Goal: Task Accomplishment & Management: Manage account settings

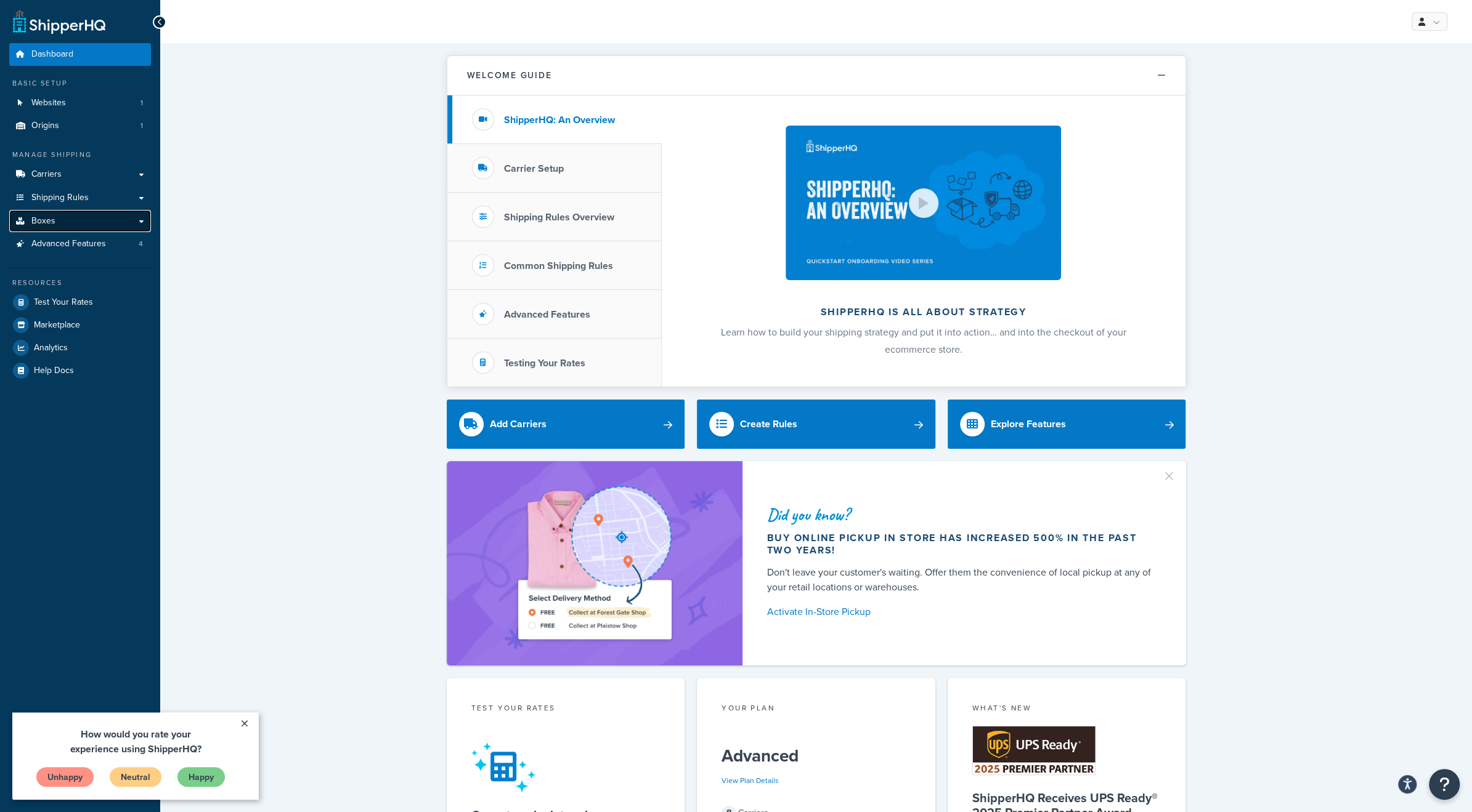
click at [96, 218] on link "Boxes" at bounding box center [80, 221] width 142 height 23
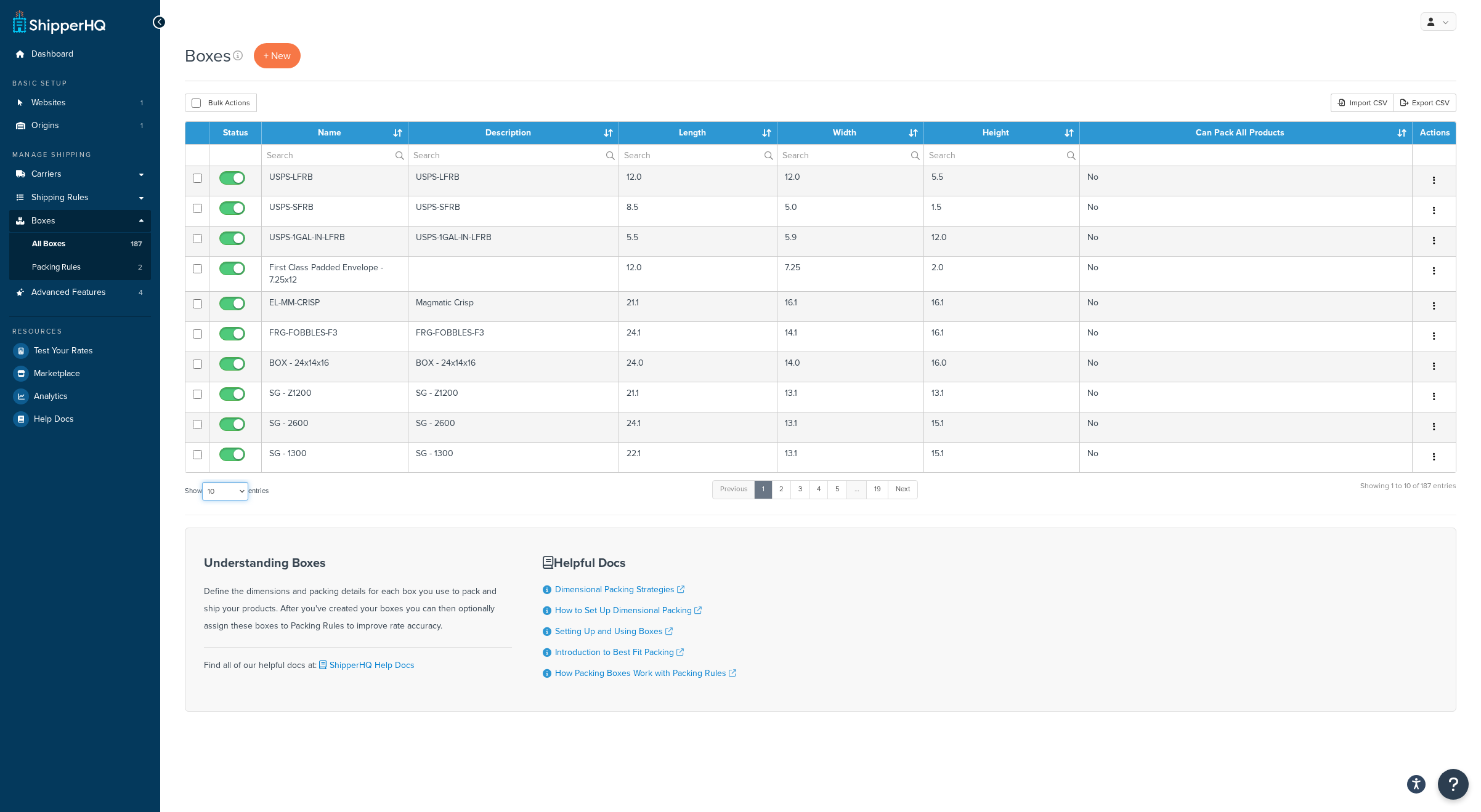
click at [244, 491] on select "10 15 25 50 100 1000" at bounding box center [225, 492] width 46 height 18
select select "1000"
click at [203, 483] on select "10 15 25 50 100 1000" at bounding box center [225, 492] width 46 height 18
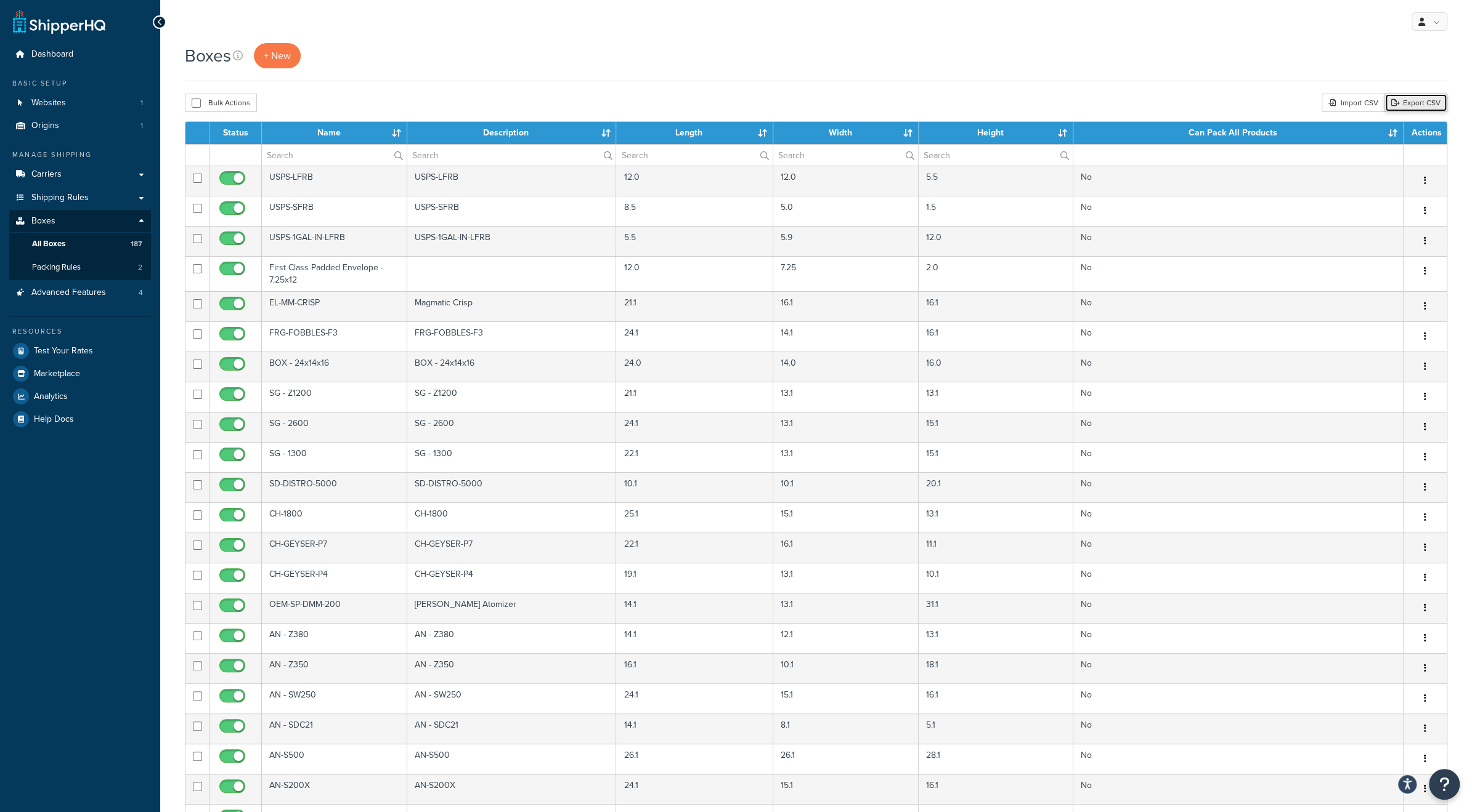
click at [1416, 96] on link "Export CSV" at bounding box center [1416, 103] width 63 height 18
click at [77, 196] on span "Shipping Rules" at bounding box center [60, 198] width 57 height 11
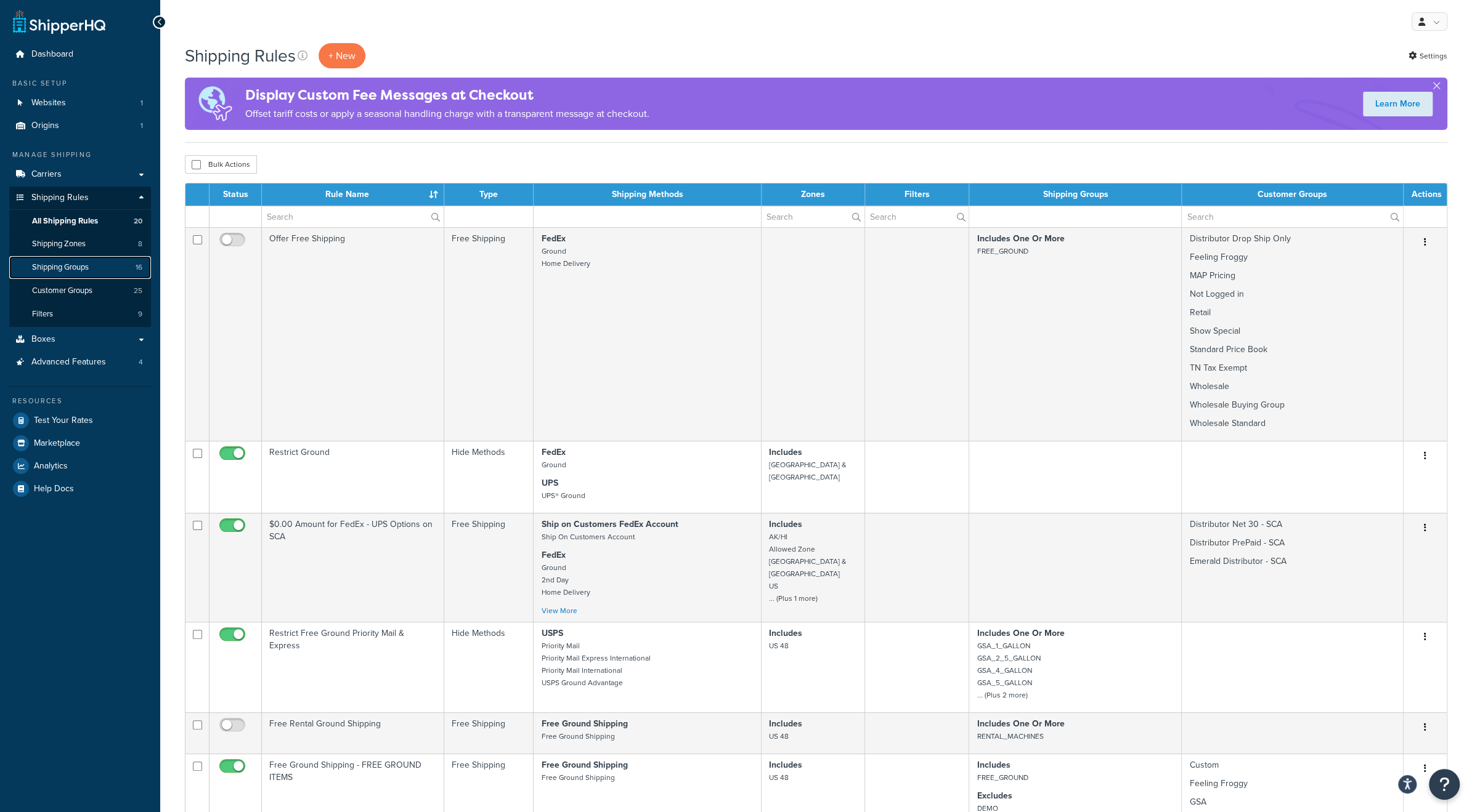
click at [73, 271] on span "Shipping Groups" at bounding box center [61, 268] width 57 height 11
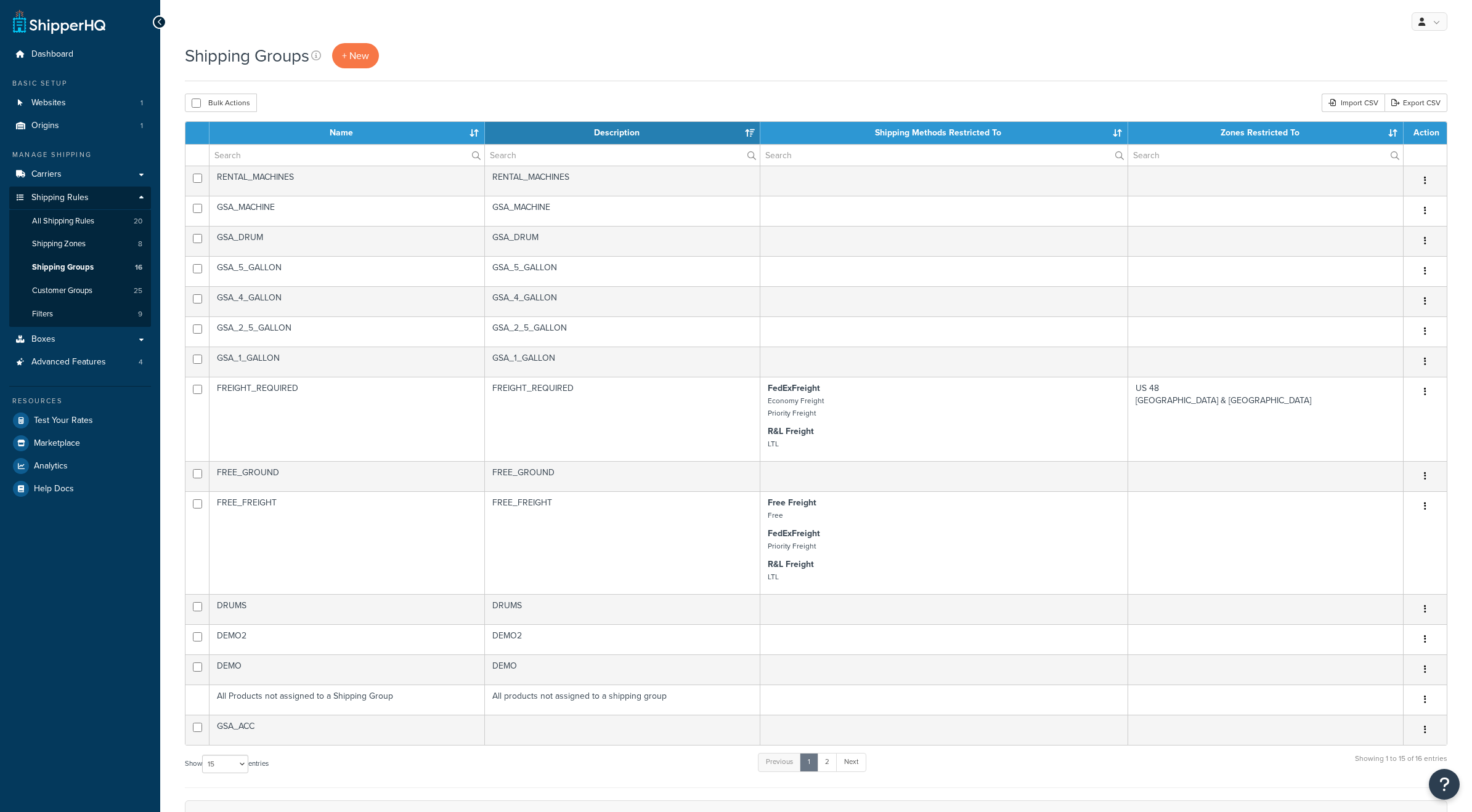
select select "15"
click at [58, 364] on span "Advanced Features" at bounding box center [68, 362] width 74 height 11
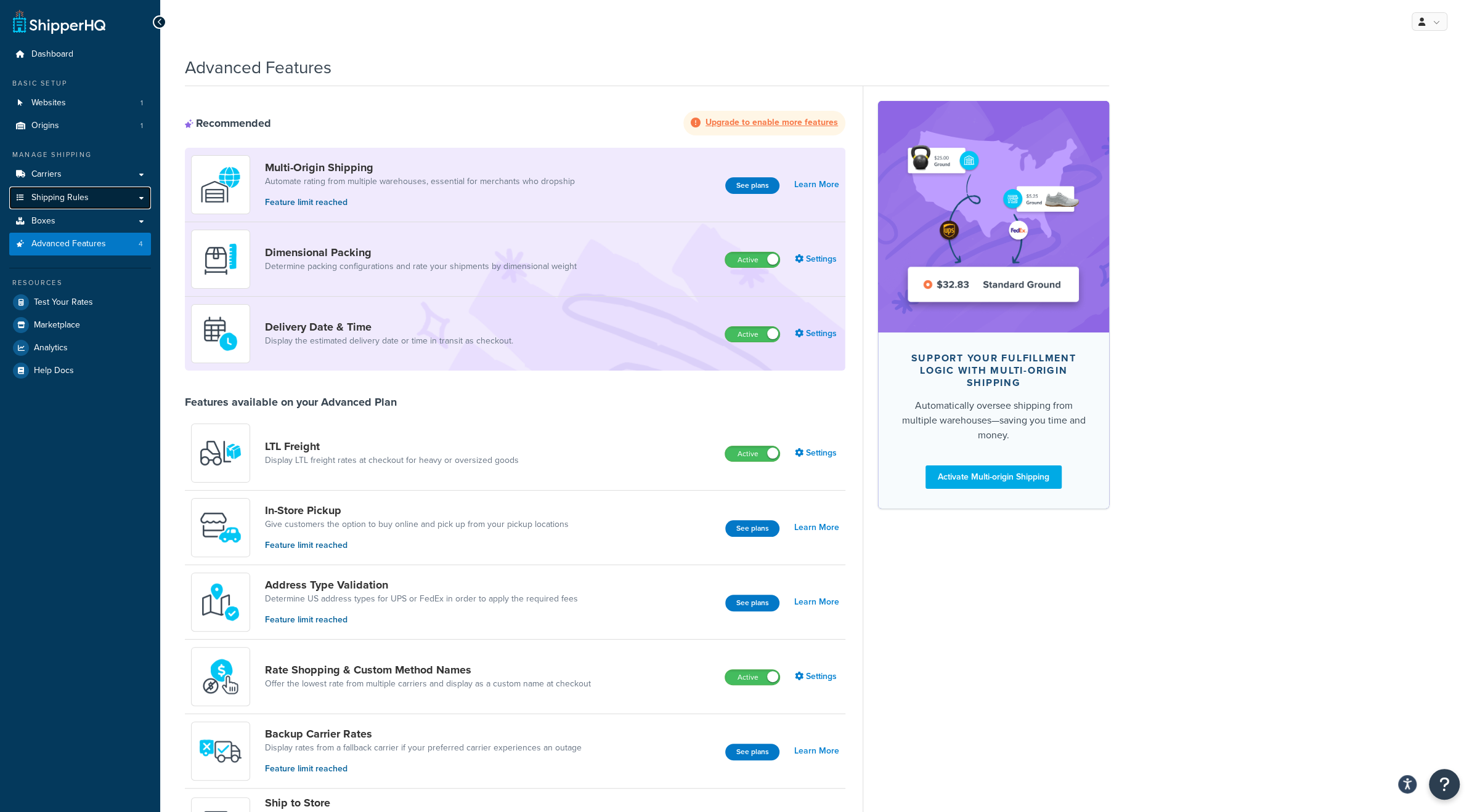
click at [73, 193] on span "Shipping Rules" at bounding box center [60, 198] width 57 height 11
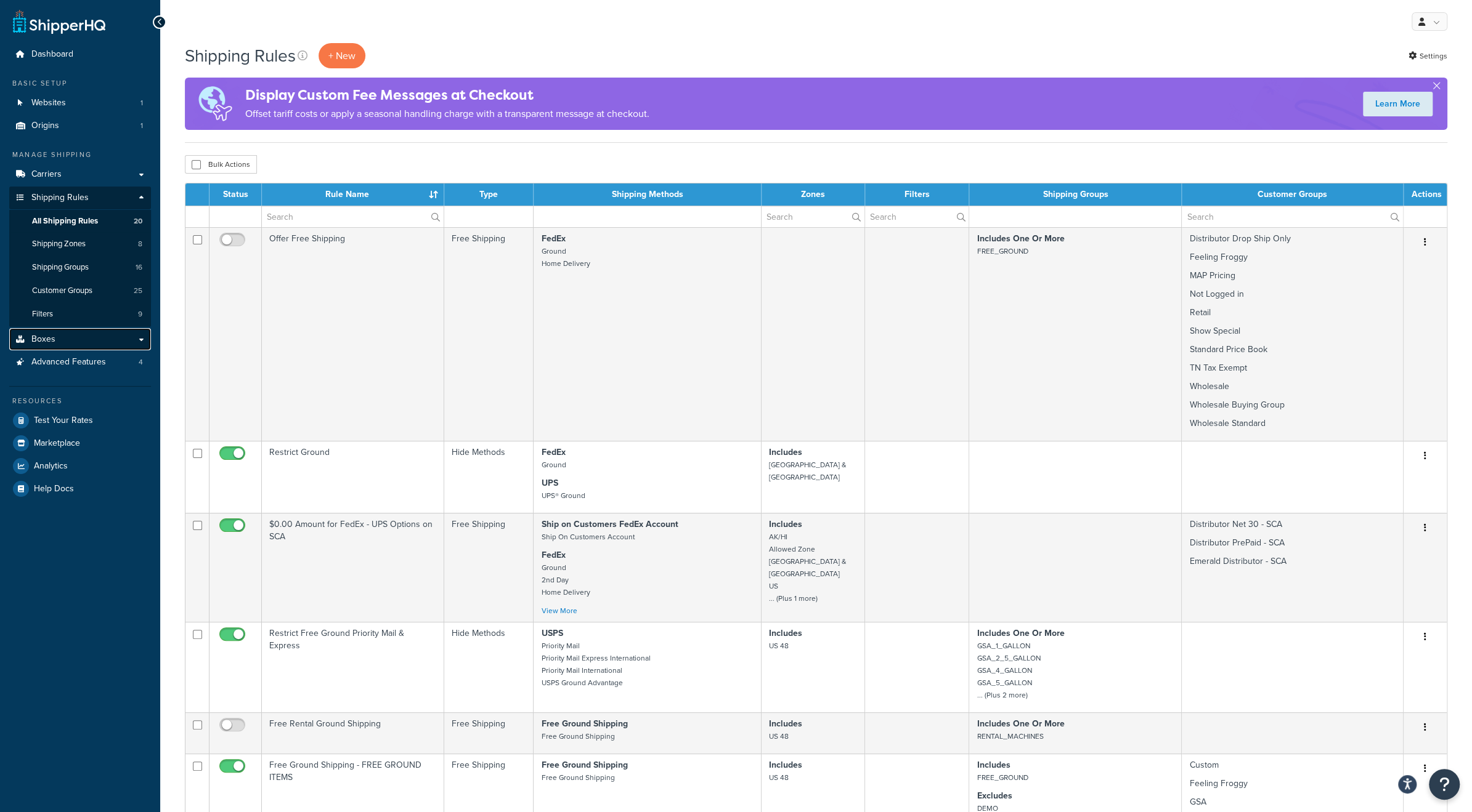
click at [51, 341] on span "Boxes" at bounding box center [43, 340] width 24 height 11
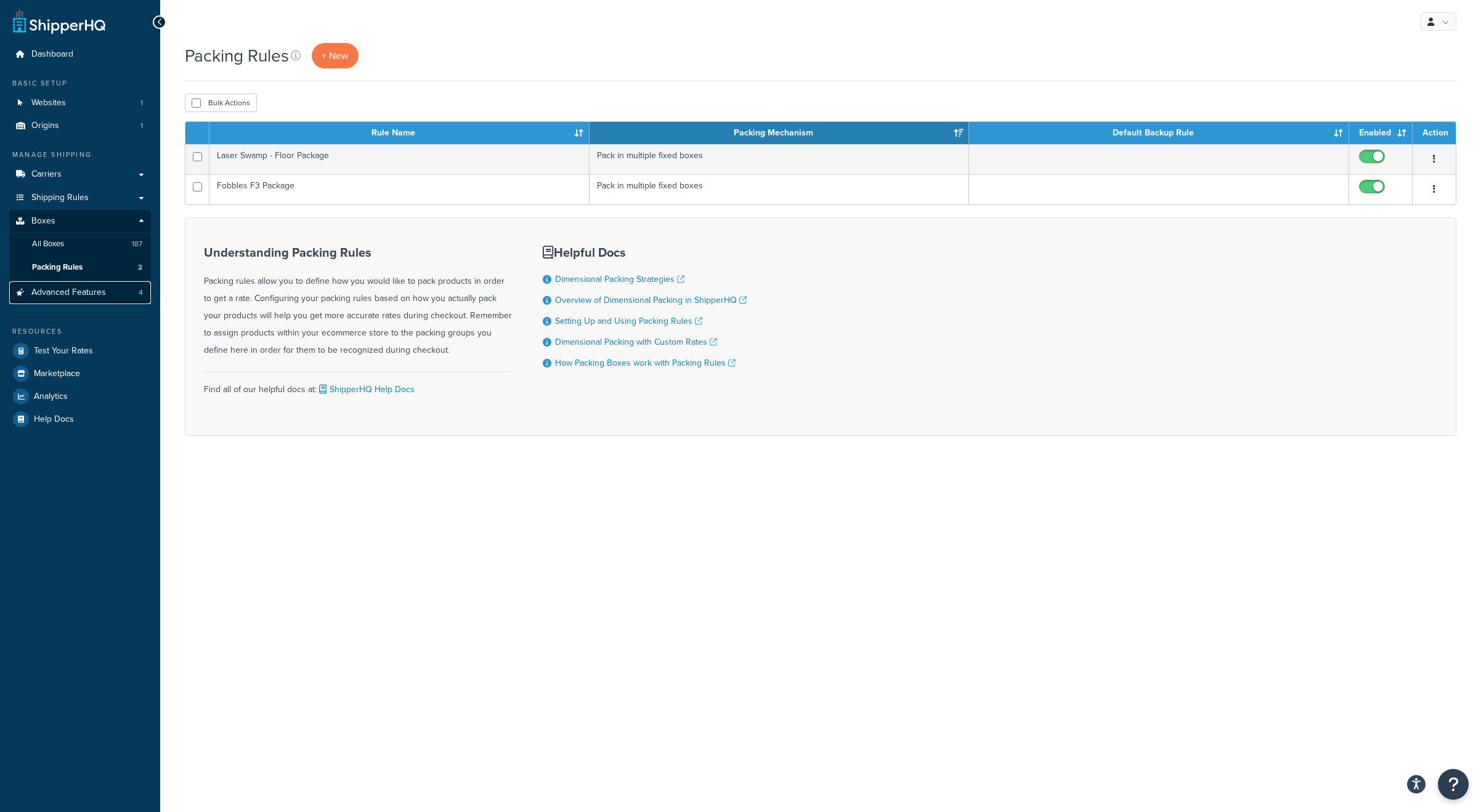
click at [100, 291] on span "Advanced Features" at bounding box center [68, 293] width 74 height 11
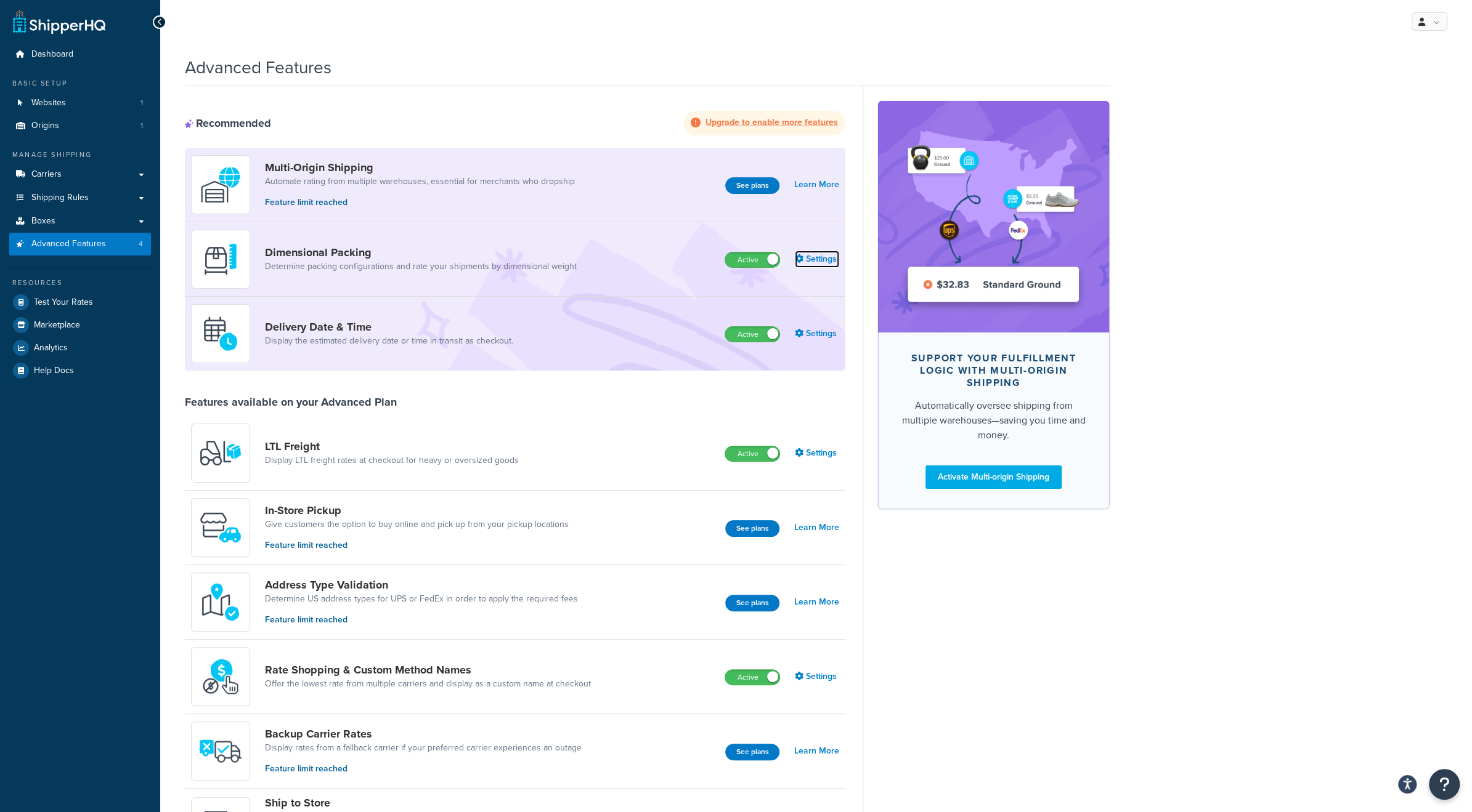
click at [820, 258] on link "Settings" at bounding box center [817, 259] width 44 height 18
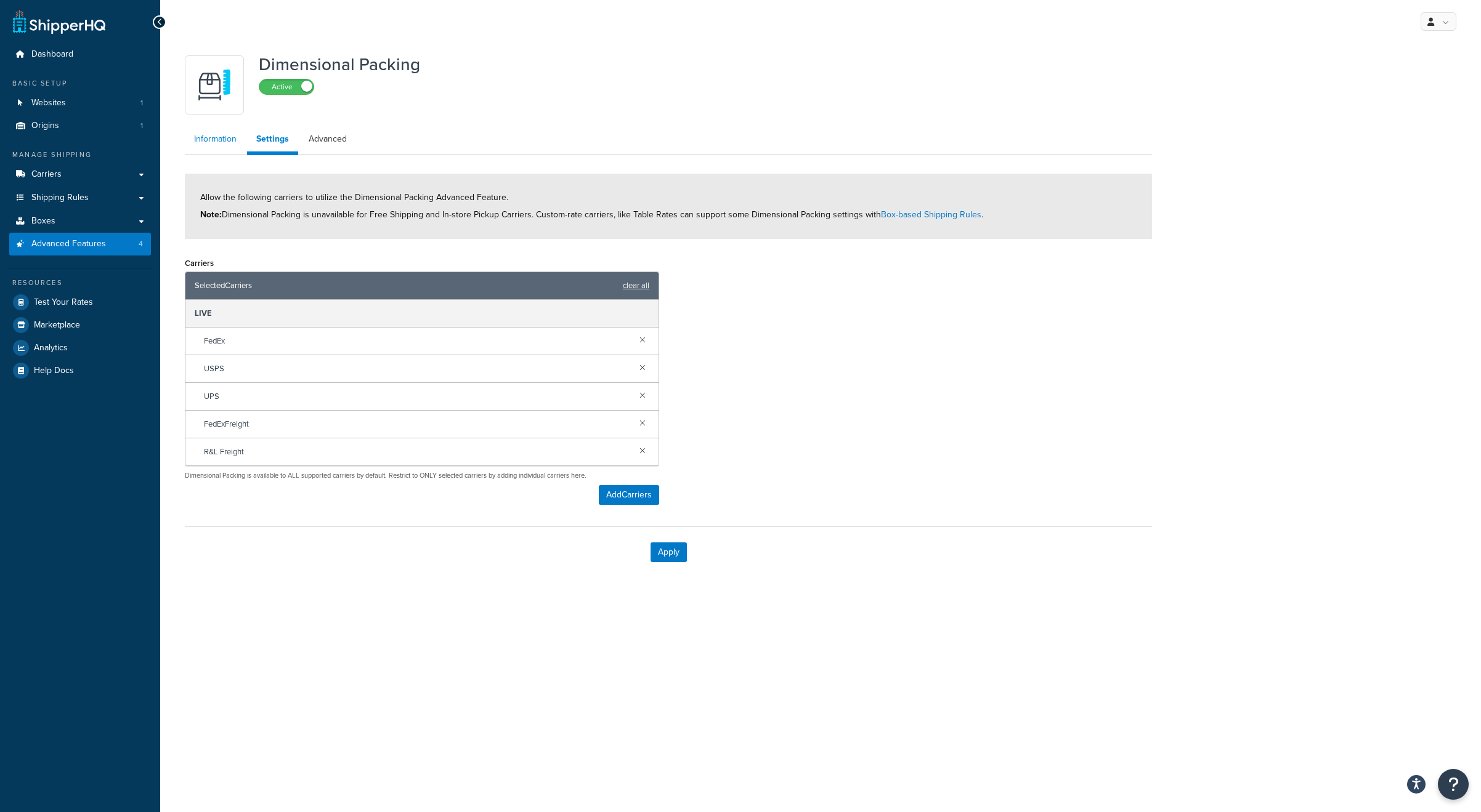
click at [229, 142] on link "Information" at bounding box center [215, 139] width 61 height 25
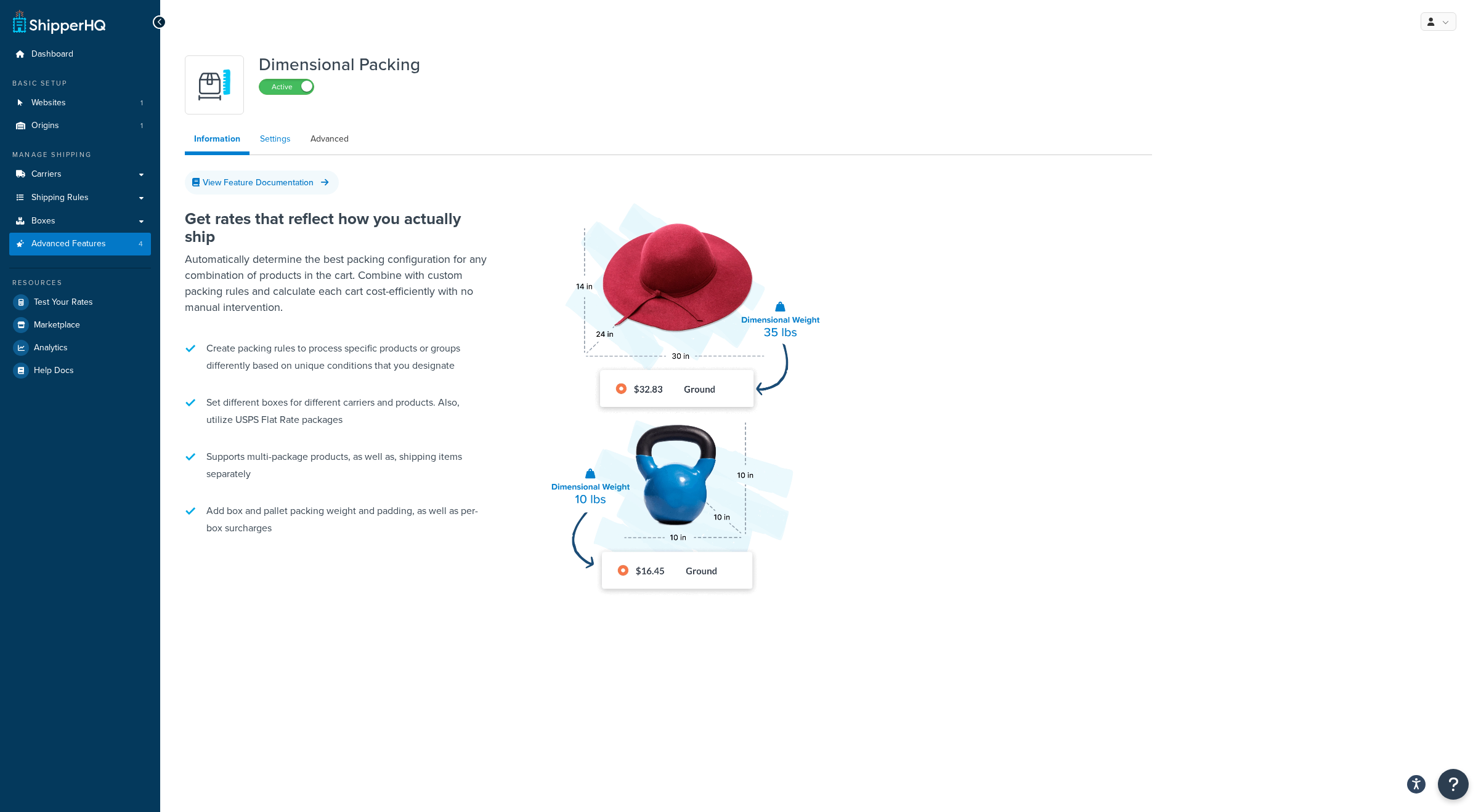
click at [273, 140] on link "Settings" at bounding box center [275, 139] width 49 height 25
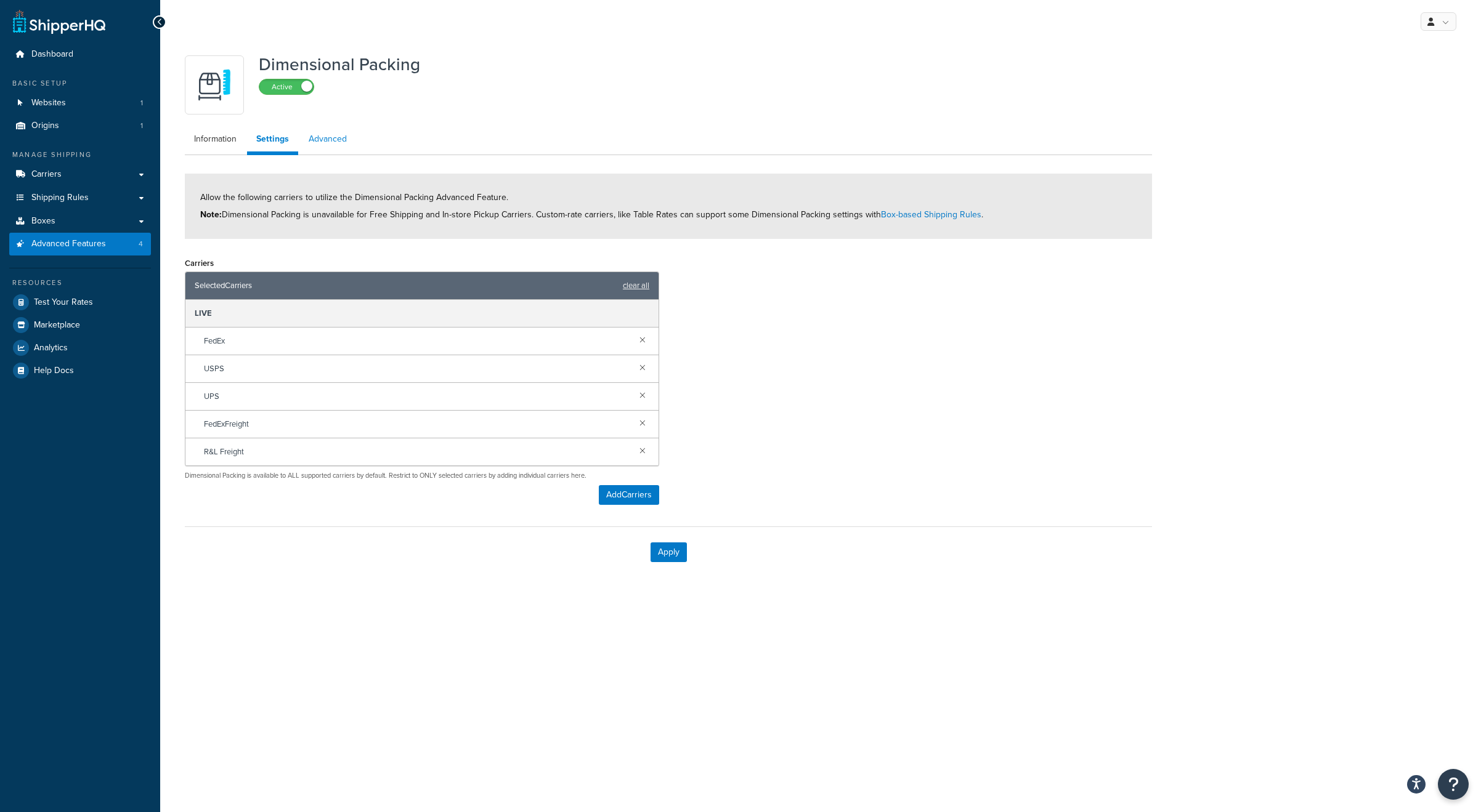
click at [327, 149] on link "Advanced" at bounding box center [328, 139] width 57 height 25
select select "false"
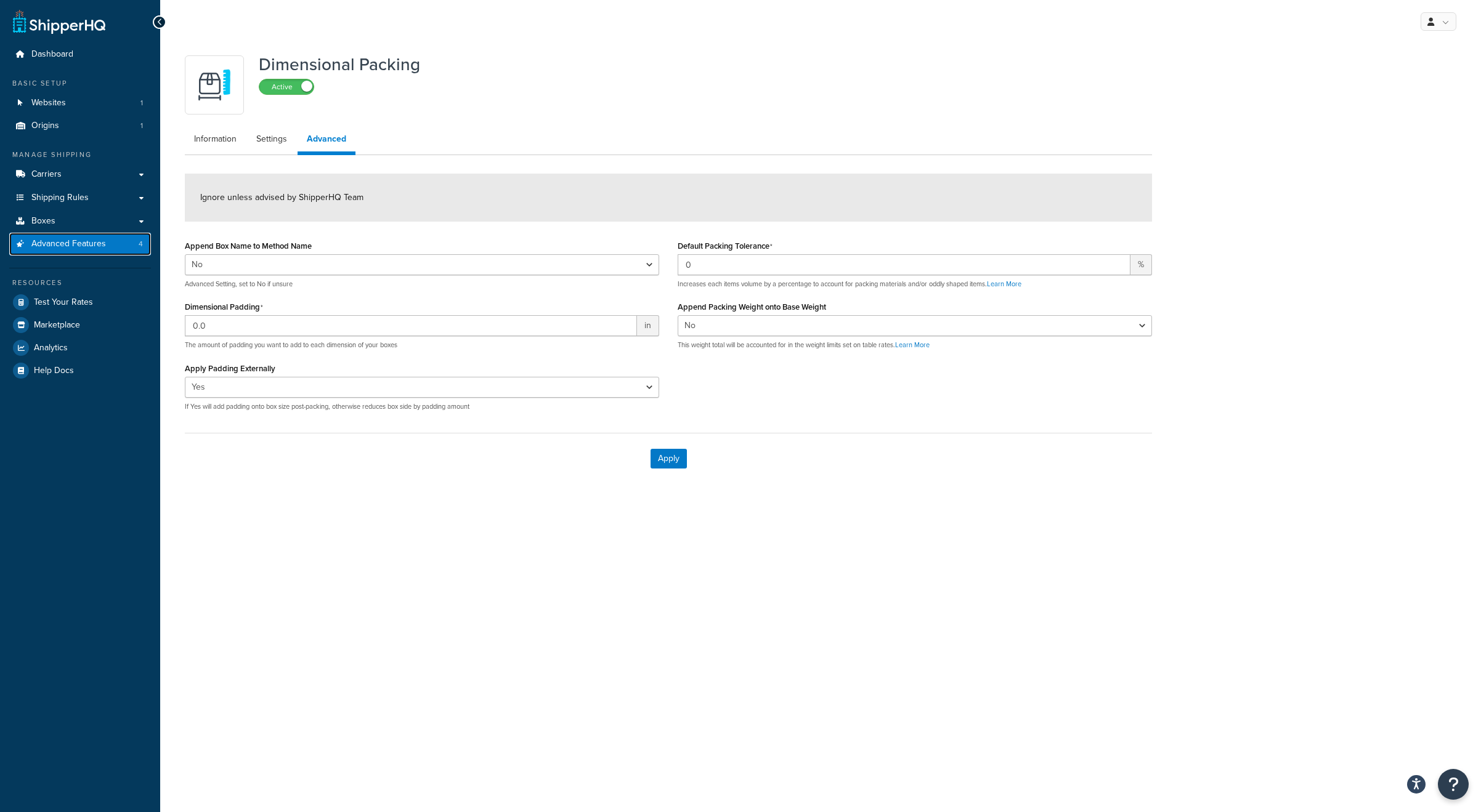
click at [85, 241] on span "Advanced Features" at bounding box center [68, 244] width 74 height 11
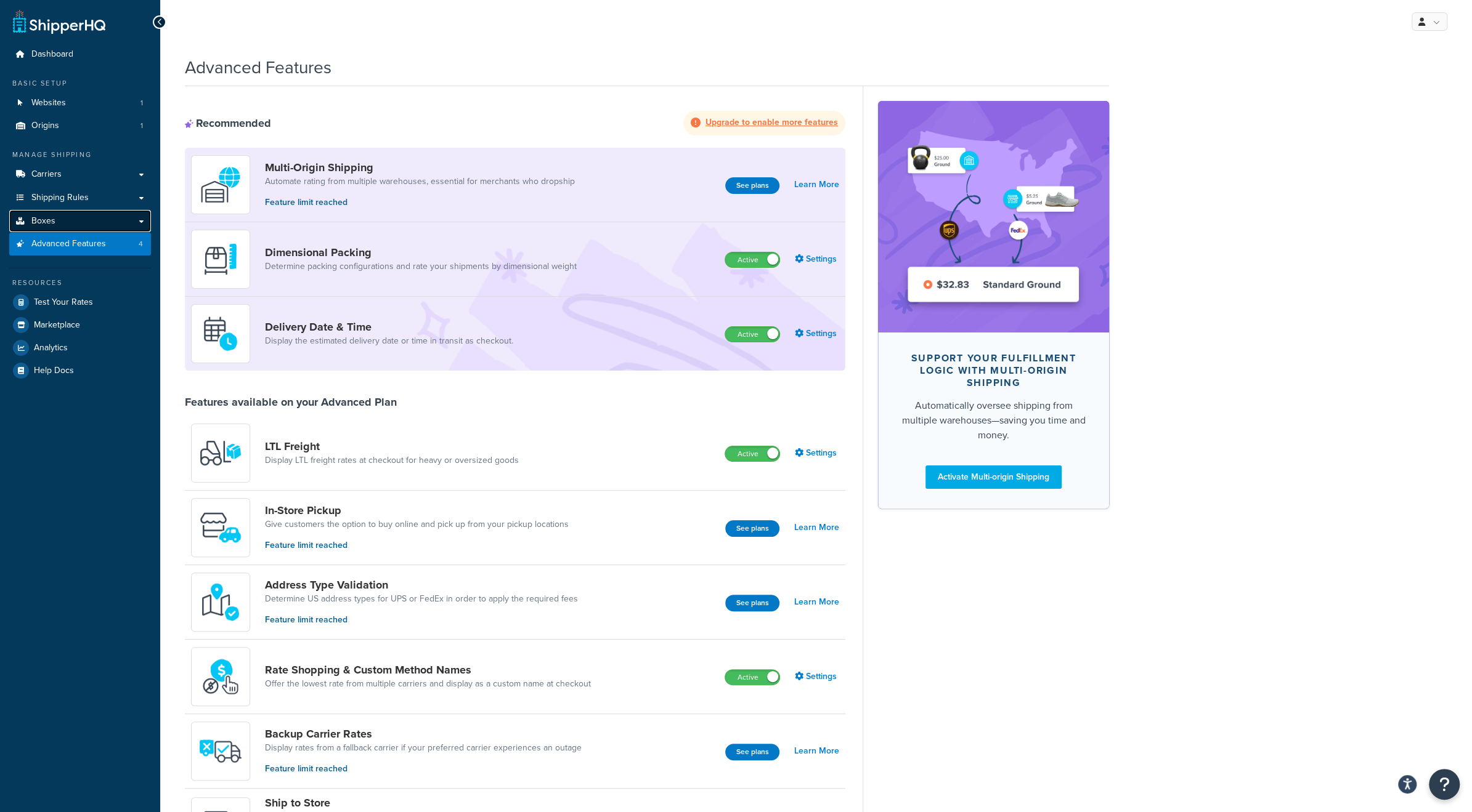
click at [45, 222] on span "Boxes" at bounding box center [43, 221] width 24 height 11
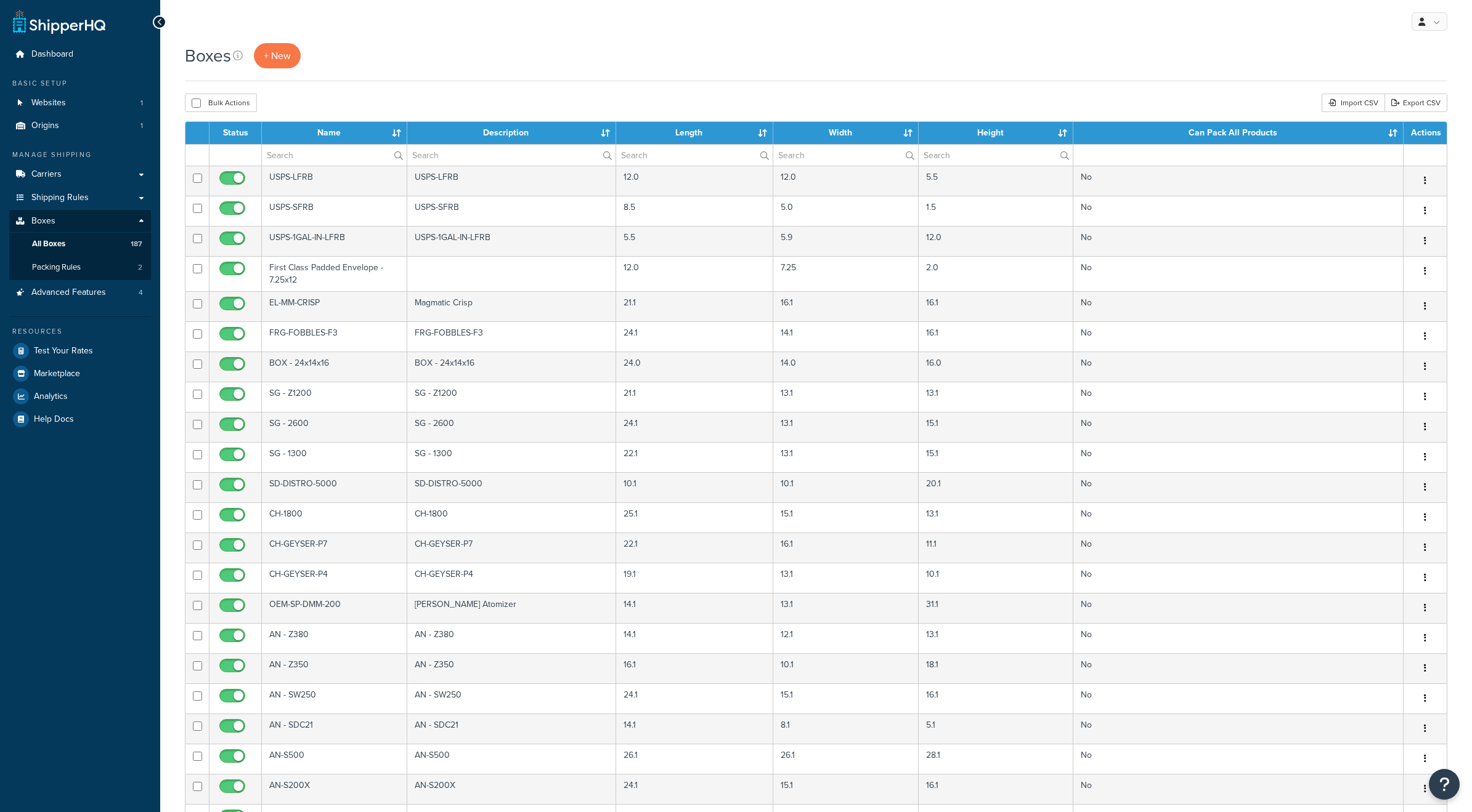
select select "1000"
click at [79, 349] on span "Test Your Rates" at bounding box center [63, 352] width 59 height 11
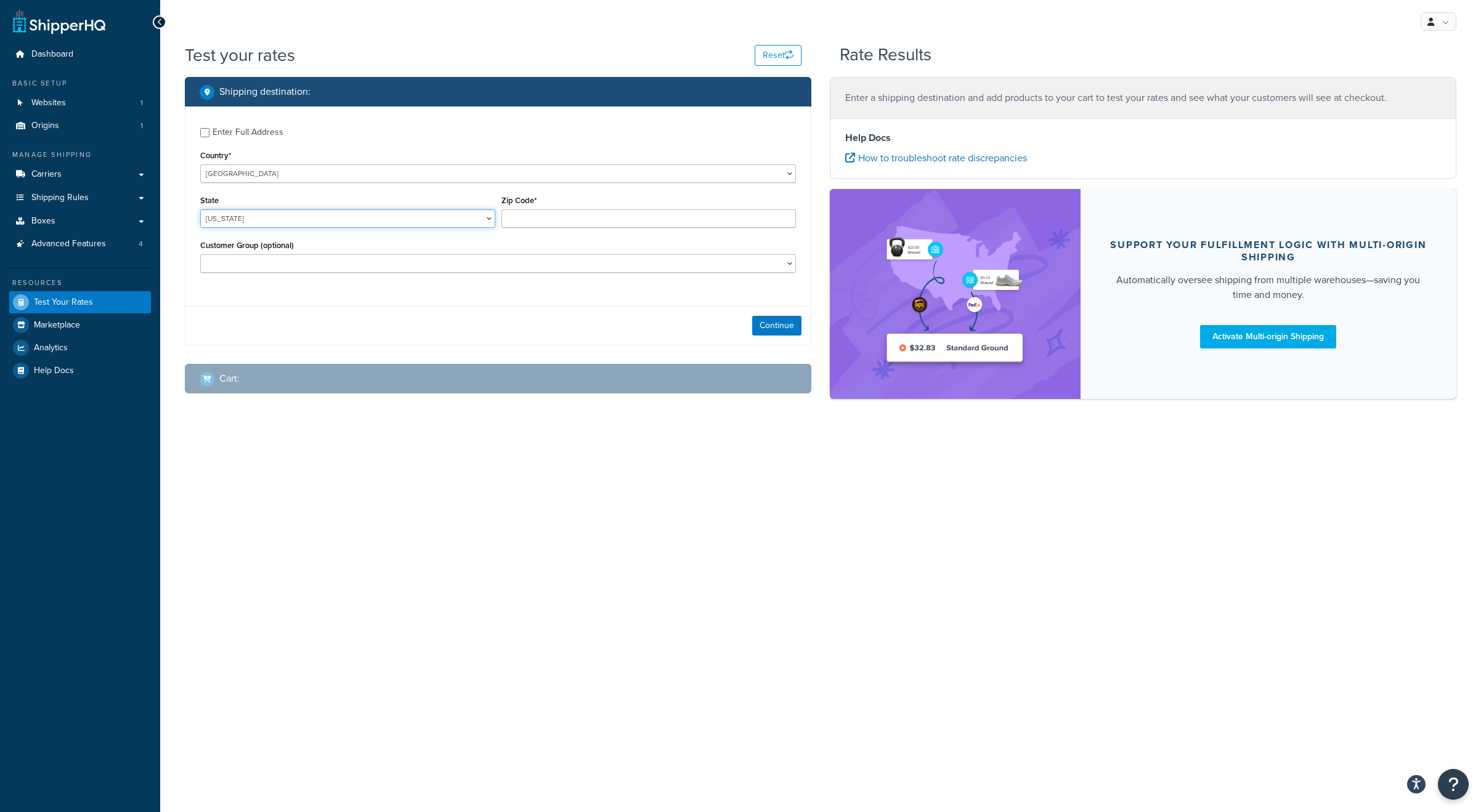
click at [283, 218] on select "Alabama Alaska American Samoa Arizona Arkansas Armed Forces Americas Armed Forc…" at bounding box center [347, 218] width 295 height 18
select select "TN"
click at [200, 211] on select "Alabama Alaska American Samoa Arizona Arkansas Armed Forces Americas Armed Forc…" at bounding box center [347, 218] width 295 height 18
click at [516, 217] on input "Zip Code*" at bounding box center [648, 218] width 295 height 18
type input "38305"
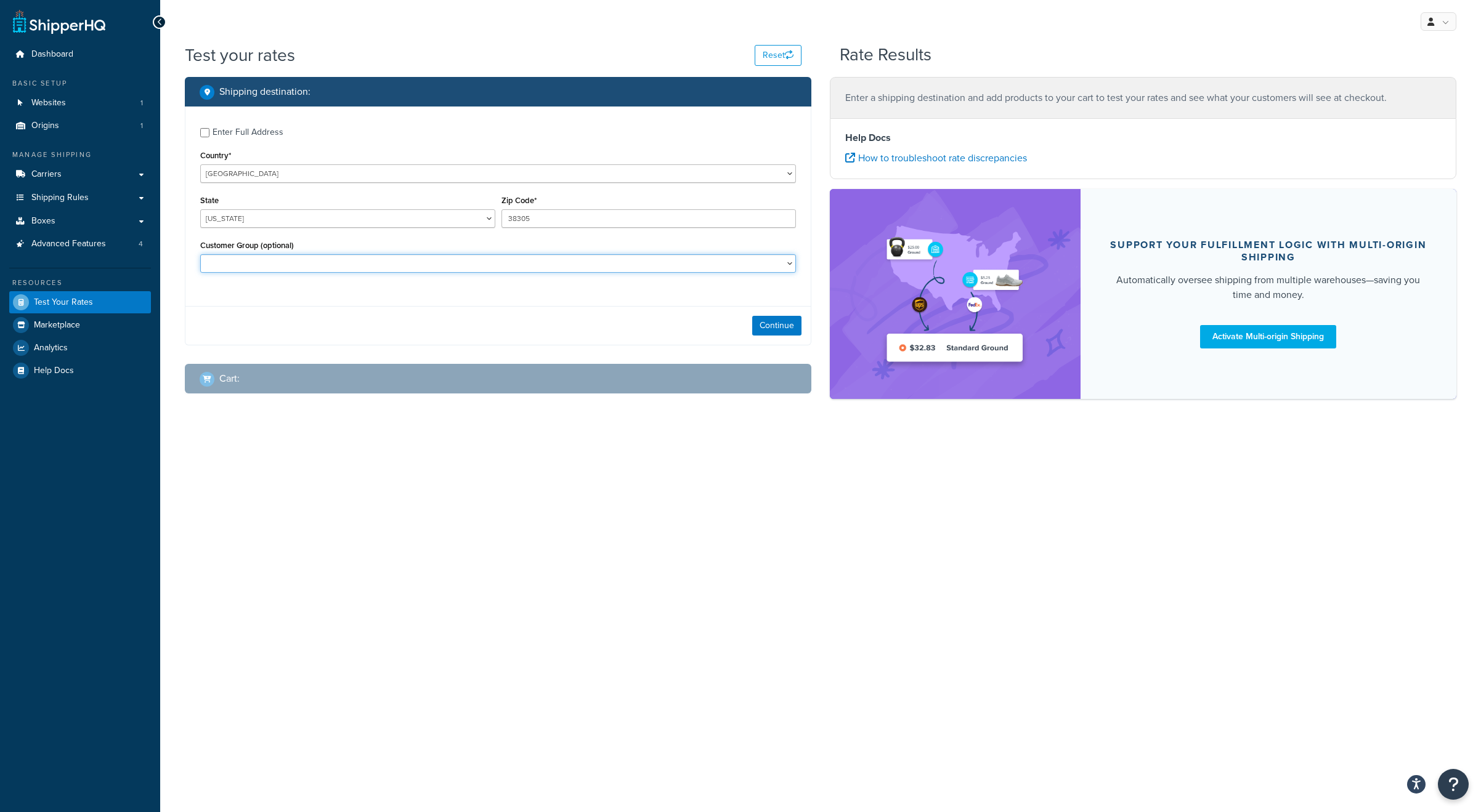
click at [510, 258] on select "Custom Distributor Drop Ship Only Distributor Net 30 Distributor Net 30 - SCA D…" at bounding box center [497, 264] width 595 height 18
click at [346, 268] on select "Custom Distributor Drop Ship Only Distributor Net 30 Distributor Net 30 - SCA D…" at bounding box center [497, 264] width 595 height 18
select select "Distributor Net 30"
click at [200, 256] on select "Custom Distributor Drop Ship Only Distributor Net 30 Distributor Net 30 - SCA D…" at bounding box center [497, 264] width 595 height 18
click at [203, 386] on span at bounding box center [206, 379] width 15 height 15
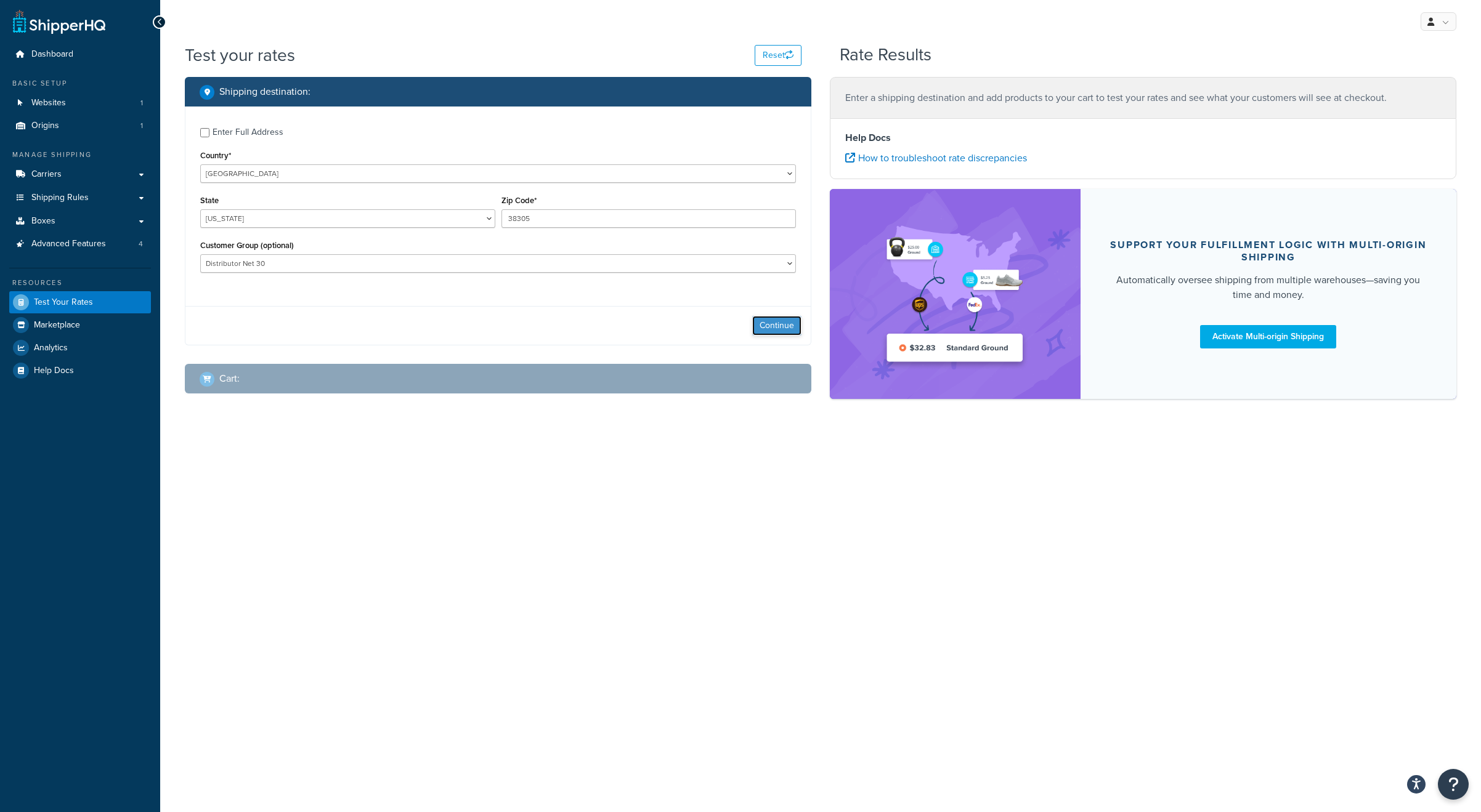
click at [769, 332] on button "Continue" at bounding box center [777, 326] width 49 height 20
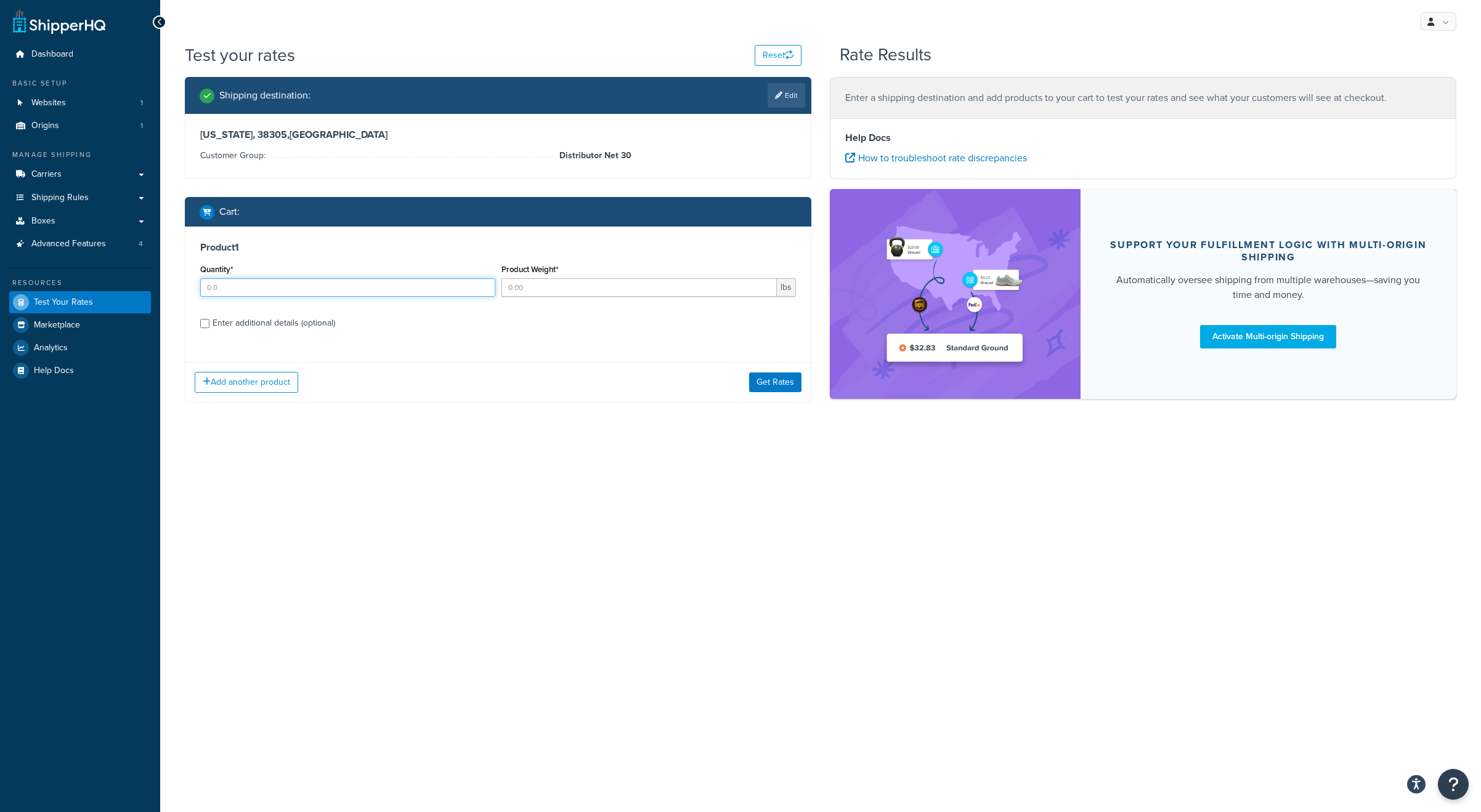
click at [229, 286] on input "Quantity*" at bounding box center [347, 287] width 295 height 18
type input "1"
click at [205, 323] on div "Product 1 Quantity* 1 Product Weight* lbs Enter additional details (optional)" at bounding box center [498, 290] width 625 height 126
click at [209, 338] on div "Enter additional details (optional)" at bounding box center [497, 336] width 595 height 20
click at [208, 337] on input "Enter additional details (optional)" at bounding box center [205, 337] width 9 height 9
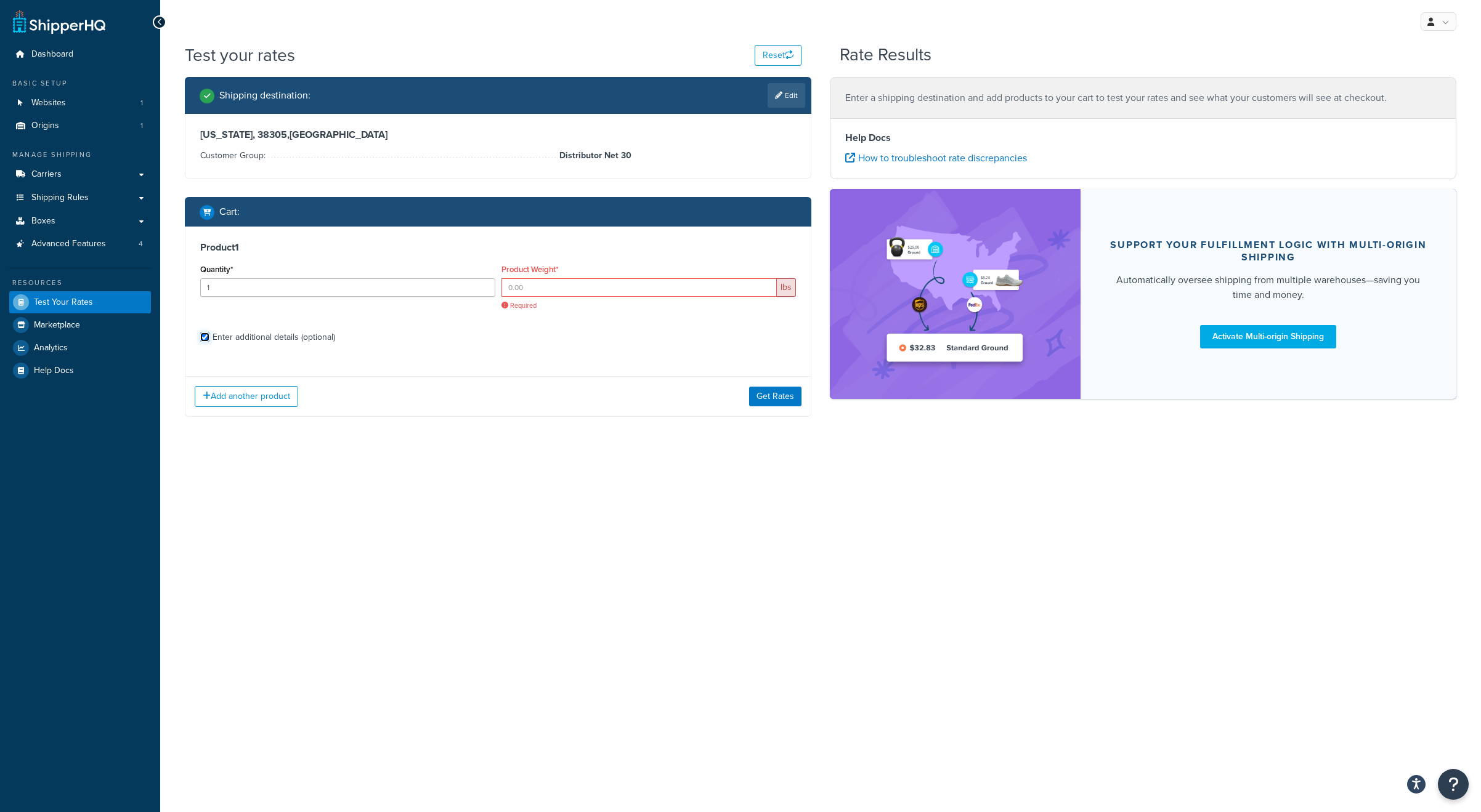
checkbox input "true"
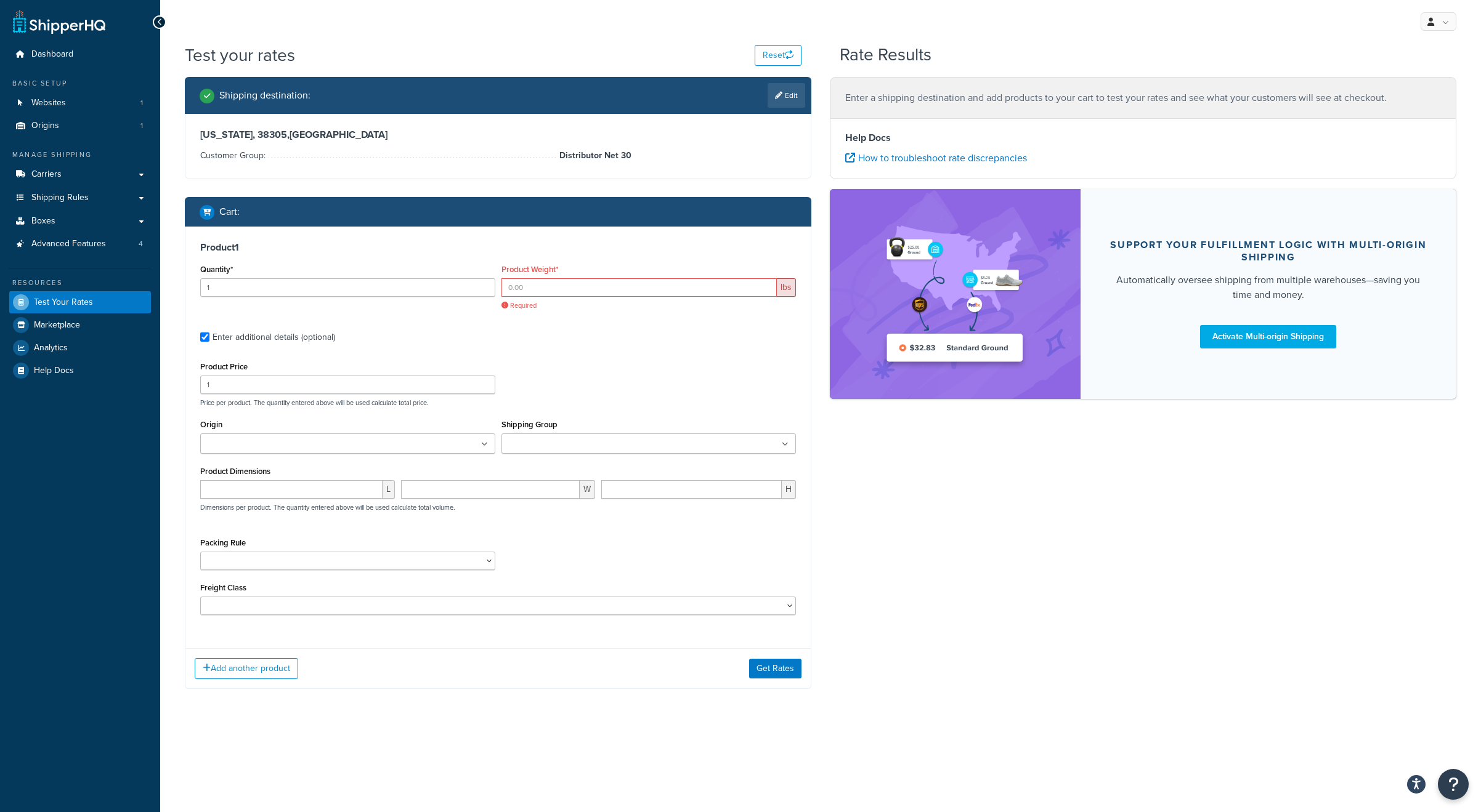
click at [298, 572] on div "Packing Rule Fobbles F3 Package Laser Swamp - Floor Package" at bounding box center [347, 557] width 301 height 45
click at [298, 556] on select "Fobbles F3 Package Laser Swamp - Floor Package" at bounding box center [347, 561] width 295 height 18
click at [309, 535] on div "Packing Rule Fobbles F3 Package Laser Swamp - Floor Package" at bounding box center [347, 552] width 295 height 36
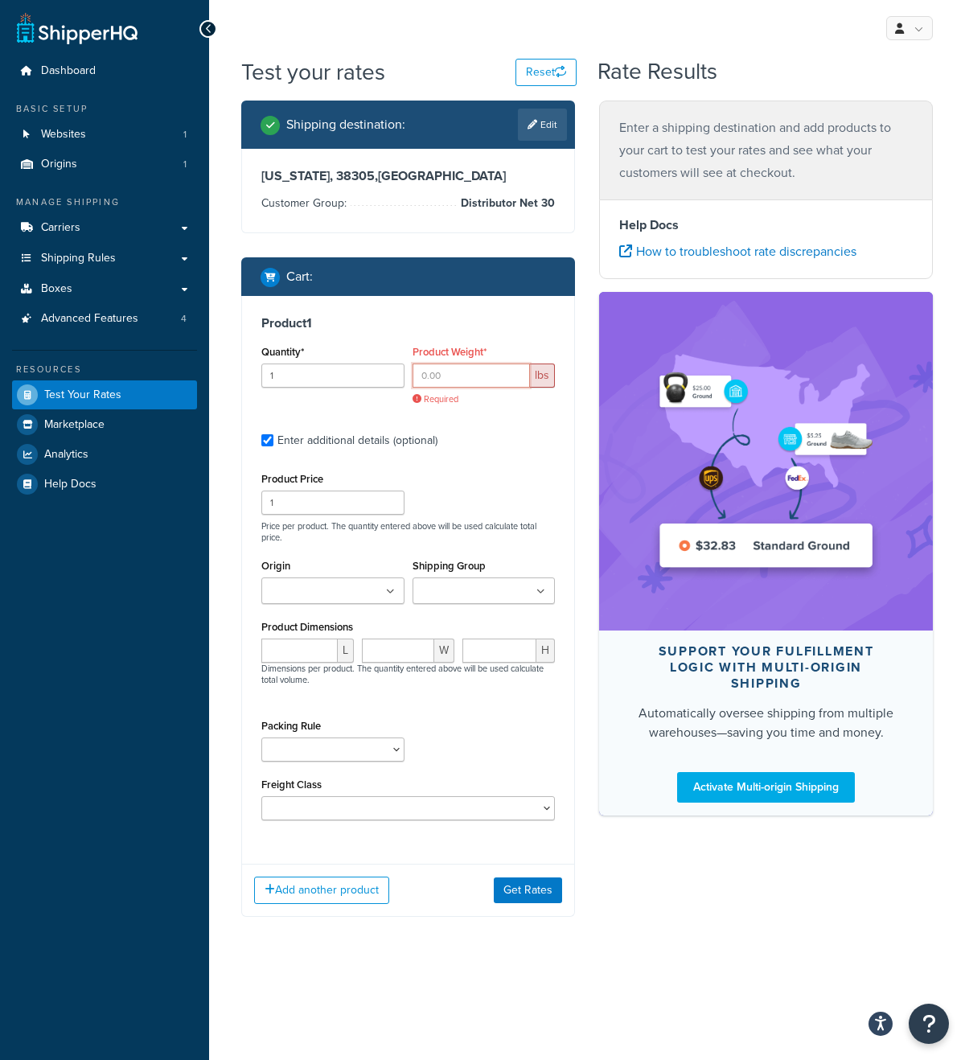
click at [427, 375] on input "Product Weight*" at bounding box center [471, 375] width 118 height 24
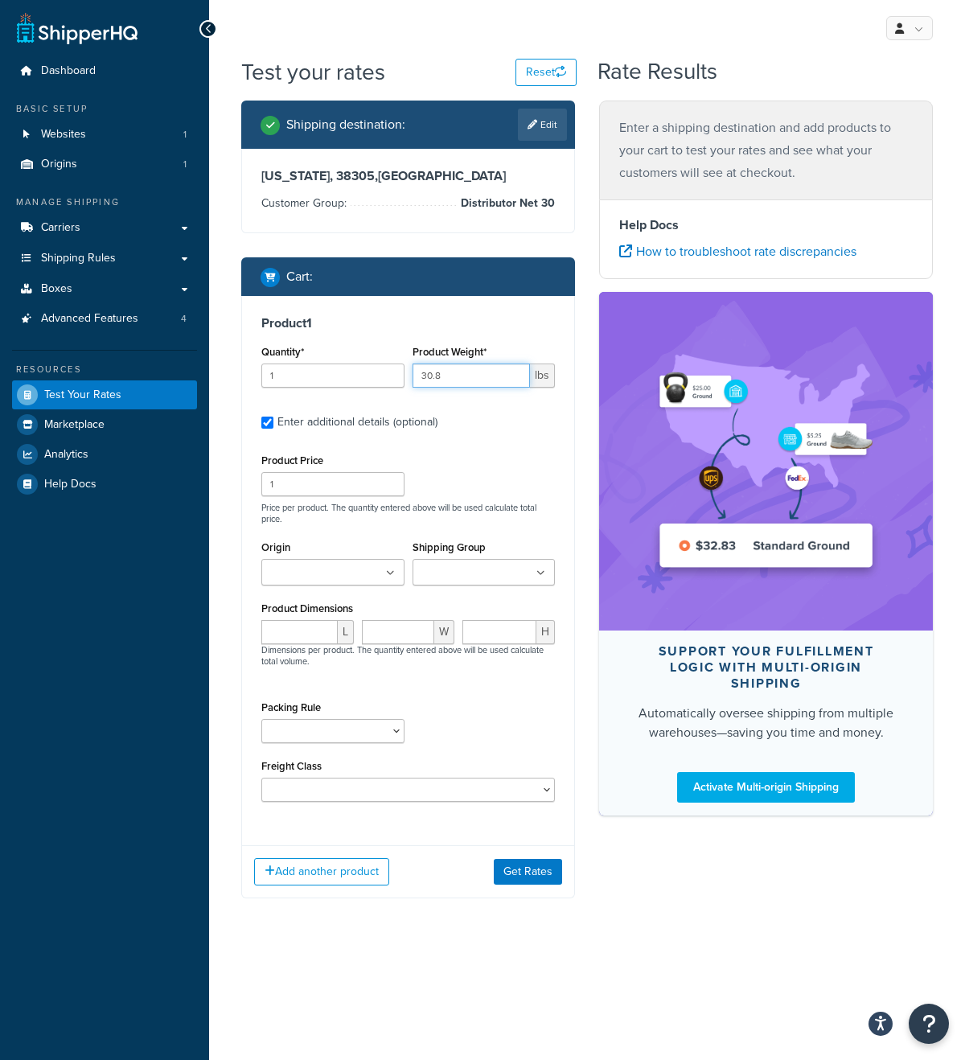
type input "30.8"
click at [318, 486] on input "1" at bounding box center [332, 484] width 143 height 24
type input "599.99"
click at [312, 575] on input "Origin" at bounding box center [337, 573] width 142 height 18
click at [334, 539] on div "Origin Froggy's Fog" at bounding box center [332, 560] width 143 height 49
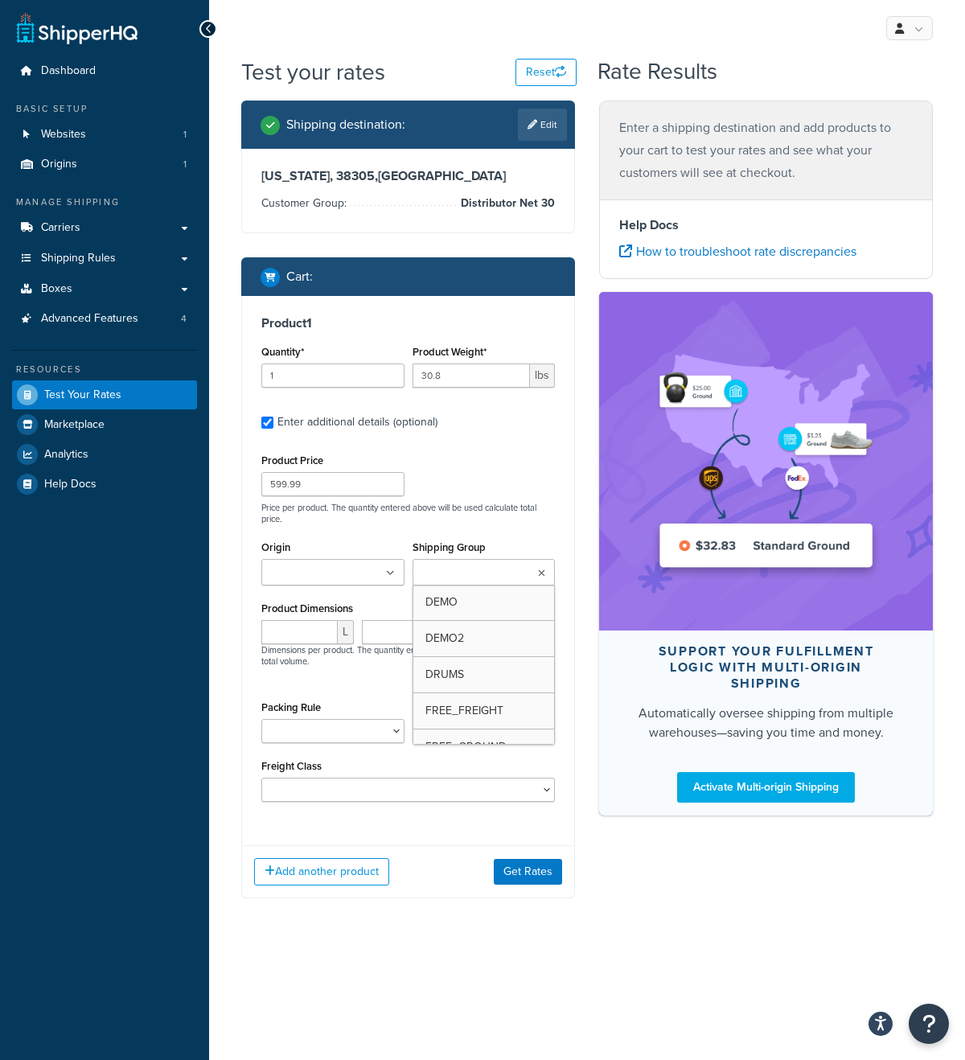
click at [481, 576] on input "Shipping Group" at bounding box center [488, 573] width 142 height 18
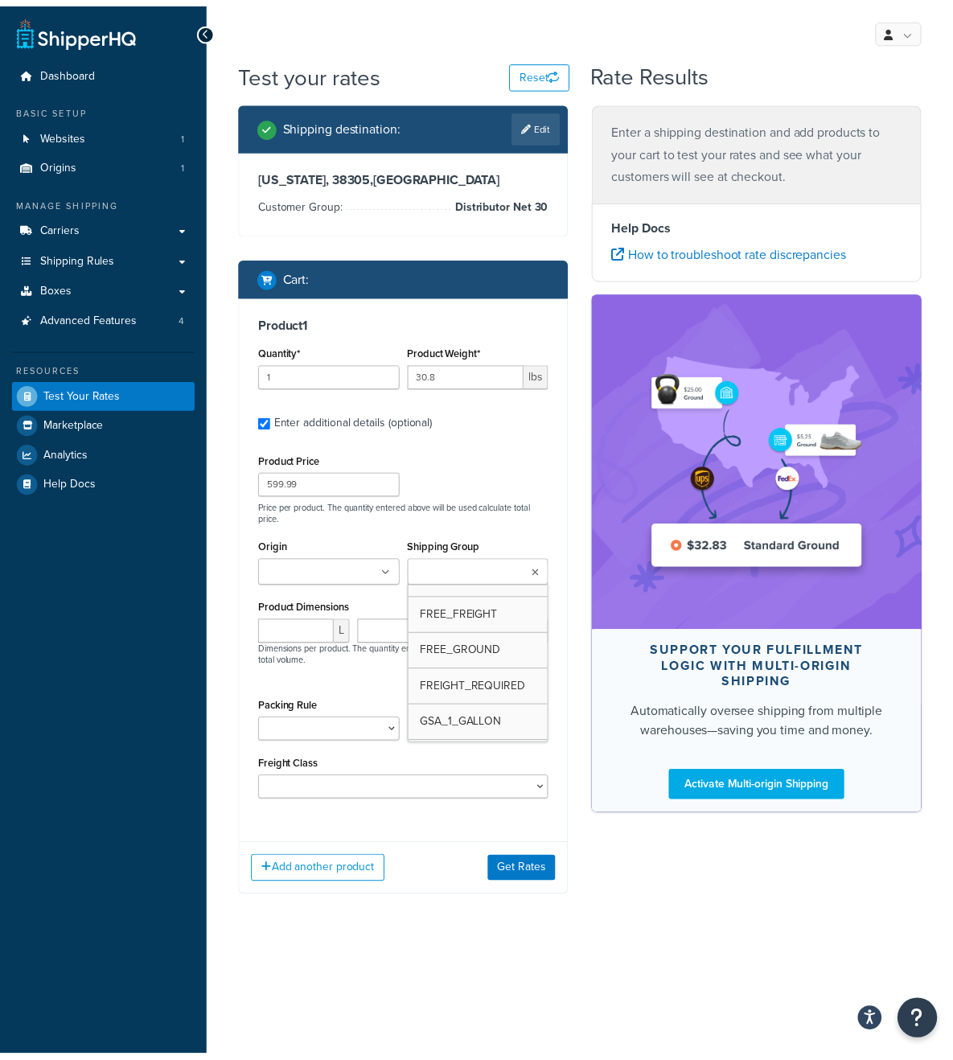
scroll to position [107, 0]
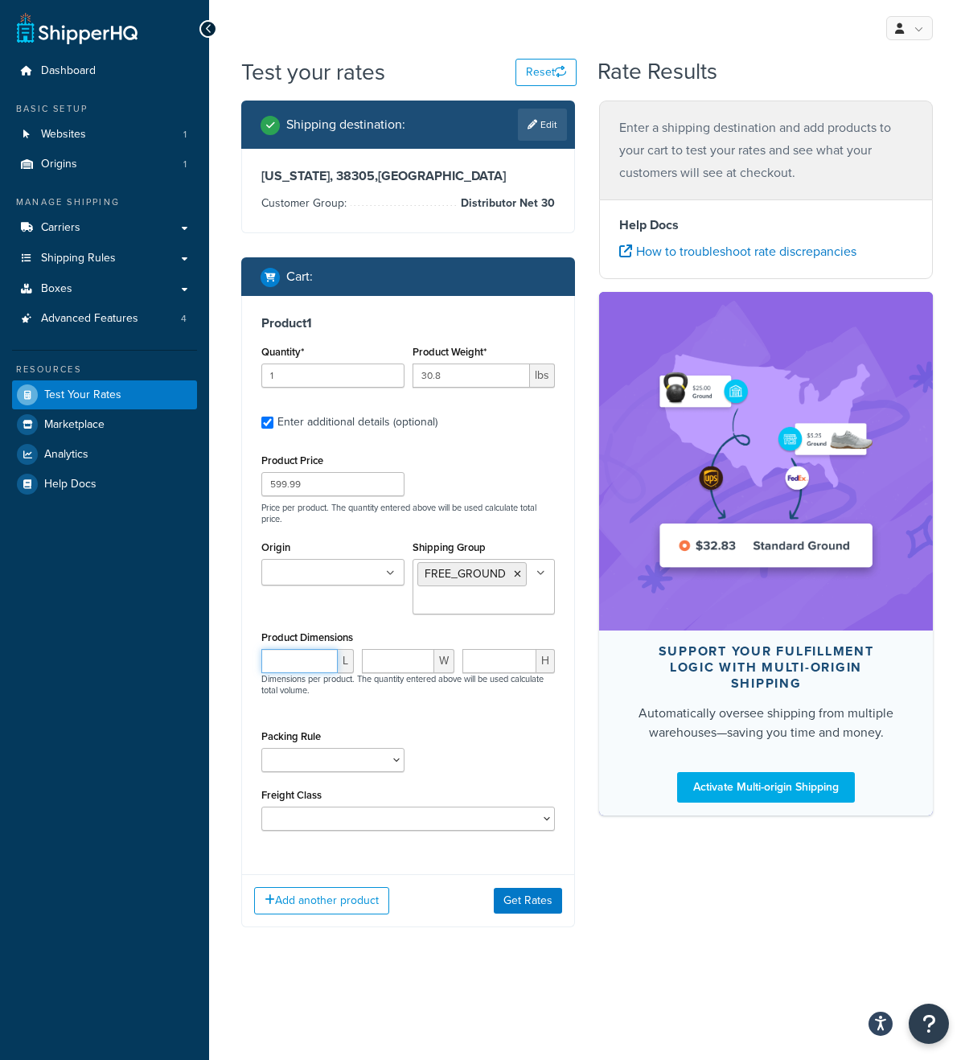
click at [285, 660] on input "number" at bounding box center [299, 661] width 76 height 24
type input "21"
type input "13"
type input "14"
click at [347, 815] on select "50 55 60 65 70 77.5 85 92.5 100 110 125 150 175 200 250 300 400 500" at bounding box center [407, 818] width 293 height 24
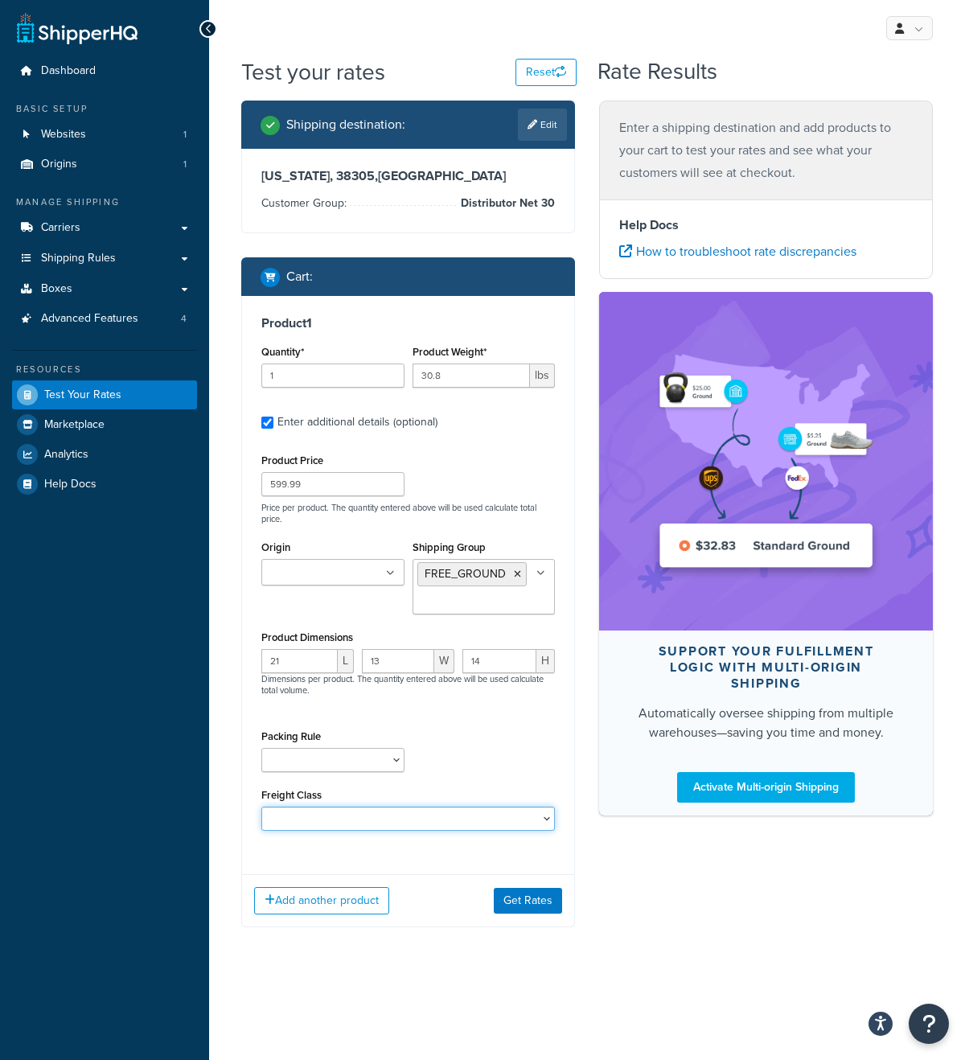
select select "55"
click at [261, 807] on select "50 55 60 65 70 77.5 85 92.5 100 110 125 150 175 200 250 300 400 500" at bounding box center [407, 818] width 293 height 24
click at [536, 906] on button "Get Rates" at bounding box center [528, 901] width 68 height 26
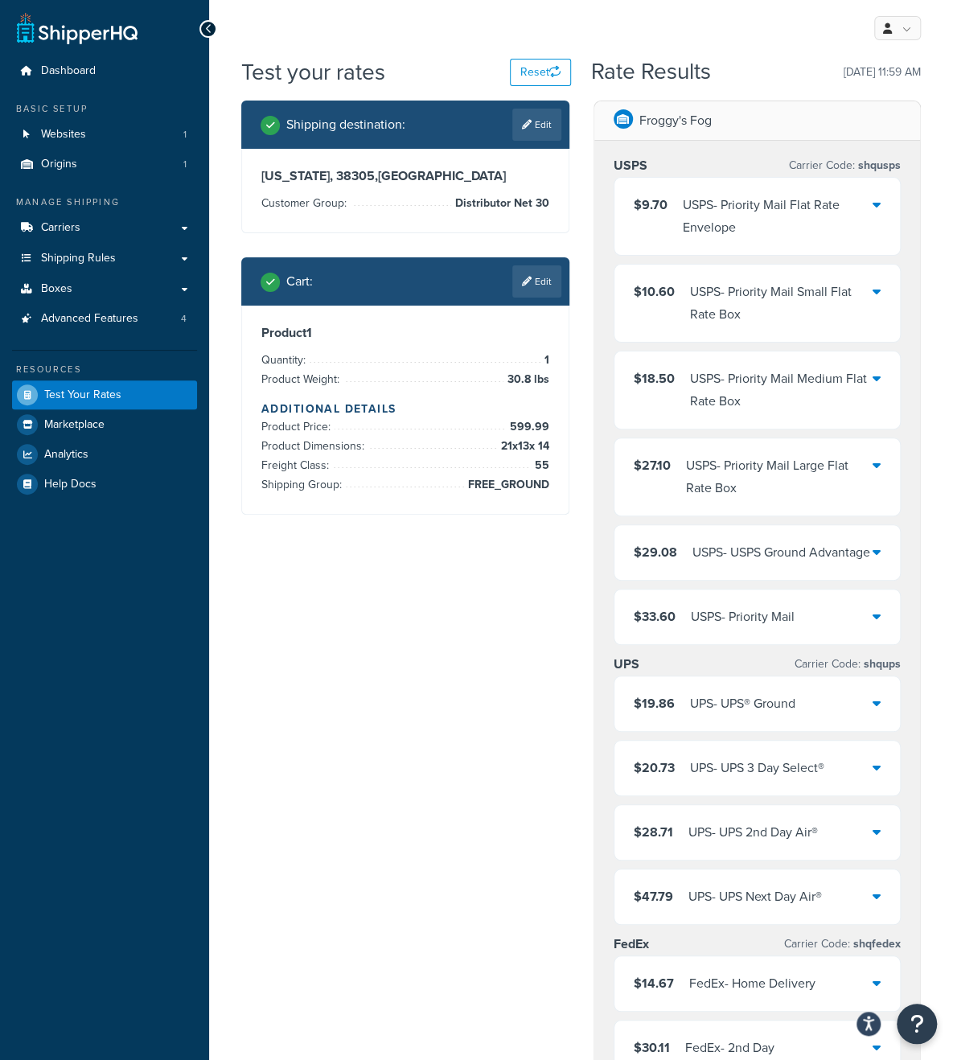
click at [774, 226] on div "USPS - Priority Mail Flat Rate Envelope" at bounding box center [778, 216] width 191 height 45
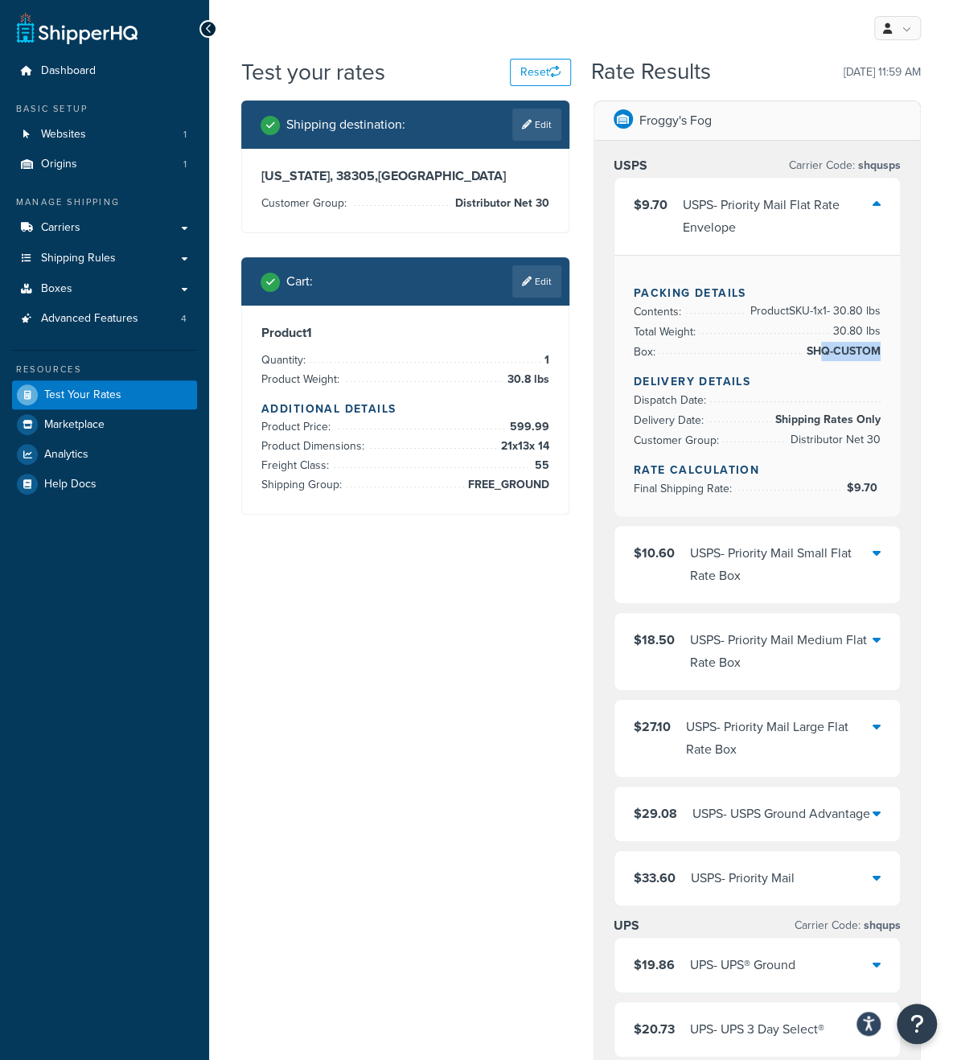
drag, startPoint x: 880, startPoint y: 351, endPoint x: 818, endPoint y: 351, distance: 61.9
click at [818, 351] on span "SHQ-CUSTOM" at bounding box center [841, 351] width 78 height 19
drag, startPoint x: 807, startPoint y: 354, endPoint x: 892, endPoint y: 348, distance: 85.4
click at [892, 348] on div "Packing Details Contents: Product SKU-1 x 1 - 30.80 lbs Total Weight: 30.80 lbs…" at bounding box center [757, 385] width 286 height 261
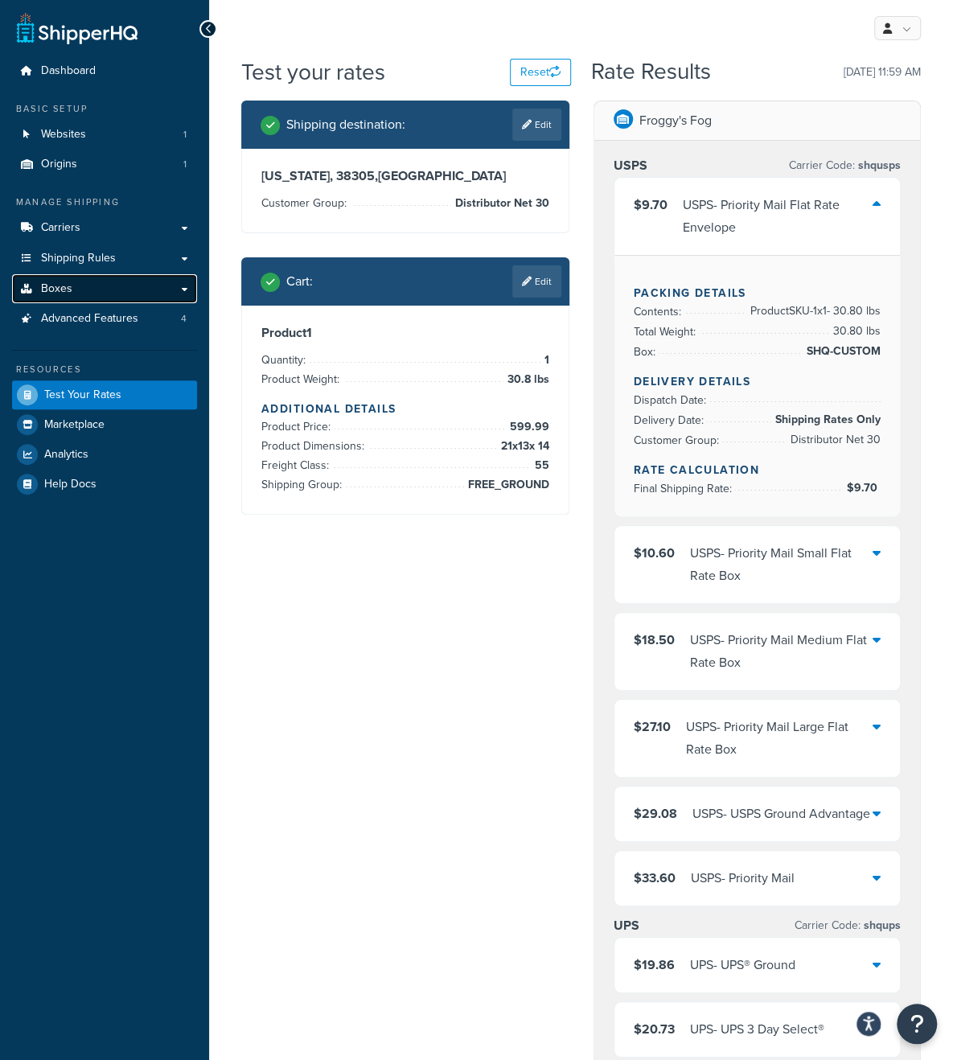
click at [84, 289] on link "Boxes" at bounding box center [104, 289] width 185 height 30
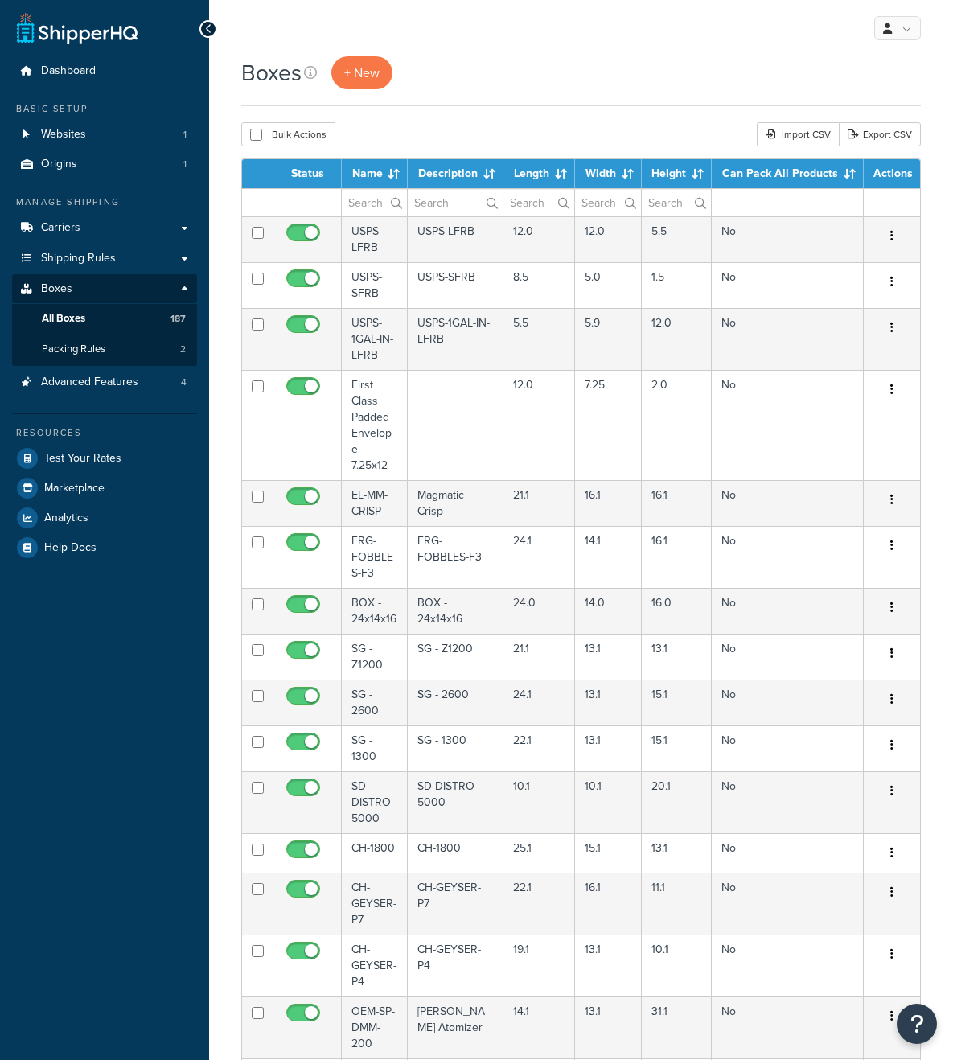
select select "1000"
click at [63, 240] on link "Carriers" at bounding box center [104, 228] width 185 height 30
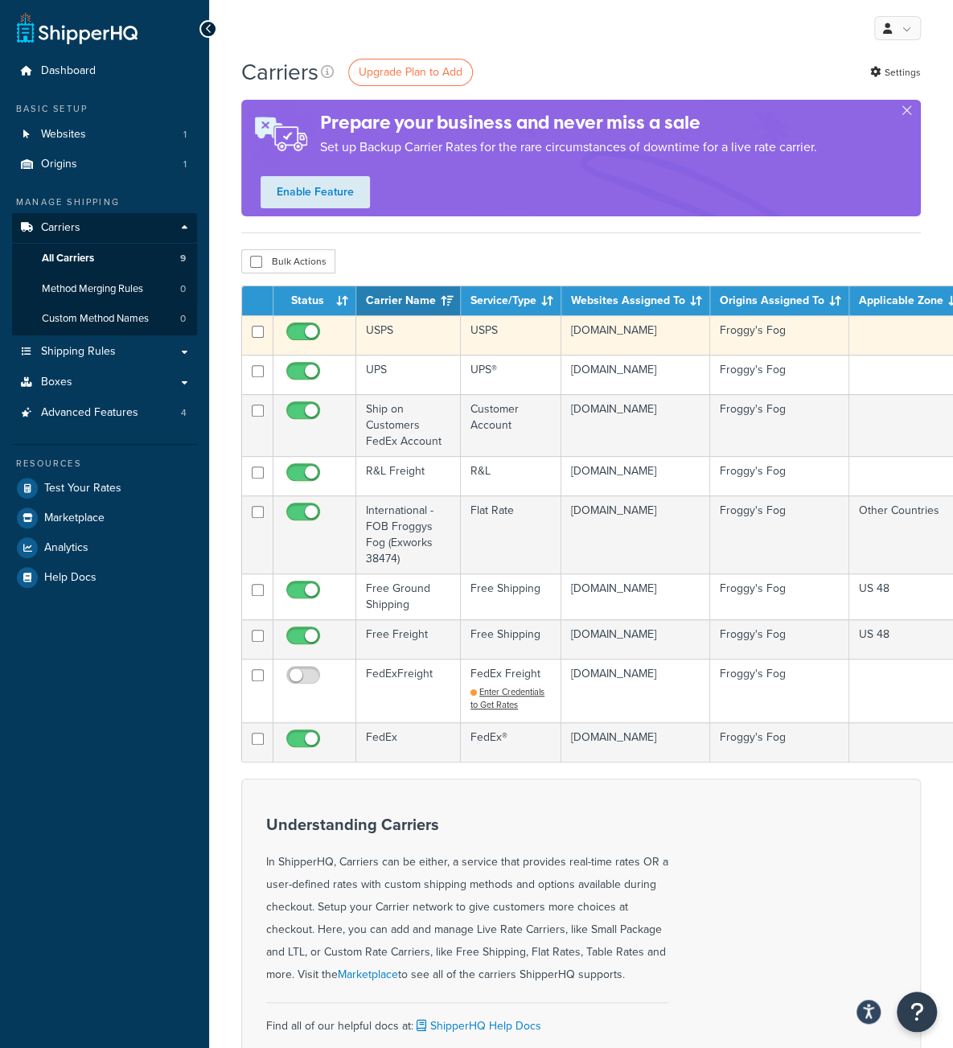
click at [493, 334] on td "USPS" at bounding box center [511, 334] width 101 height 39
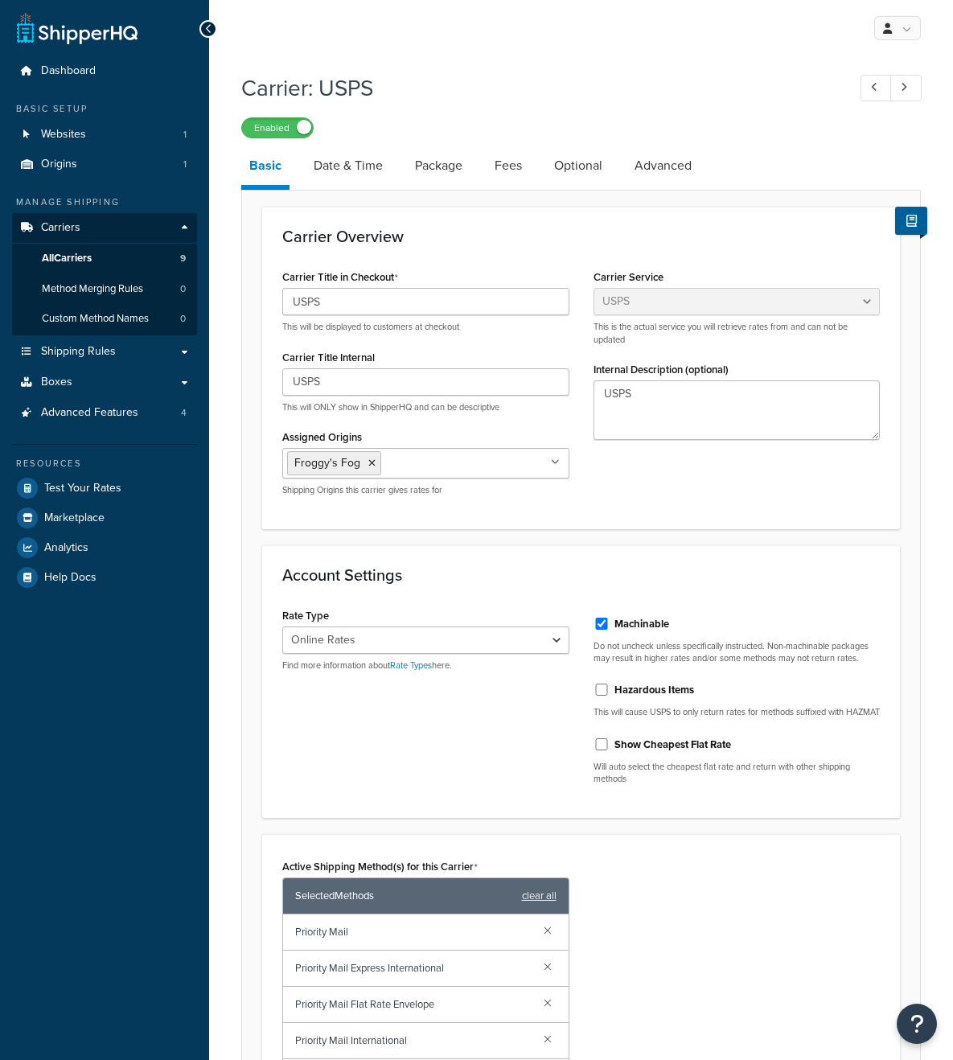
select select "usps"
select select "ONLINE"
click at [441, 177] on link "Package" at bounding box center [439, 165] width 64 height 39
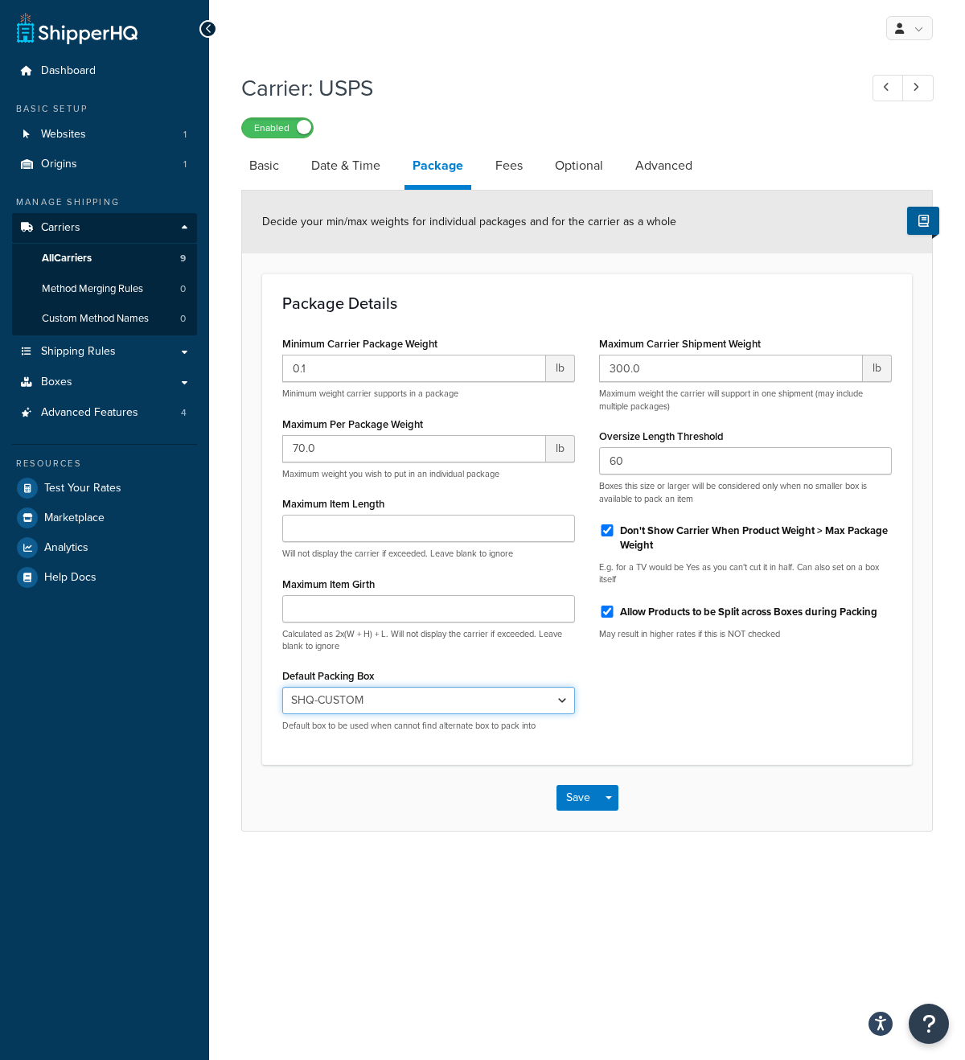
click at [380, 703] on select "N/A USPS-LFRB USPS-SFRB USPS-1GAL-IN-LFRB First Class Padded Envelope - 7.25x12…" at bounding box center [428, 700] width 293 height 27
click at [551, 704] on select "N/A USPS-LFRB USPS-SFRB USPS-1GAL-IN-LFRB First Class Padded Envelope - 7.25x12…" at bounding box center [428, 700] width 293 height 27
click at [282, 687] on select "N/A USPS-LFRB USPS-SFRB USPS-1GAL-IN-LFRB First Class Padded Envelope - 7.25x12…" at bounding box center [428, 700] width 293 height 27
click at [384, 693] on select "N/A USPS-LFRB USPS-SFRB USPS-1GAL-IN-LFRB First Class Padded Envelope - 7.25x12…" at bounding box center [428, 700] width 293 height 27
select select "442578"
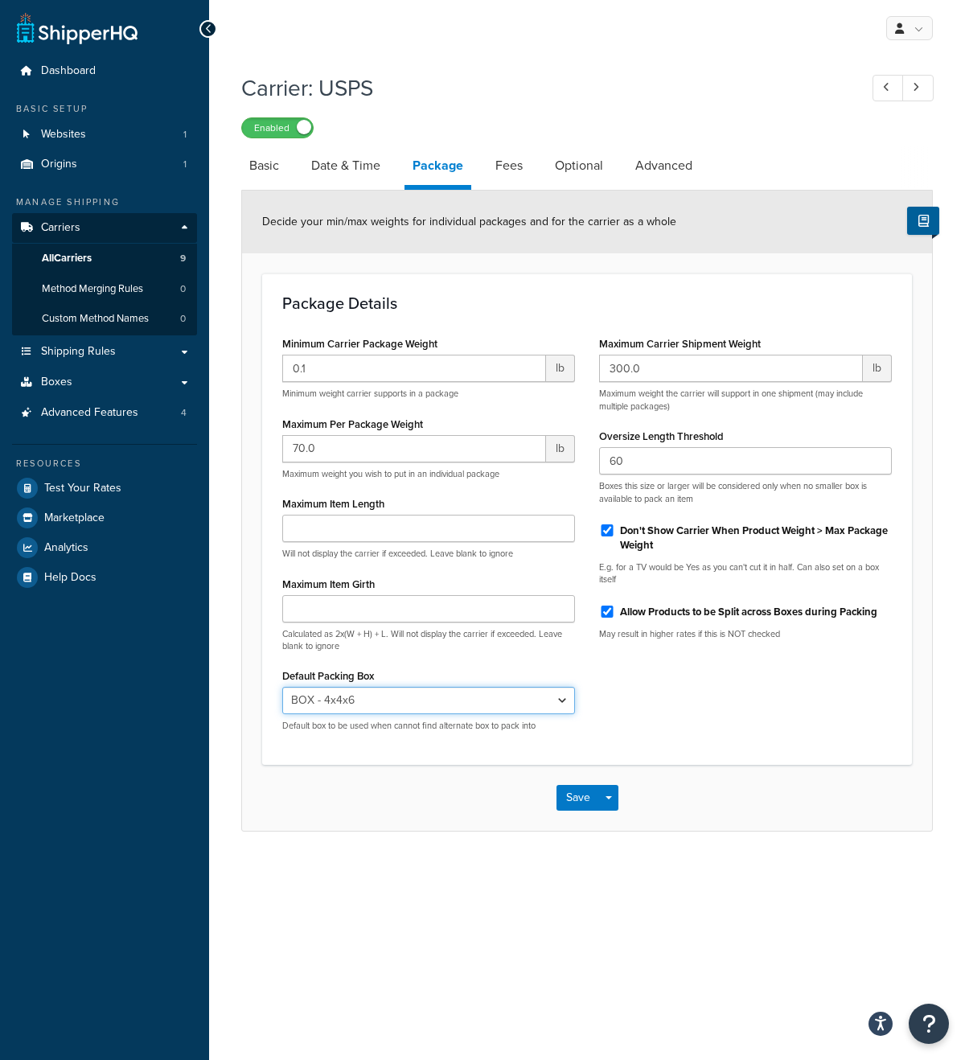
click at [282, 687] on select "N/A USPS-LFRB USPS-SFRB USPS-1GAL-IN-LFRB First Class Padded Envelope - 7.25x12…" at bounding box center [428, 700] width 293 height 27
click at [572, 796] on button "Save" at bounding box center [577, 798] width 43 height 26
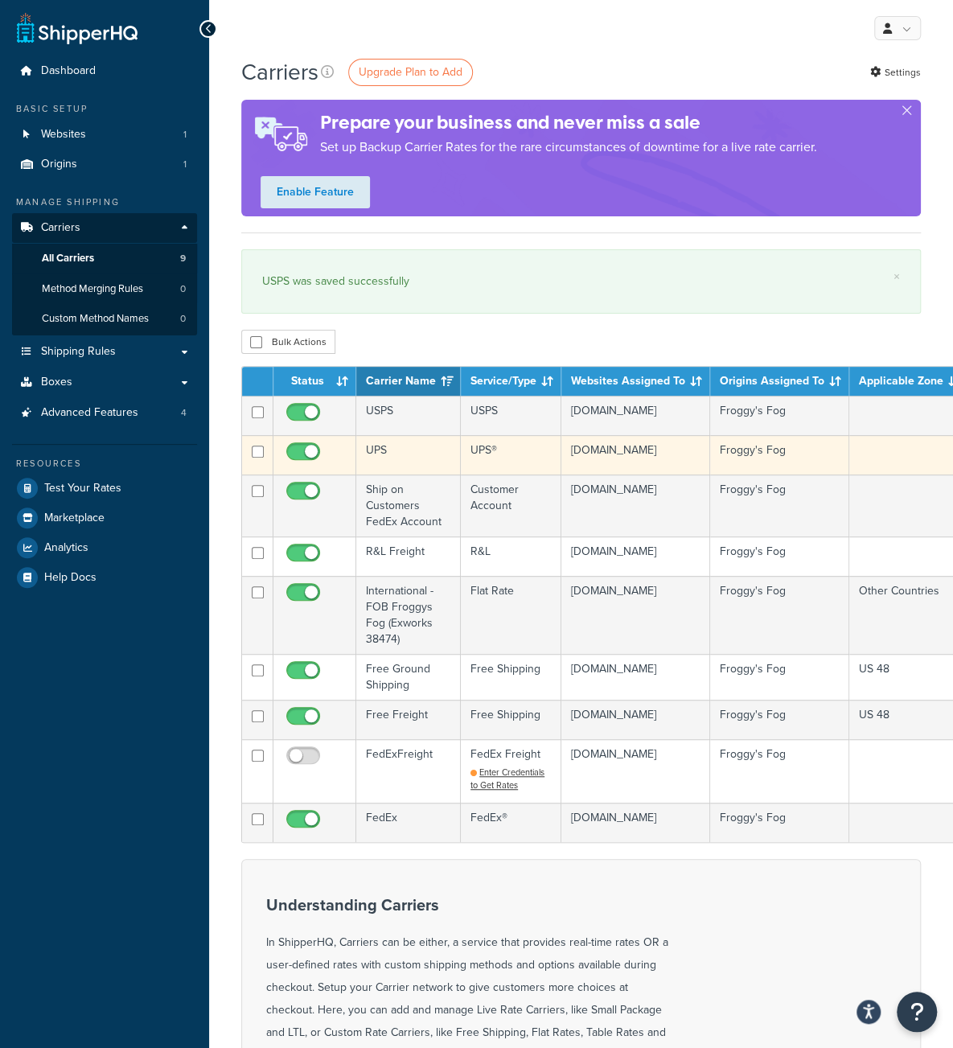
click at [418, 461] on td "UPS" at bounding box center [408, 454] width 105 height 39
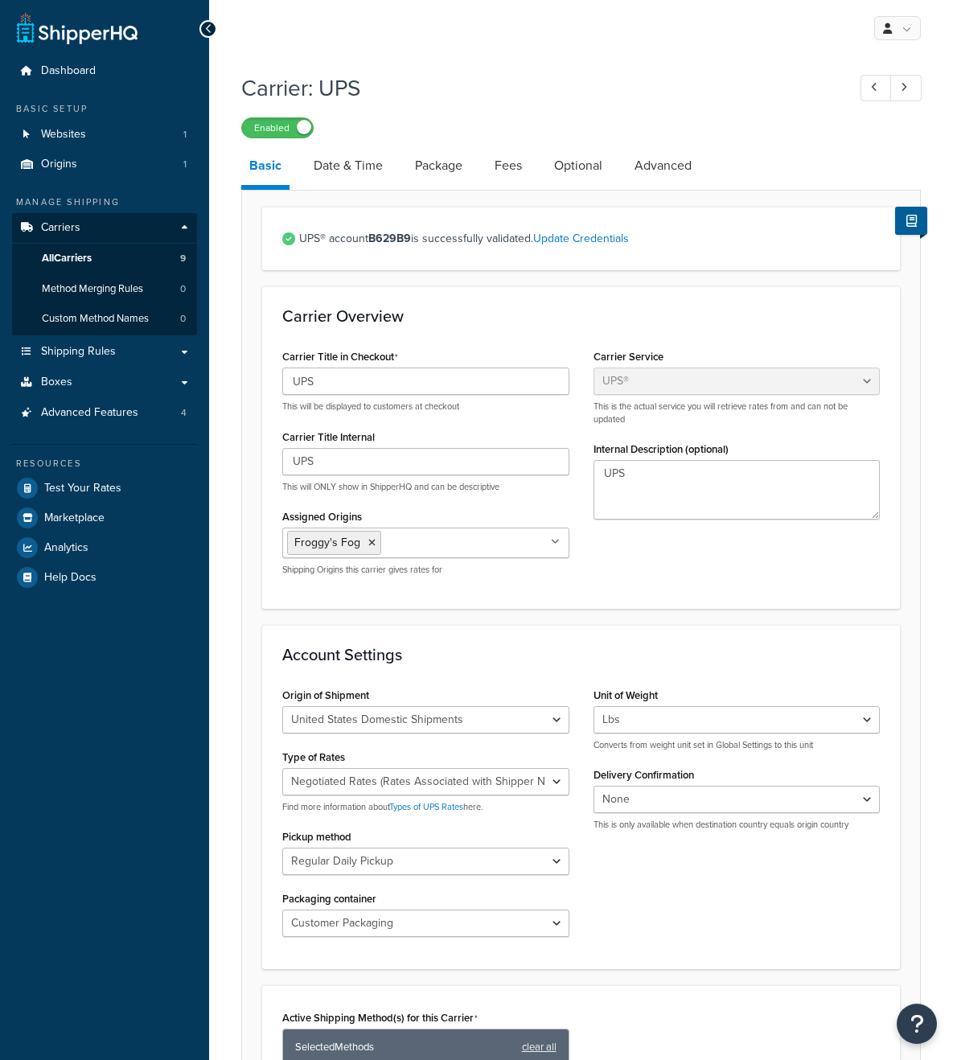
select select "ups"
click at [453, 176] on link "Package" at bounding box center [439, 165] width 64 height 39
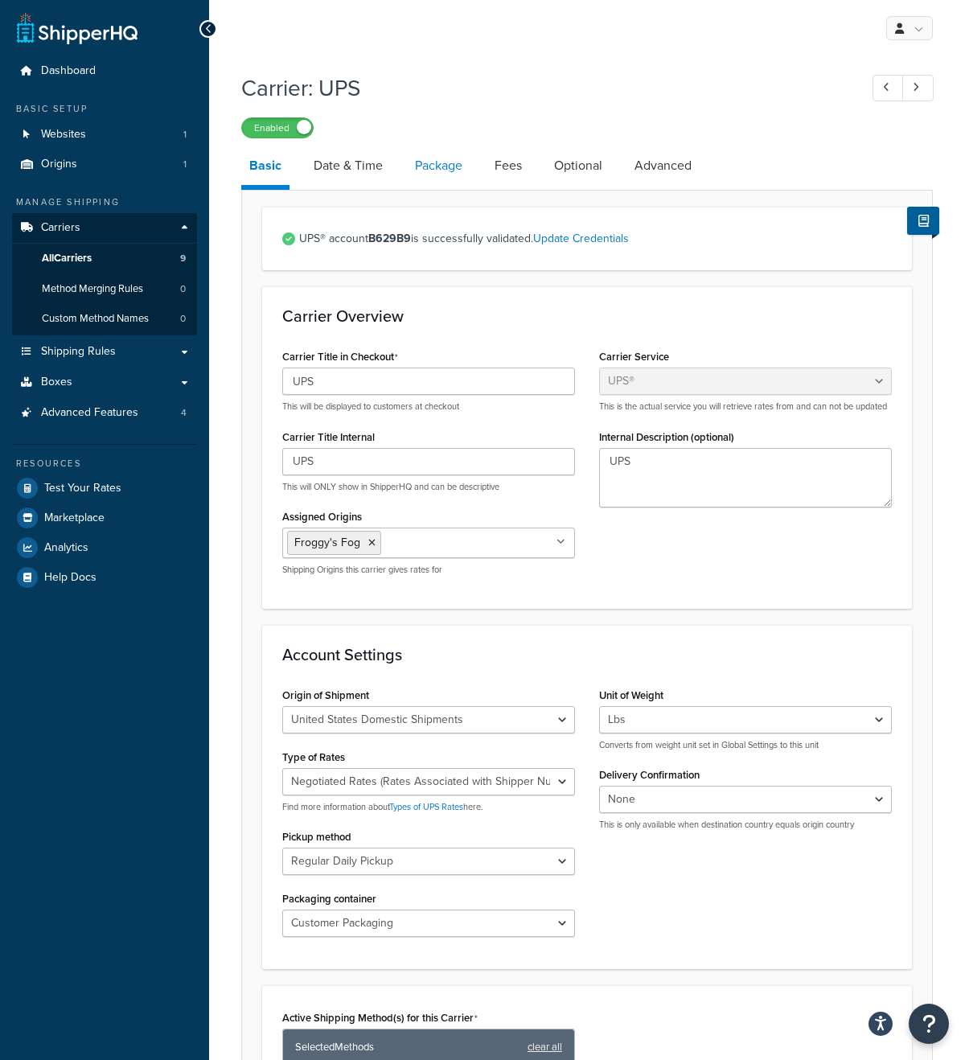
select select "444125"
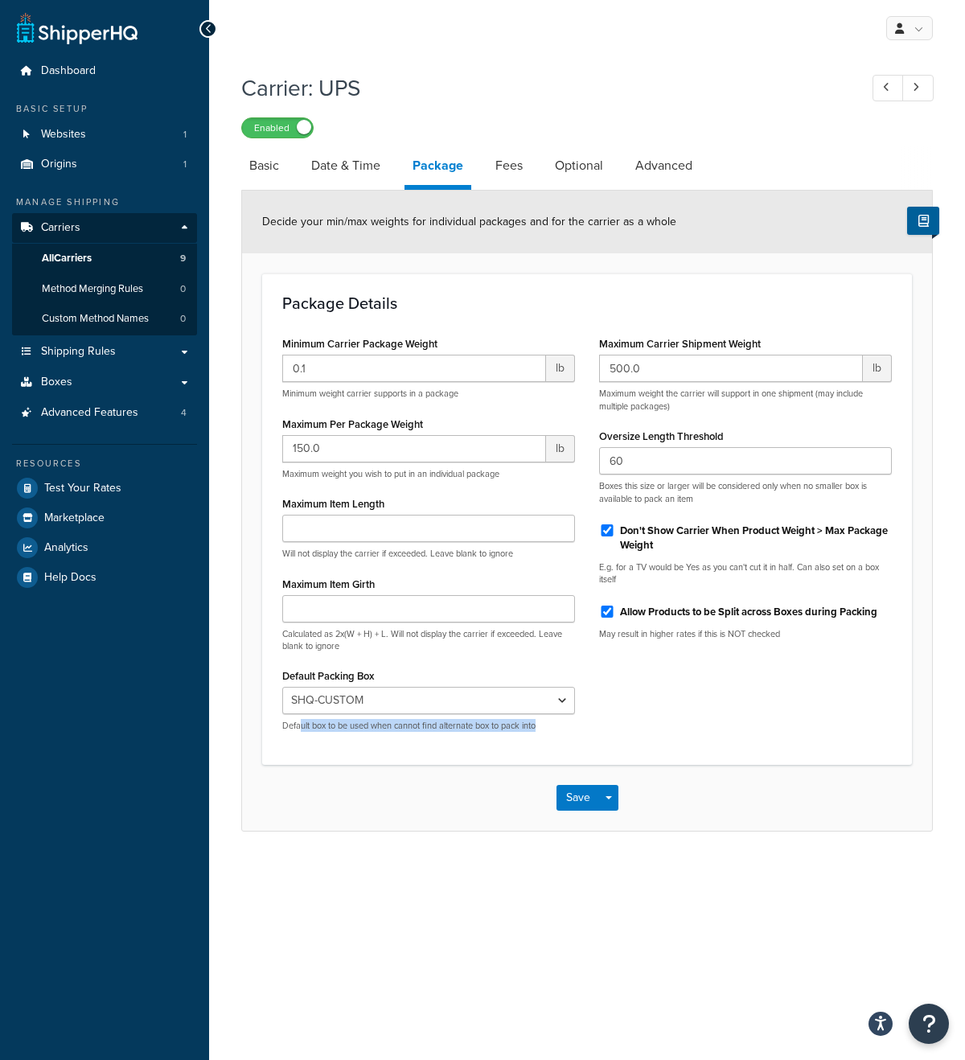
drag, startPoint x: 302, startPoint y: 726, endPoint x: 542, endPoint y: 736, distance: 239.8
click at [542, 736] on div "Minimum Carrier Package Weight 0.1 lb Minimum weight carrier supports in a pack…" at bounding box center [428, 538] width 317 height 412
click at [580, 655] on div "Minimum Carrier Package Weight 0.1 lb Minimum weight carrier supports in a pack…" at bounding box center [428, 538] width 317 height 412
click at [502, 164] on link "Fees" at bounding box center [508, 165] width 43 height 39
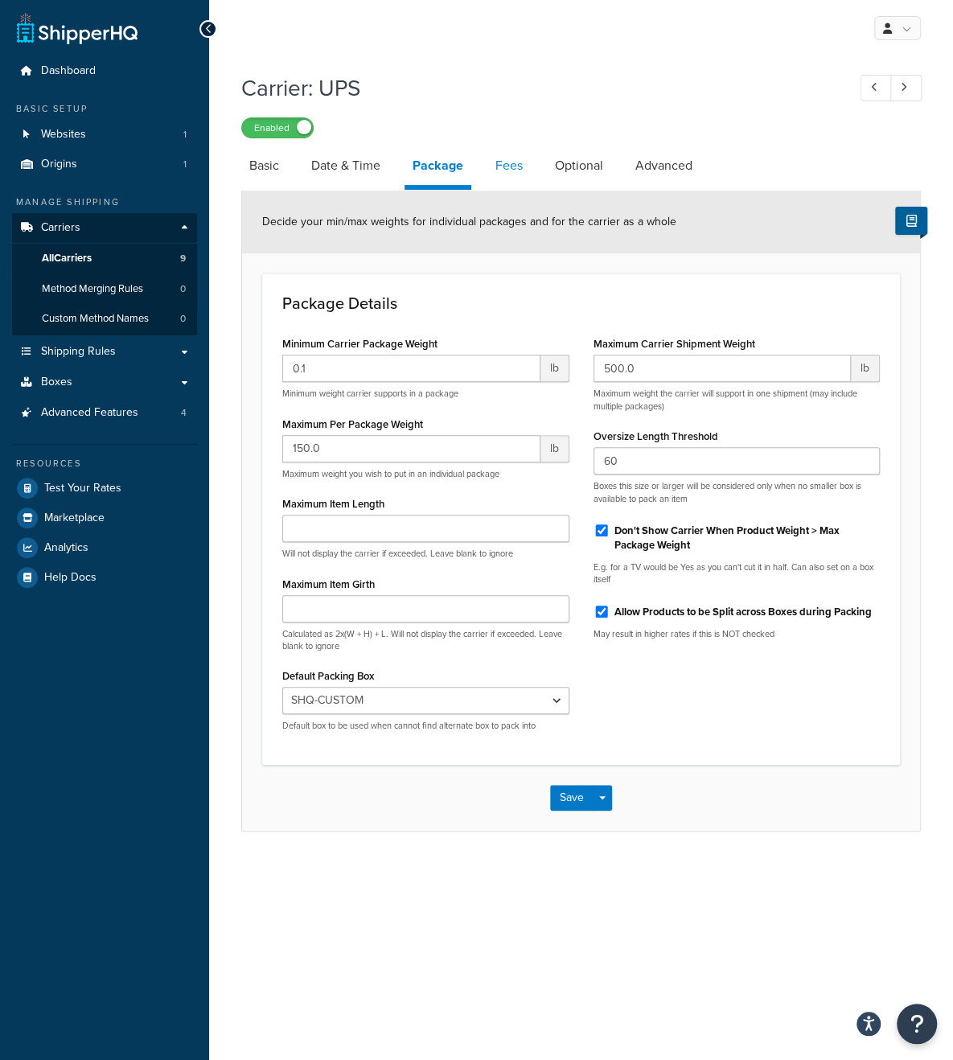
select select "package"
select select "AFTER"
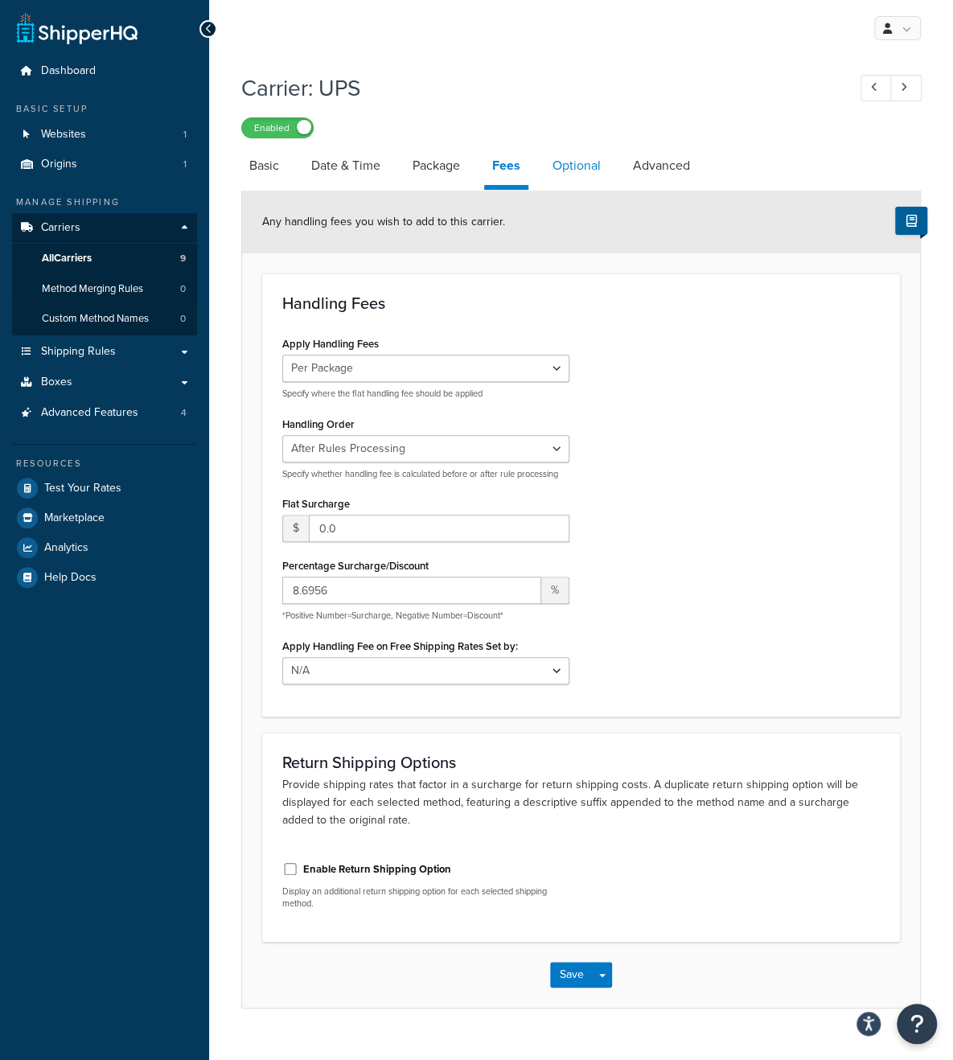
click at [570, 174] on link "Optional" at bounding box center [576, 165] width 64 height 39
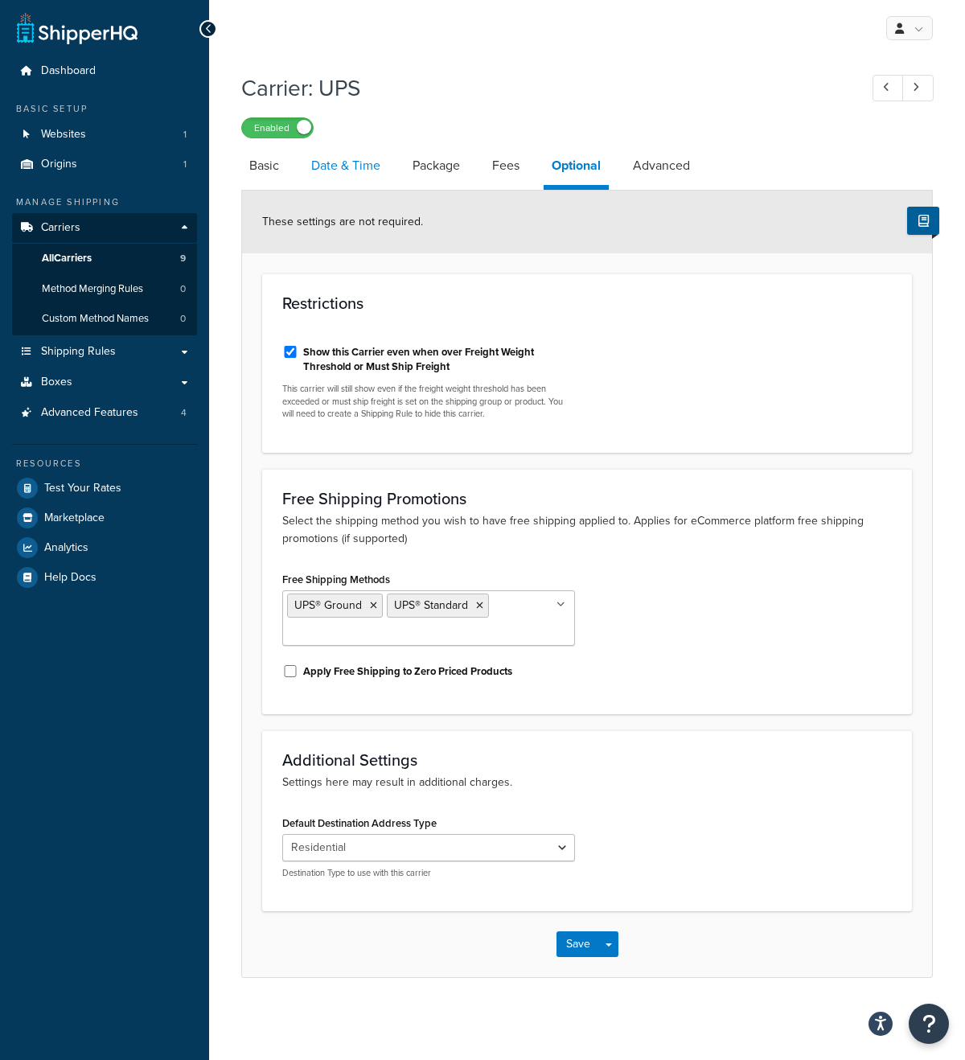
click at [331, 170] on link "Date & Time" at bounding box center [345, 165] width 85 height 39
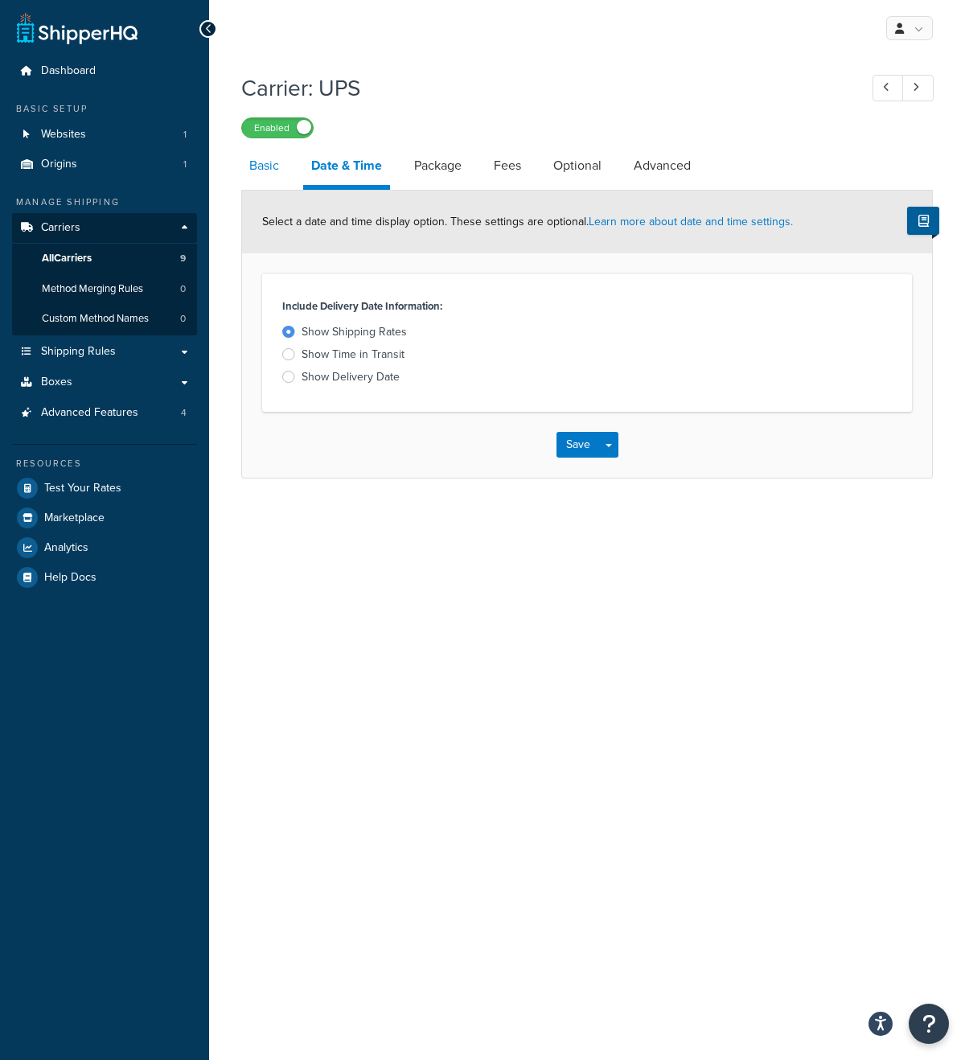
click at [268, 168] on link "Basic" at bounding box center [264, 165] width 46 height 39
select select "ups"
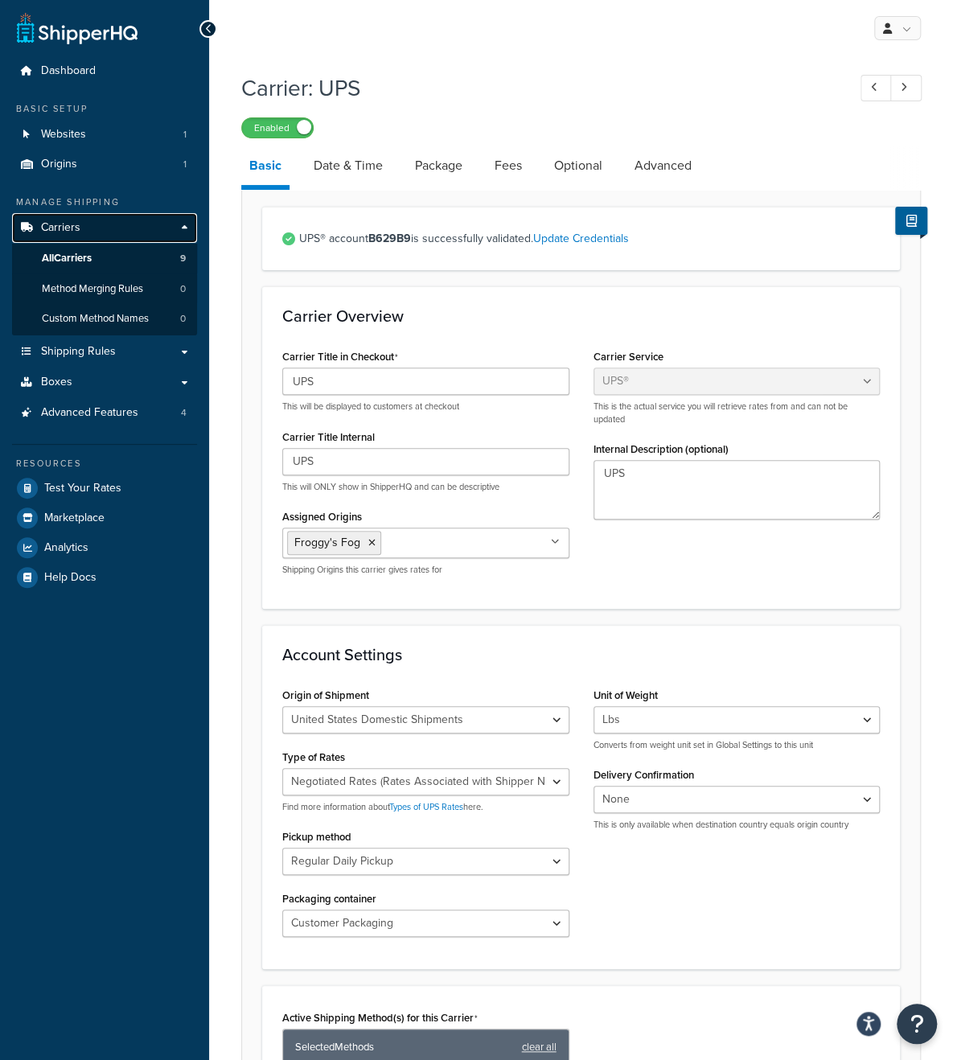
click at [178, 228] on link "Carriers" at bounding box center [104, 228] width 185 height 30
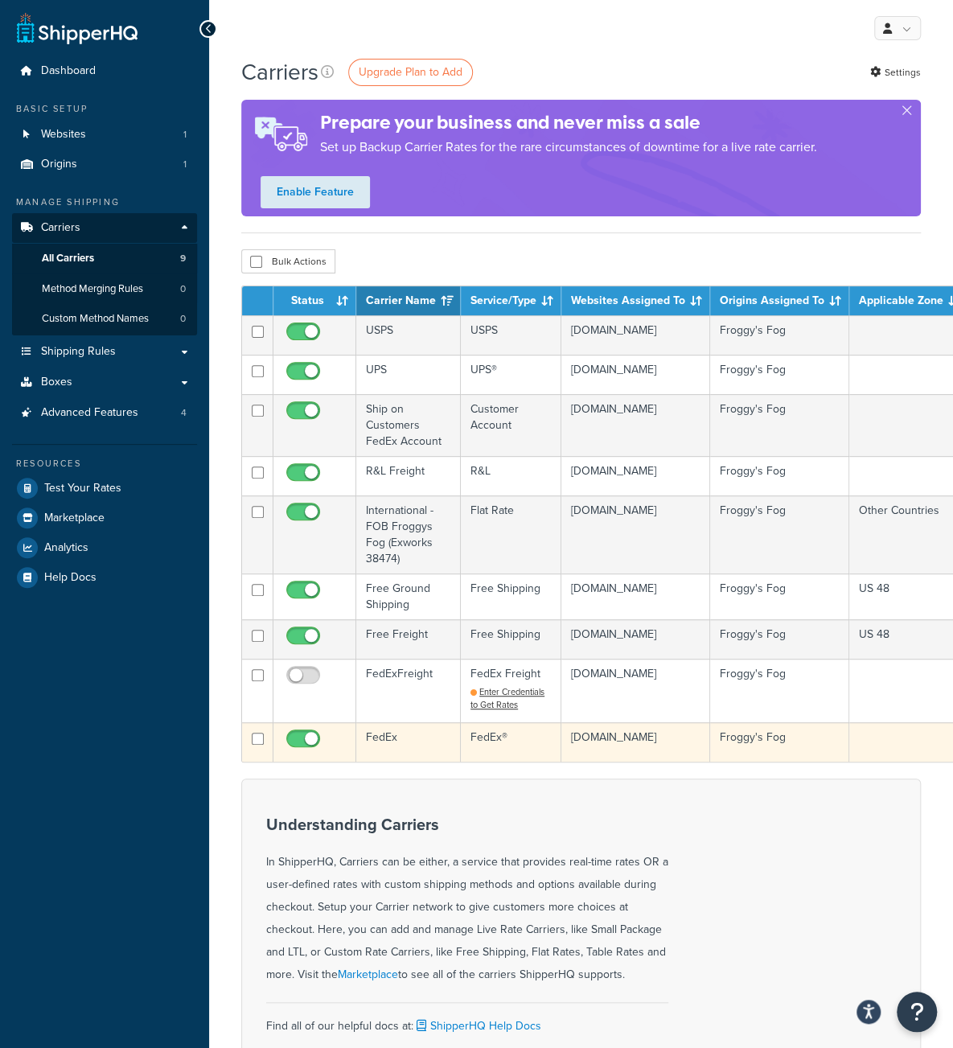
click at [422, 748] on td "FedEx" at bounding box center [408, 741] width 105 height 39
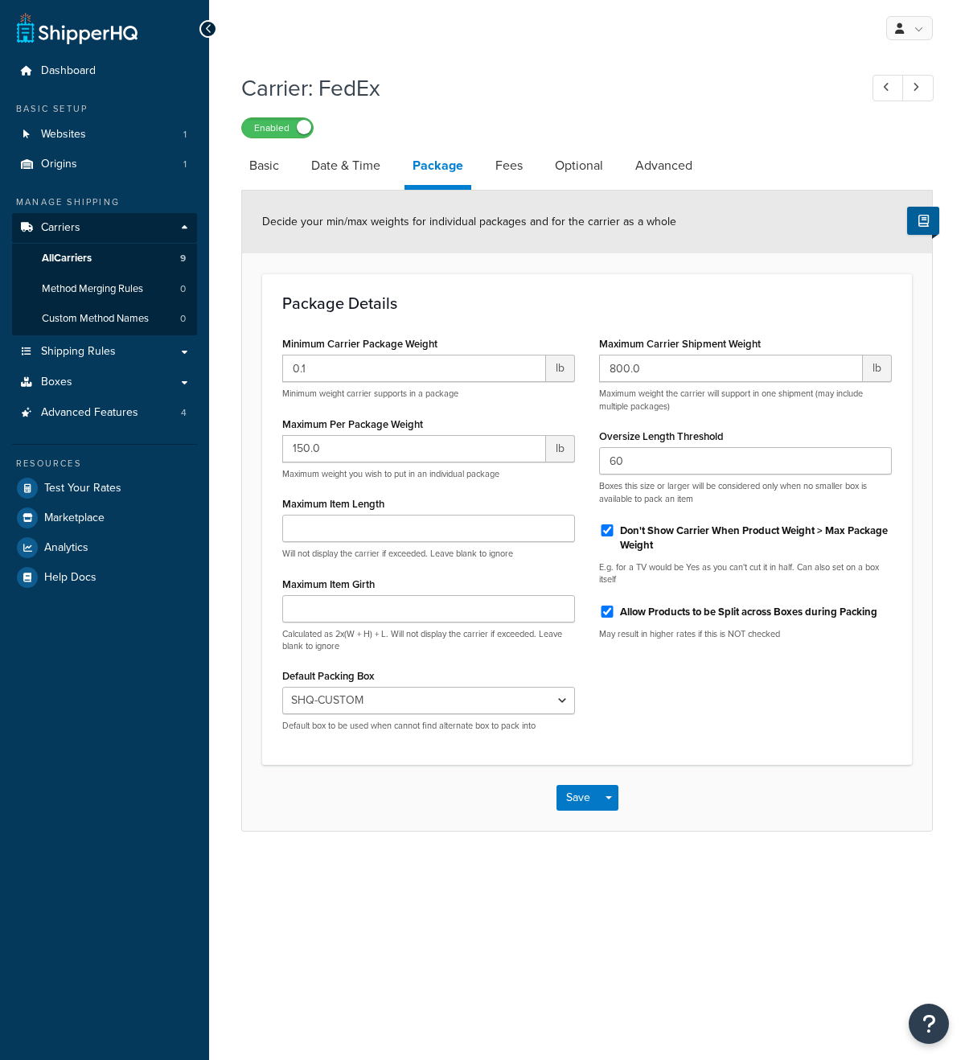
select select "444125"
click at [394, 695] on select "N/A USPS-LFRB USPS-SFRB USPS-1GAL-IN-LFRB First Class Padded Envelope - 7.25x12…" at bounding box center [428, 700] width 293 height 27
click at [601, 343] on label "Maximum Carrier Shipment Weight" at bounding box center [680, 344] width 162 height 12
click at [601, 355] on input "800.0" at bounding box center [731, 368] width 264 height 27
drag, startPoint x: 323, startPoint y: 456, endPoint x: 274, endPoint y: 449, distance: 49.5
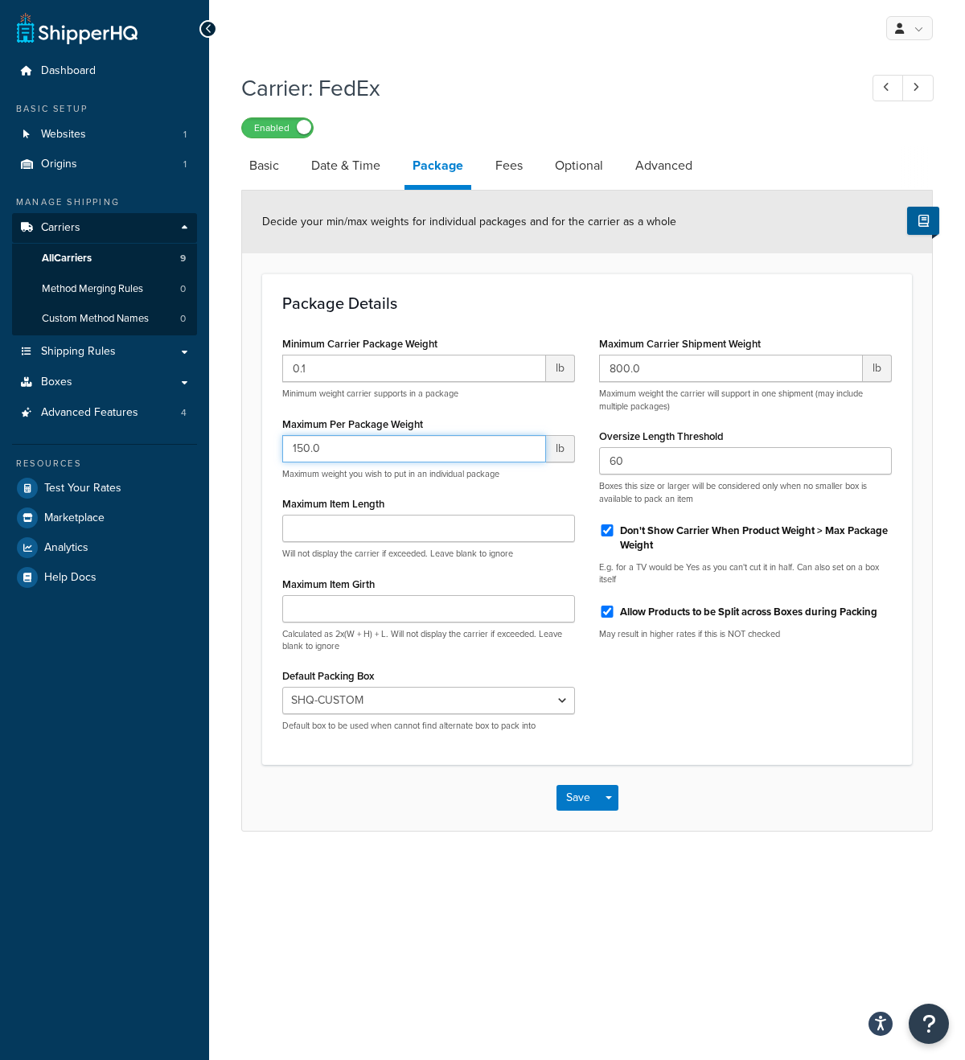
click at [274, 449] on div "Minimum Carrier Package Weight 0.1 lb Minimum weight carrier supports in a pack…" at bounding box center [428, 538] width 317 height 412
click at [100, 416] on span "Advanced Features" at bounding box center [89, 413] width 97 height 14
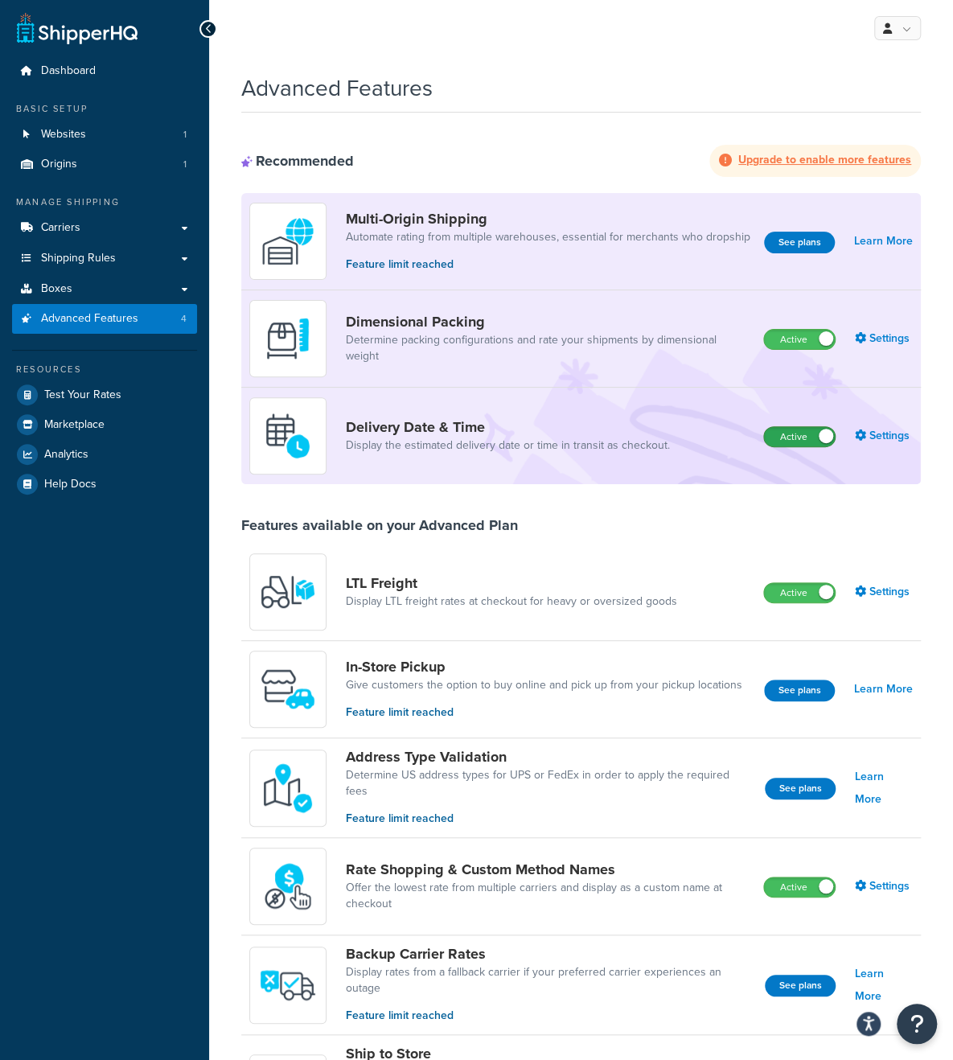
click at [793, 441] on label "Active" at bounding box center [799, 436] width 71 height 19
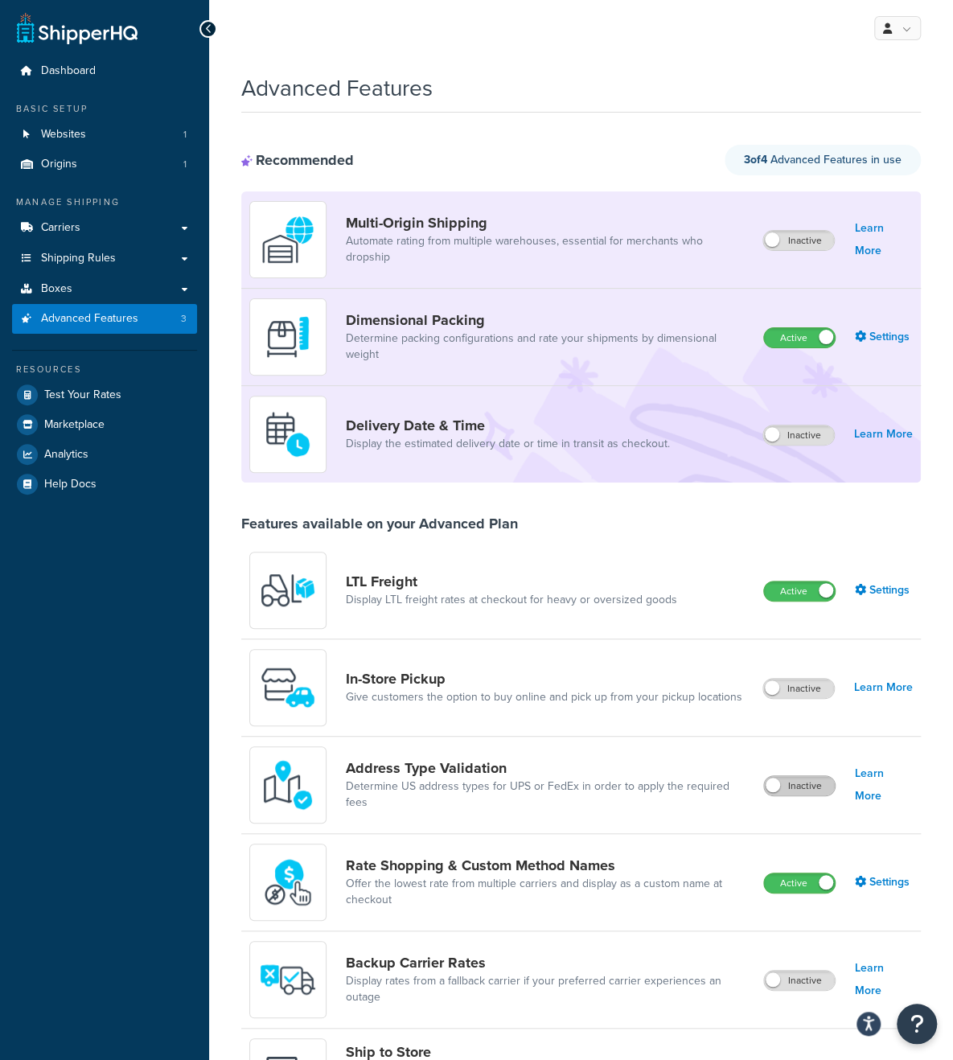
click at [785, 784] on label "Inactive" at bounding box center [799, 785] width 71 height 19
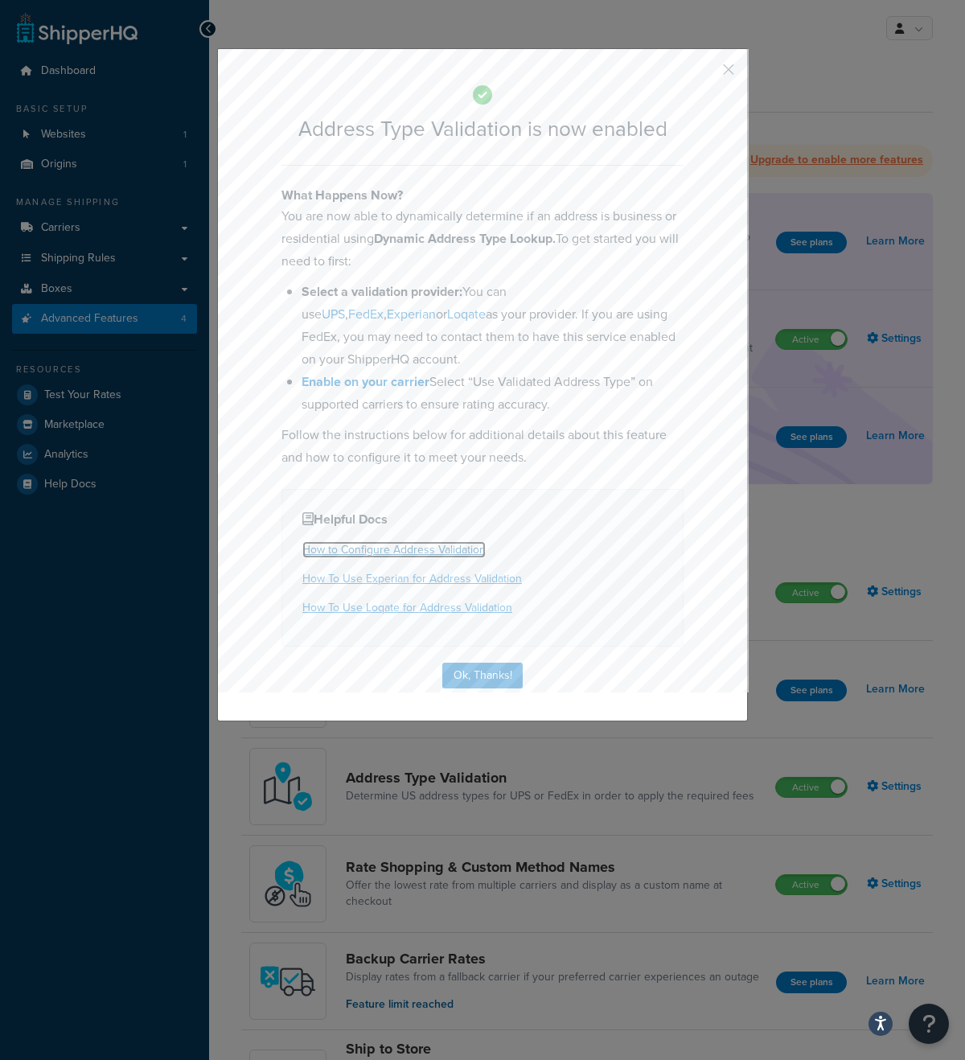
click at [418, 546] on link "How to Configure Address Validation" at bounding box center [393, 549] width 183 height 17
click at [471, 678] on button "Ok, Thanks!" at bounding box center [482, 676] width 80 height 26
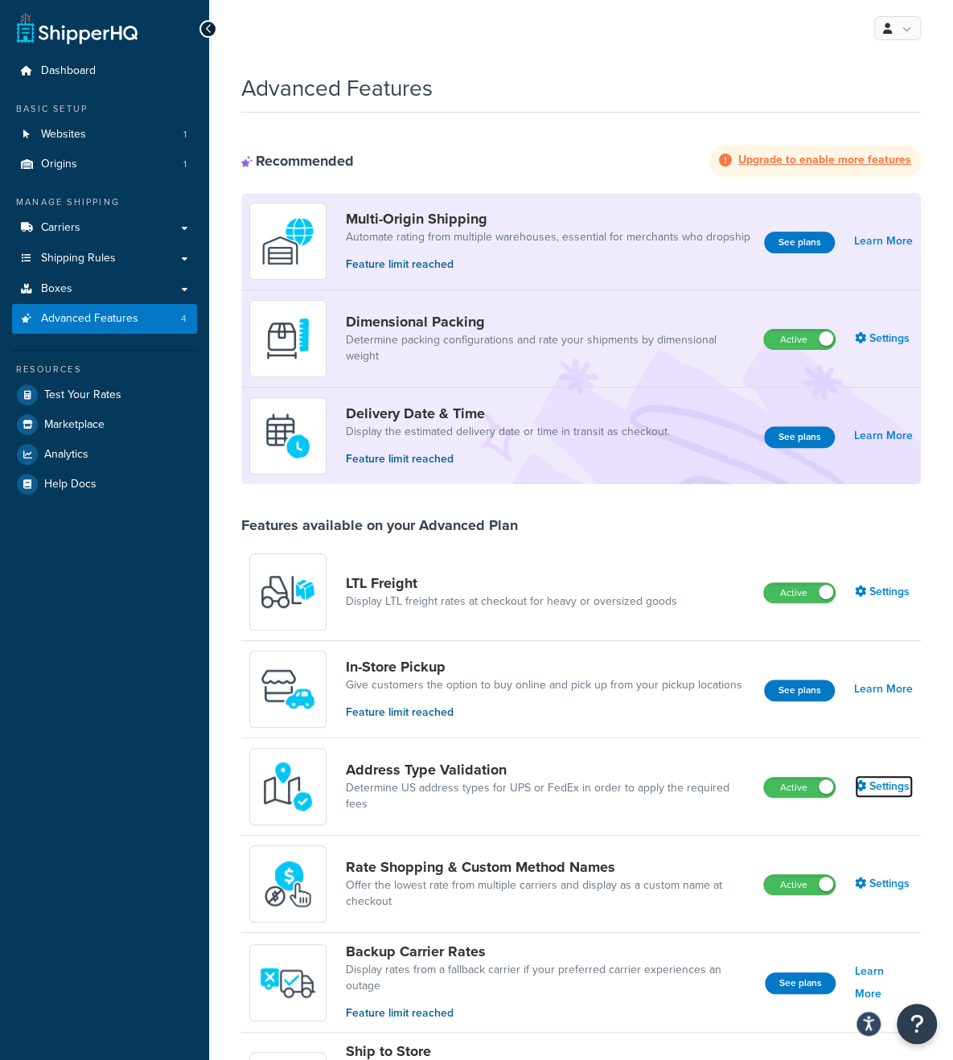
click at [880, 781] on link "Settings" at bounding box center [884, 786] width 58 height 23
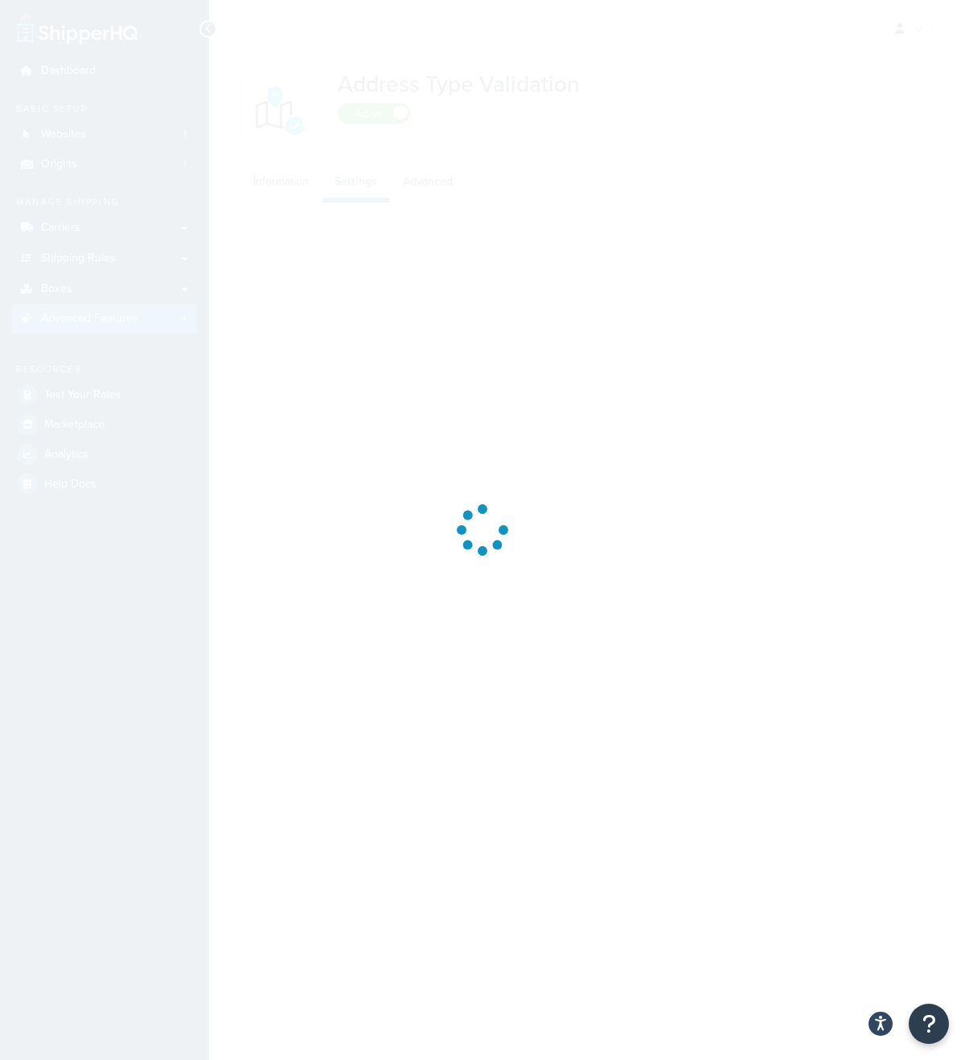
select select "130495"
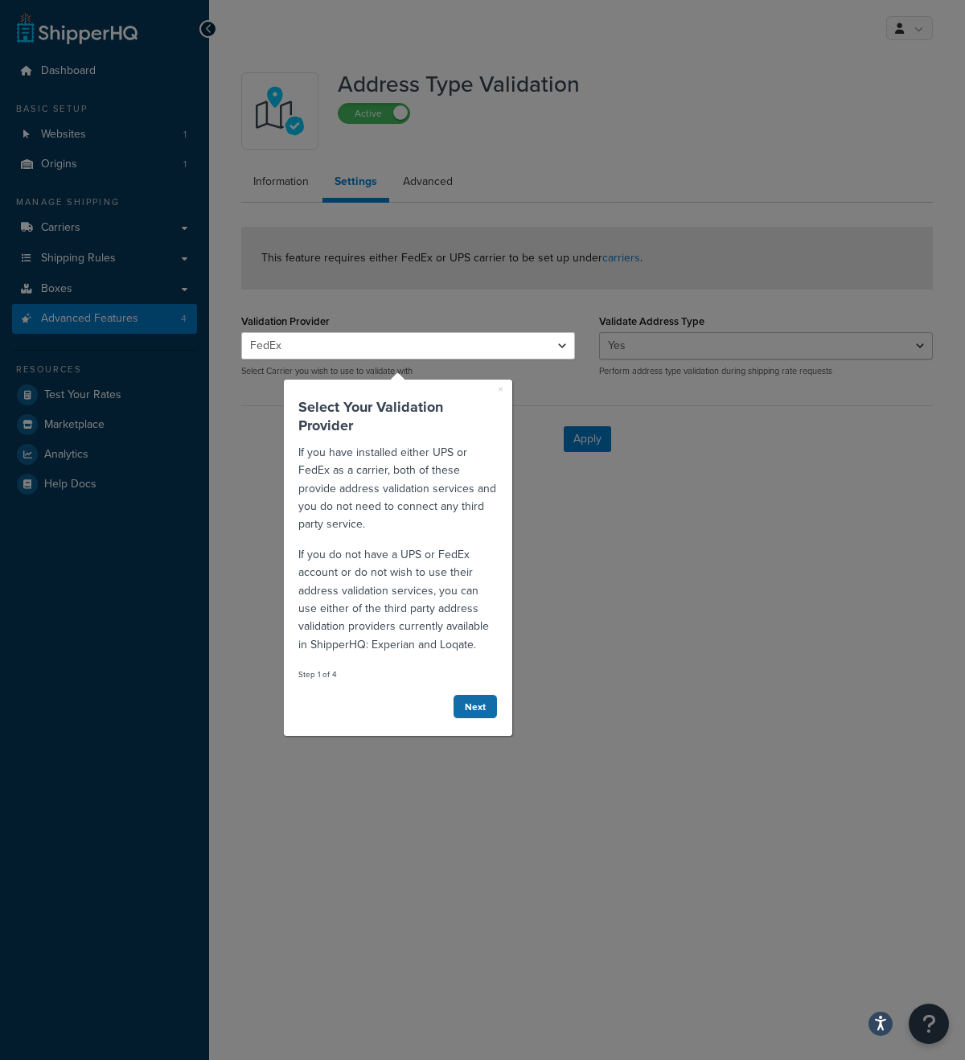
click at [471, 699] on link "Next" at bounding box center [475, 705] width 45 height 25
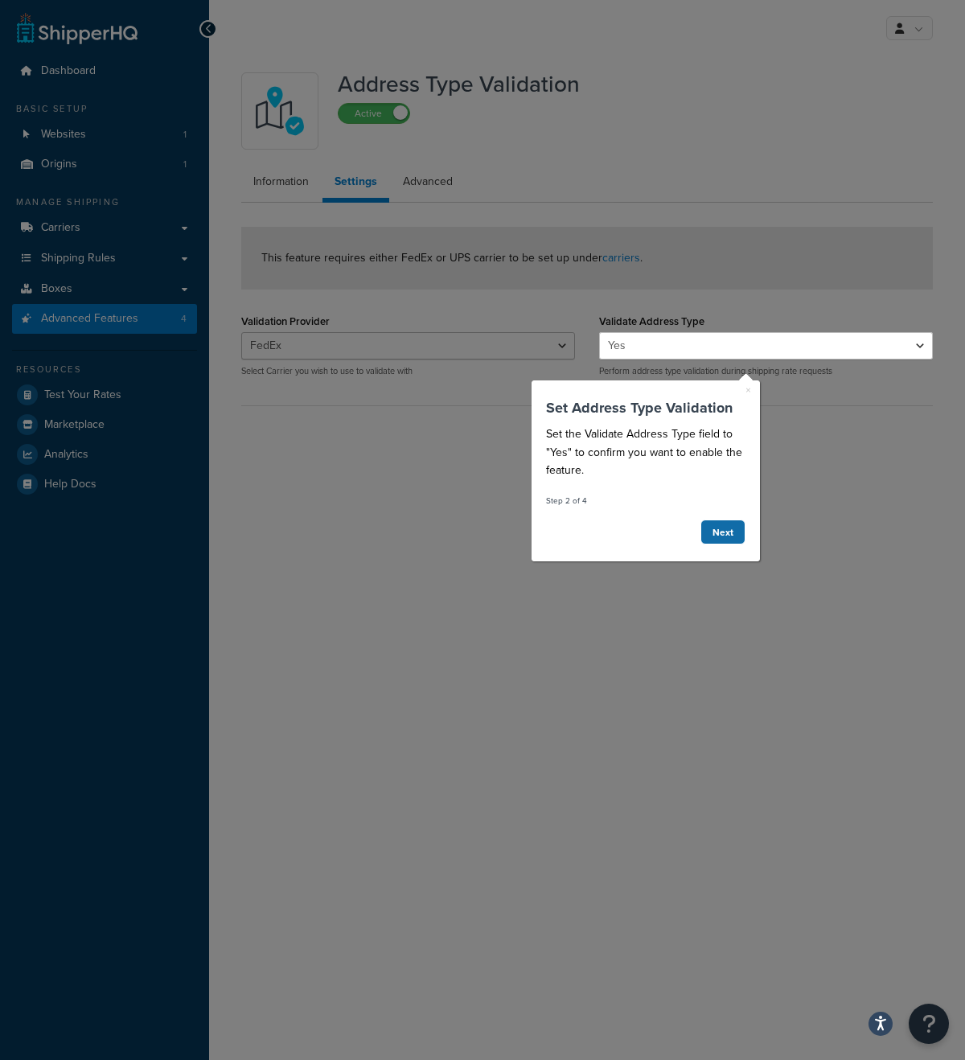
click at [726, 535] on link "Next" at bounding box center [722, 531] width 45 height 25
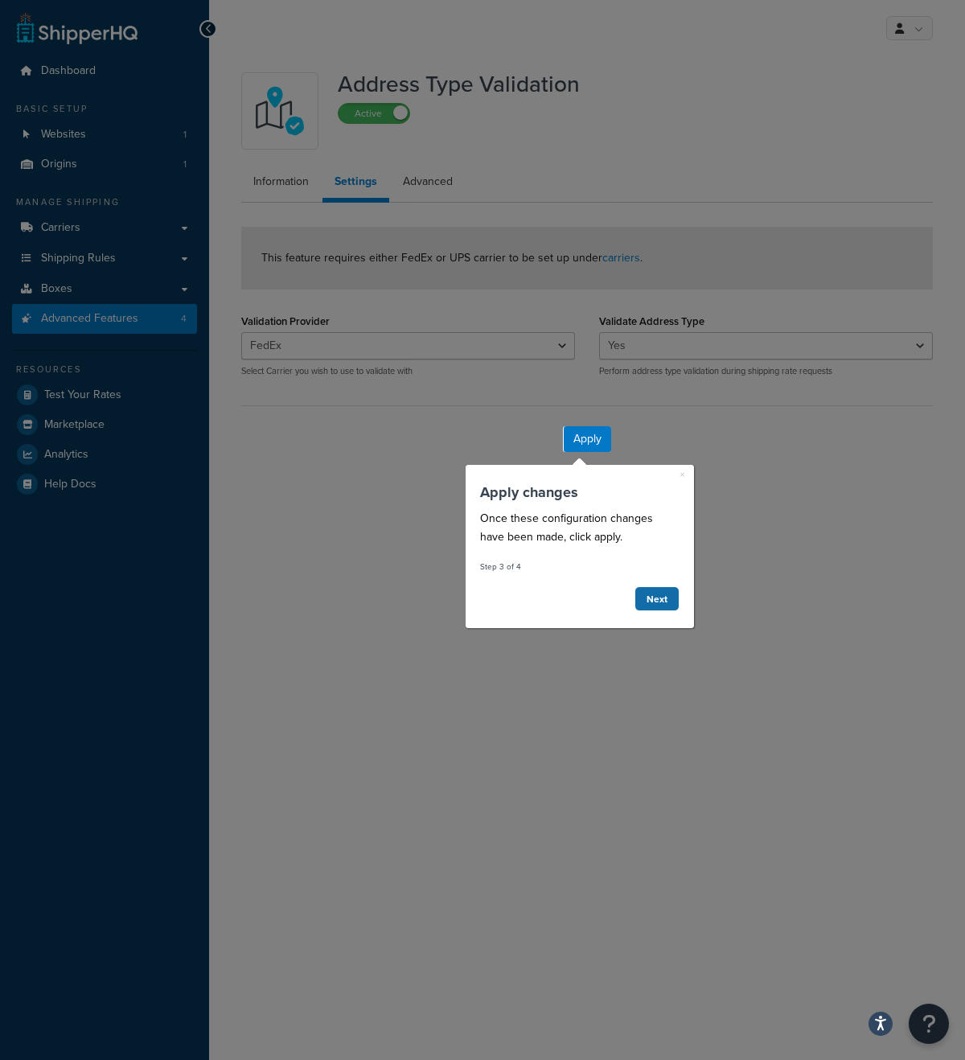
click at [658, 601] on link "Next" at bounding box center [656, 598] width 45 height 25
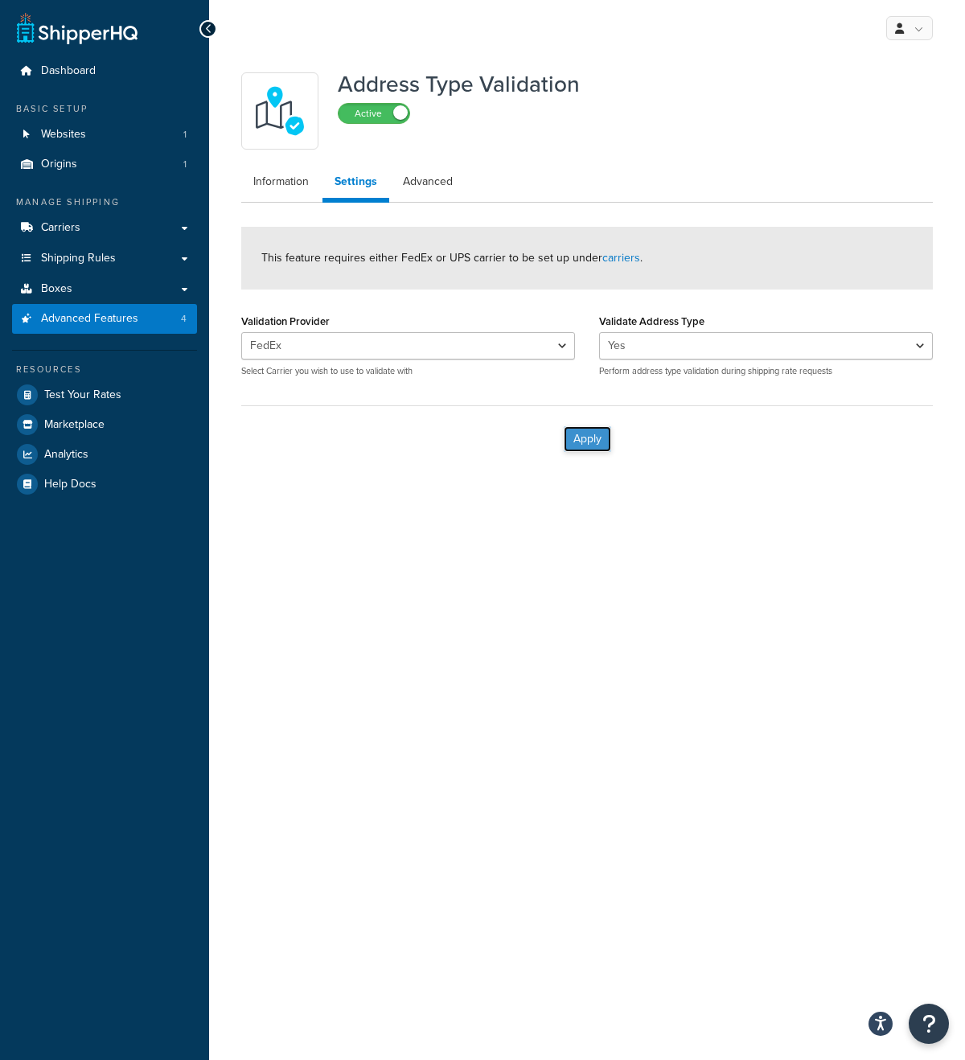
click at [587, 438] on button "Apply" at bounding box center [587, 439] width 47 height 26
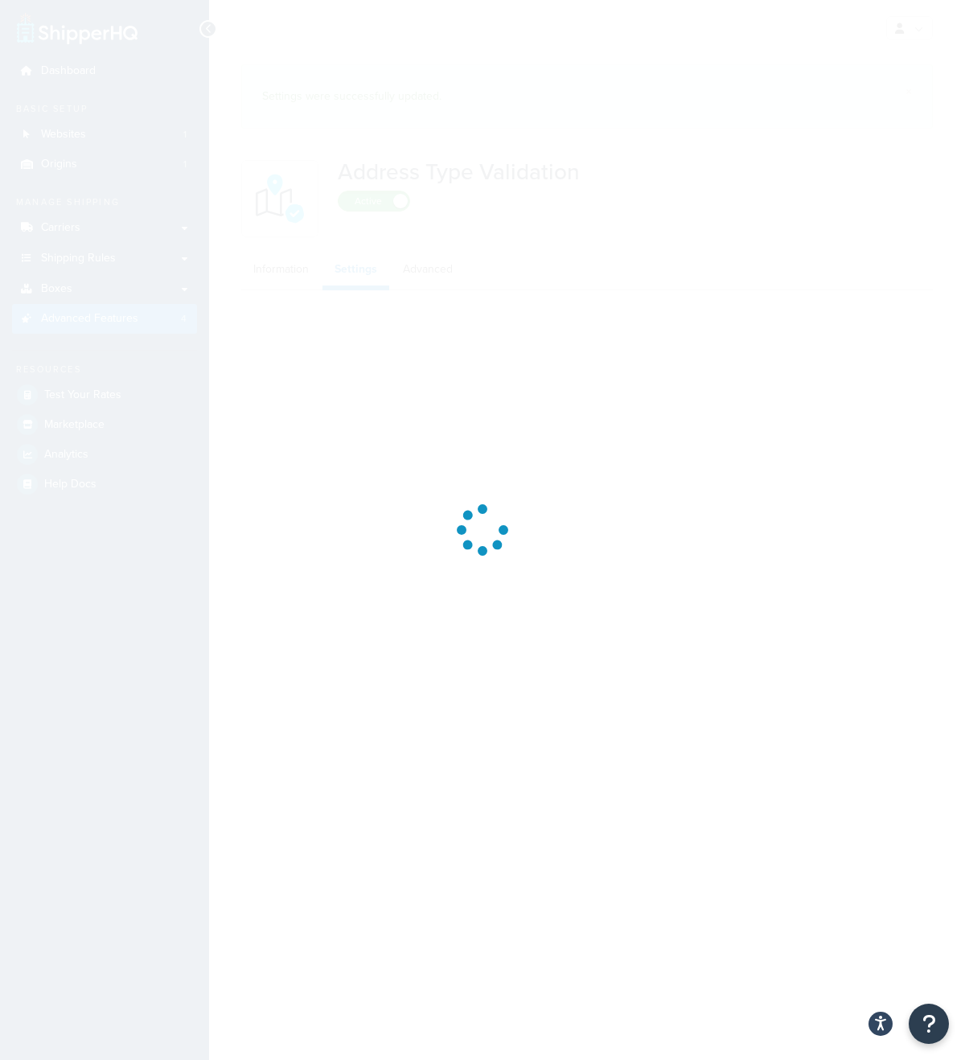
select select "130495"
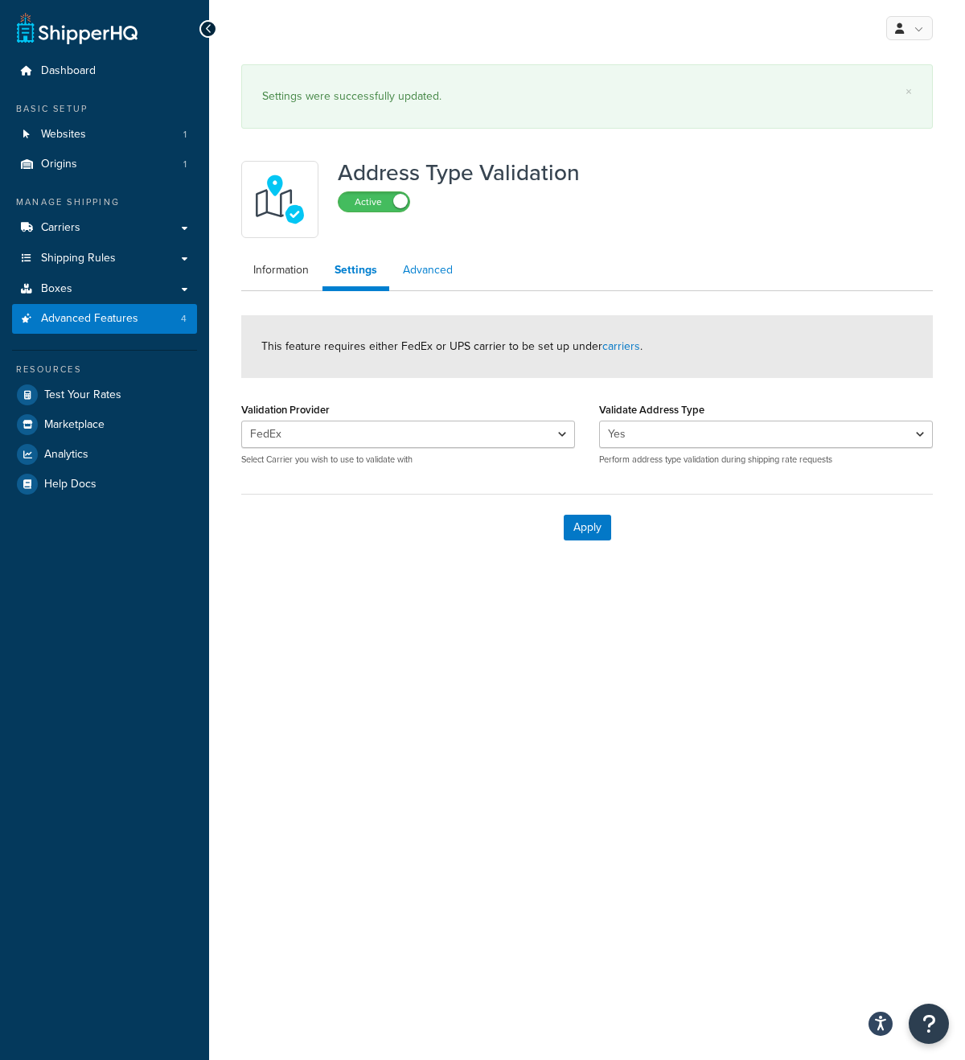
click at [420, 279] on link "Advanced" at bounding box center [428, 270] width 74 height 32
click at [357, 274] on link "Settings" at bounding box center [354, 270] width 64 height 32
select select "130495"
click at [299, 275] on link "Information" at bounding box center [281, 270] width 80 height 32
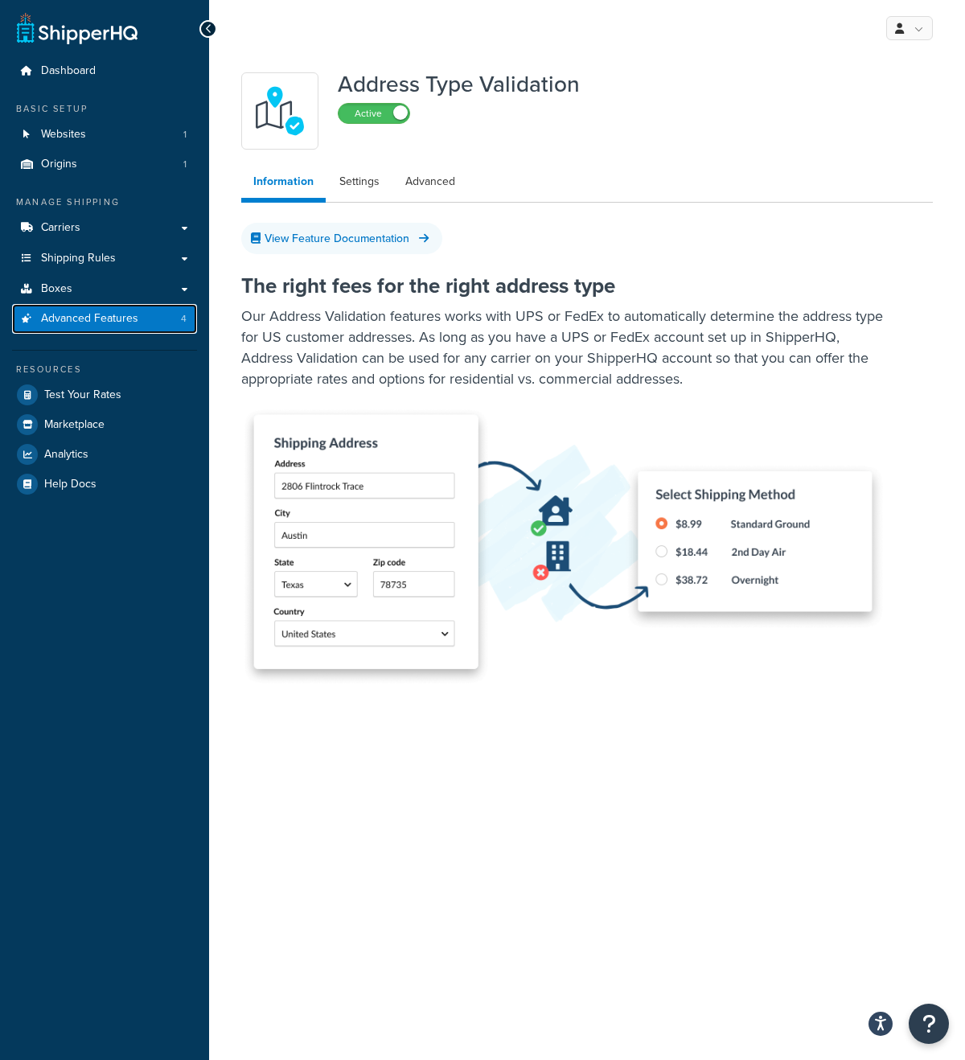
click at [101, 314] on span "Advanced Features" at bounding box center [89, 319] width 97 height 14
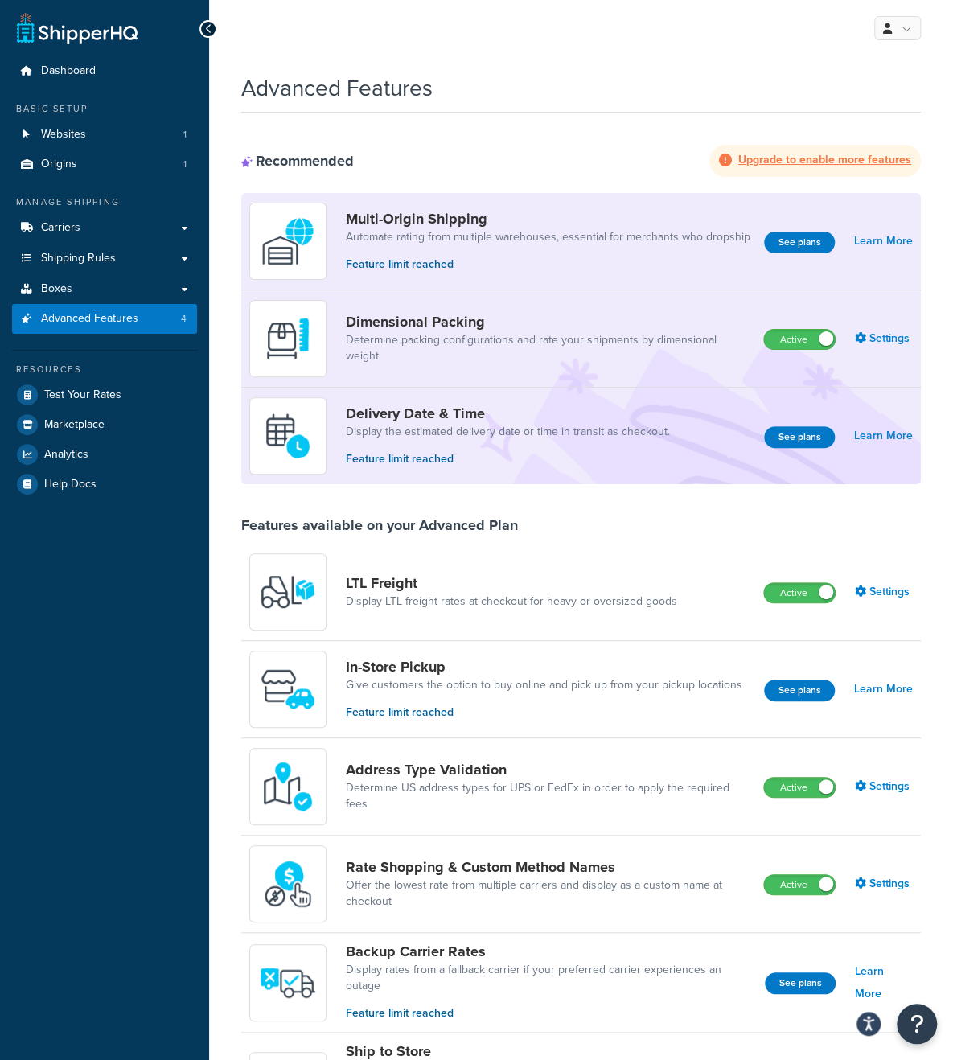
click at [804, 165] on strong "Upgrade to enable more features" at bounding box center [824, 159] width 173 height 17
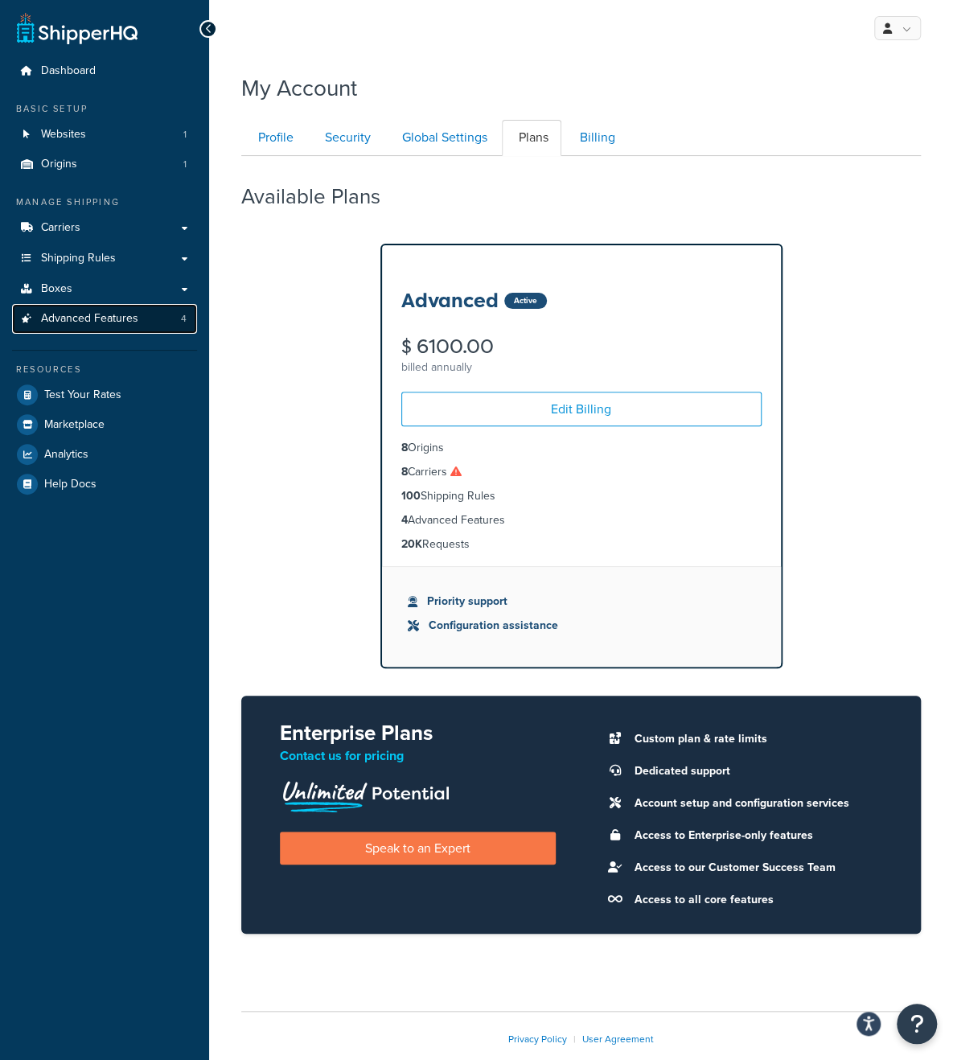
click at [112, 328] on link "Advanced Features 4" at bounding box center [104, 319] width 185 height 30
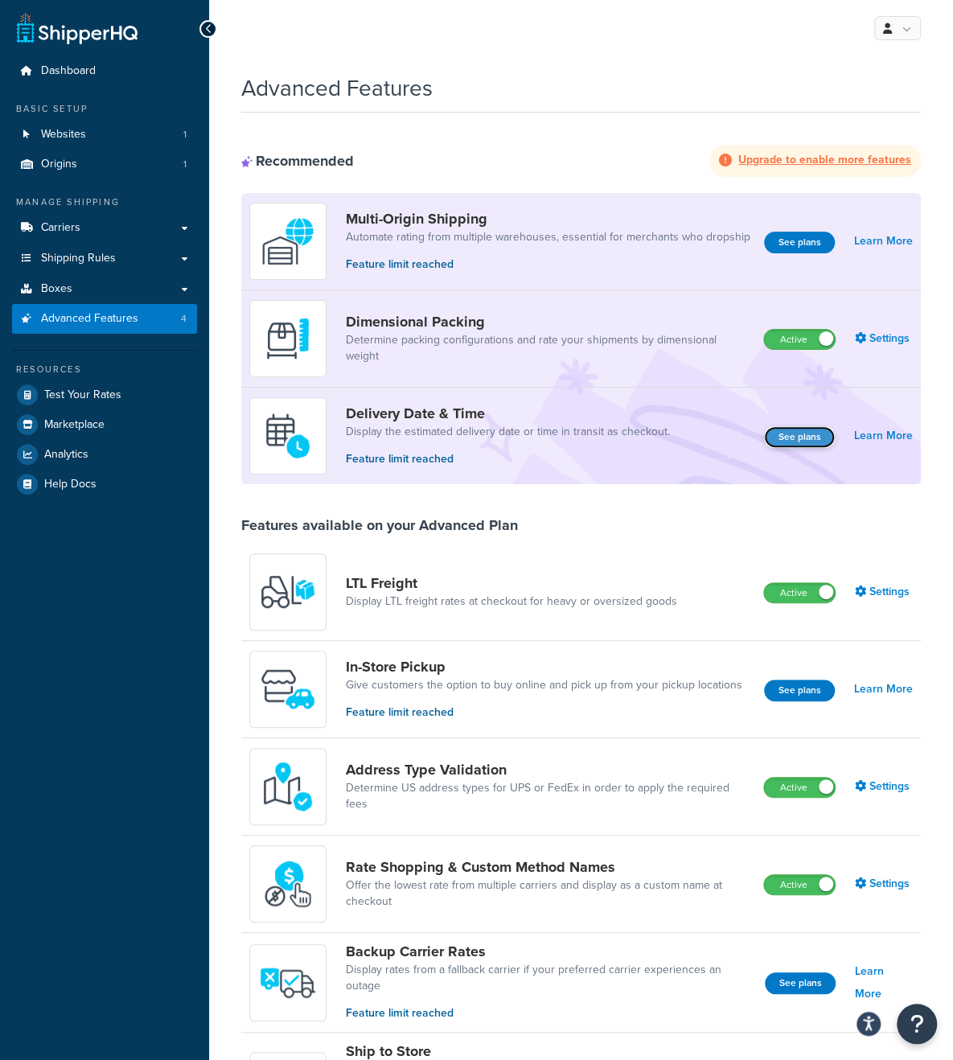
click at [791, 437] on button "See plans" at bounding box center [799, 437] width 71 height 22
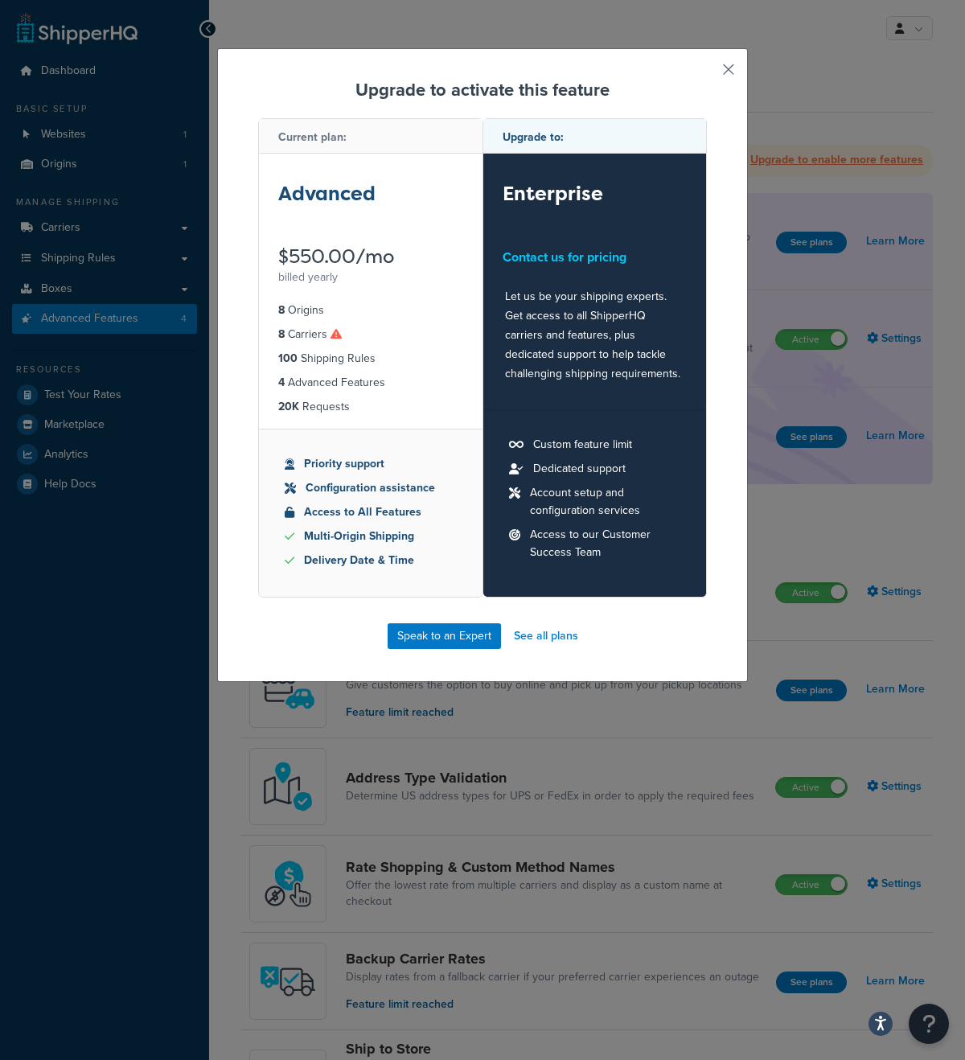
click at [707, 73] on button "button" at bounding box center [705, 75] width 4 height 4
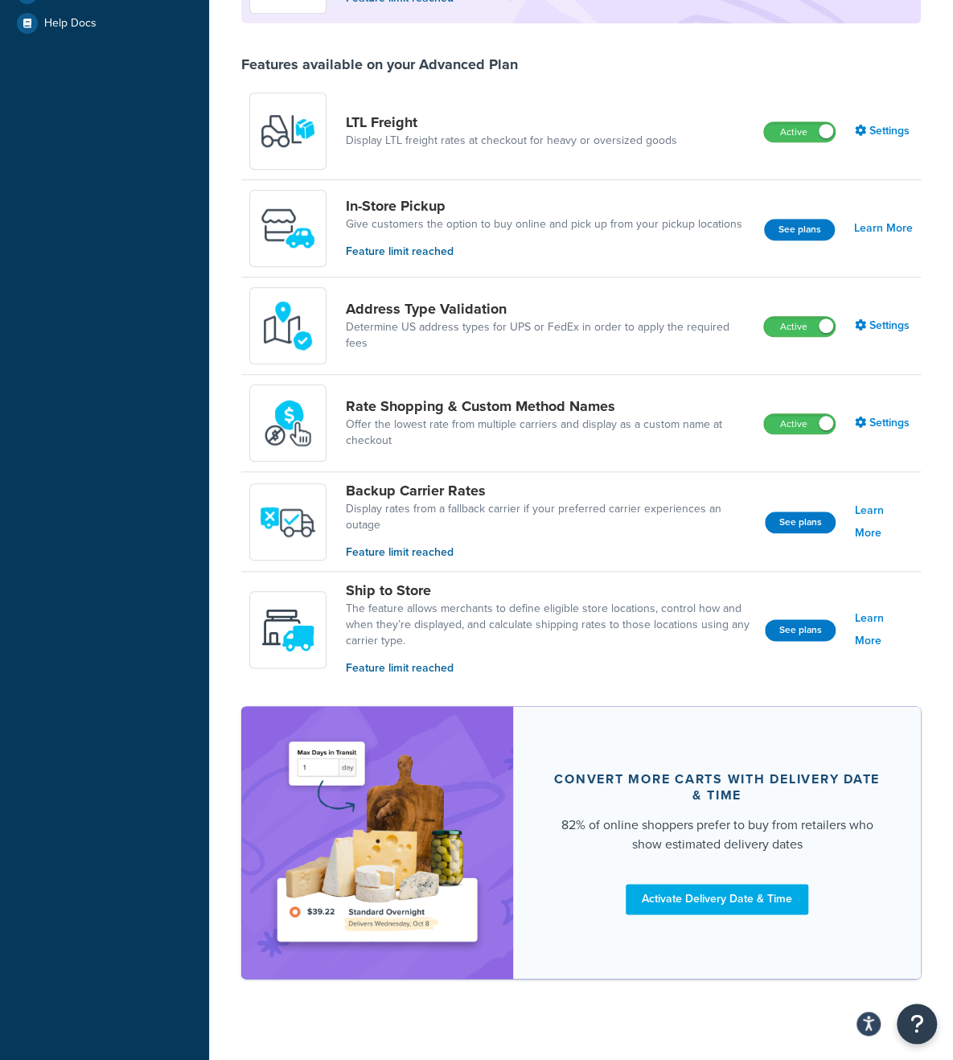
scroll to position [471, 0]
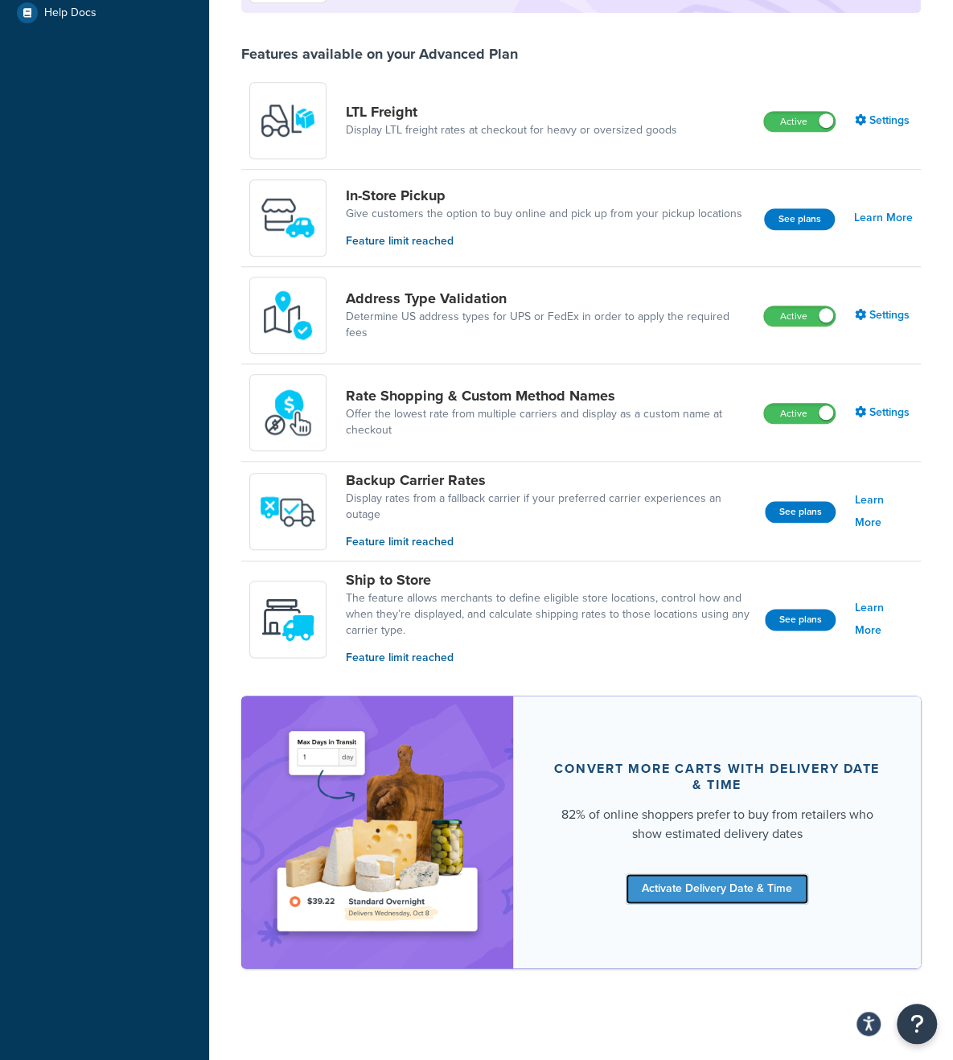
click at [691, 885] on link "Activate Delivery Date & Time" at bounding box center [717, 888] width 183 height 31
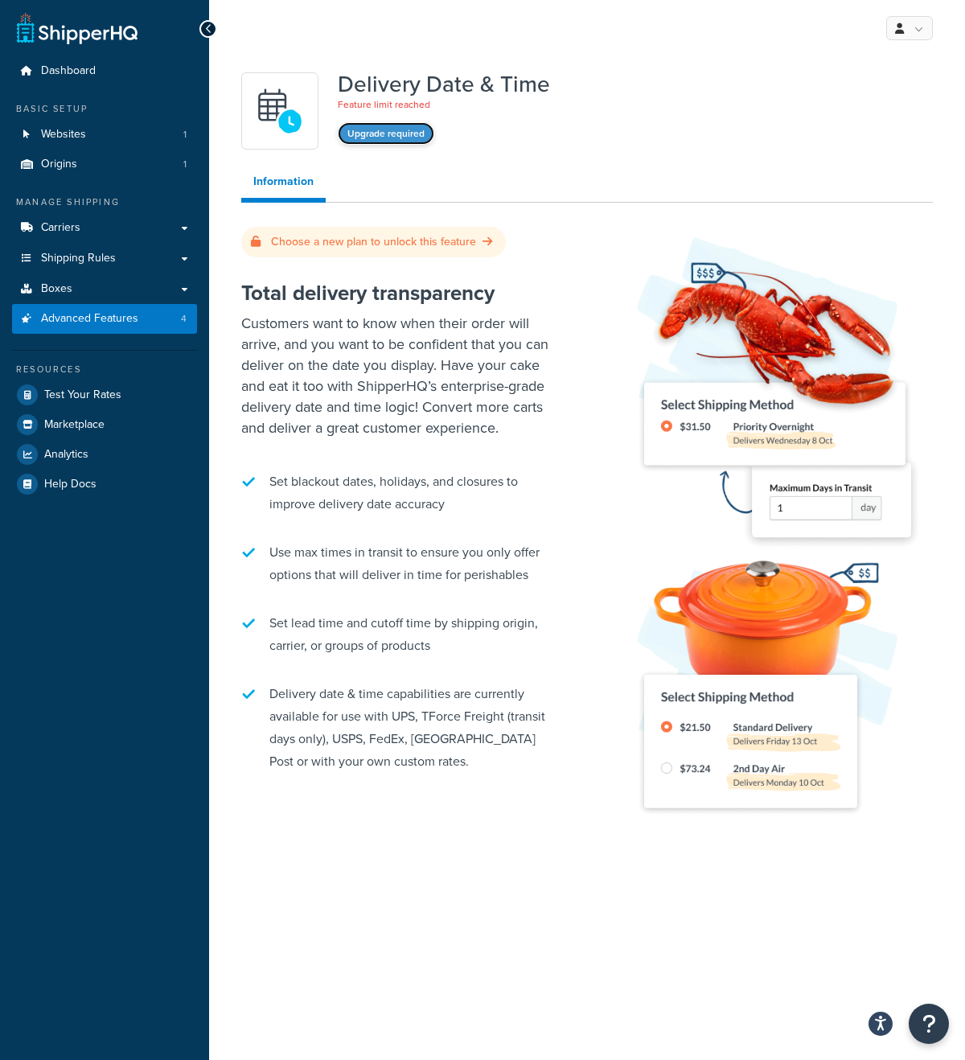
click at [384, 134] on button "Upgrade required" at bounding box center [386, 133] width 96 height 23
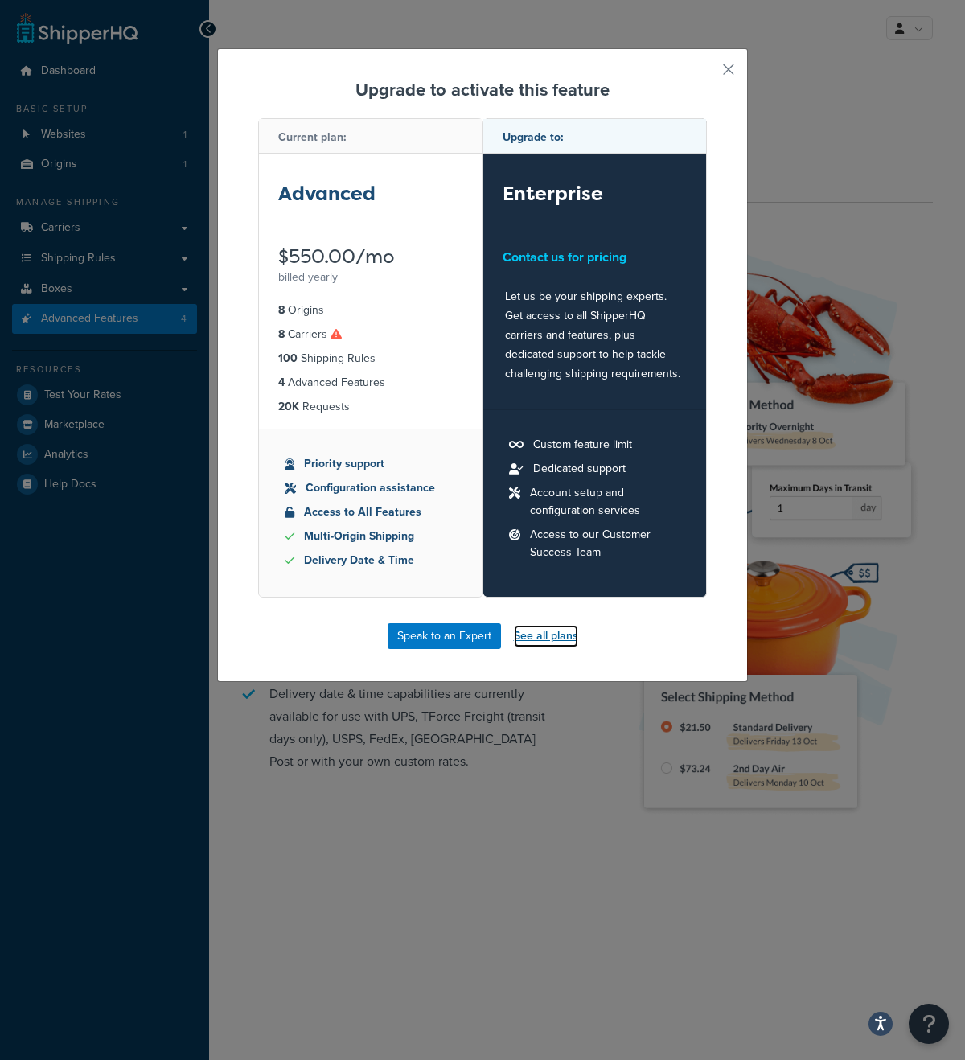
click at [535, 636] on link "See all plans" at bounding box center [546, 636] width 64 height 23
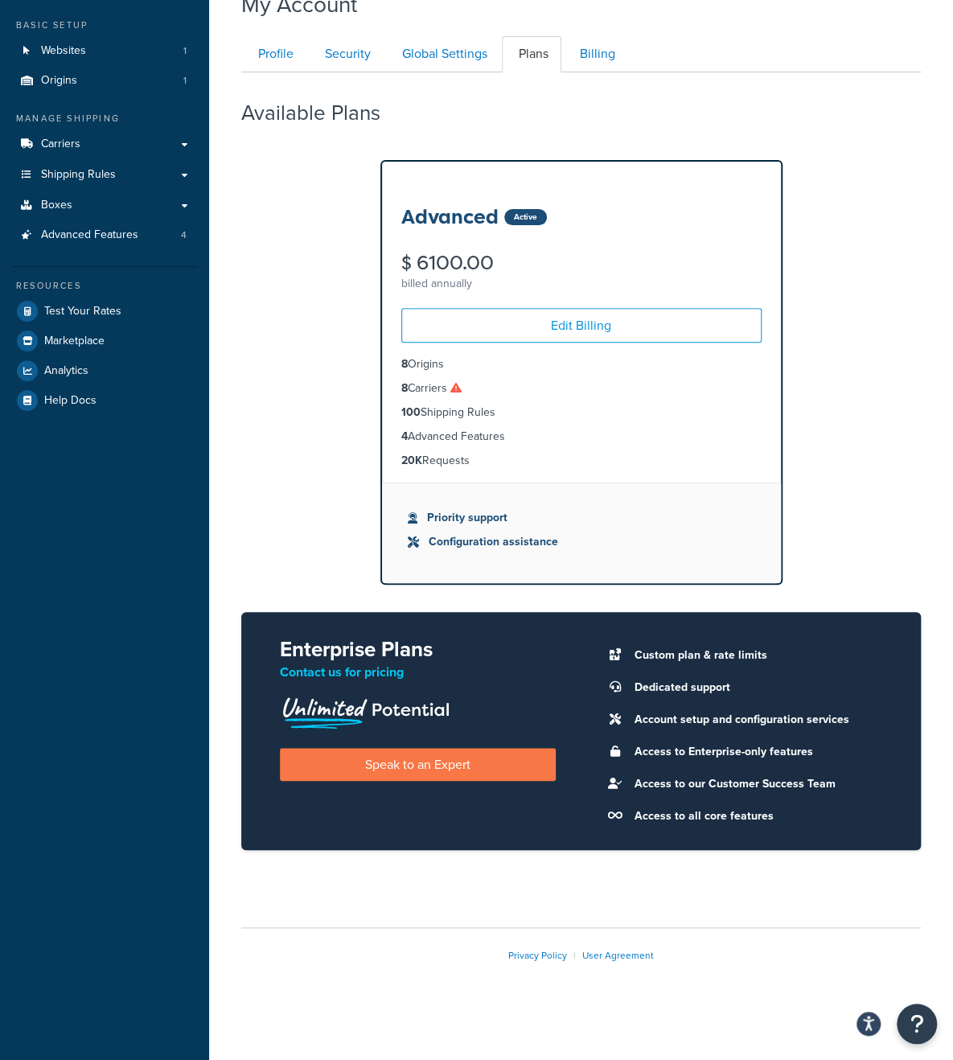
scroll to position [85, 0]
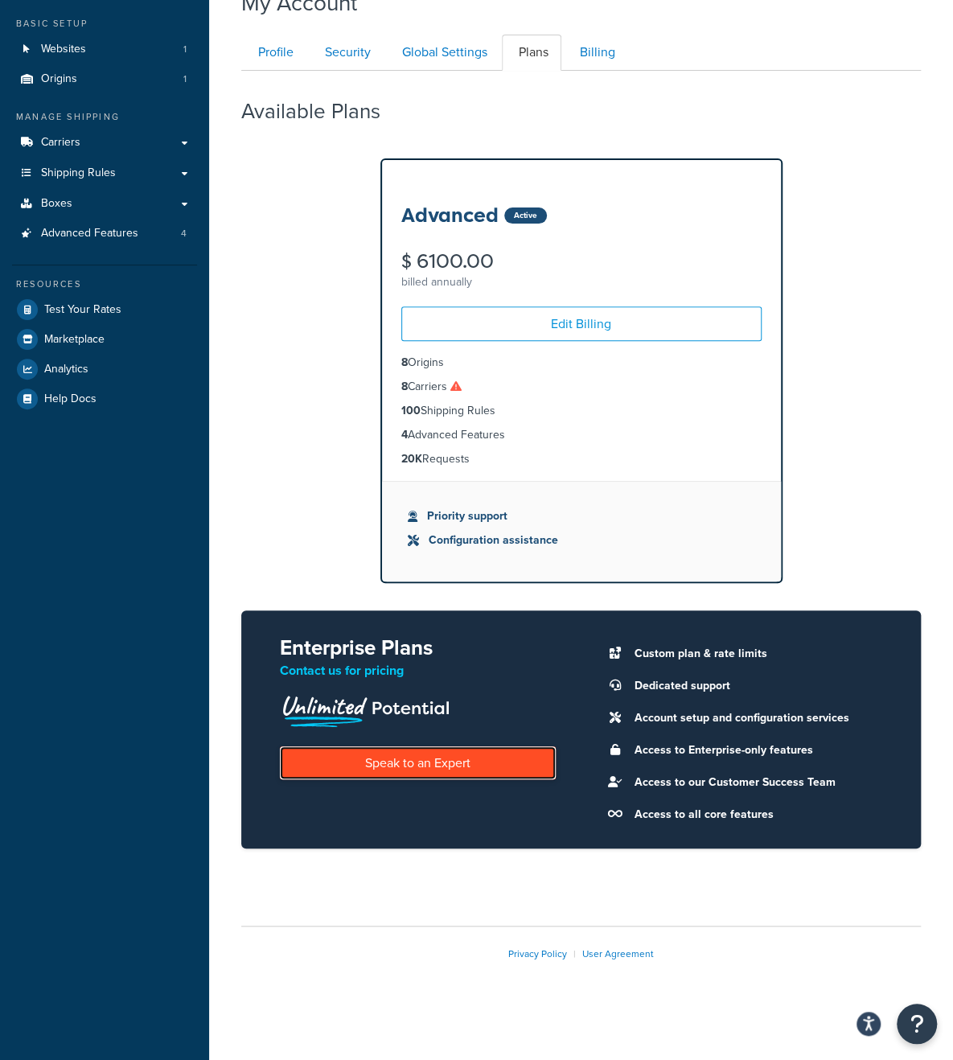
click at [420, 758] on link "Speak to an Expert" at bounding box center [418, 762] width 276 height 33
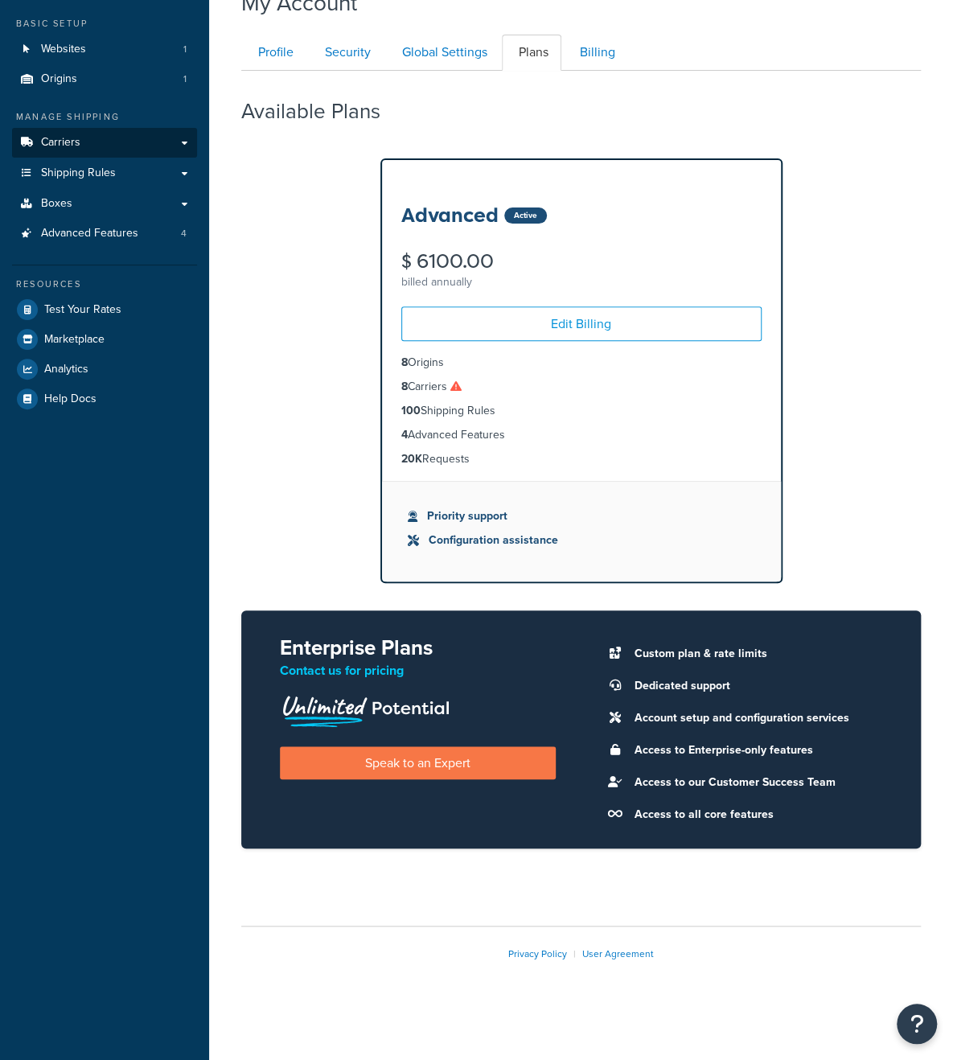
scroll to position [85, 0]
click at [75, 146] on span "Carriers" at bounding box center [60, 143] width 39 height 14
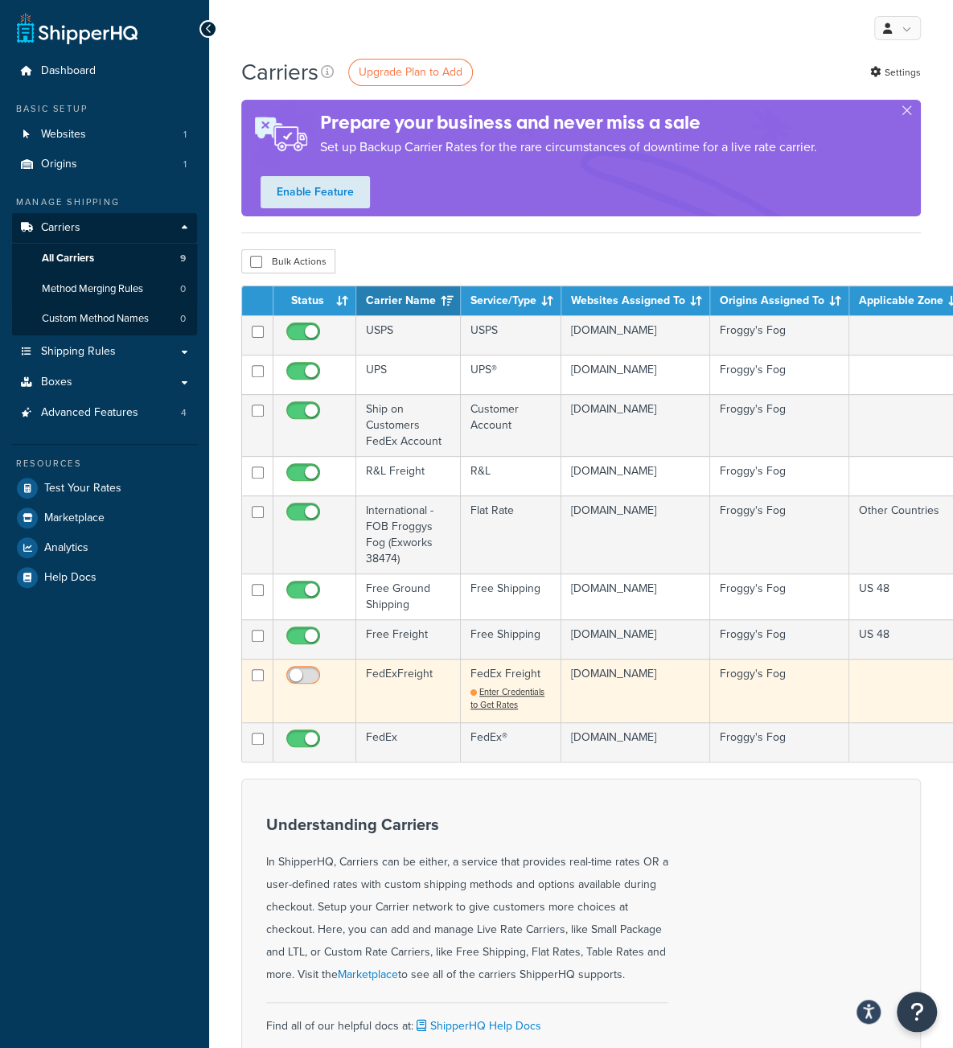
click at [302, 678] on input "checkbox" at bounding box center [305, 679] width 44 height 20
checkbox input "false"
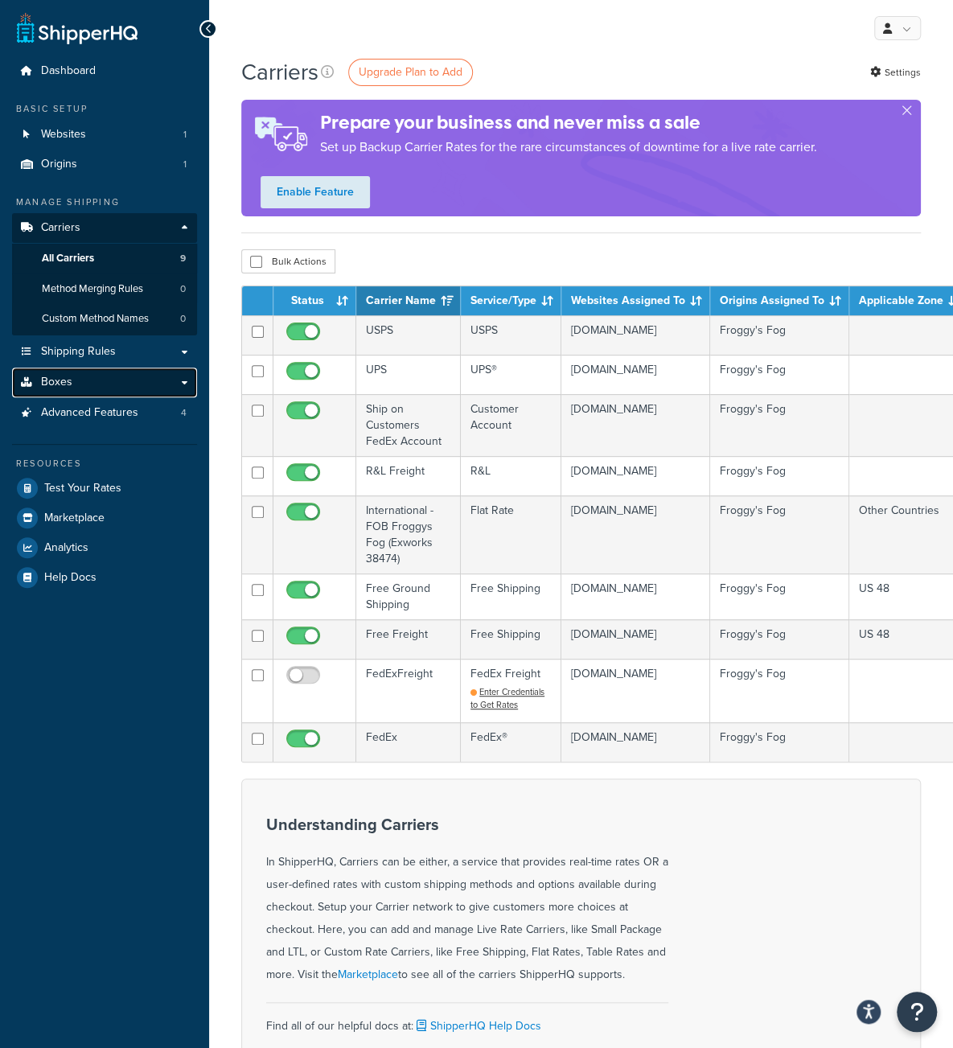
click at [71, 384] on link "Boxes" at bounding box center [104, 382] width 185 height 30
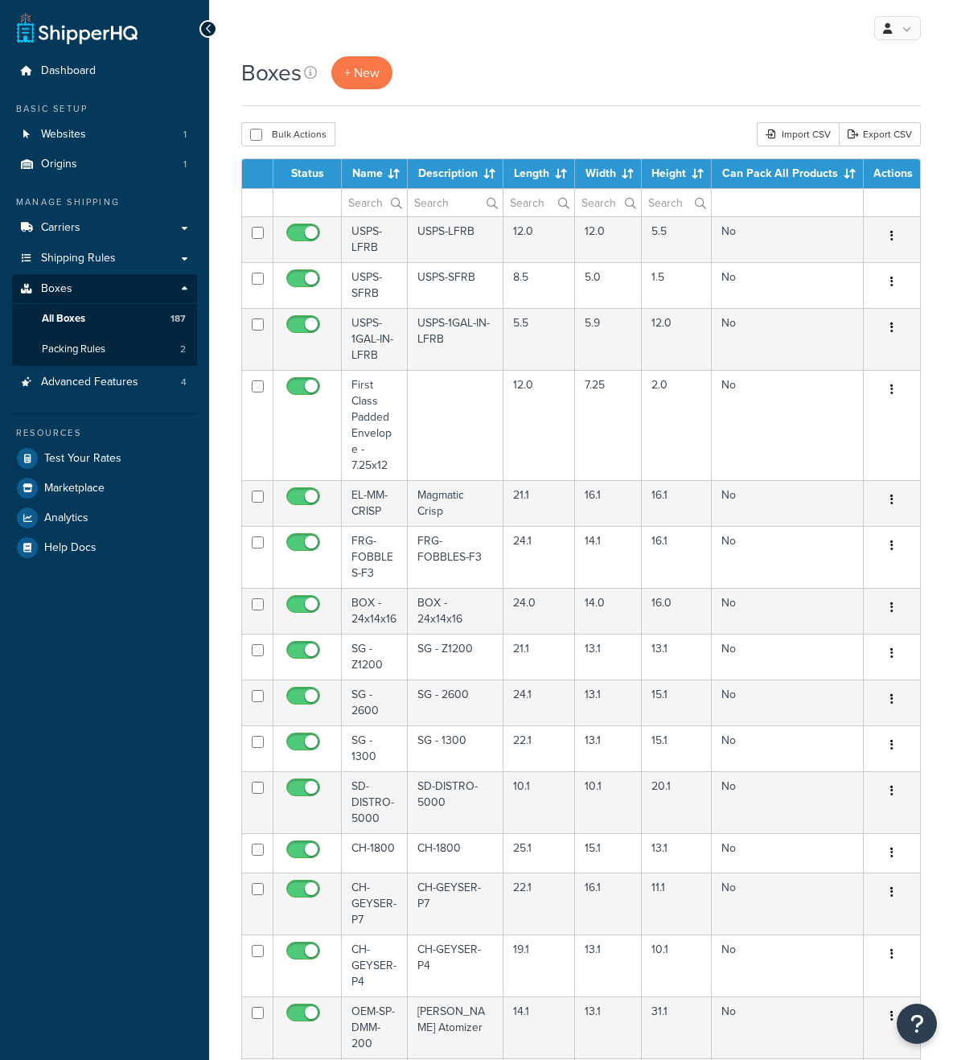
select select "1000"
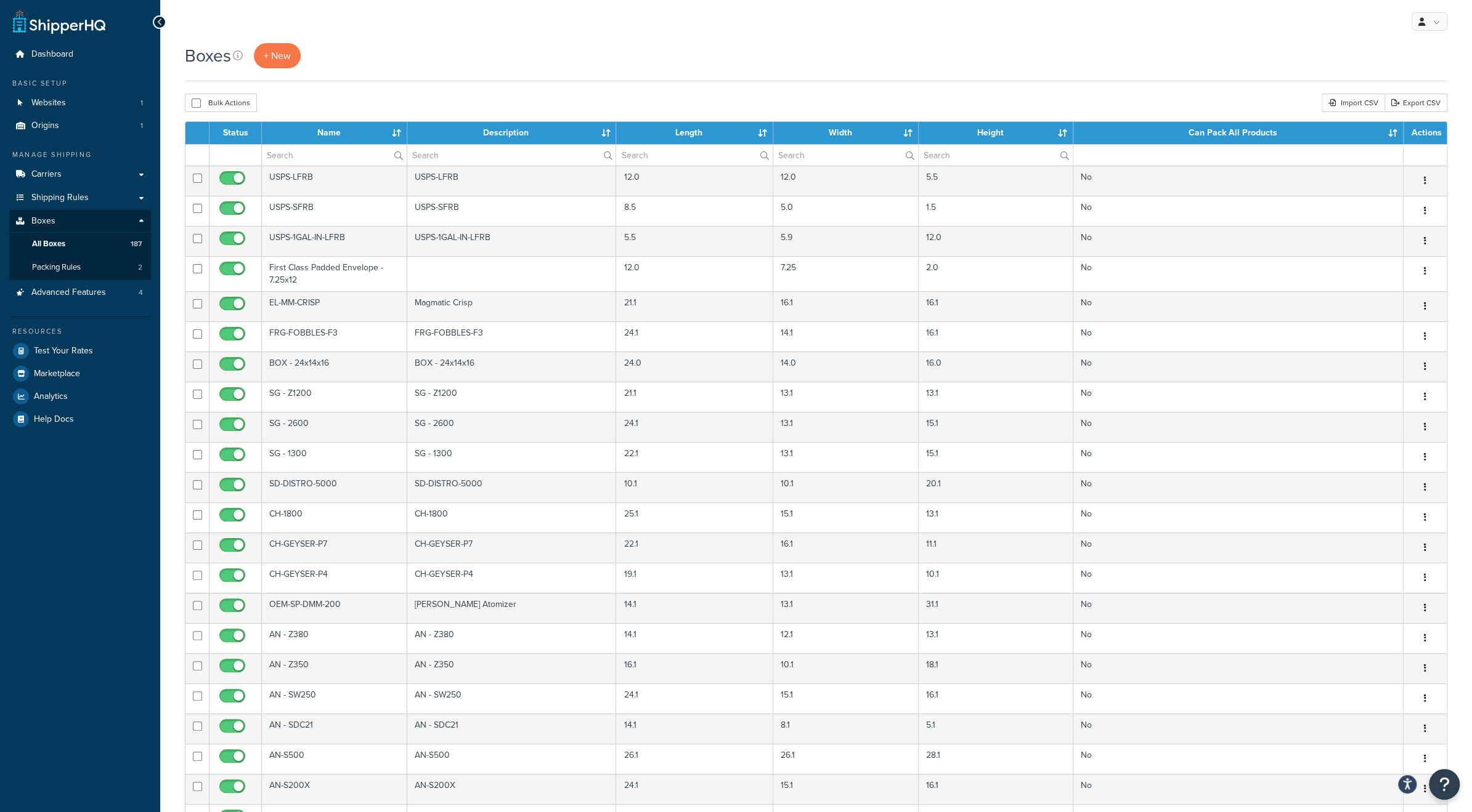
click at [729, 130] on th "Can Pack All Products" at bounding box center [1238, 133] width 330 height 22
click at [729, 132] on th "Can Pack All Products" at bounding box center [1238, 133] width 330 height 22
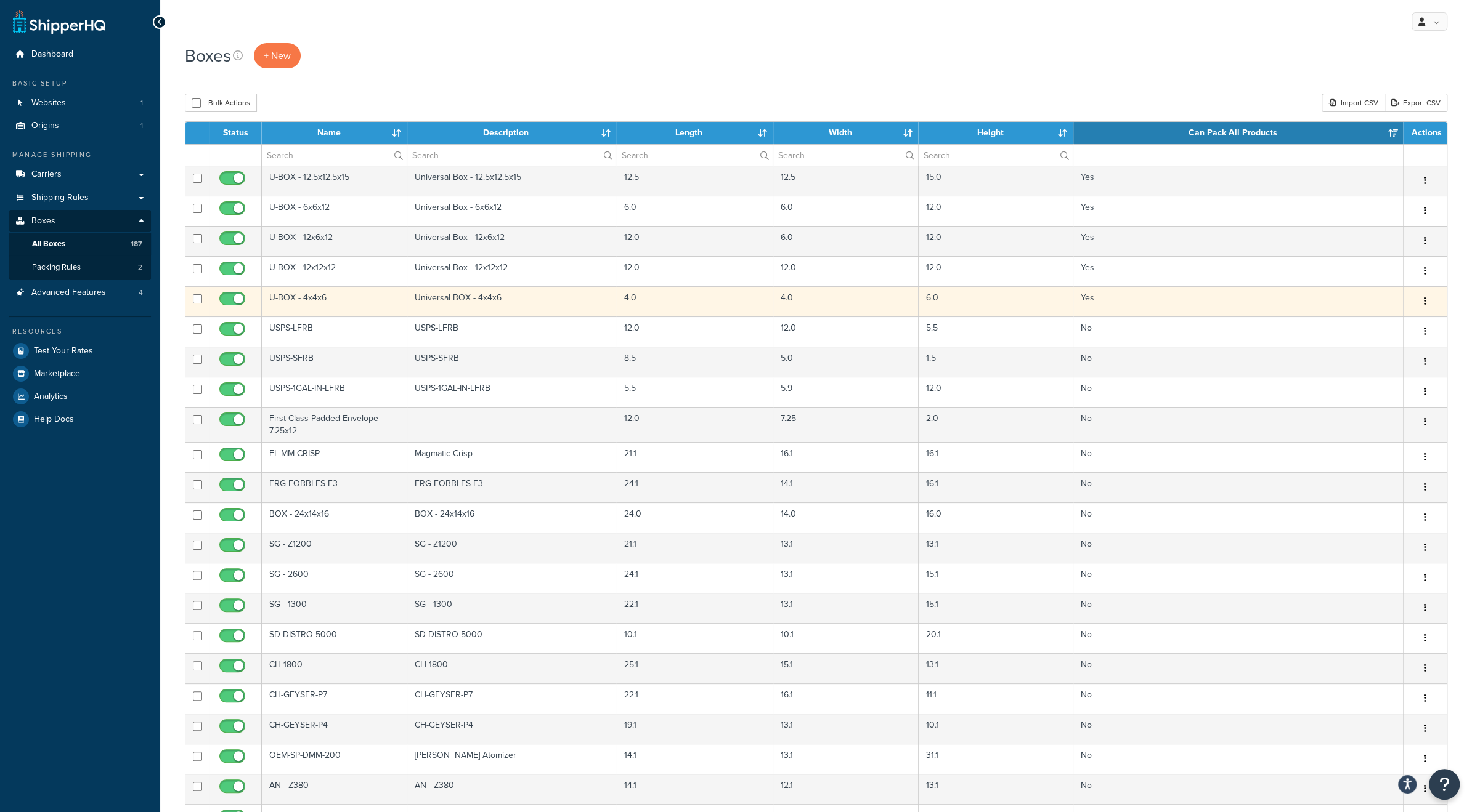
click at [228, 297] on input "checkbox" at bounding box center [234, 302] width 34 height 15
checkbox input "false"
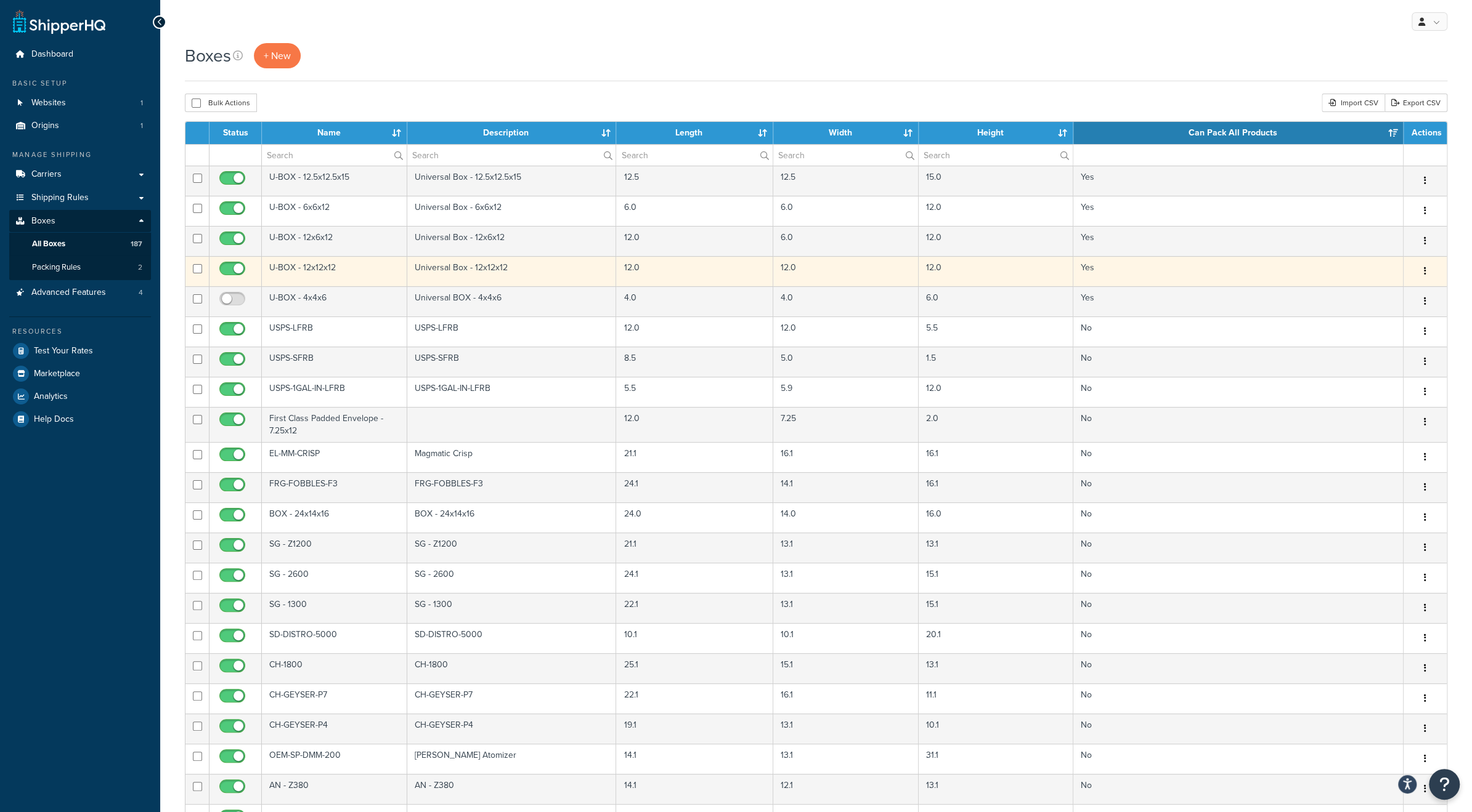
click at [233, 264] on input "checkbox" at bounding box center [234, 272] width 34 height 15
checkbox input "false"
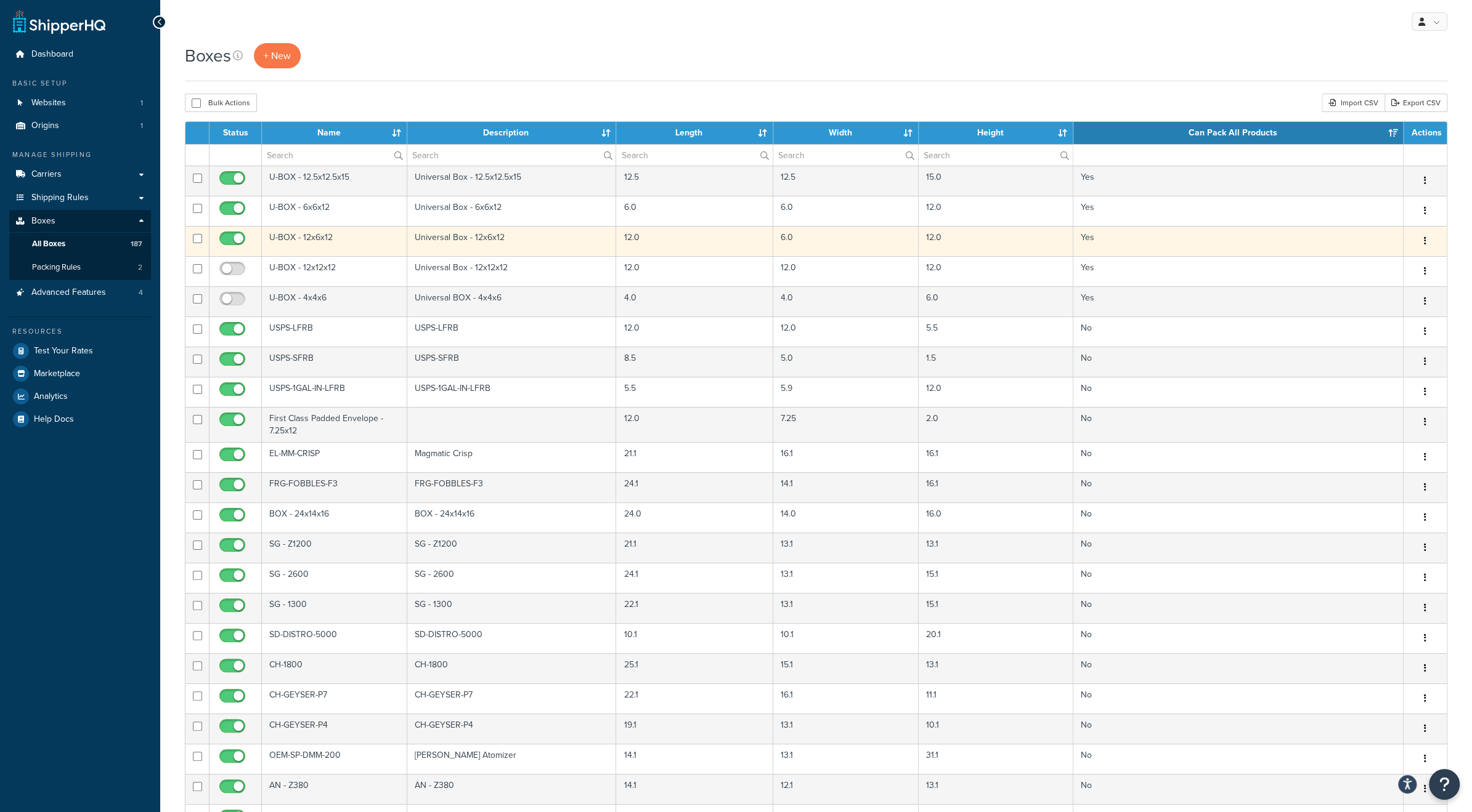
click at [231, 237] on input "checkbox" at bounding box center [234, 242] width 34 height 15
checkbox input "false"
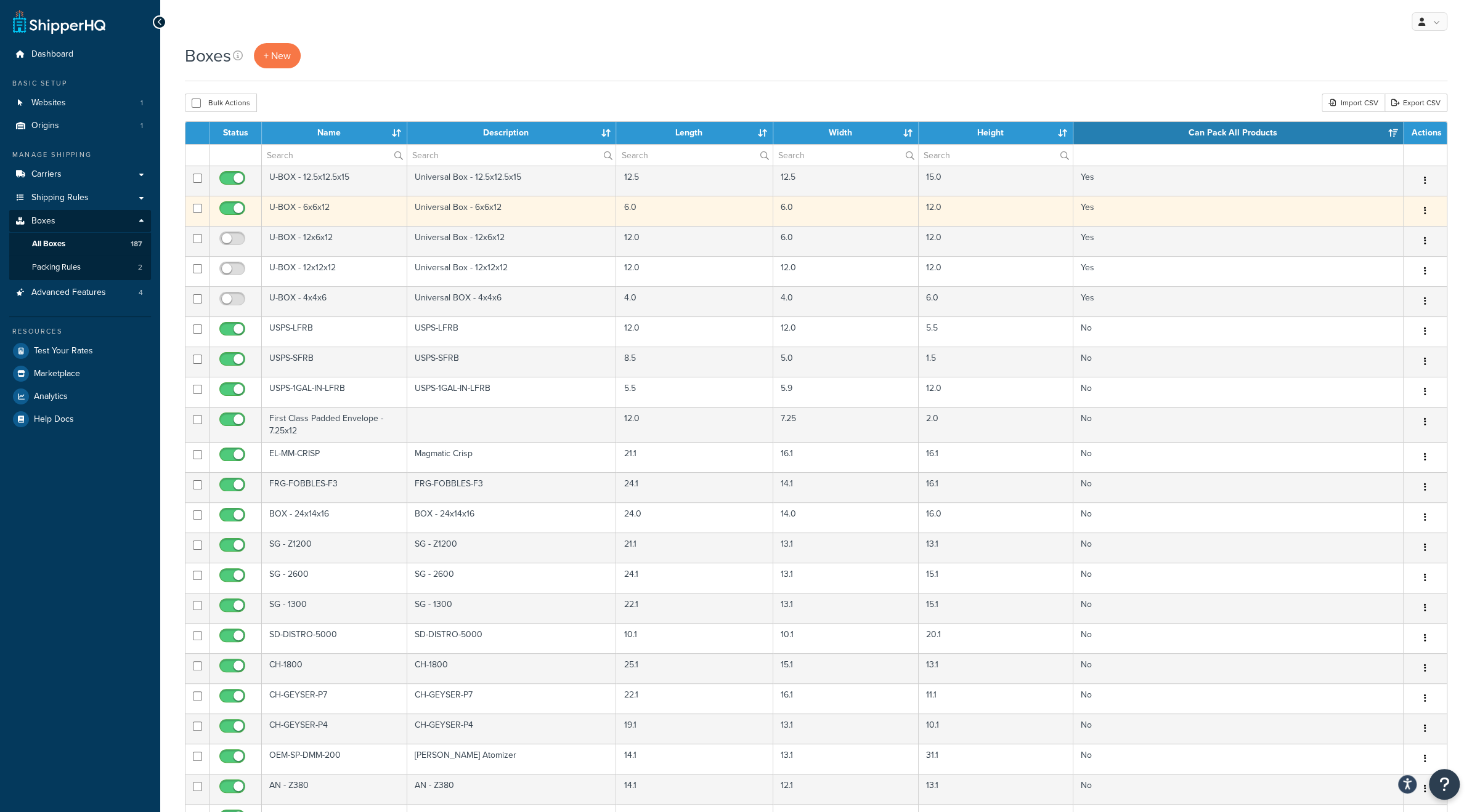
click at [228, 210] on input "checkbox" at bounding box center [234, 211] width 34 height 15
checkbox input "false"
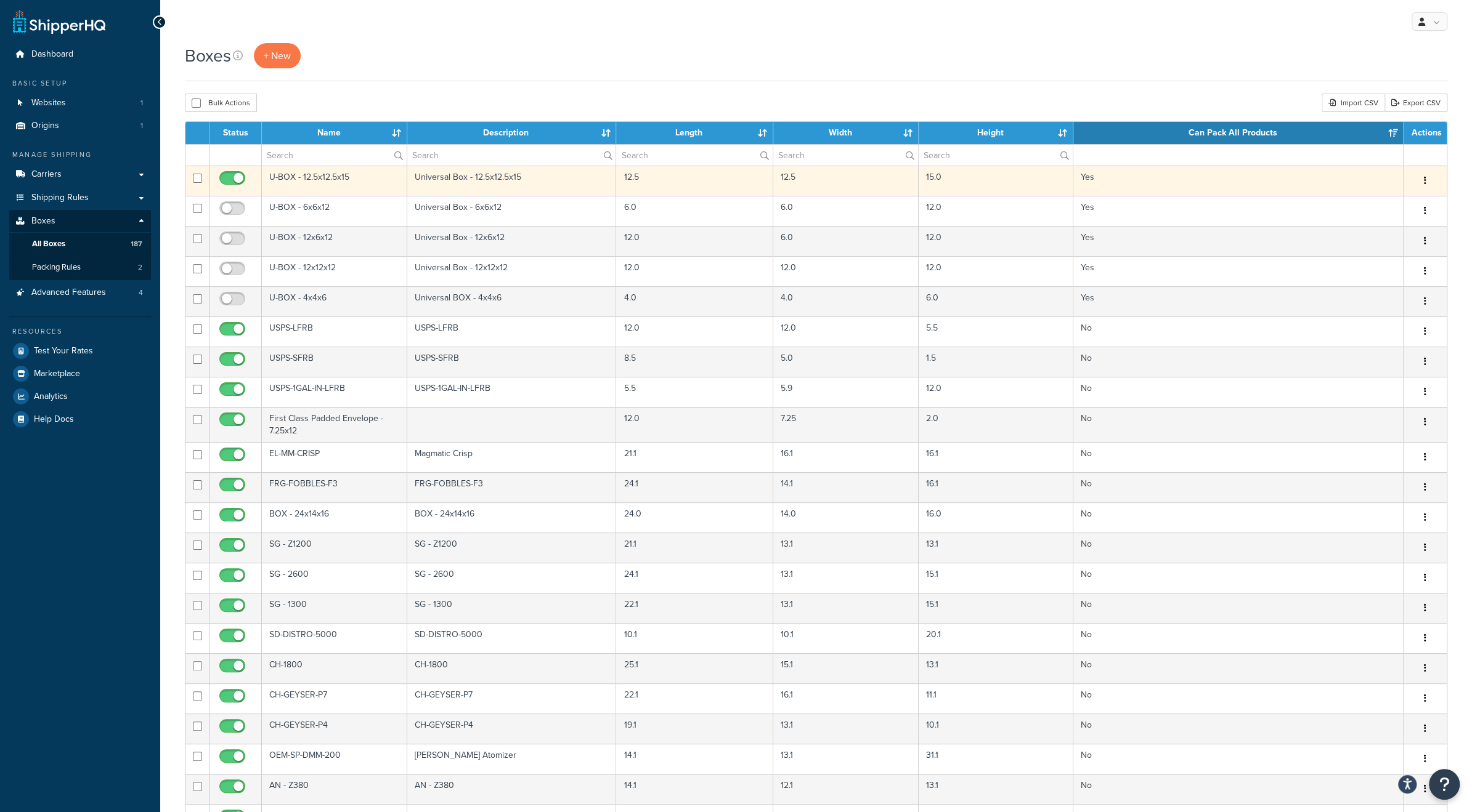
click at [228, 179] on input "checkbox" at bounding box center [234, 182] width 34 height 15
checkbox input "false"
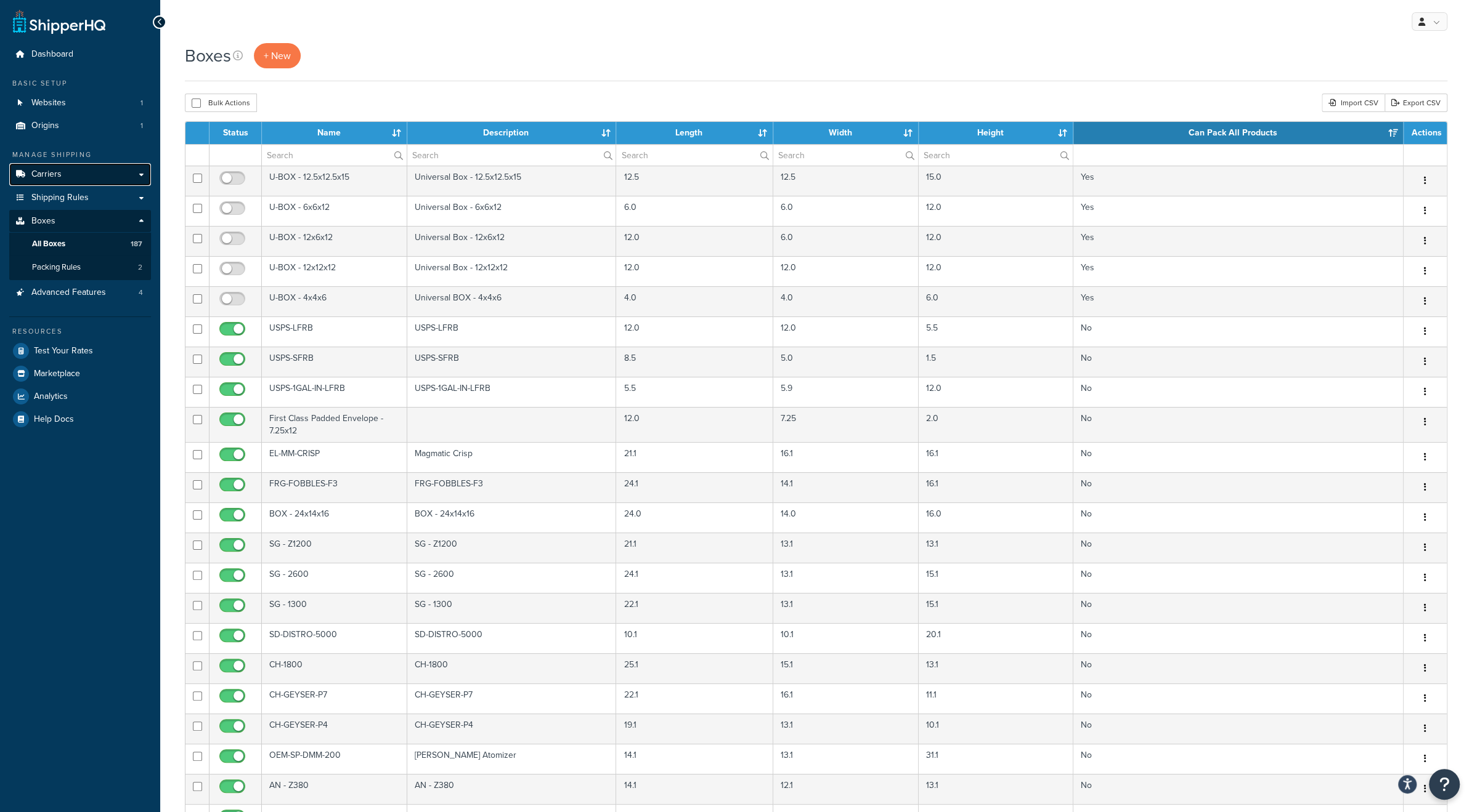
click at [75, 175] on link "Carriers" at bounding box center [80, 175] width 142 height 23
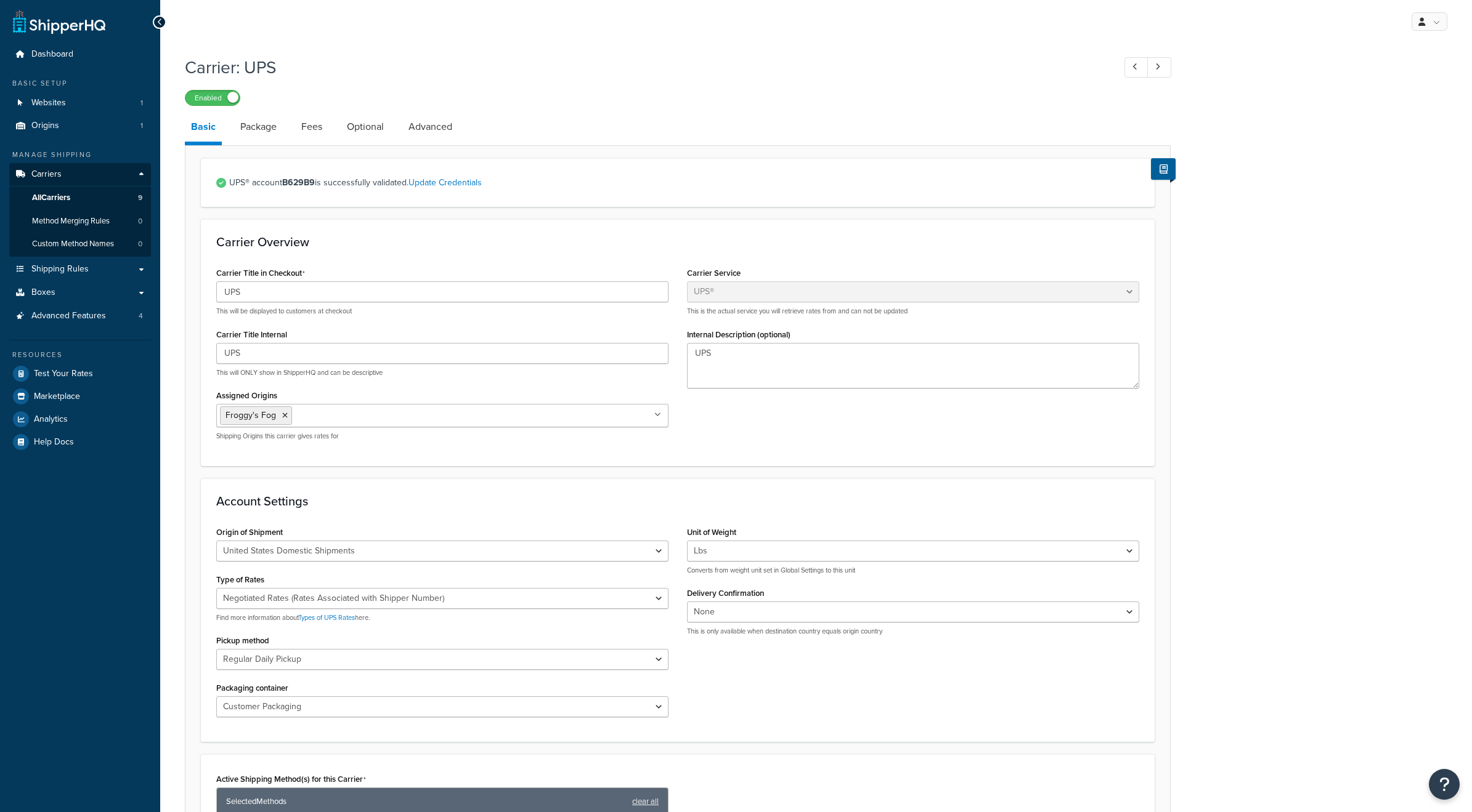
select select "ups"
click at [274, 131] on link "Package" at bounding box center [259, 126] width 49 height 30
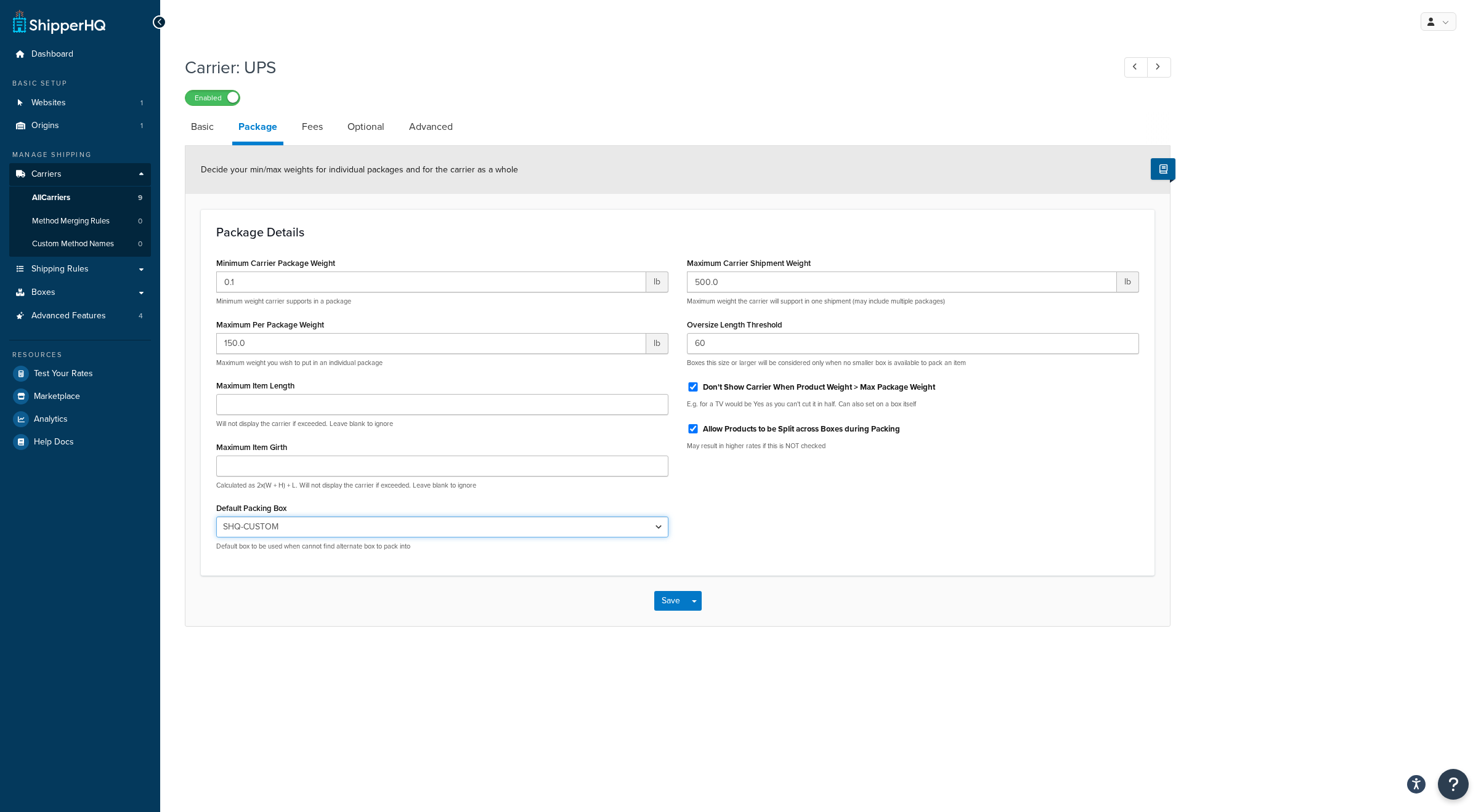
click at [330, 526] on select "N/A USPS-LFRB USPS-SFRB USPS-1GAL-IN-LFRB First Class Padded Envelope - 7.25x12…" at bounding box center [442, 527] width 452 height 21
select select "442578"
click at [216, 517] on select "N/A USPS-LFRB USPS-SFRB USPS-1GAL-IN-LFRB First Class Padded Envelope - 7.25x12…" at bounding box center [442, 527] width 452 height 21
click at [682, 604] on button "Save" at bounding box center [670, 601] width 33 height 20
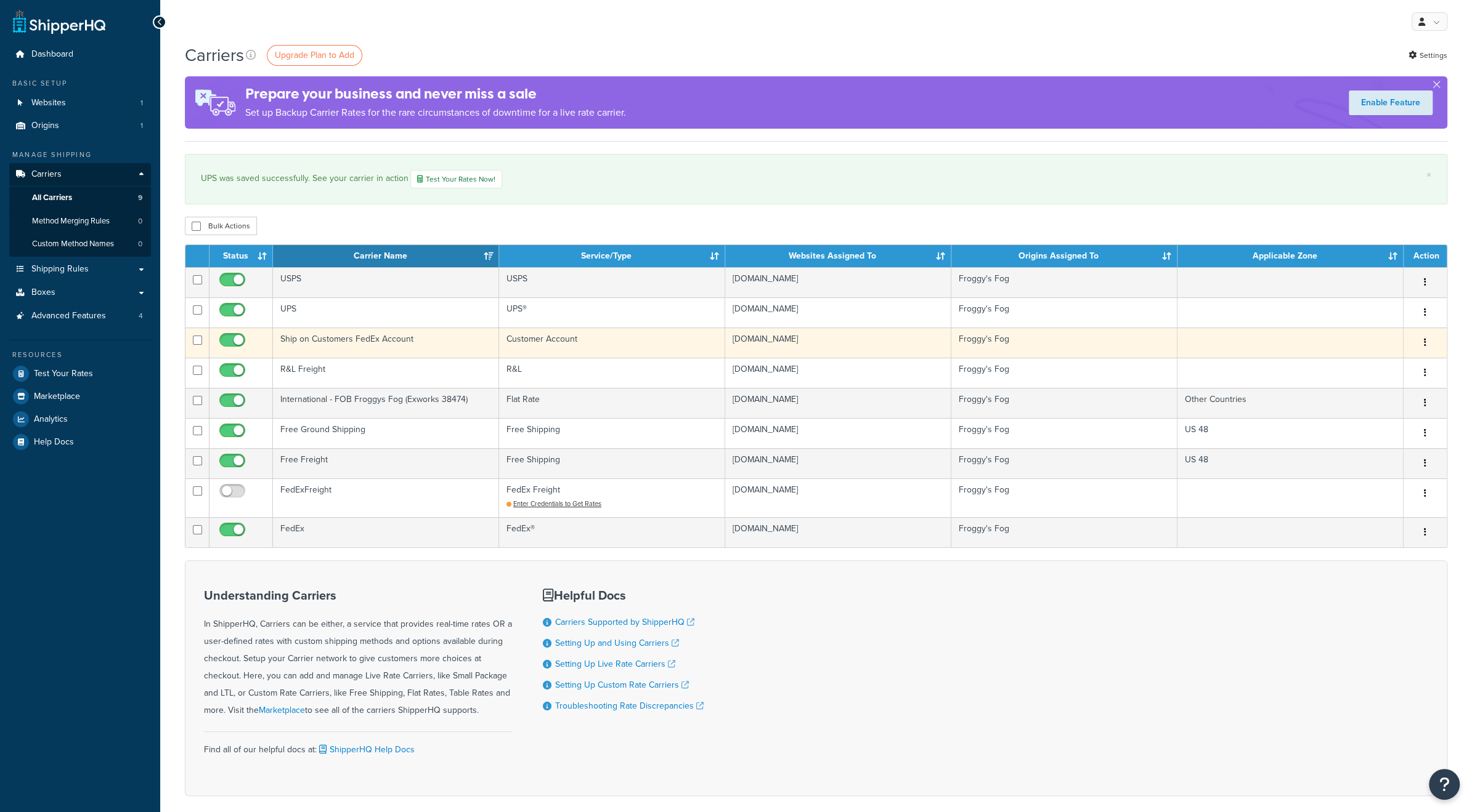
click at [395, 343] on td "Ship on Customers FedEx Account" at bounding box center [385, 342] width 226 height 30
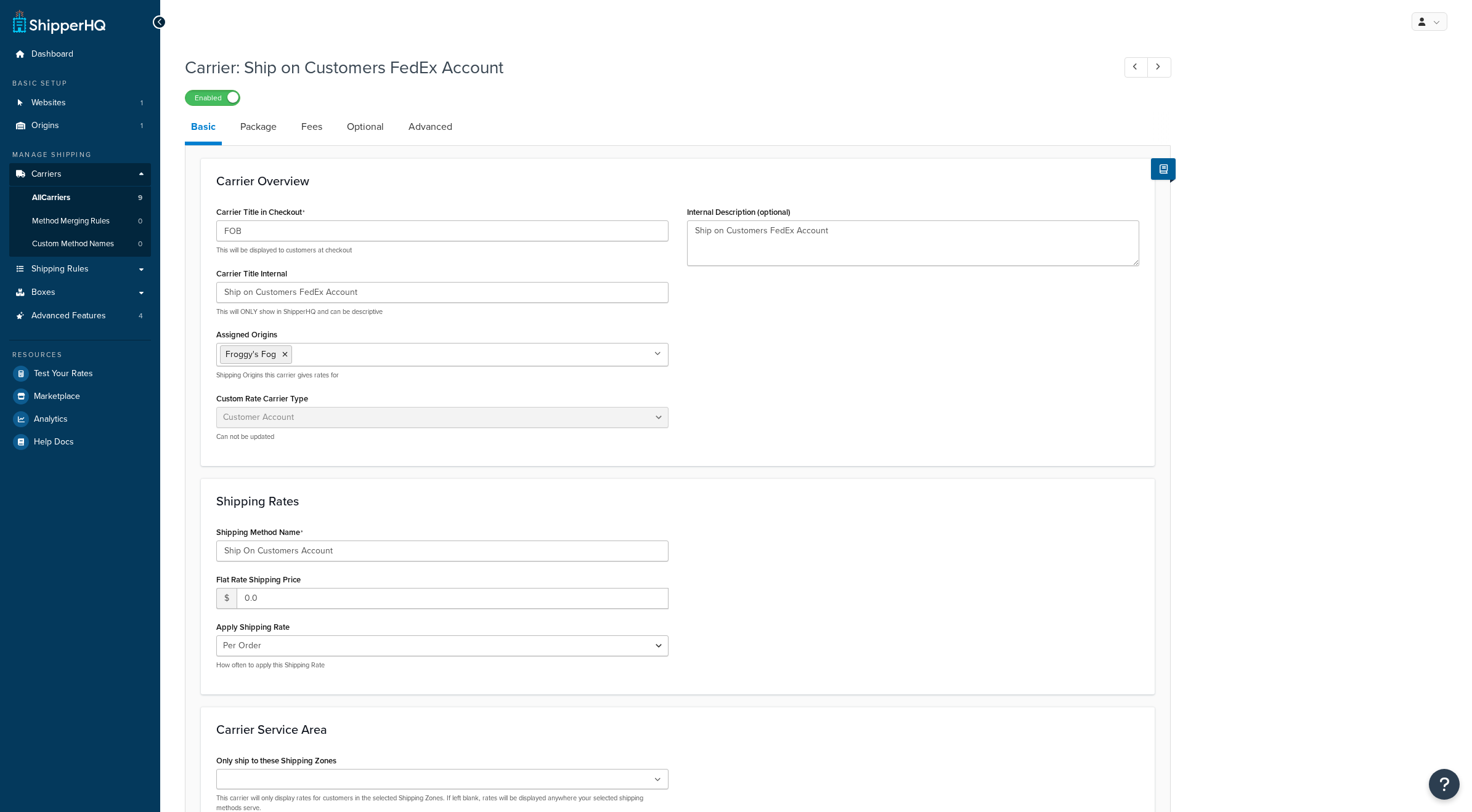
select select "customerAccount"
click at [253, 126] on link "Package" at bounding box center [259, 126] width 49 height 30
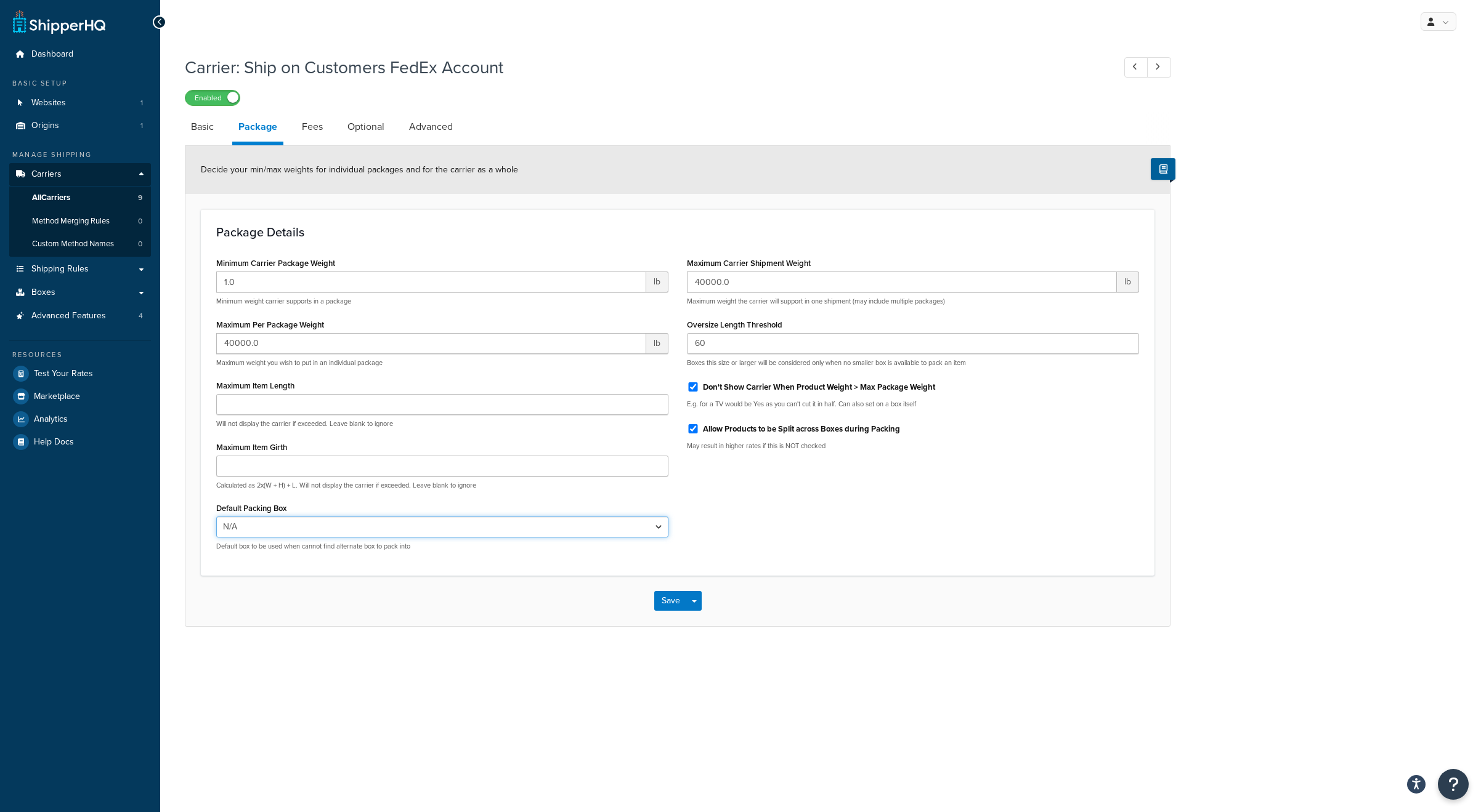
click at [339, 532] on select "N/A USPS-LFRB USPS-SFRB USPS-1GAL-IN-LFRB First Class Padded Envelope - 7.25x12…" at bounding box center [442, 527] width 452 height 21
select select "442578"
click at [216, 517] on select "N/A USPS-LFRB USPS-SFRB USPS-1GAL-IN-LFRB First Class Padded Envelope - 7.25x12…" at bounding box center [442, 527] width 452 height 21
click at [665, 604] on button "Save" at bounding box center [670, 601] width 33 height 20
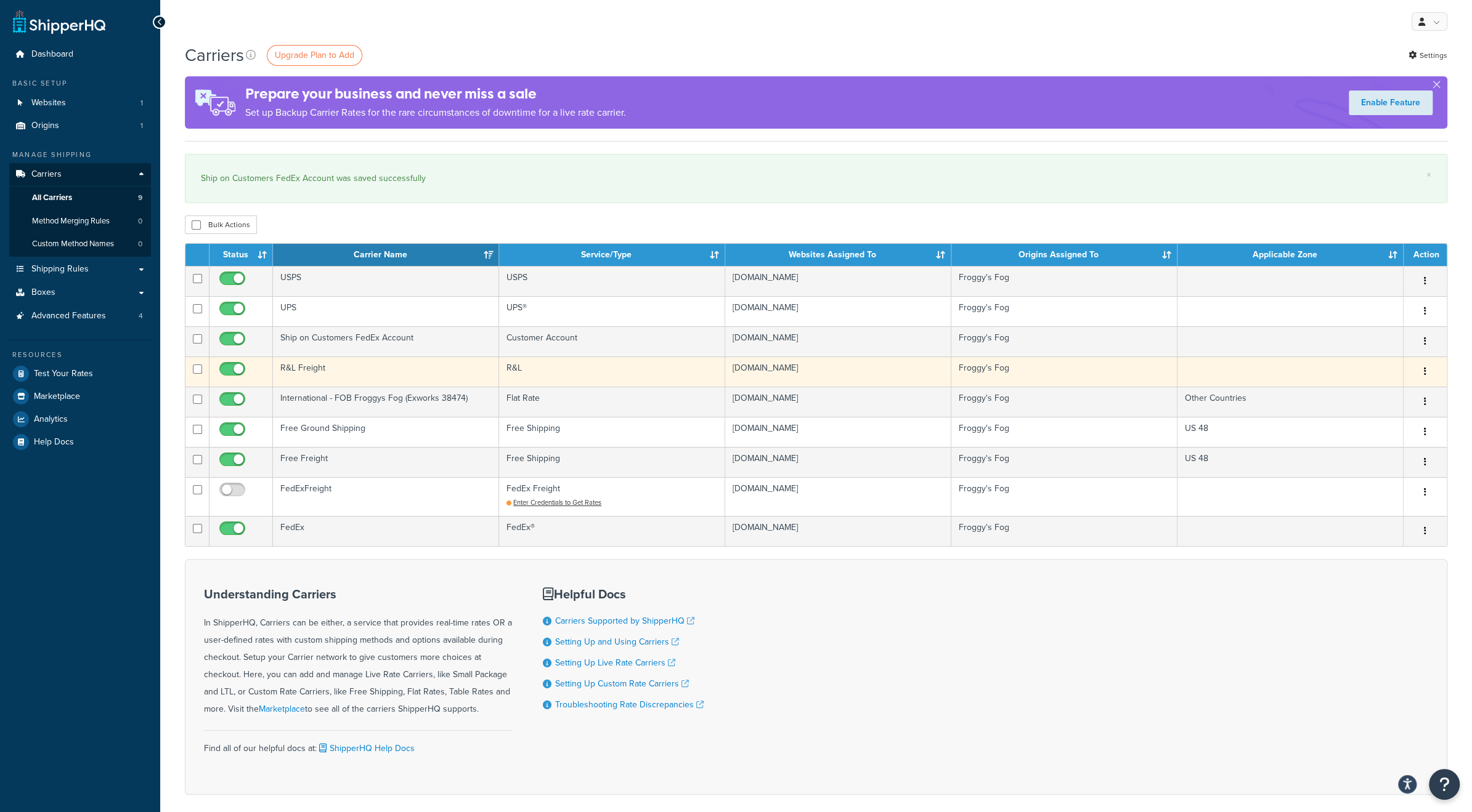
click at [382, 368] on td "R&L Freight" at bounding box center [385, 372] width 226 height 30
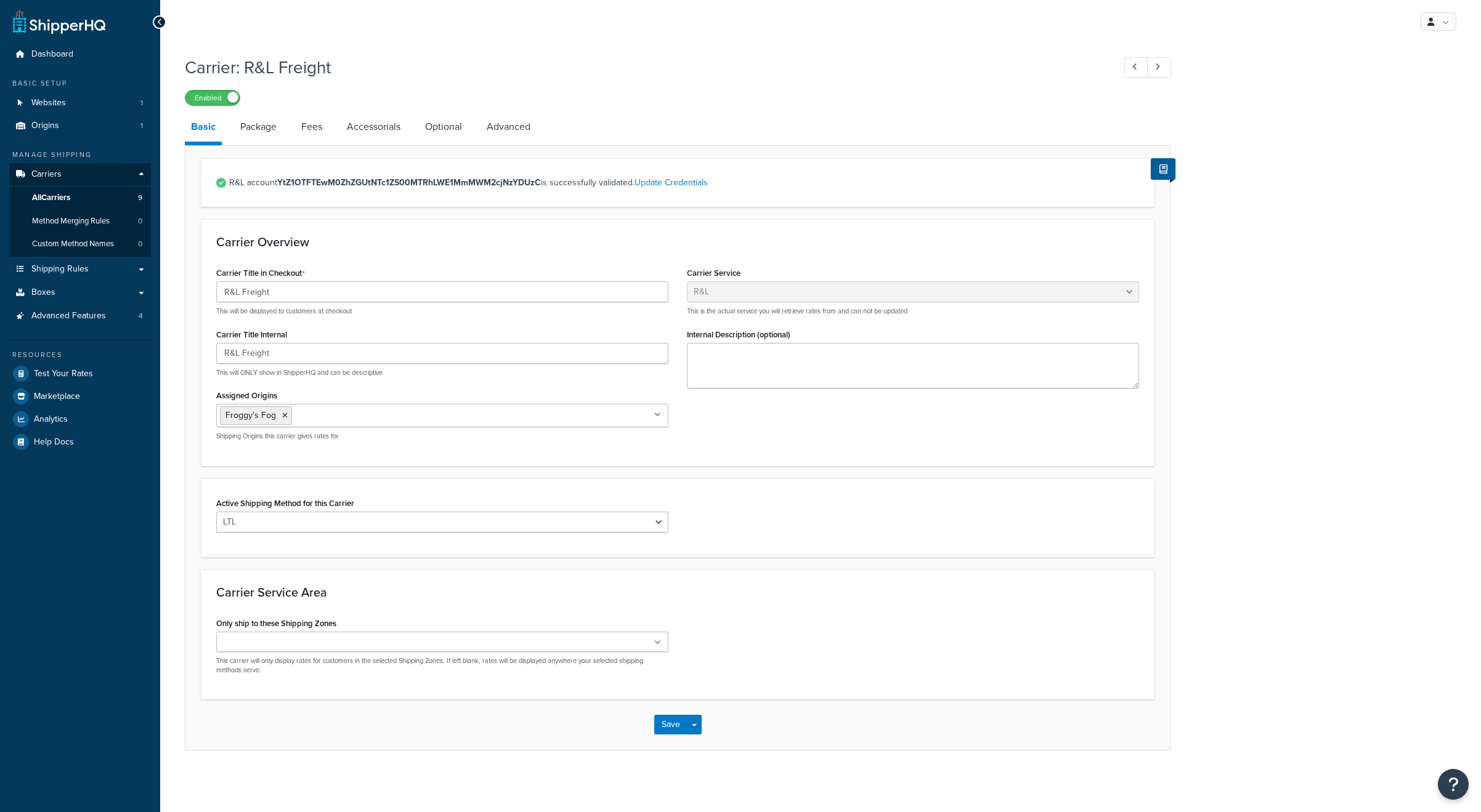
select select "rlFreight"
click at [253, 136] on link "Package" at bounding box center [259, 126] width 49 height 30
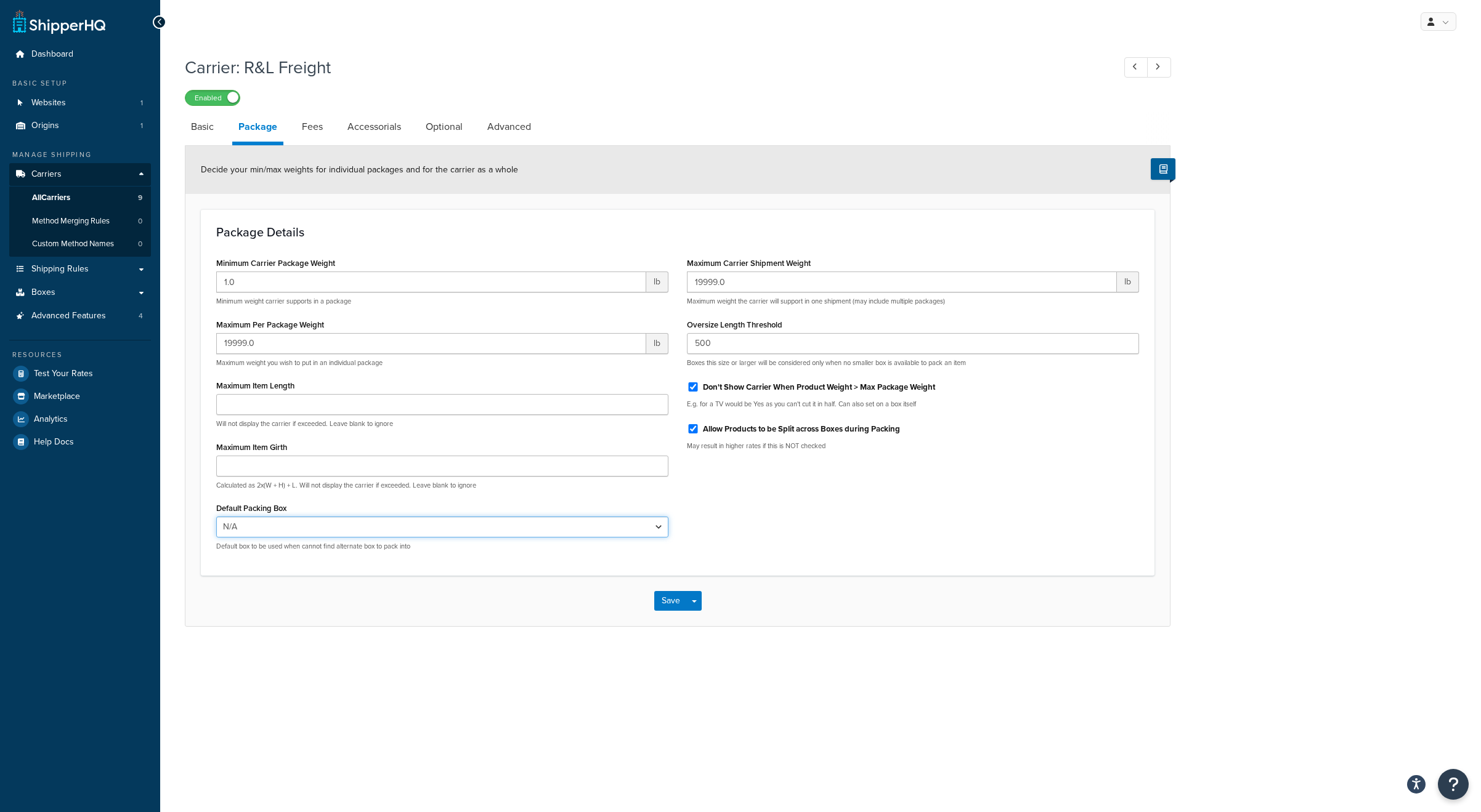
click at [354, 522] on select "N/A USPS-LFRB USPS-SFRB USPS-1GAL-IN-LFRB First Class Padded Envelope - 7.25x12…" at bounding box center [442, 527] width 452 height 21
select select "442586"
click at [216, 517] on select "N/A USPS-LFRB USPS-SFRB USPS-1GAL-IN-LFRB First Class Padded Envelope - 7.25x12…" at bounding box center [442, 527] width 452 height 21
click at [668, 604] on button "Save" at bounding box center [670, 601] width 33 height 20
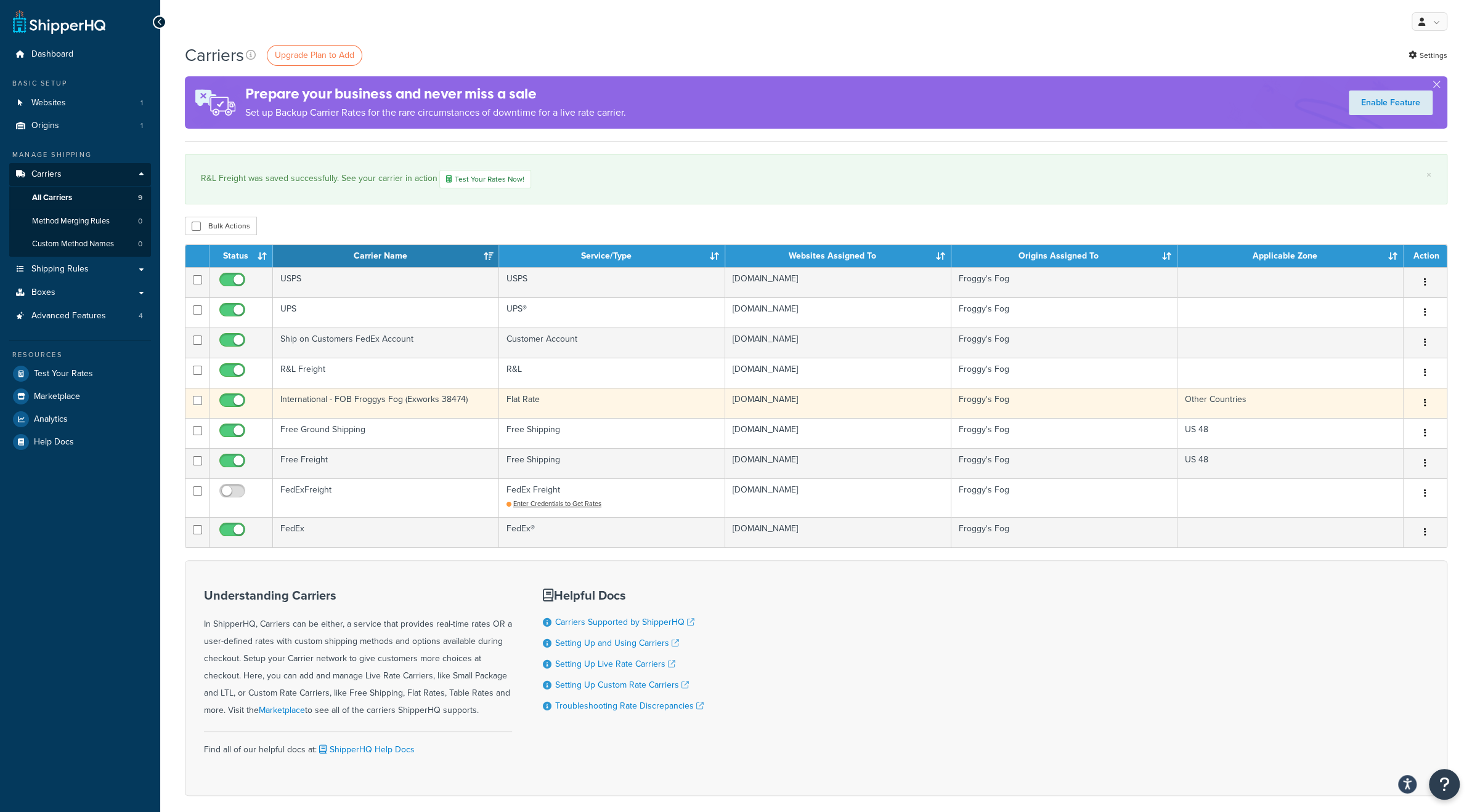
click at [375, 400] on td "International - FOB Froggys Fog (Exworks 38474)" at bounding box center [385, 403] width 226 height 30
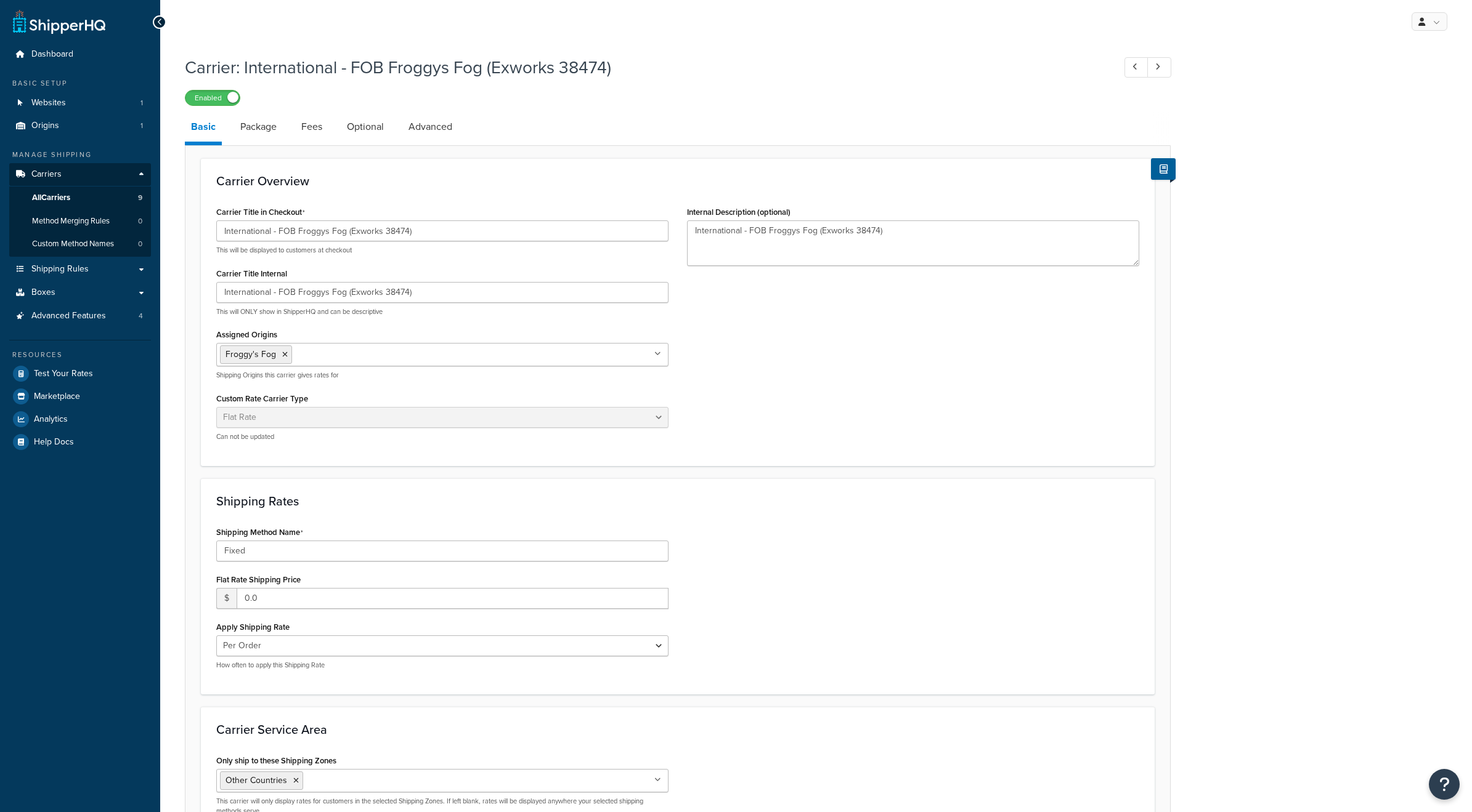
select select "flat"
click at [266, 134] on link "Package" at bounding box center [259, 126] width 49 height 30
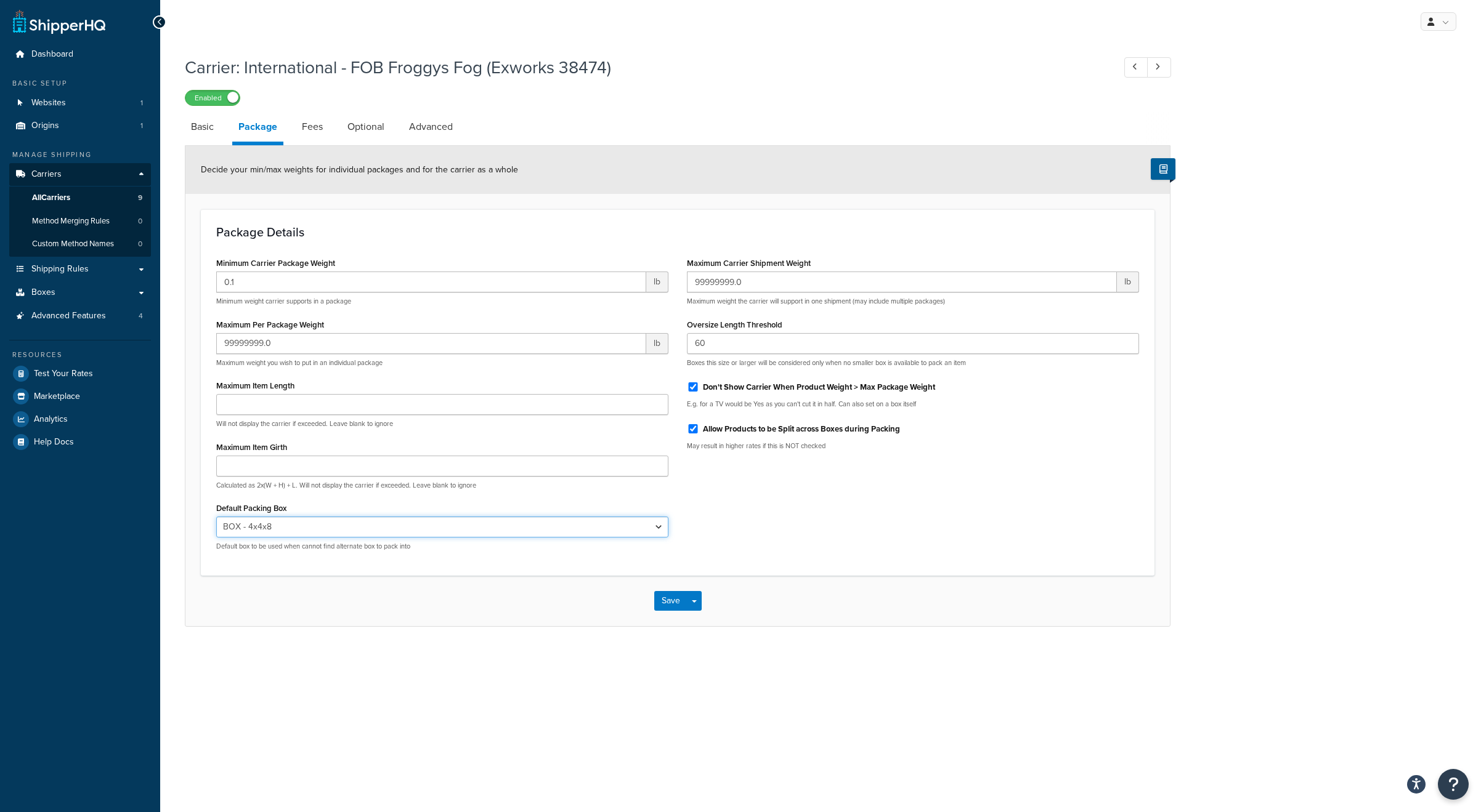
click at [351, 523] on select "N/A USPS-LFRB USPS-SFRB USPS-1GAL-IN-LFRB First Class Padded Envelope - 7.25x12…" at bounding box center [442, 527] width 452 height 21
select select "442578"
click at [216, 517] on select "N/A USPS-LFRB USPS-SFRB USPS-1GAL-IN-LFRB First Class Padded Envelope - 7.25x12…" at bounding box center [442, 527] width 452 height 21
click at [667, 603] on button "Save" at bounding box center [670, 601] width 33 height 20
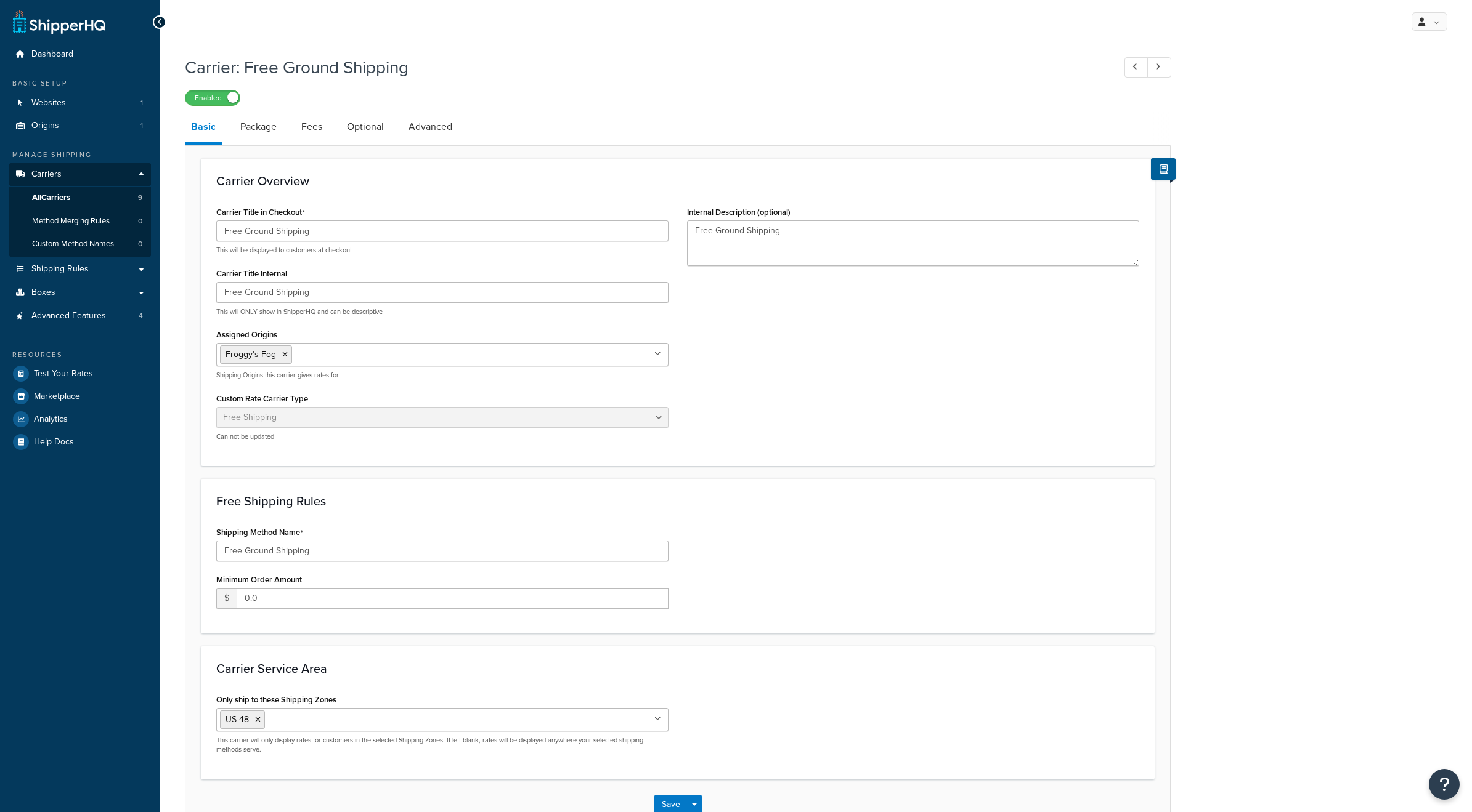
select select "free"
click at [270, 127] on link "Package" at bounding box center [259, 126] width 49 height 30
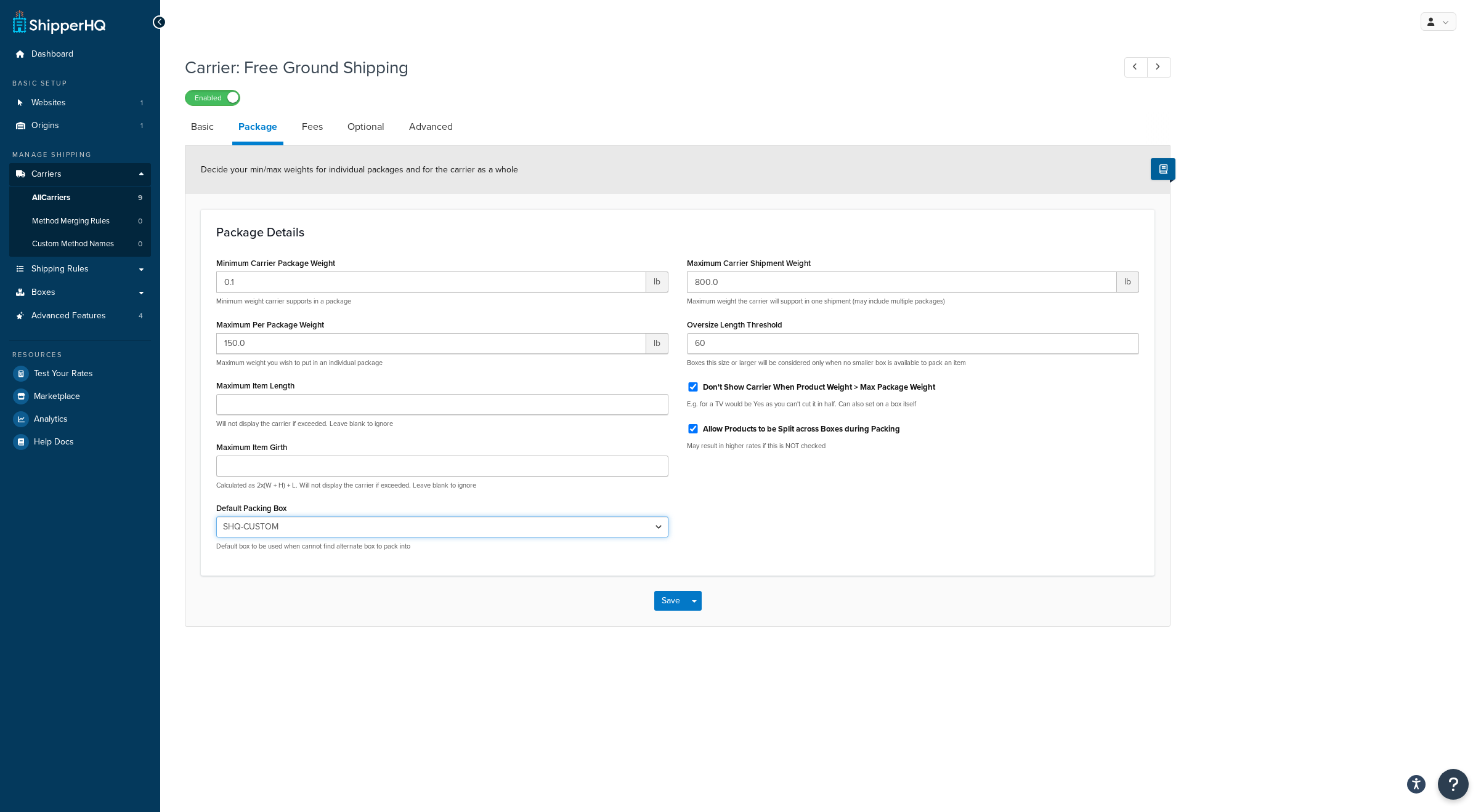
click at [365, 528] on select "N/A USPS-LFRB USPS-SFRB USPS-1GAL-IN-LFRB First Class Padded Envelope - 7.25x12…" at bounding box center [442, 527] width 452 height 21
select select "442578"
click at [216, 517] on select "N/A USPS-LFRB USPS-SFRB USPS-1GAL-IN-LFRB First Class Padded Envelope - 7.25x12…" at bounding box center [442, 527] width 452 height 21
click at [669, 602] on button "Save" at bounding box center [670, 601] width 33 height 20
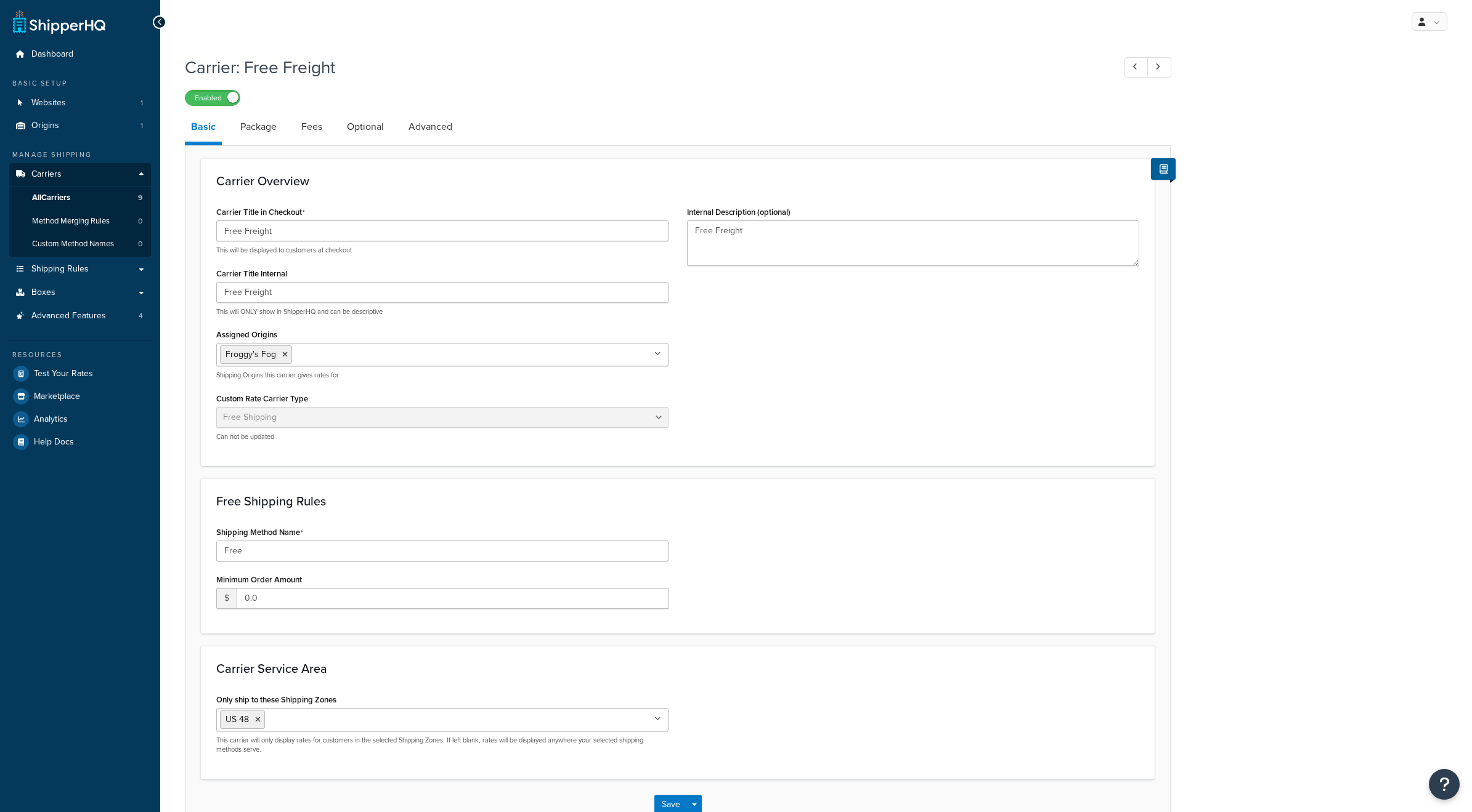
select select "free"
click at [264, 132] on link "Package" at bounding box center [259, 126] width 49 height 30
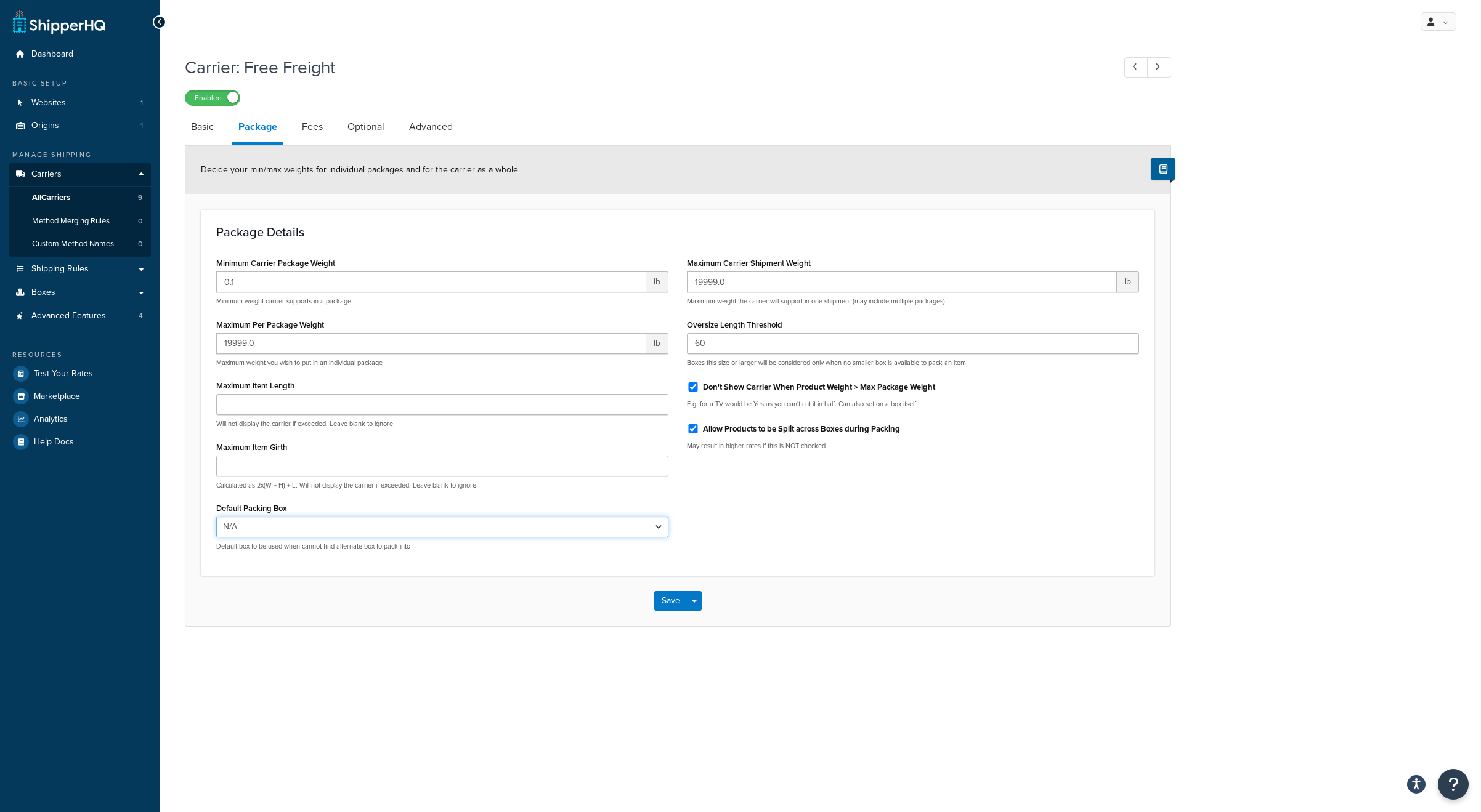
click at [379, 525] on select "N/A USPS-LFRB USPS-SFRB USPS-1GAL-IN-LFRB First Class Padded Envelope - 7.25x12…" at bounding box center [442, 527] width 452 height 21
select select "442586"
click at [216, 517] on select "N/A USPS-LFRB USPS-SFRB USPS-1GAL-IN-LFRB First Class Padded Envelope - 7.25x12…" at bounding box center [442, 527] width 452 height 21
click at [665, 598] on button "Save" at bounding box center [670, 601] width 33 height 20
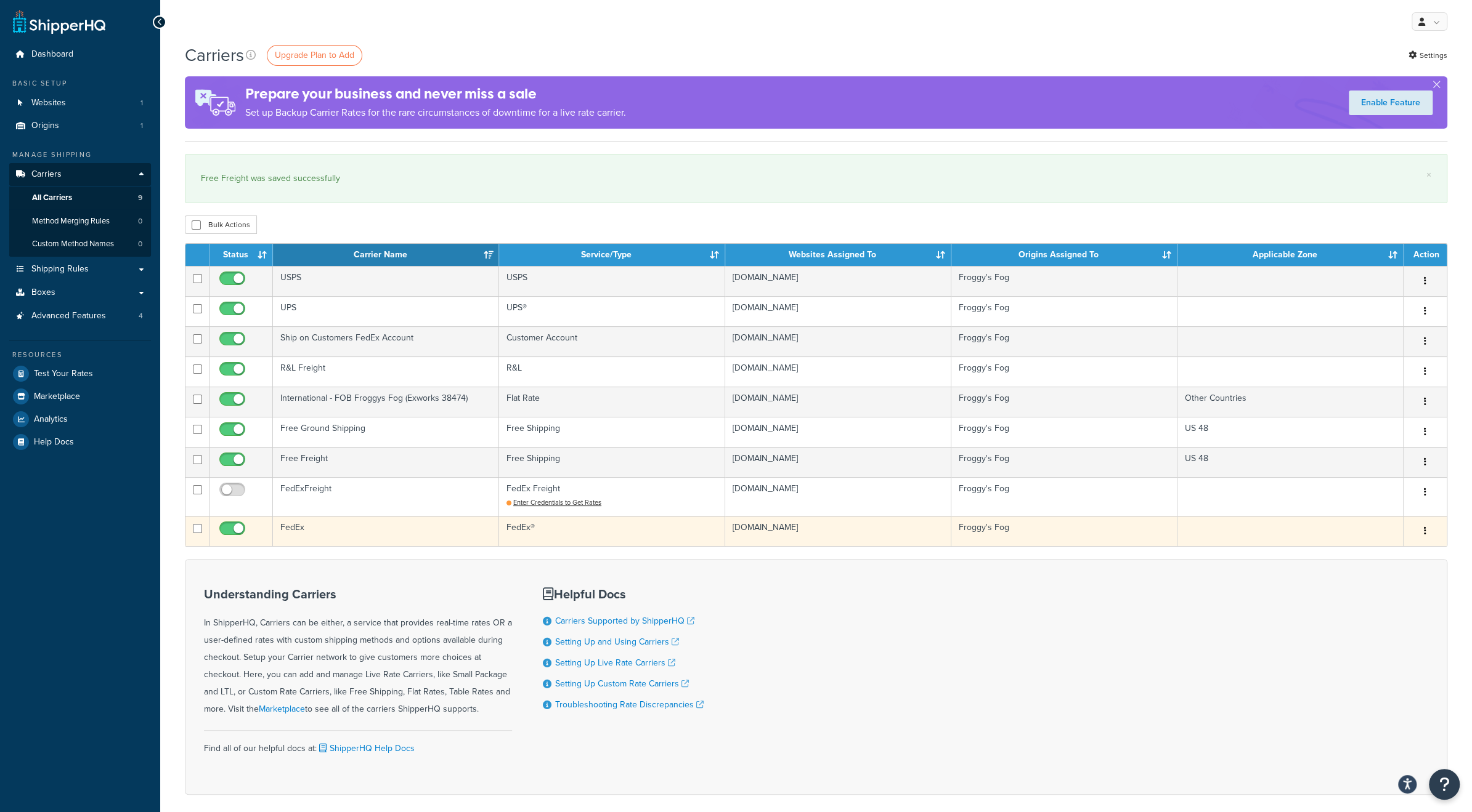
click at [365, 532] on td "FedEx" at bounding box center [385, 531] width 226 height 30
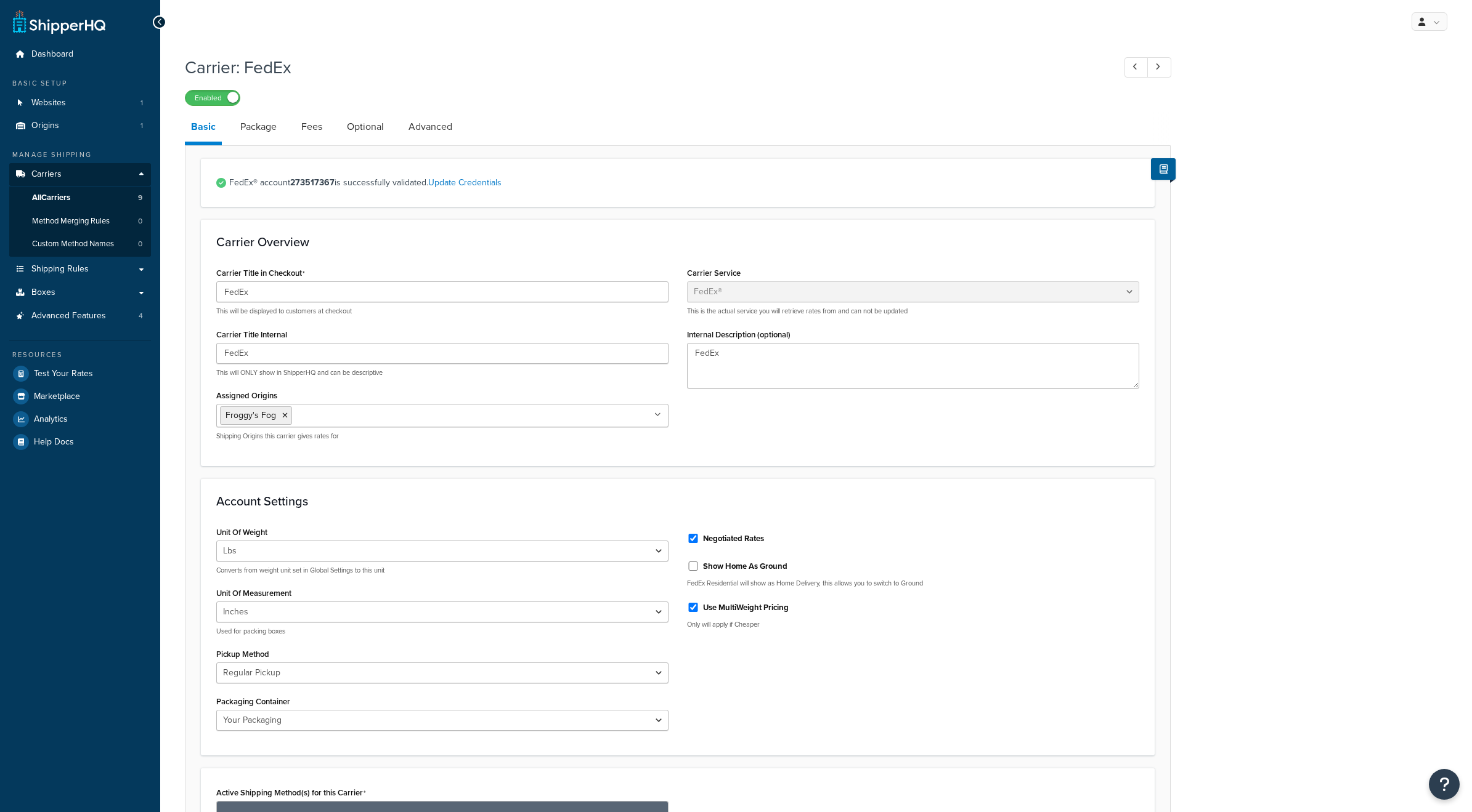
select select "fedEx"
select select "REGULAR_PICKUP"
select select "YOUR_PACKAGING"
click at [263, 129] on link "Package" at bounding box center [259, 126] width 49 height 30
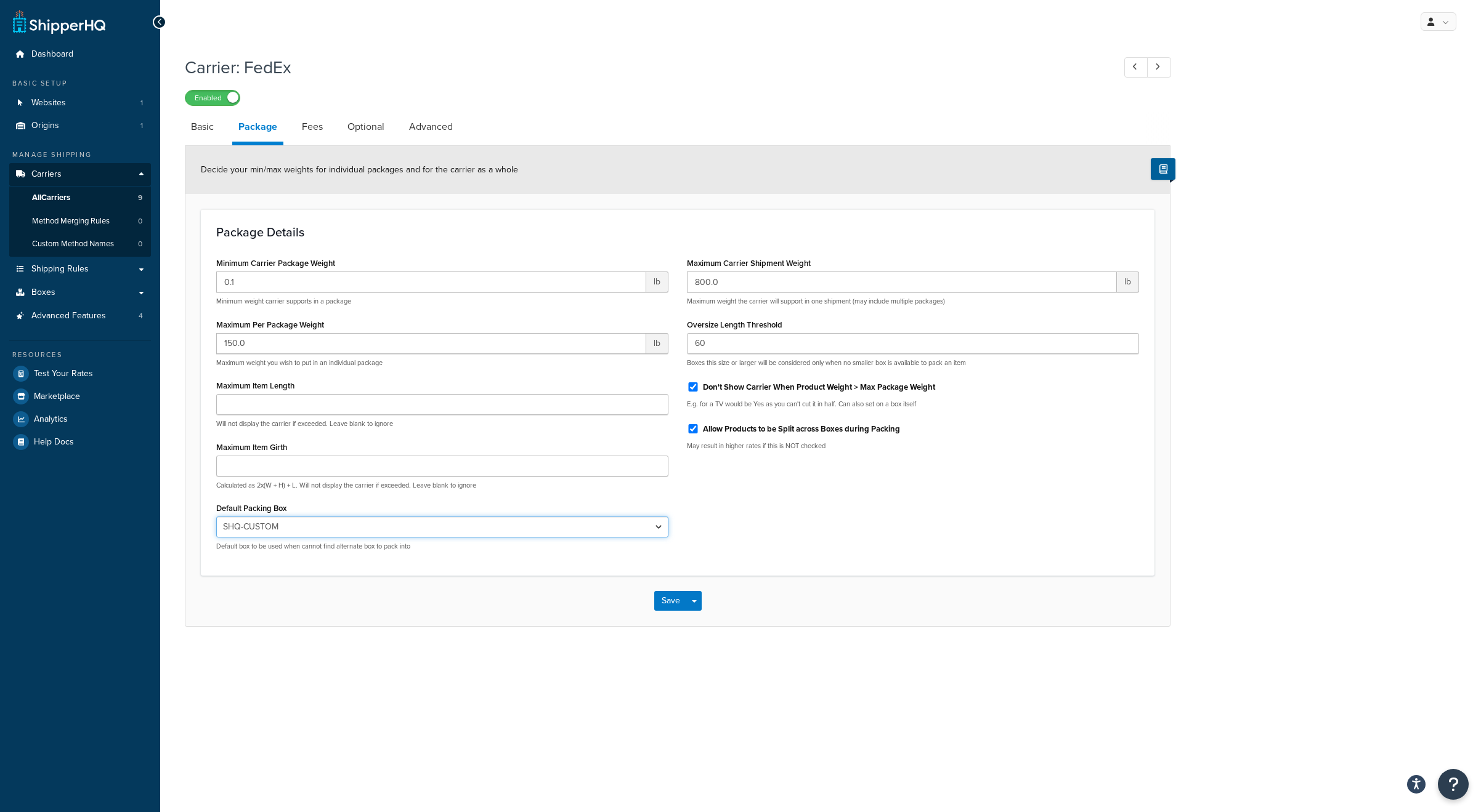
click at [369, 535] on select "N/A USPS-LFRB USPS-SFRB USPS-1GAL-IN-LFRB First Class Padded Envelope - 7.25x12…" at bounding box center [442, 527] width 452 height 21
select select "442578"
click at [216, 517] on select "N/A USPS-LFRB USPS-SFRB USPS-1GAL-IN-LFRB First Class Padded Envelope - 7.25x12…" at bounding box center [442, 527] width 452 height 21
click at [680, 602] on button "Save" at bounding box center [670, 601] width 33 height 20
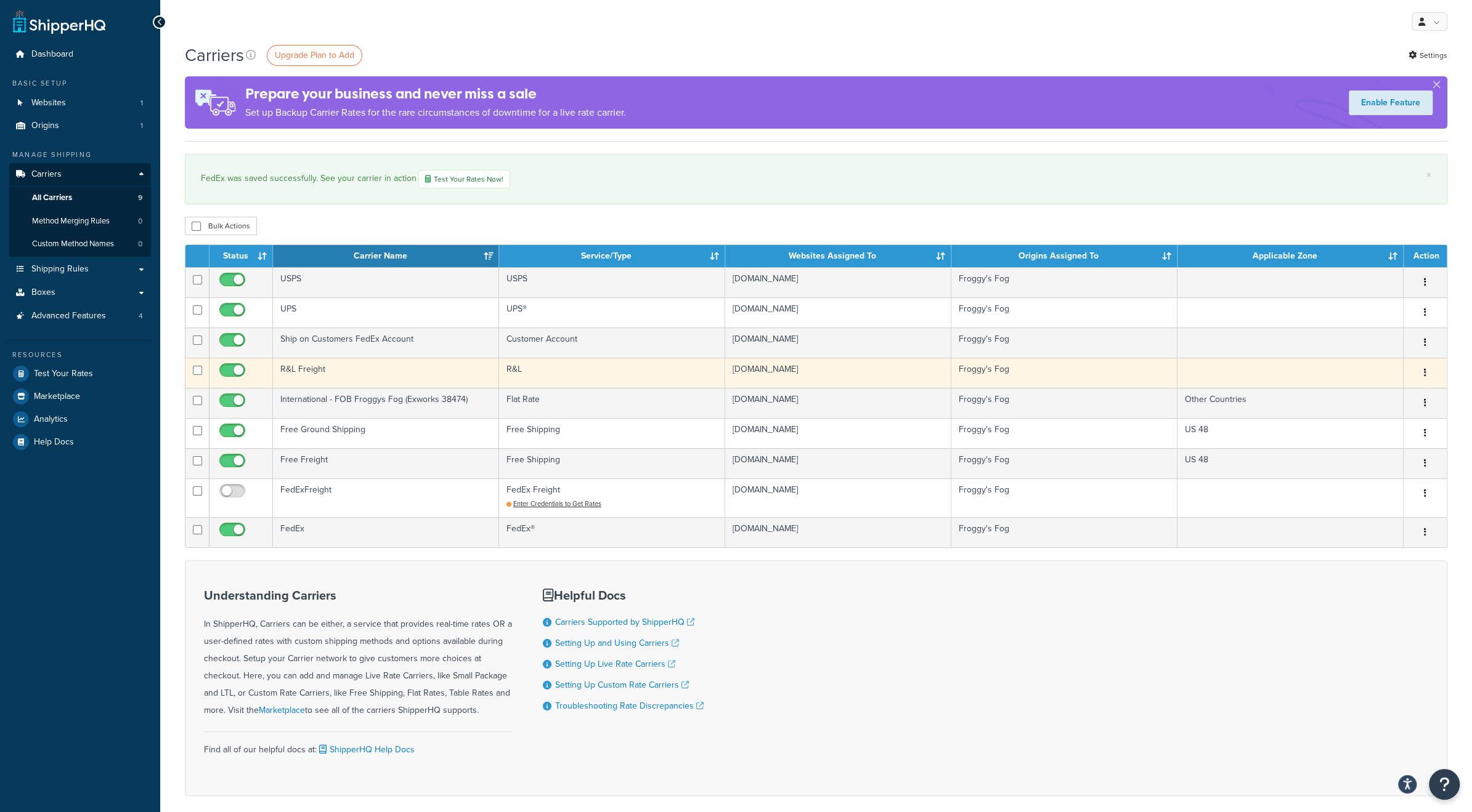
click at [389, 372] on td "R&L Freight" at bounding box center [385, 372] width 226 height 30
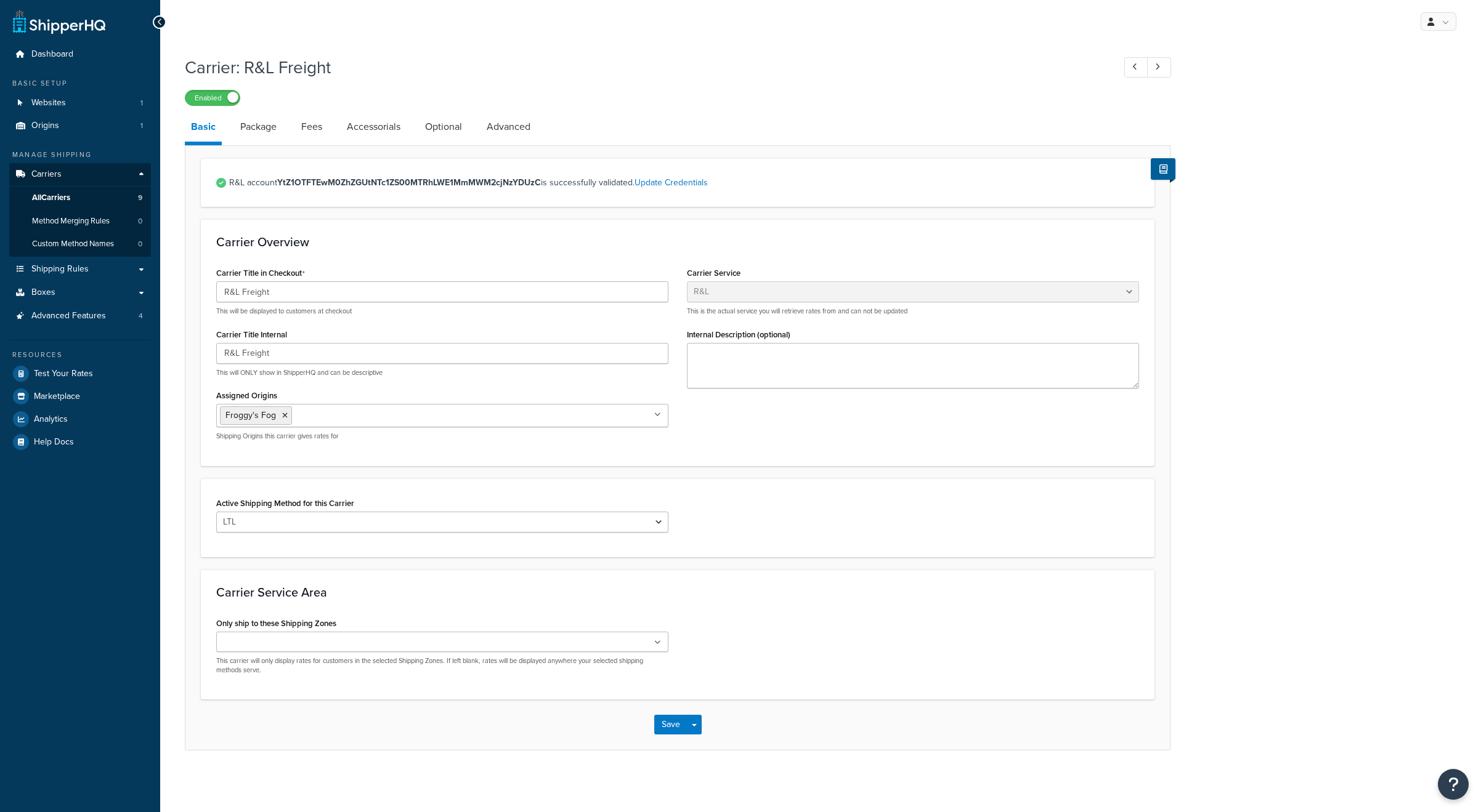
select select "rlFreight"
click at [263, 129] on link "Package" at bounding box center [259, 126] width 49 height 30
select select "442586"
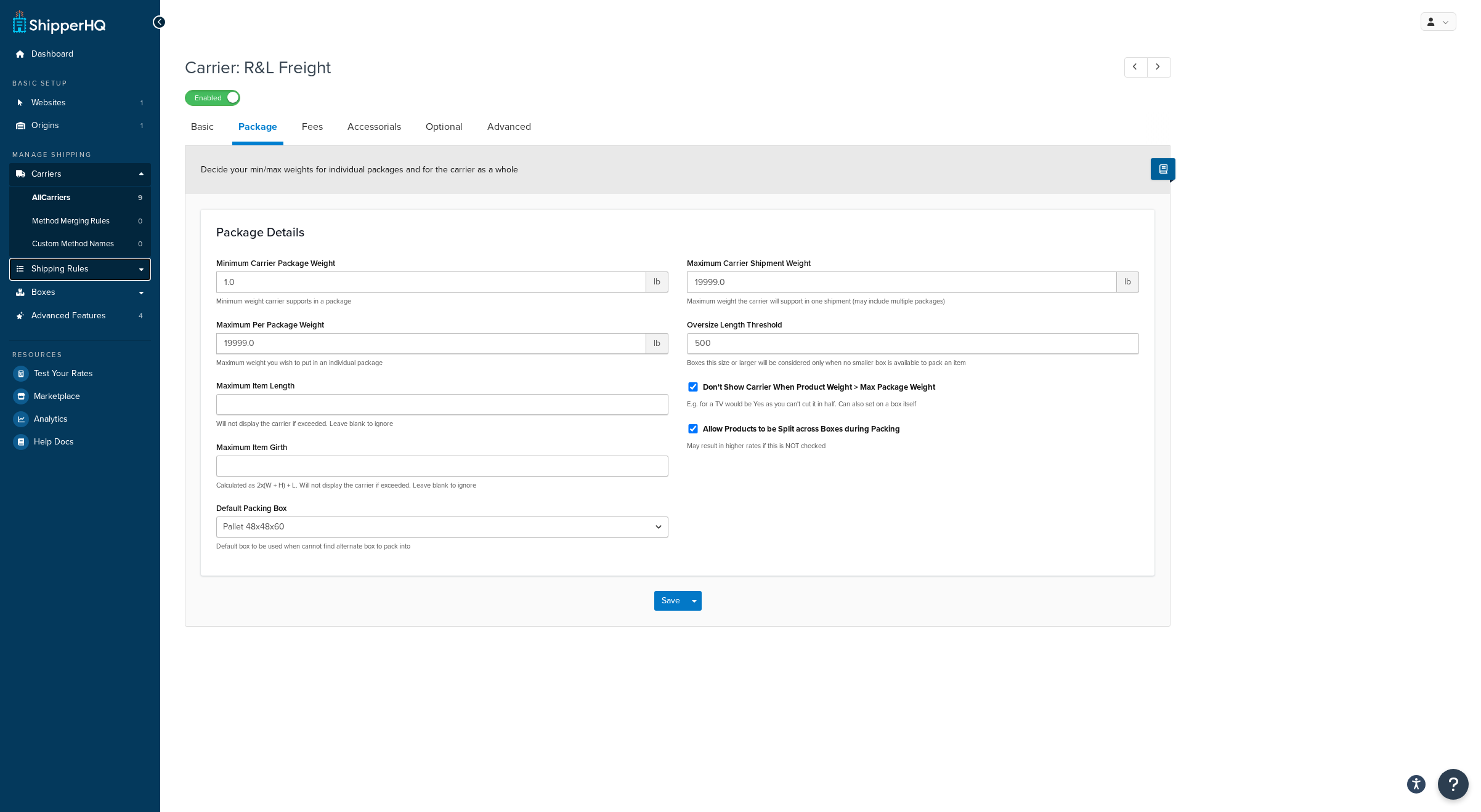
click at [81, 273] on span "Shipping Rules" at bounding box center [60, 270] width 57 height 11
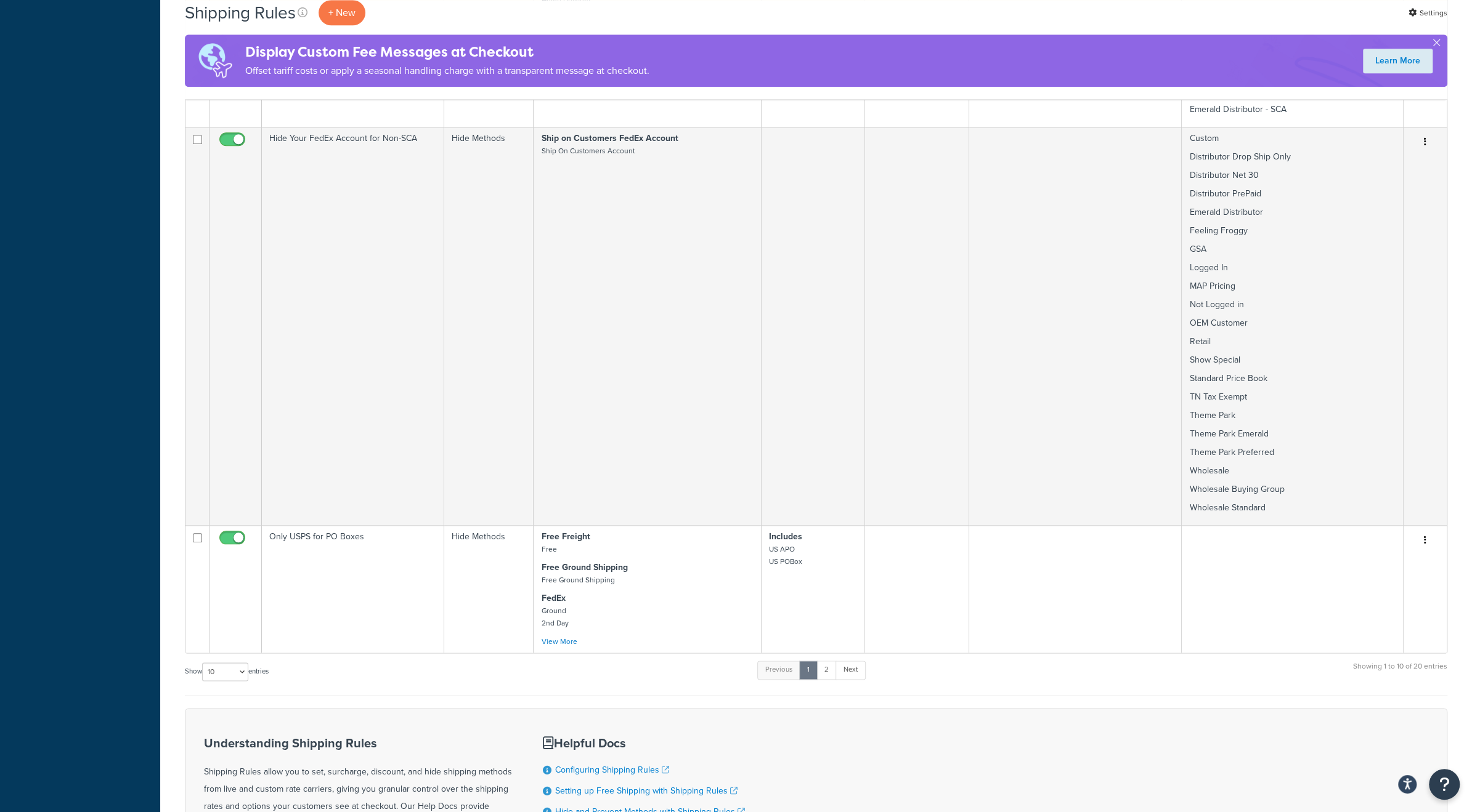
scroll to position [1026, 0]
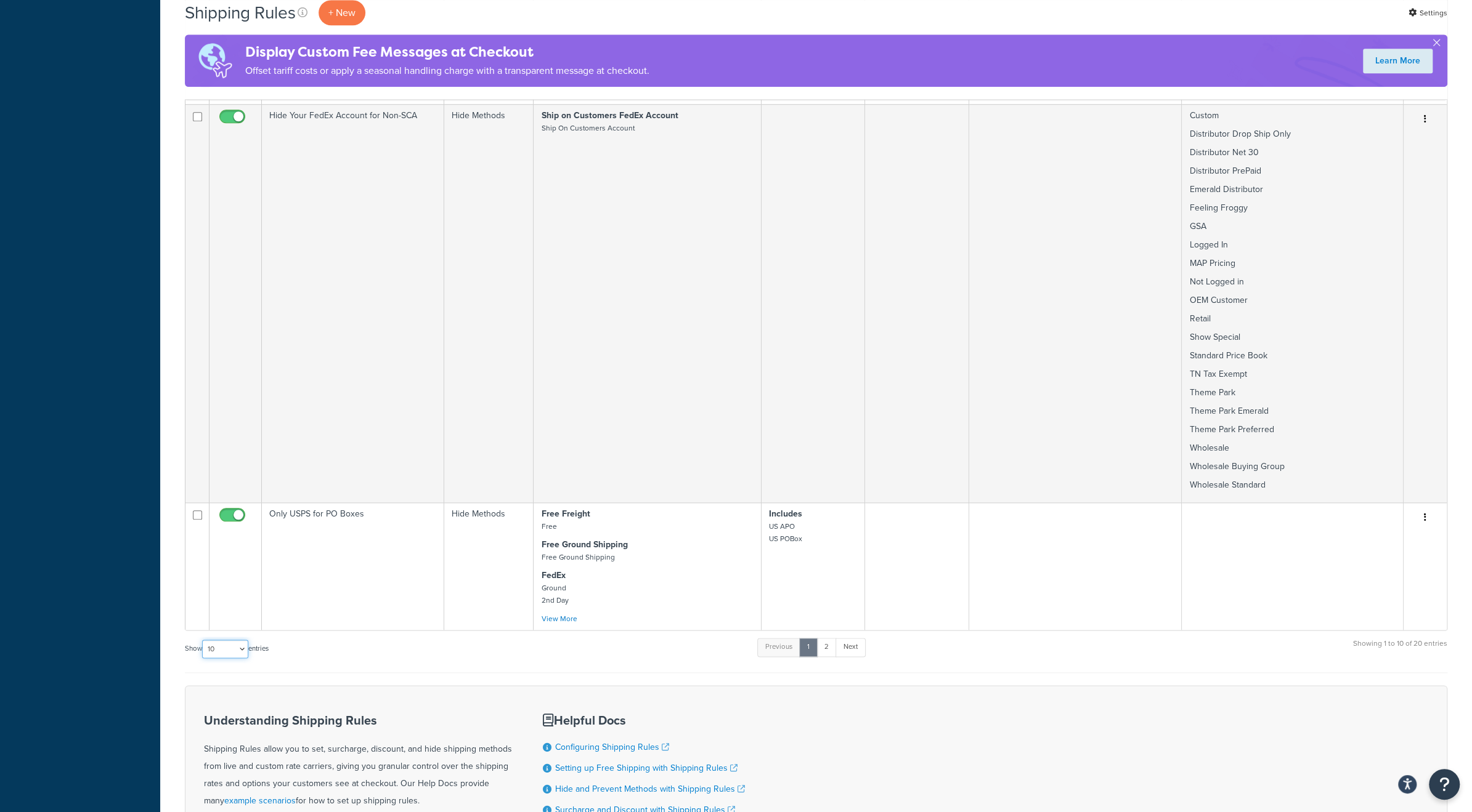
click at [241, 647] on select "10 15 25 50 100 1000" at bounding box center [225, 649] width 46 height 18
select select "25"
click at [203, 642] on select "10 15 25 50 100 1000" at bounding box center [225, 649] width 46 height 18
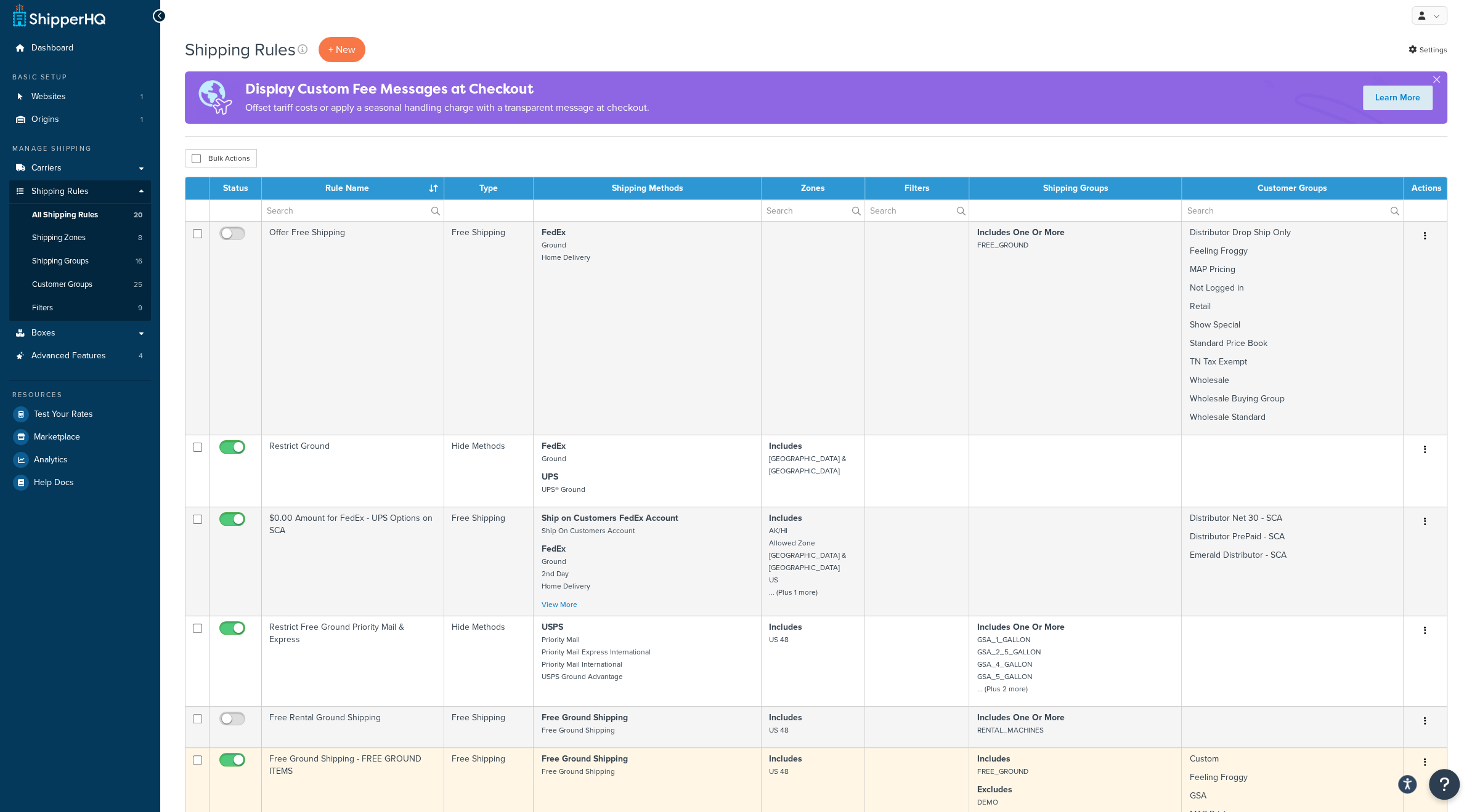
scroll to position [0, 0]
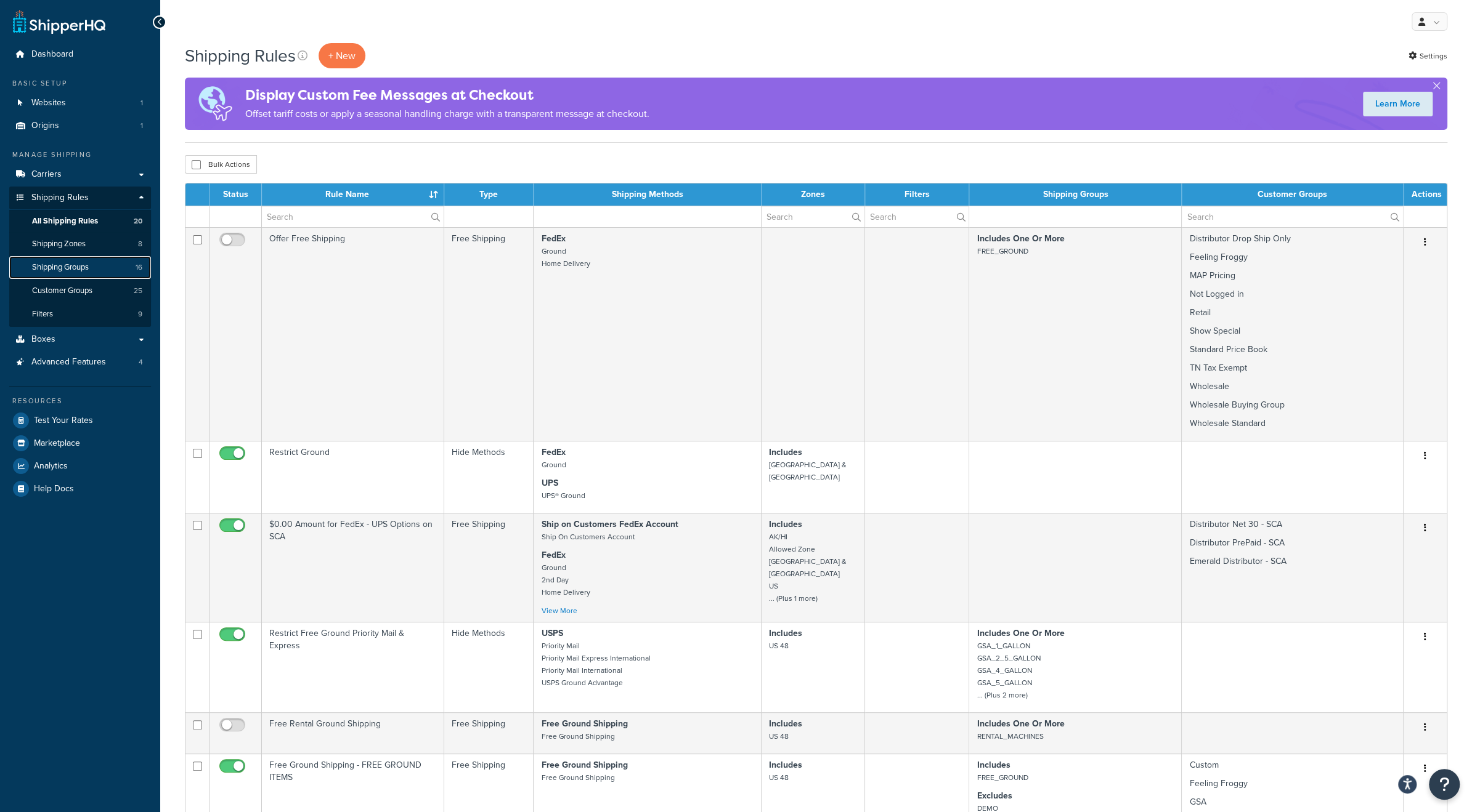
click at [80, 272] on span "Shipping Groups" at bounding box center [61, 268] width 57 height 11
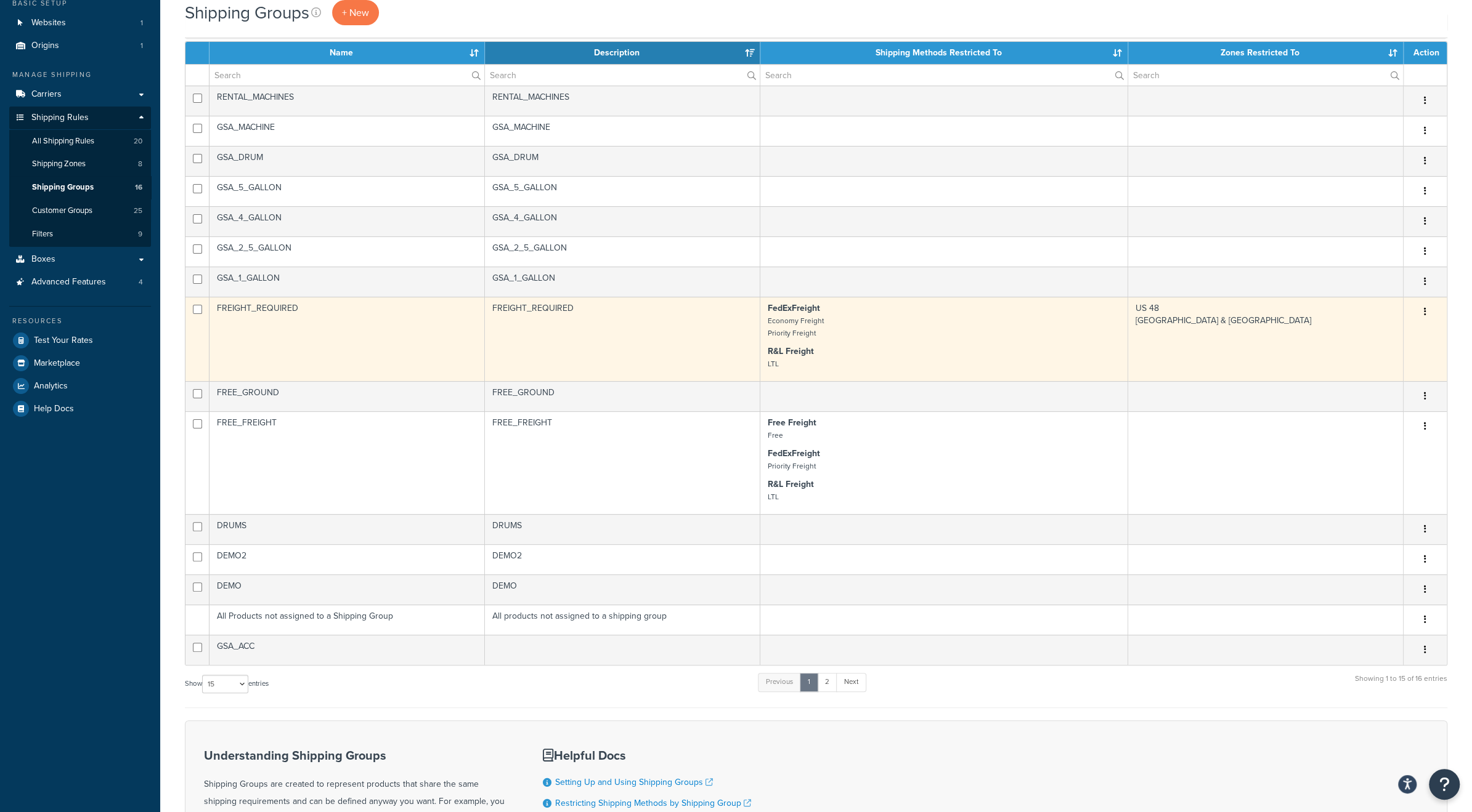
scroll to position [82, 0]
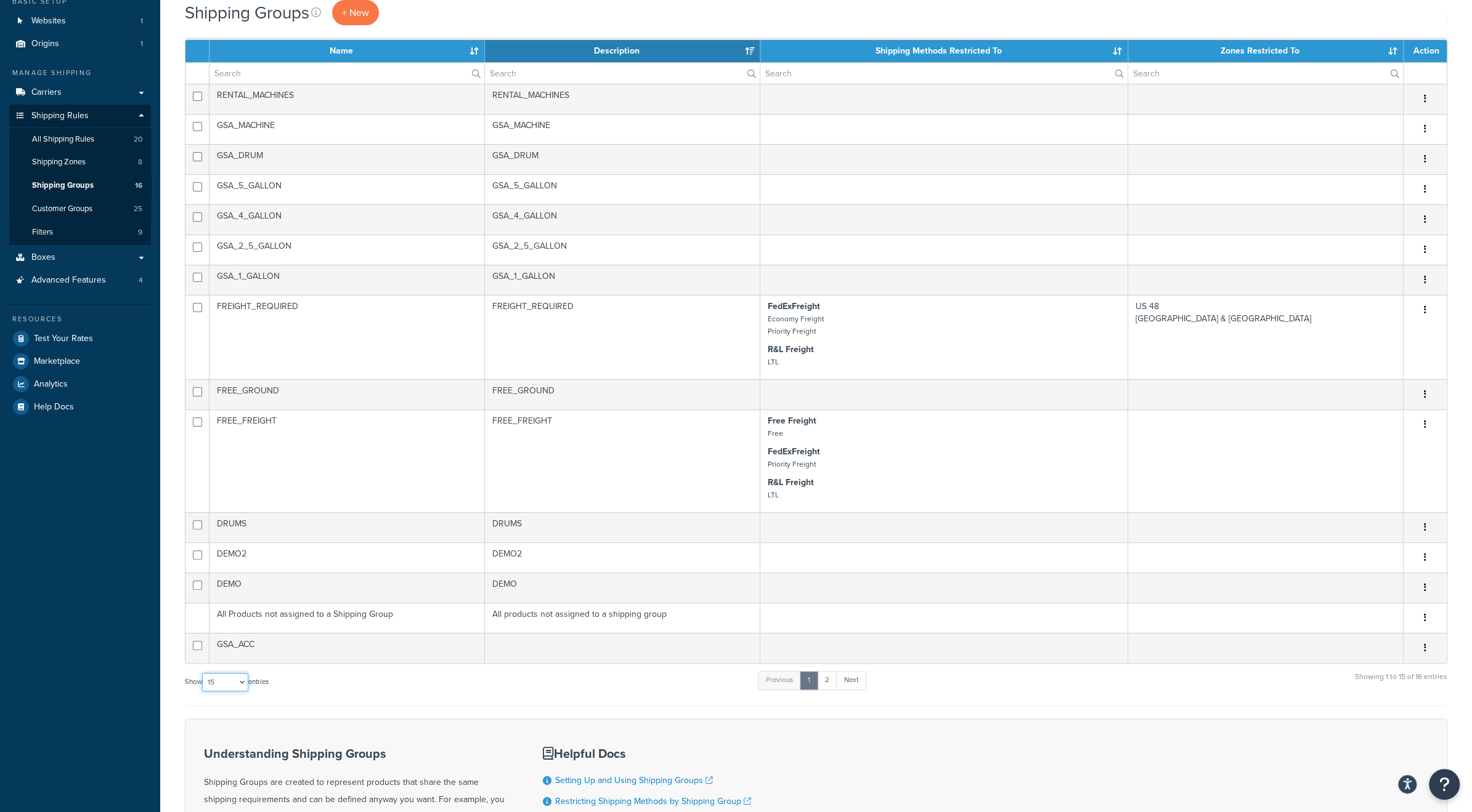
click at [242, 679] on select "10 15 25 50 100" at bounding box center [225, 683] width 46 height 18
select select "25"
click at [203, 692] on select "10 15 25 50 100" at bounding box center [225, 683] width 46 height 18
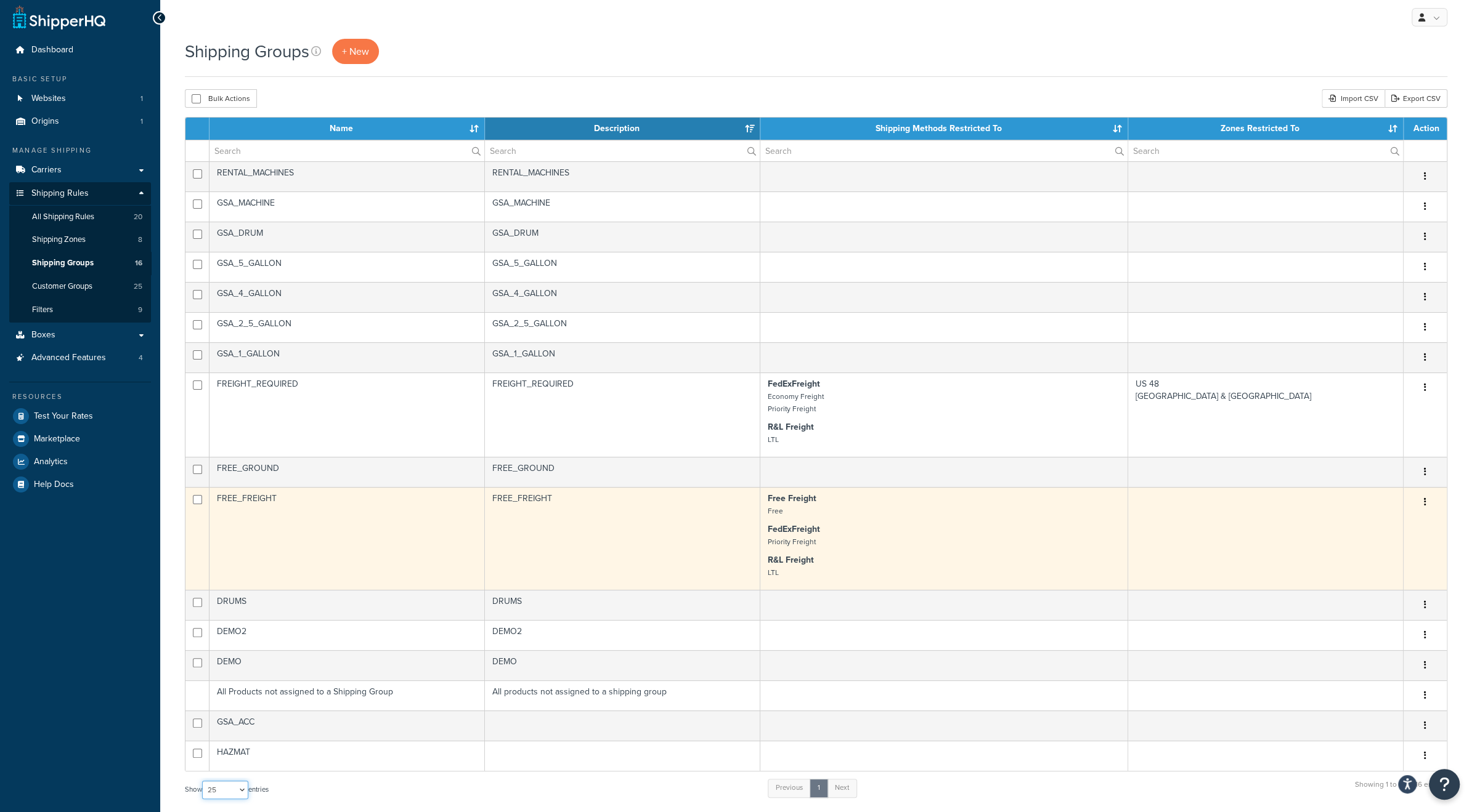
scroll to position [0, 0]
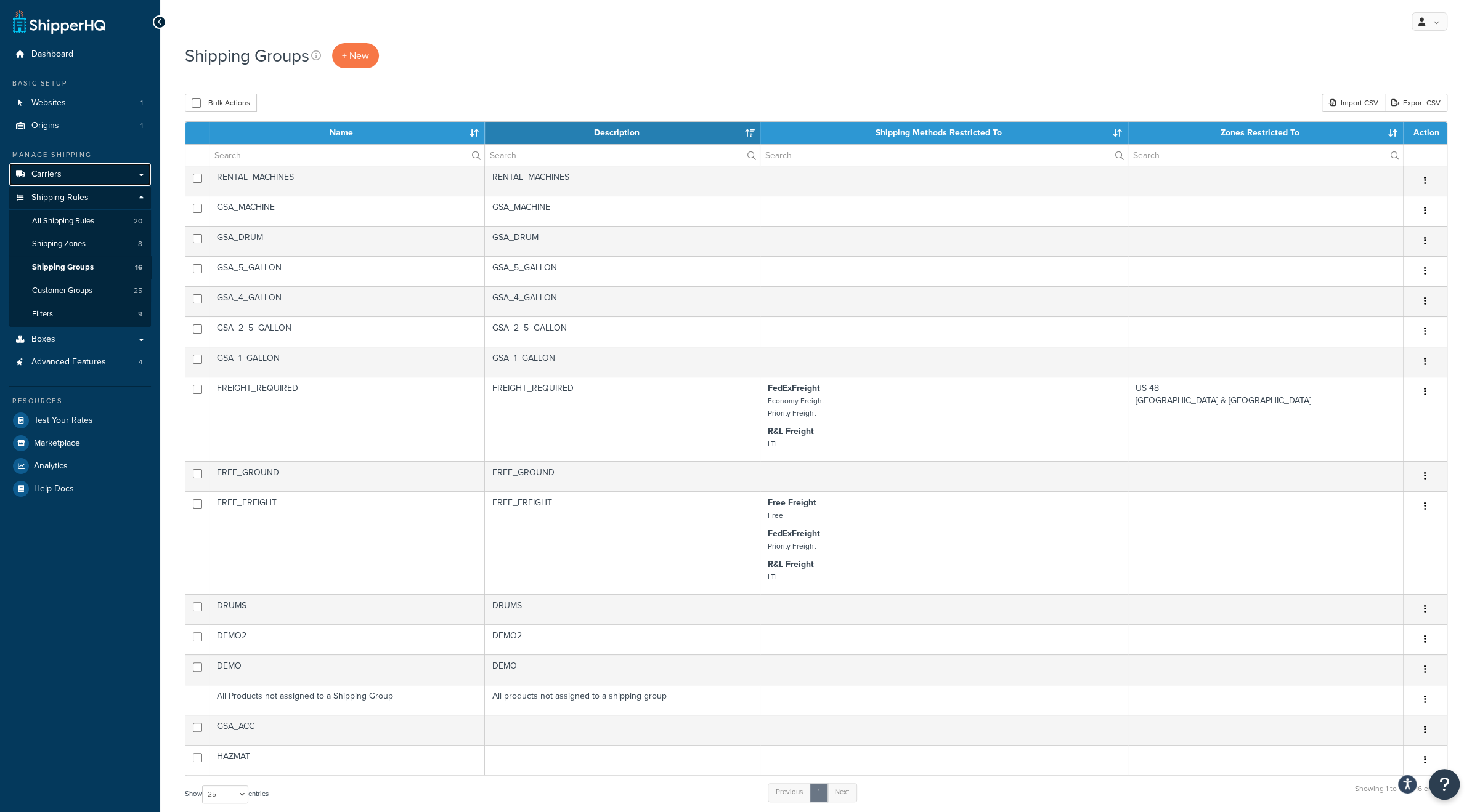
click at [65, 171] on link "Carriers" at bounding box center [80, 175] width 142 height 23
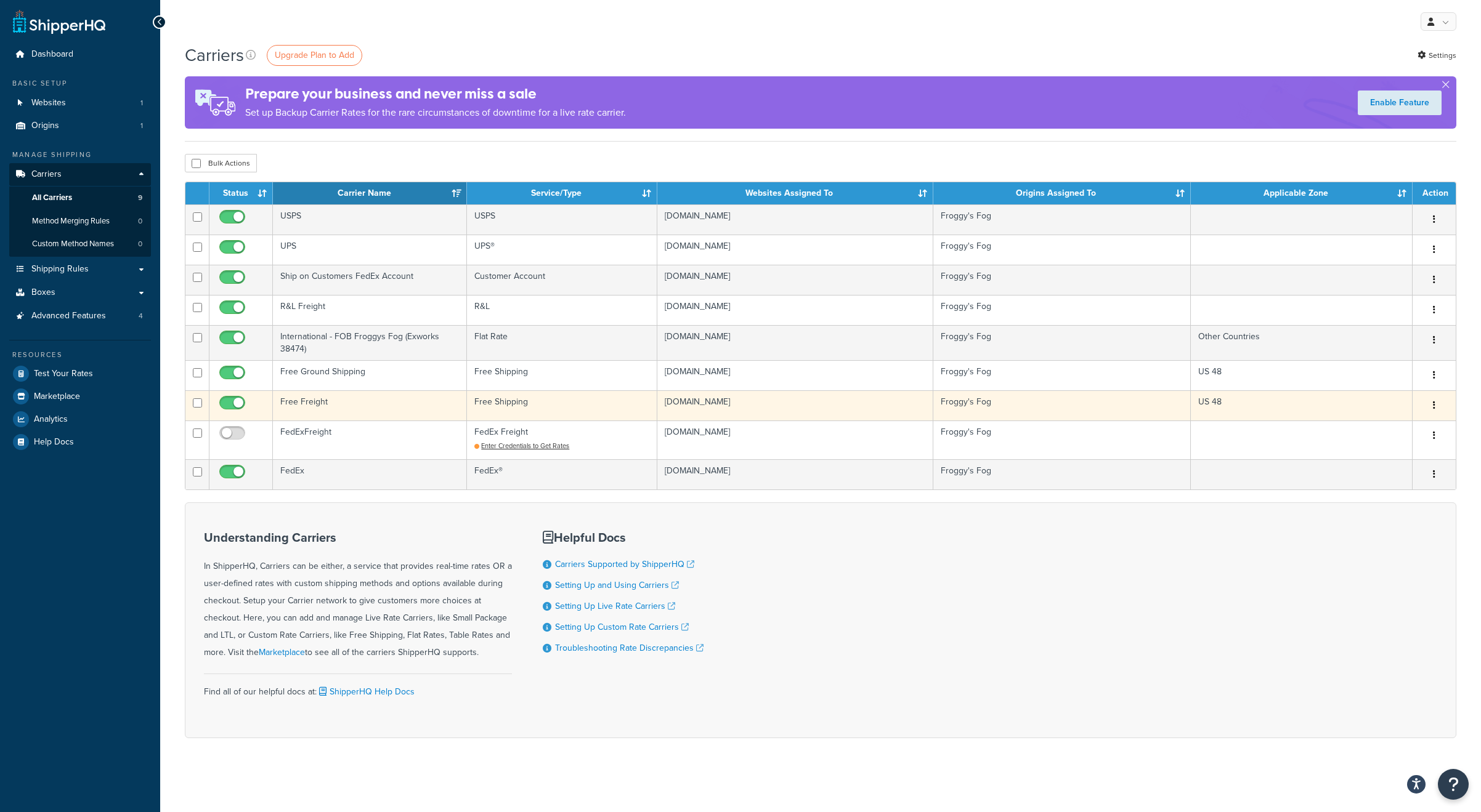
click at [346, 404] on td "Free Freight" at bounding box center [369, 405] width 194 height 30
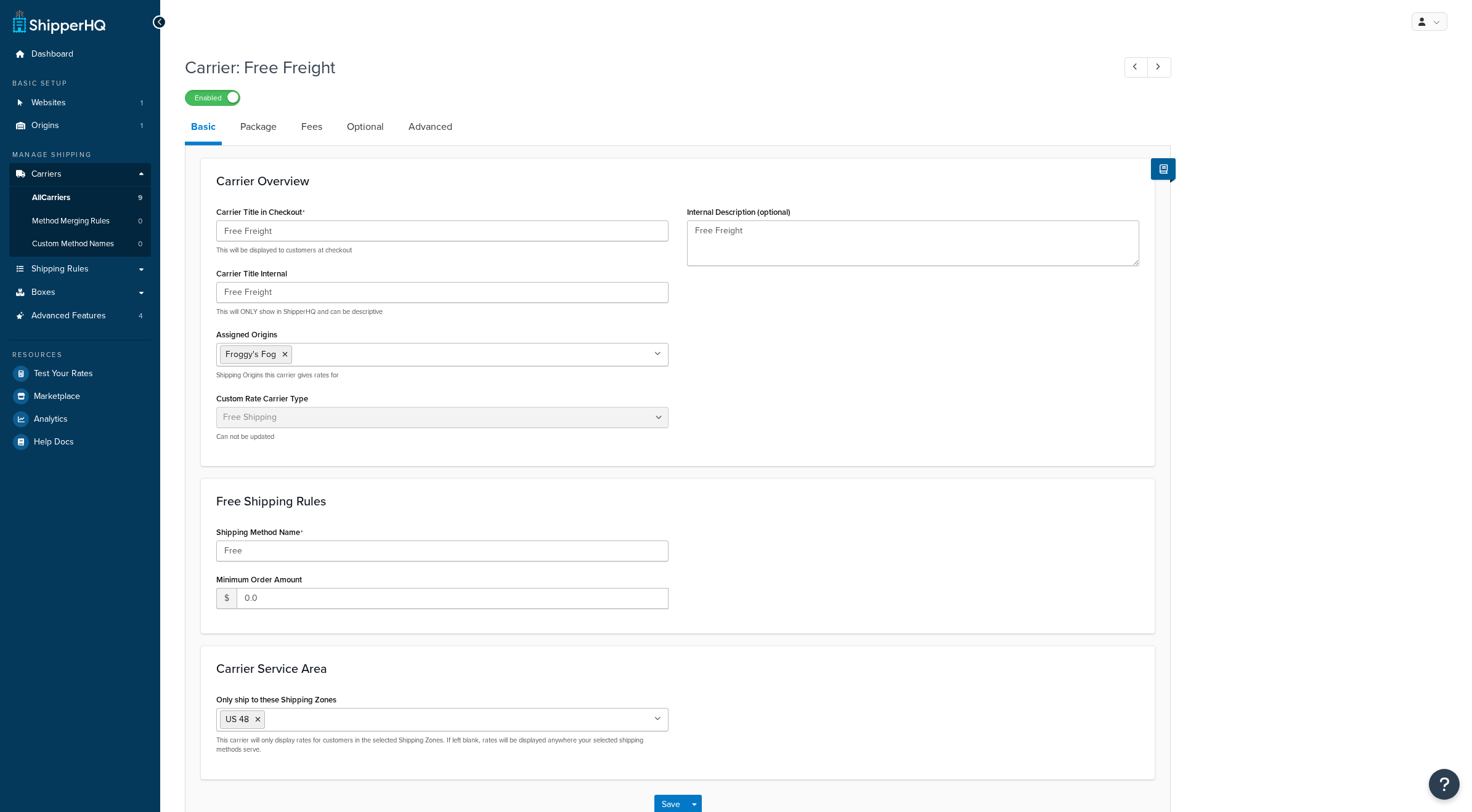
select select "free"
click at [321, 356] on input "Assigned Origins" at bounding box center [349, 354] width 109 height 14
click at [278, 378] on link "All Origins" at bounding box center [442, 379] width 451 height 27
click at [346, 357] on icon at bounding box center [349, 355] width 5 height 8
click at [332, 378] on link "All Origins" at bounding box center [442, 379] width 451 height 27
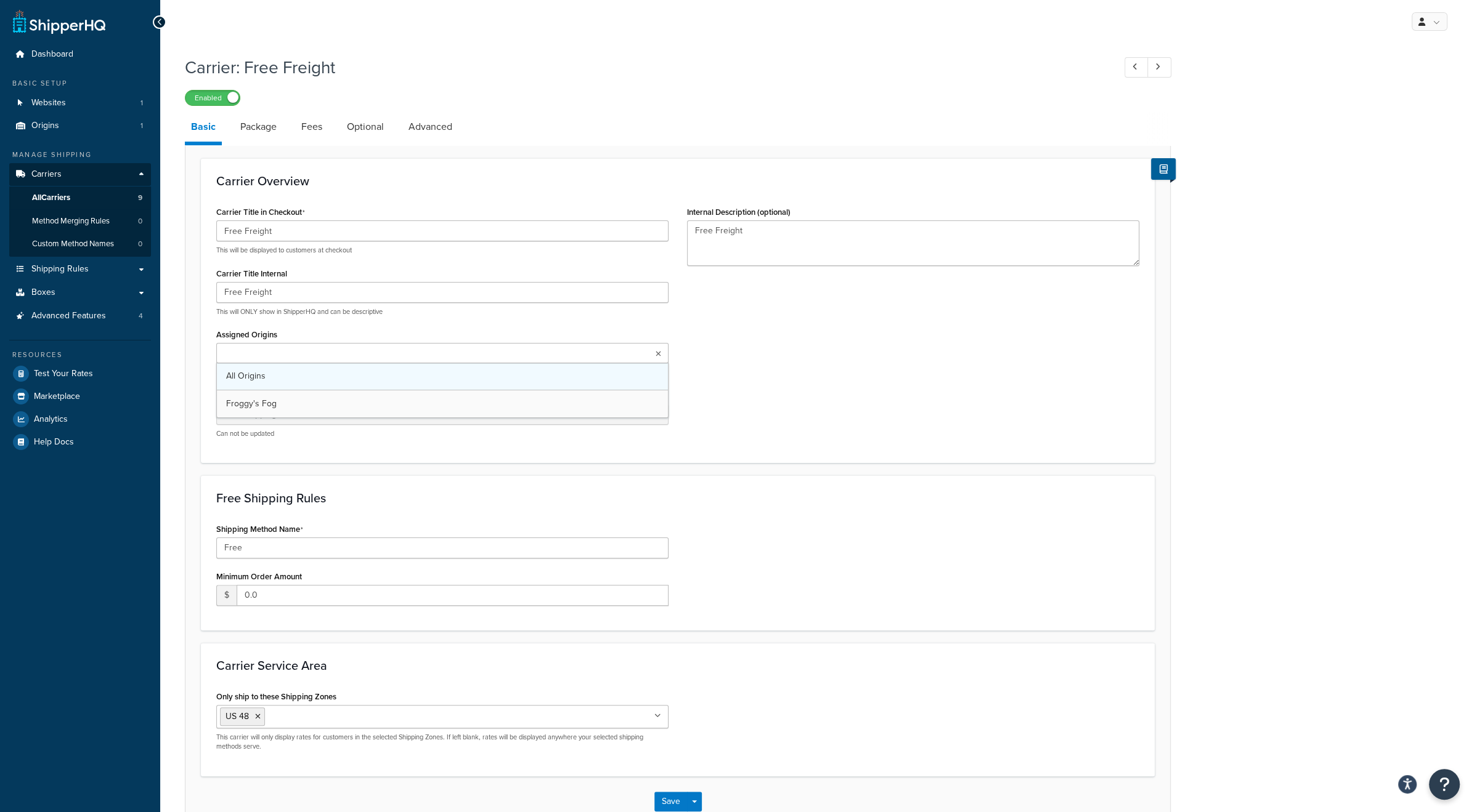
click at [269, 381] on link "All Origins" at bounding box center [442, 376] width 451 height 27
click at [665, 366] on link "All Origins" at bounding box center [442, 376] width 451 height 27
click at [579, 372] on link "All Origins" at bounding box center [442, 376] width 451 height 27
click at [762, 372] on div "Carrier Title in Checkout Free Freight This will be displayed to customers at c…" at bounding box center [677, 326] width 942 height 247
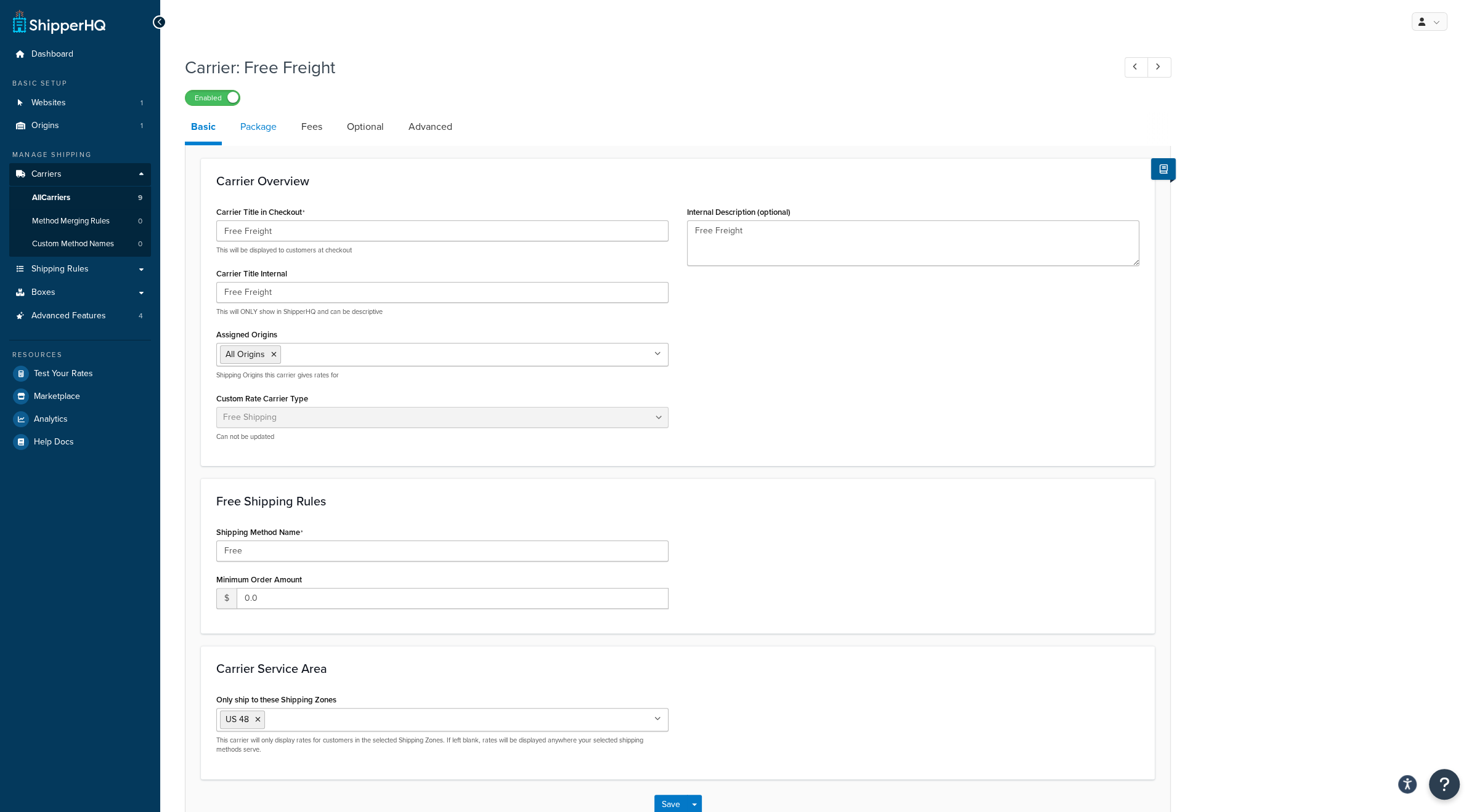
click at [263, 131] on link "Package" at bounding box center [259, 126] width 49 height 30
select select "442586"
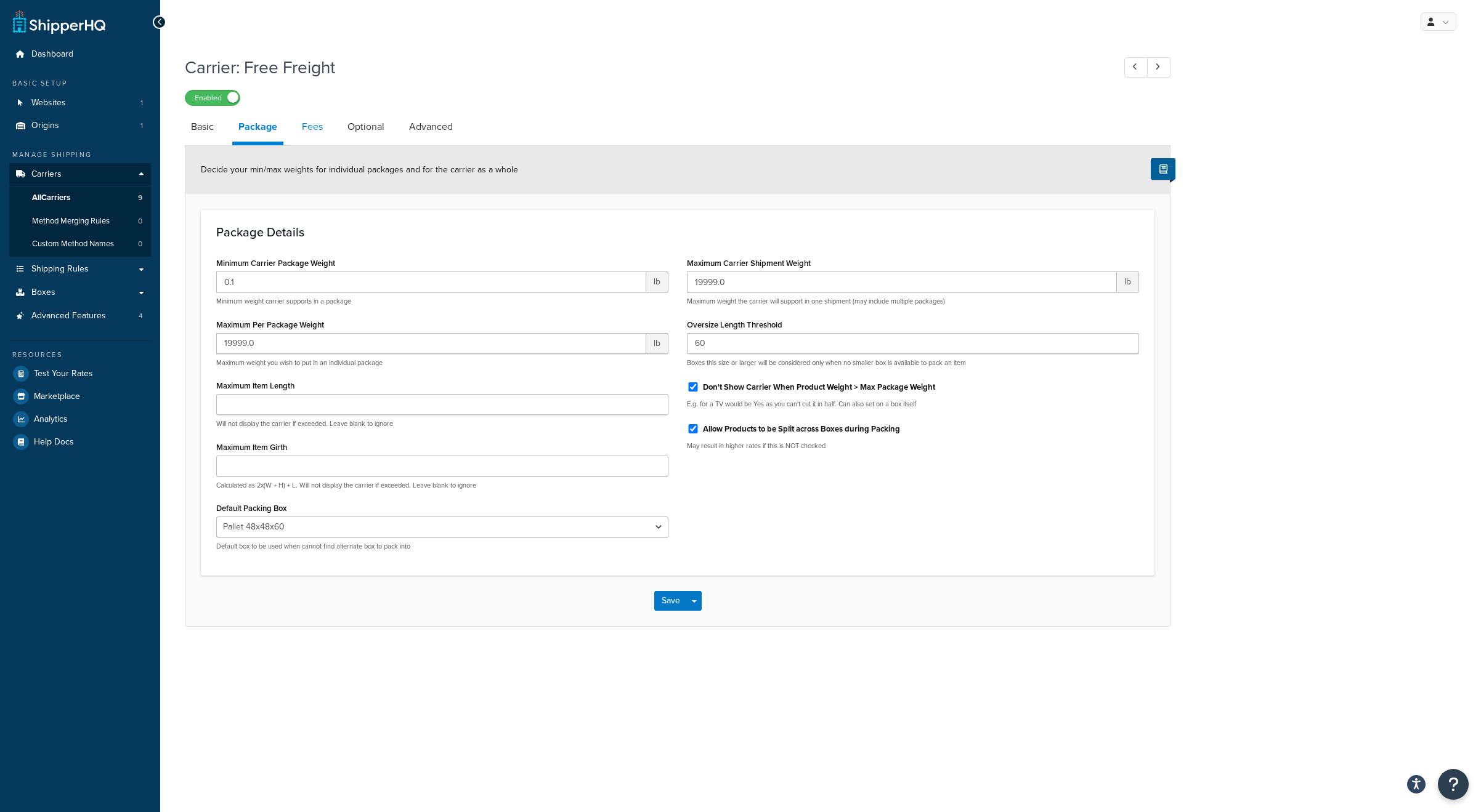
click at [305, 126] on link "Fees" at bounding box center [312, 126] width 33 height 30
select select "AFTER"
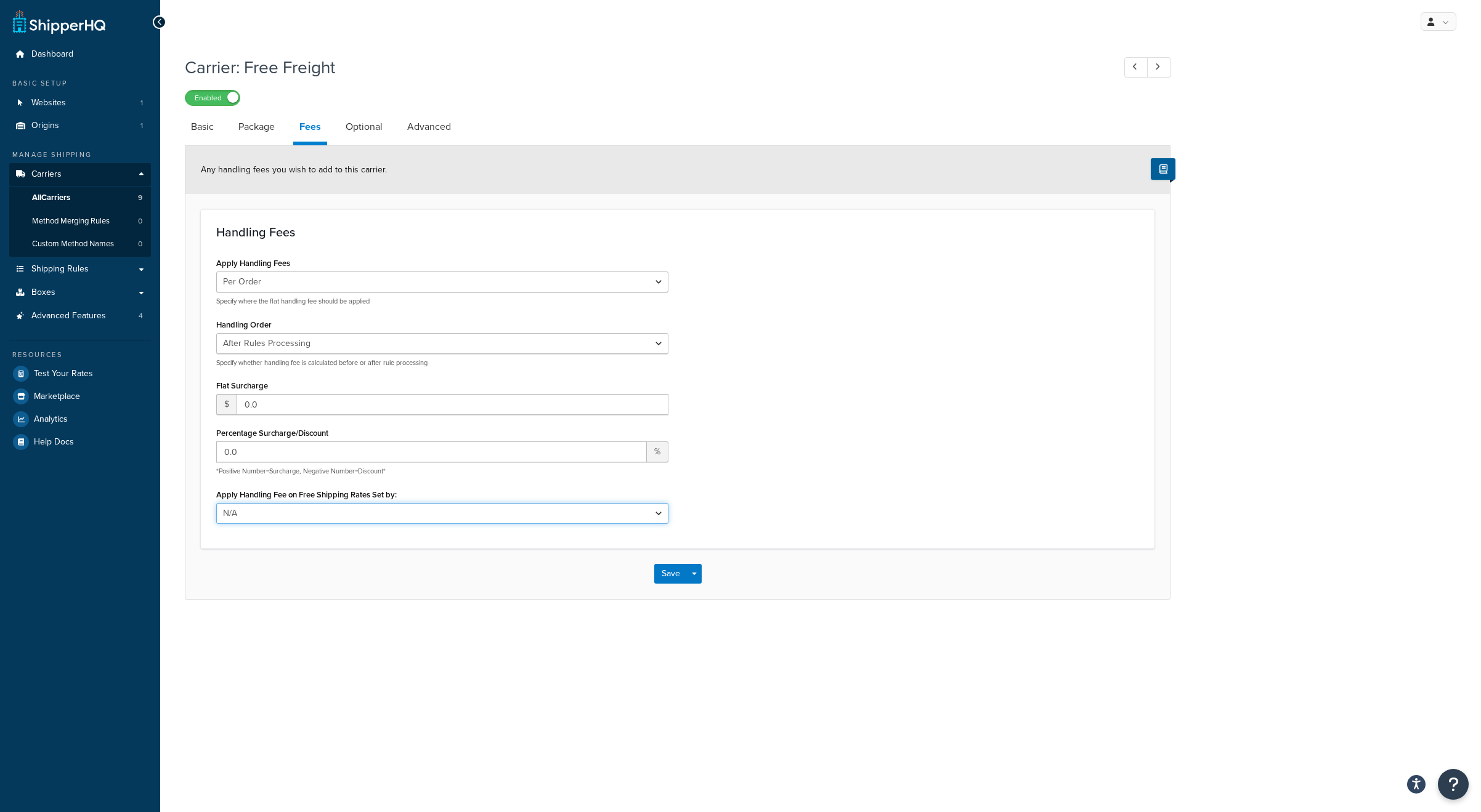
click at [279, 508] on select "N/A Fixed/Free Shipping Methods Free Promotion Rules All Free Shipping" at bounding box center [442, 513] width 452 height 21
click at [304, 487] on div "Apply Handling Fee on Free Shipping Rates Set by: N/A Fixed/Free Shipping Metho…" at bounding box center [442, 505] width 452 height 38
click at [371, 129] on link "Optional" at bounding box center [364, 126] width 49 height 30
select select "153386"
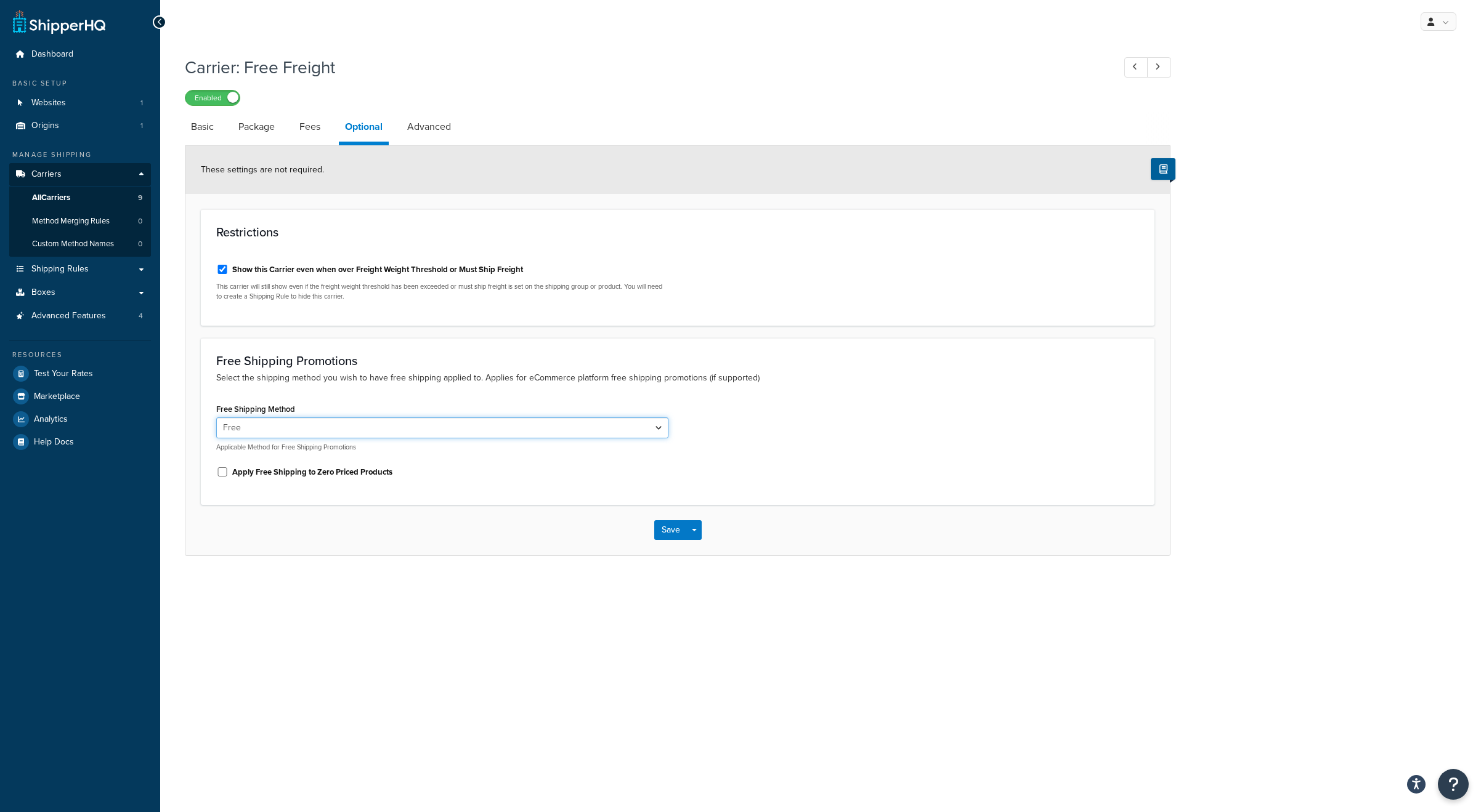
click at [282, 427] on select "Free" at bounding box center [442, 427] width 452 height 21
click at [216, 417] on select "Free" at bounding box center [442, 427] width 452 height 21
click at [442, 130] on link "Advanced" at bounding box center [428, 126] width 56 height 30
select select "false"
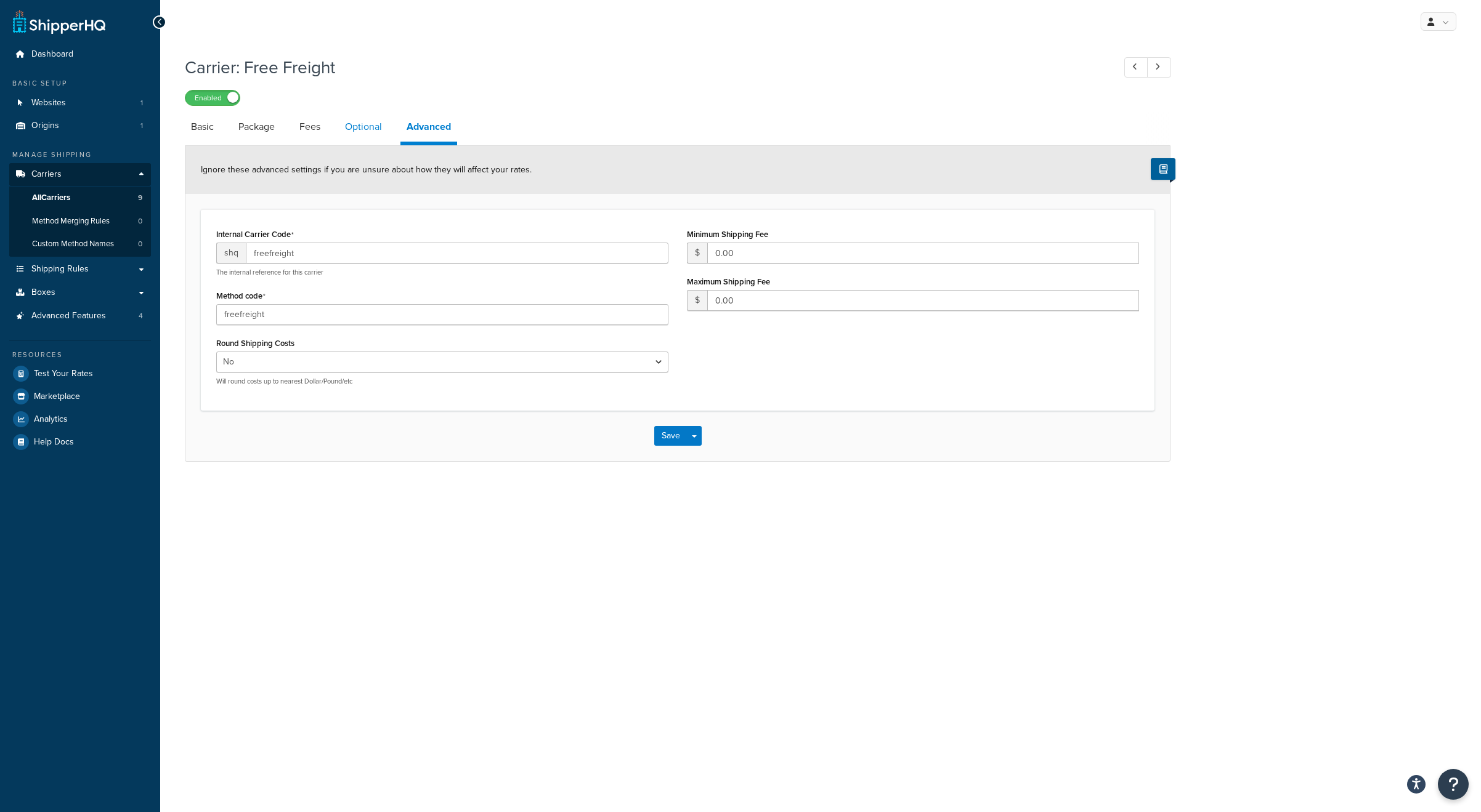
click at [357, 129] on link "Optional" at bounding box center [363, 126] width 49 height 30
select select "153386"
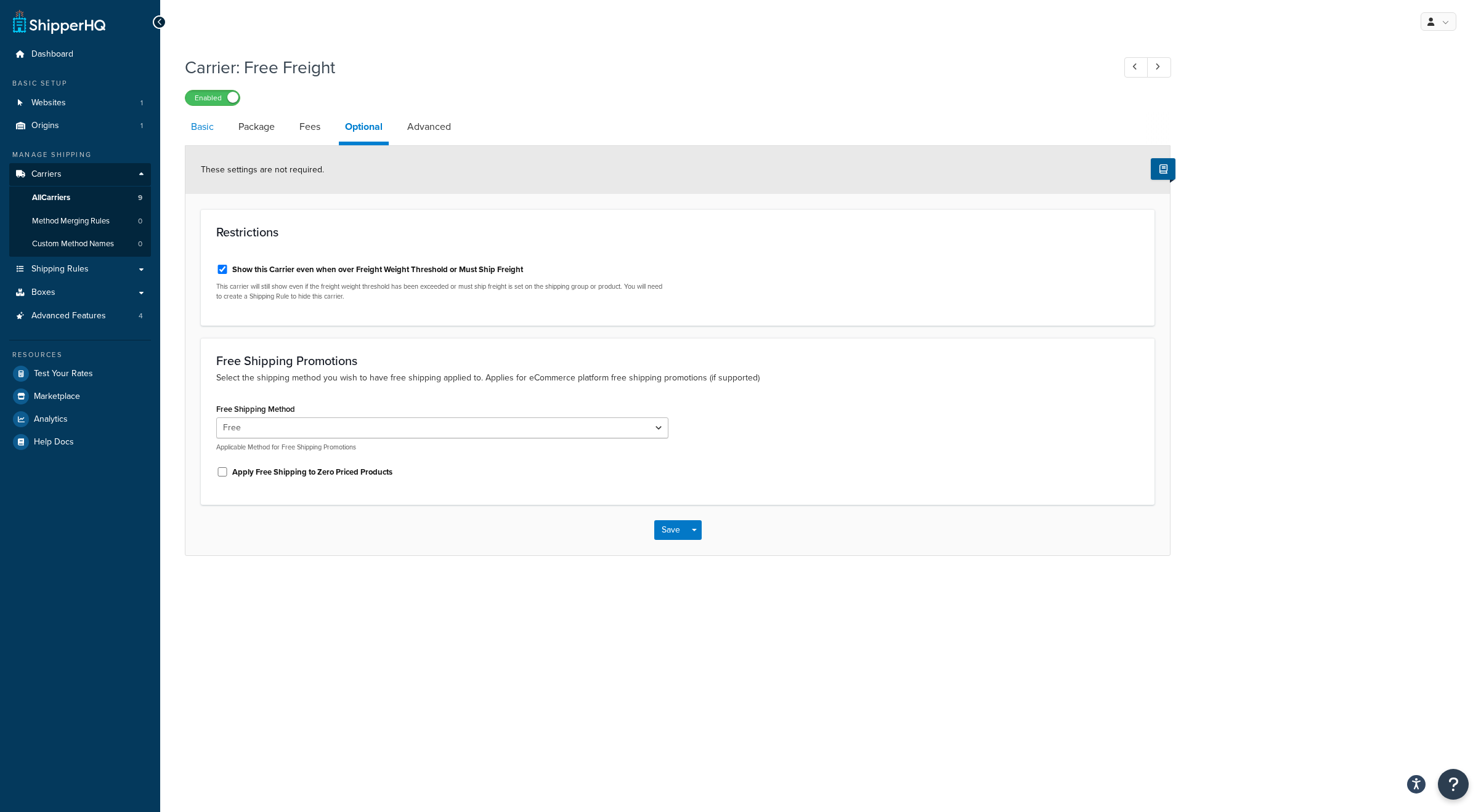
click at [204, 133] on link "Basic" at bounding box center [202, 126] width 35 height 30
select select "free"
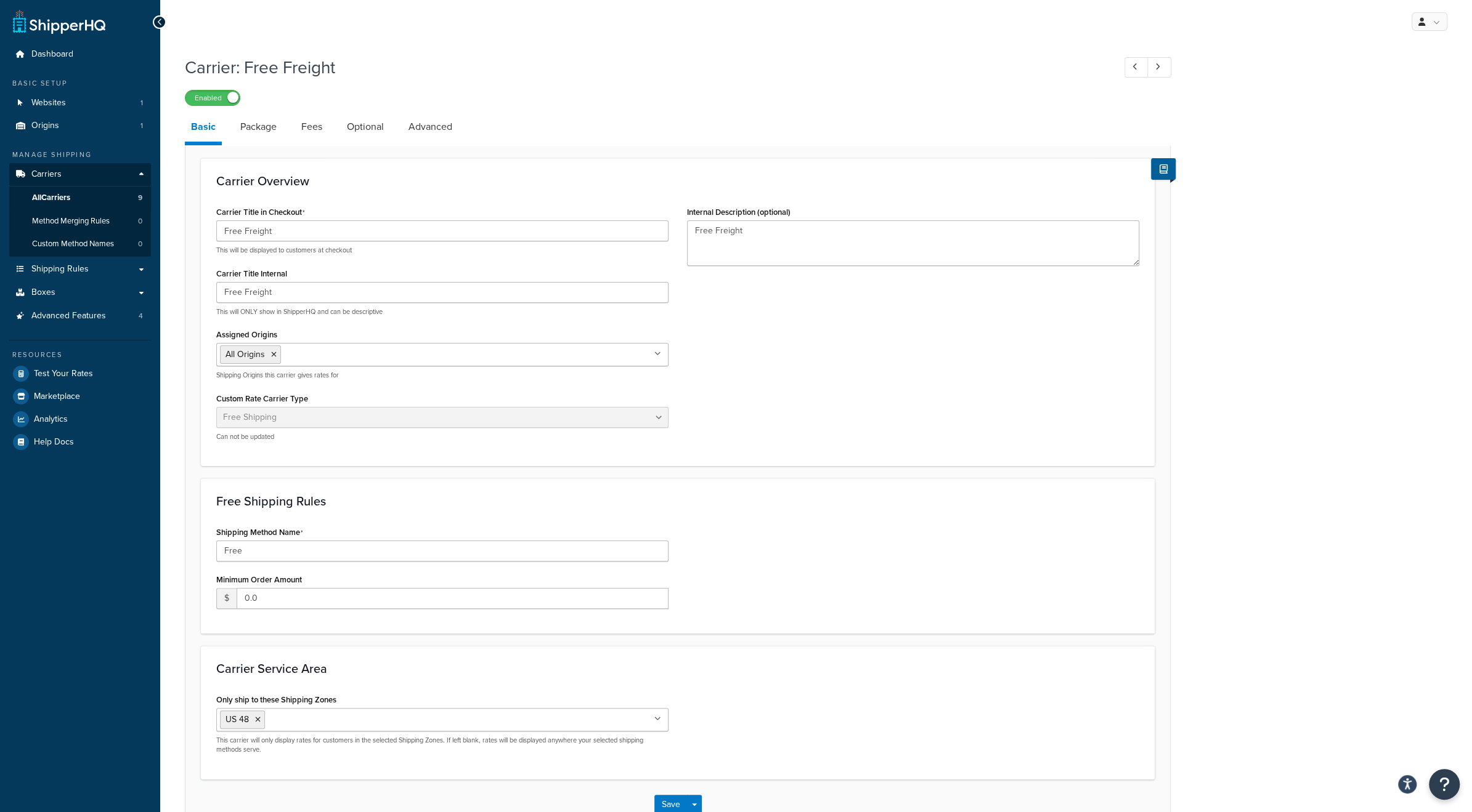
click at [253, 126] on link "Package" at bounding box center [259, 126] width 49 height 30
select select "442586"
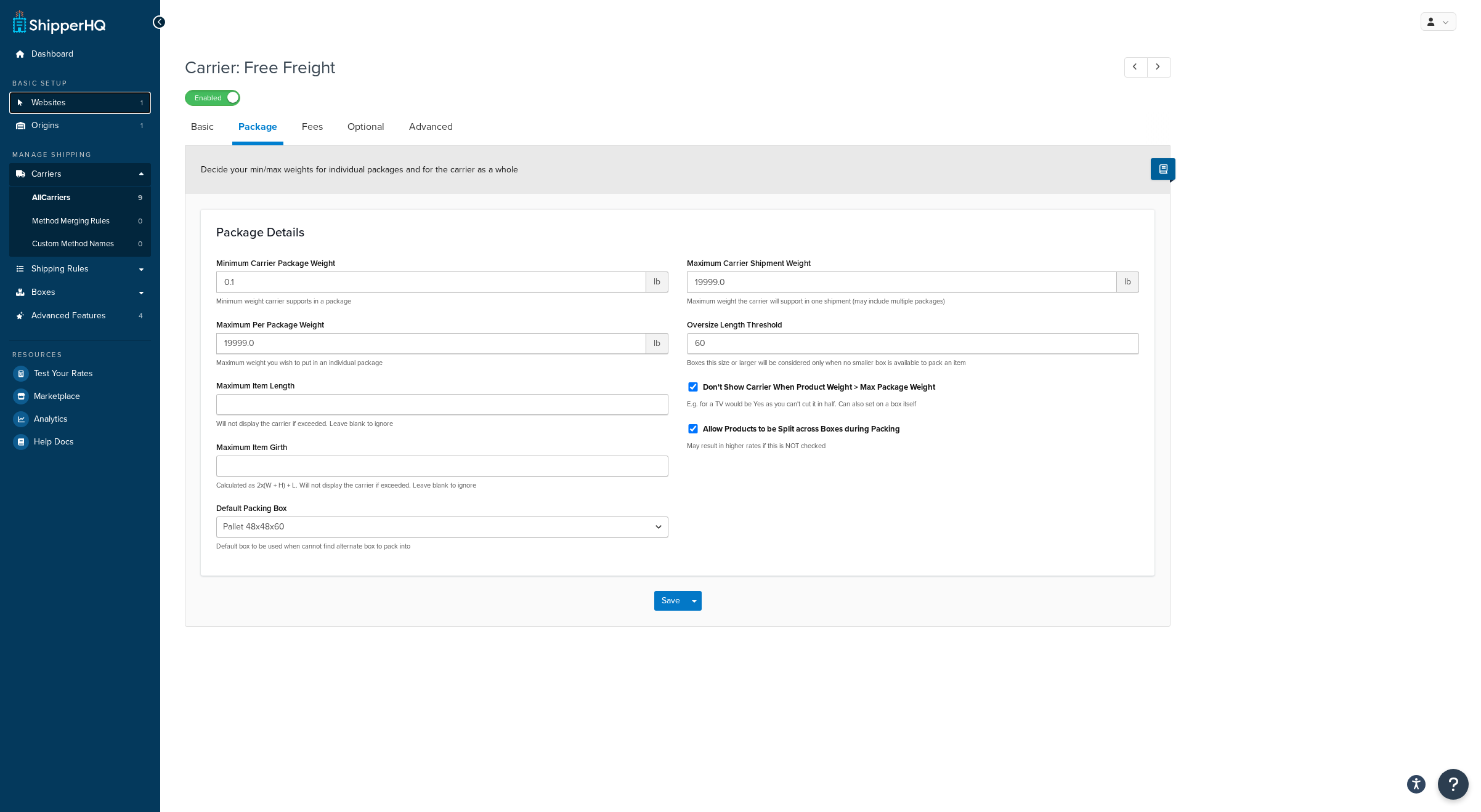
click at [44, 105] on span "Websites" at bounding box center [48, 103] width 34 height 11
click at [673, 600] on button "Save" at bounding box center [670, 601] width 33 height 20
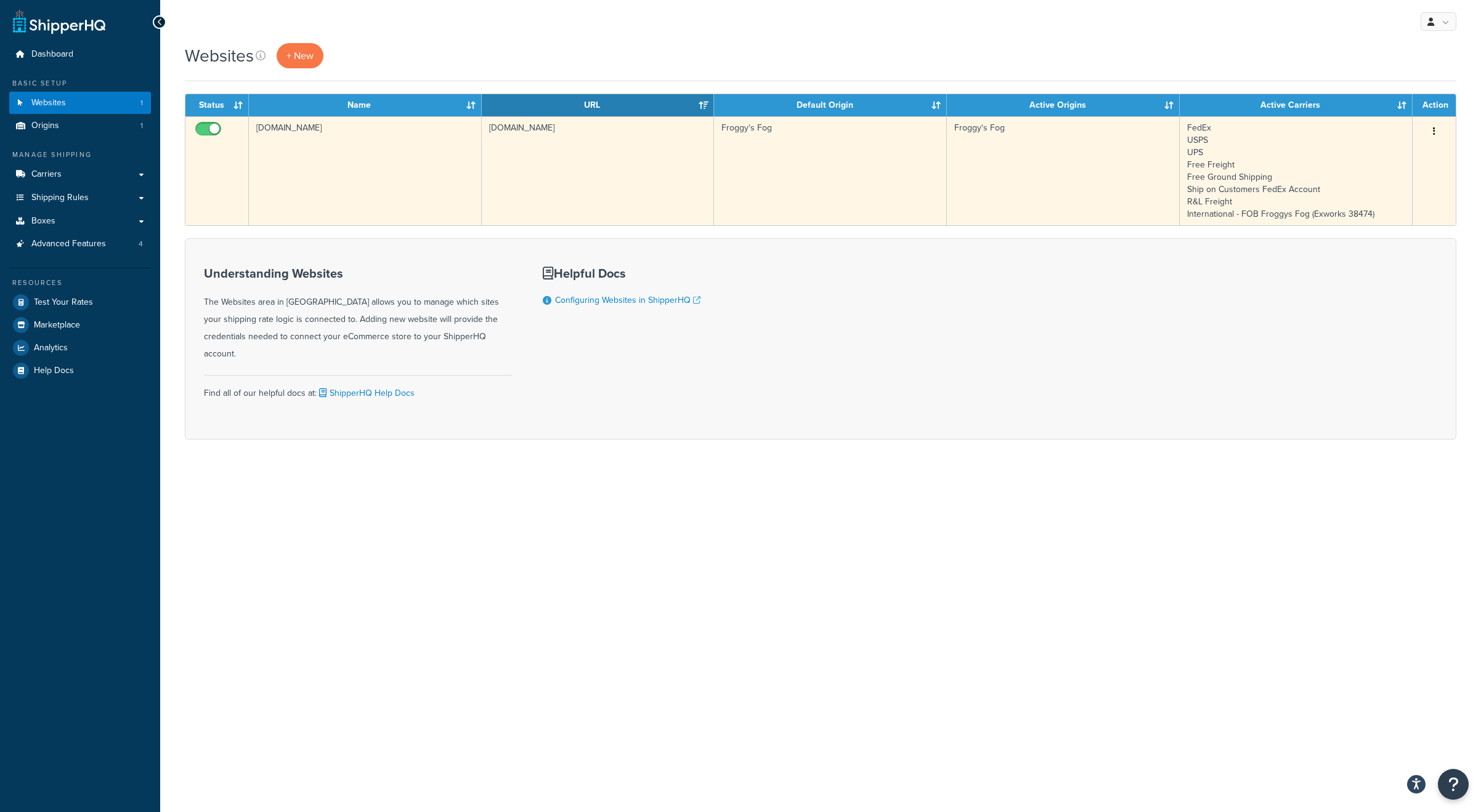
click at [344, 175] on td "[DOMAIN_NAME]" at bounding box center [365, 171] width 233 height 109
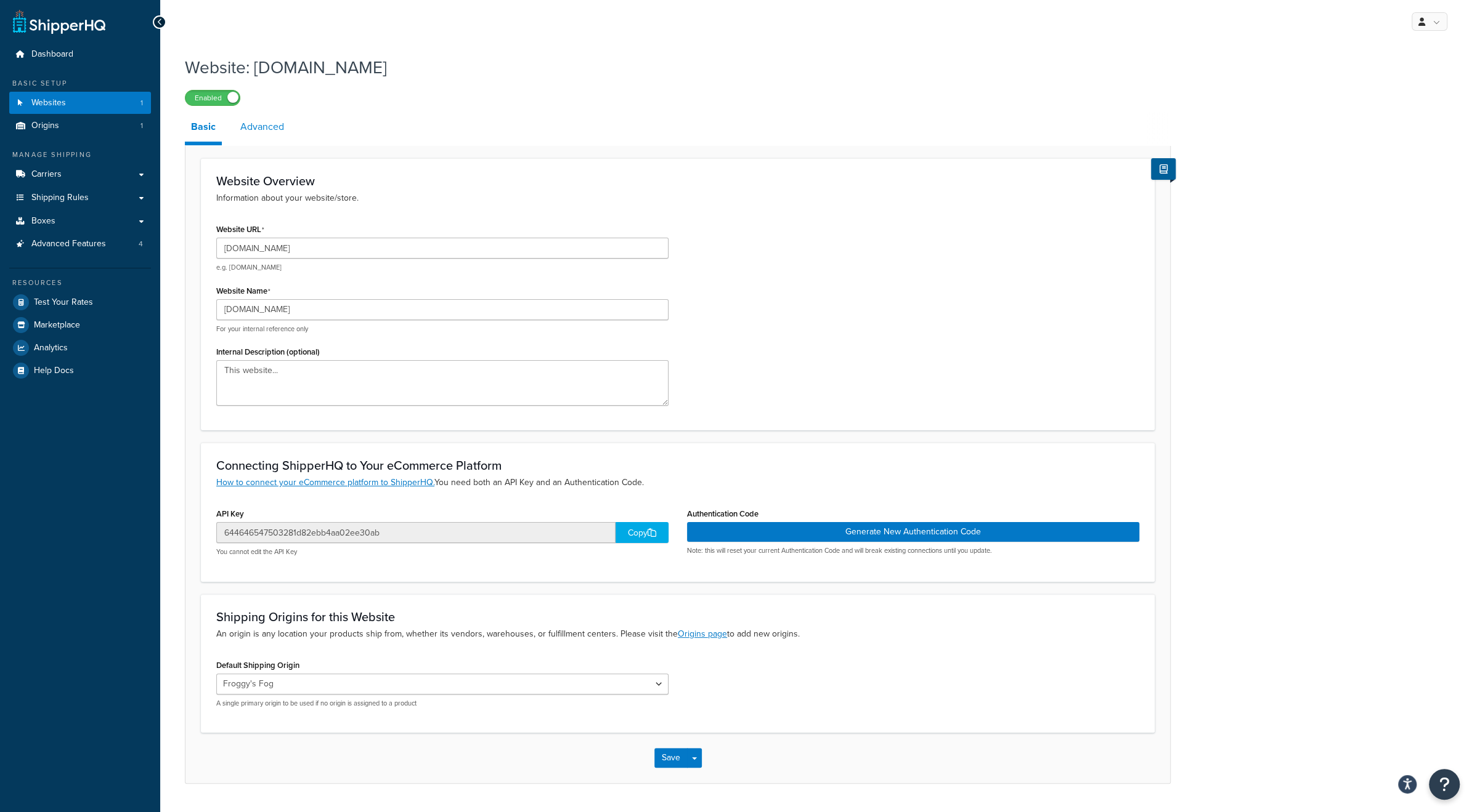
click at [272, 126] on link "Advanced" at bounding box center [262, 126] width 56 height 30
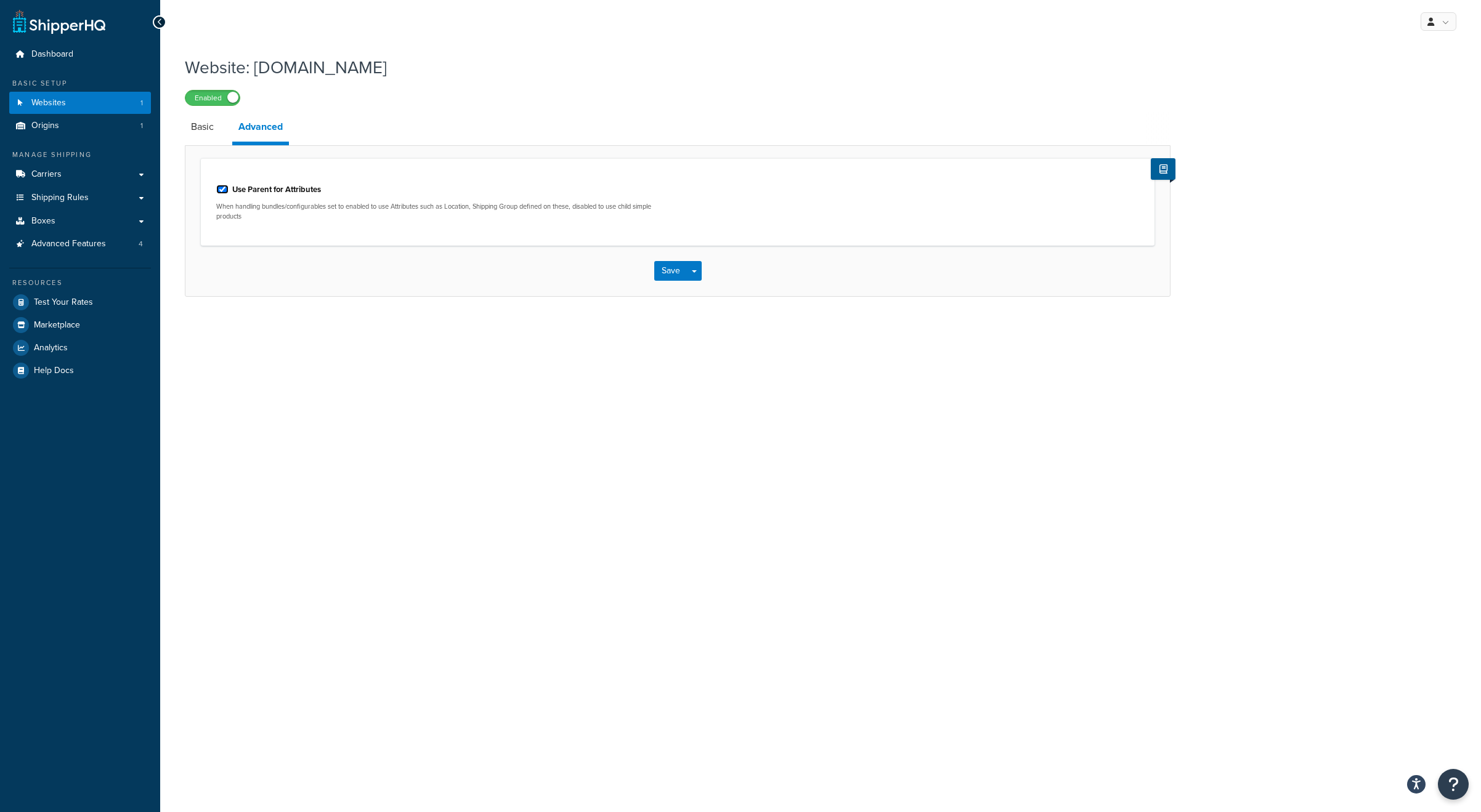
click at [221, 190] on input "Use Parent for Attributes" at bounding box center [222, 189] width 12 height 9
checkbox input "false"
click at [673, 278] on button "Save" at bounding box center [670, 271] width 33 height 20
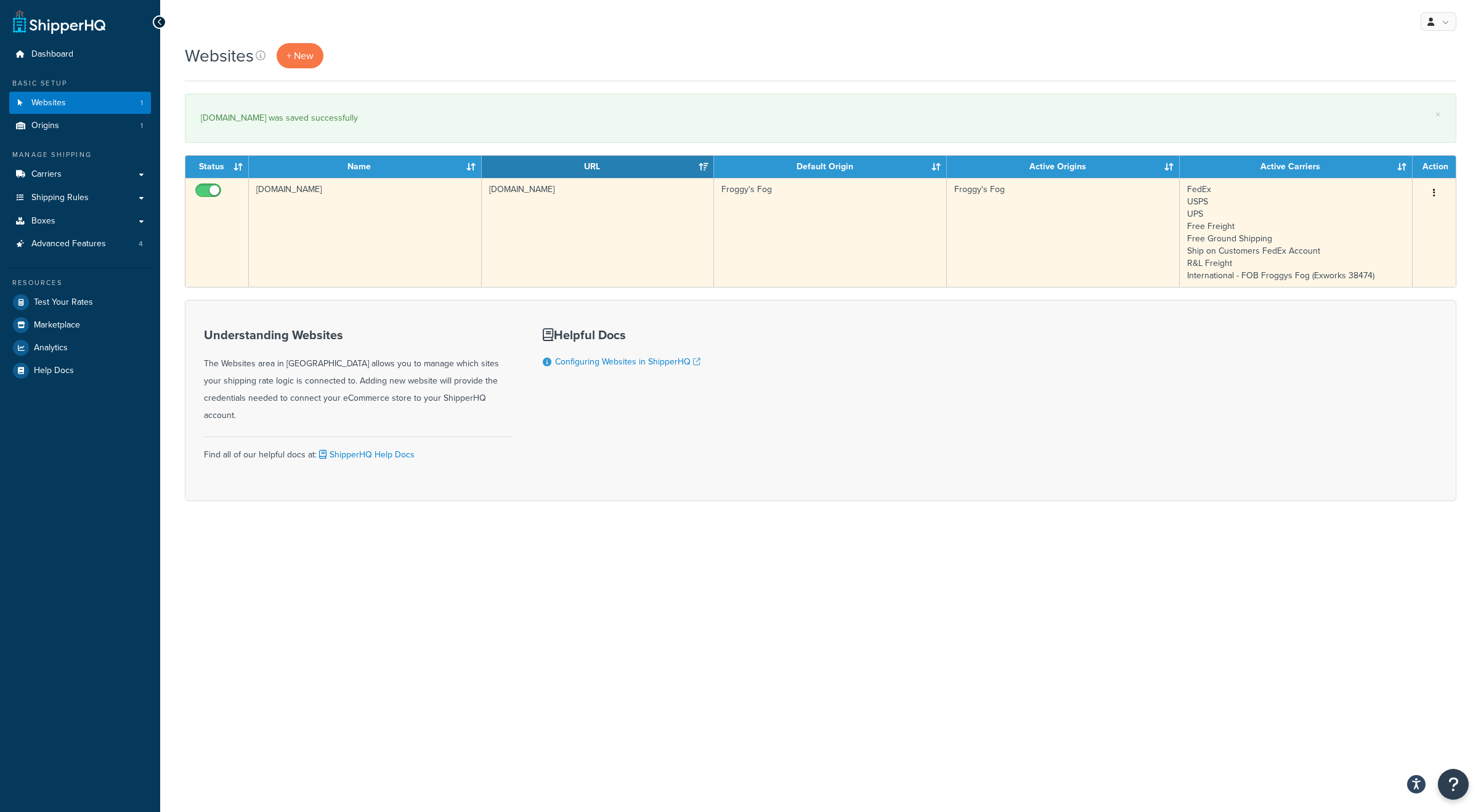
click at [344, 237] on td "[DOMAIN_NAME]" at bounding box center [365, 232] width 233 height 109
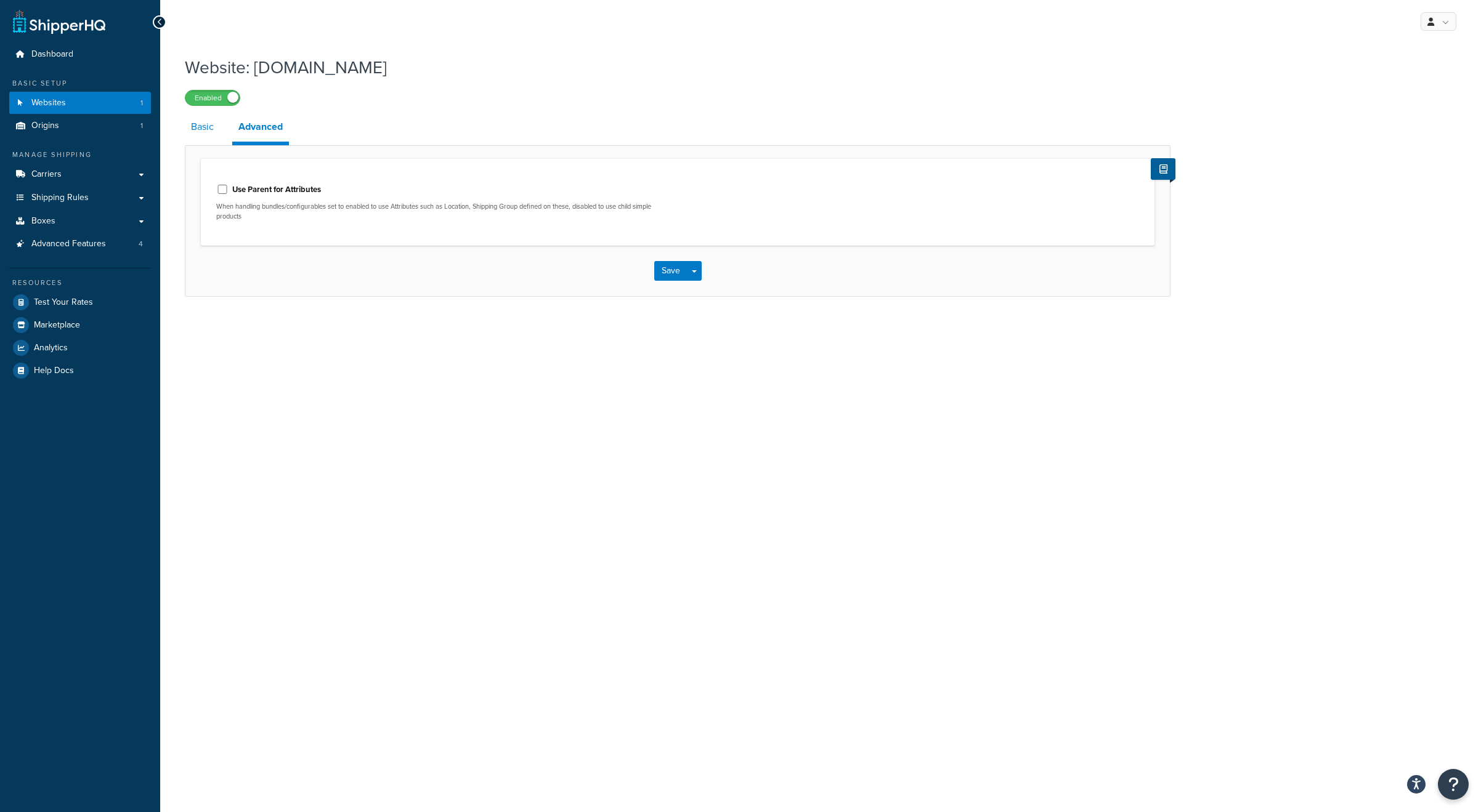
click at [198, 130] on link "Basic" at bounding box center [202, 126] width 35 height 30
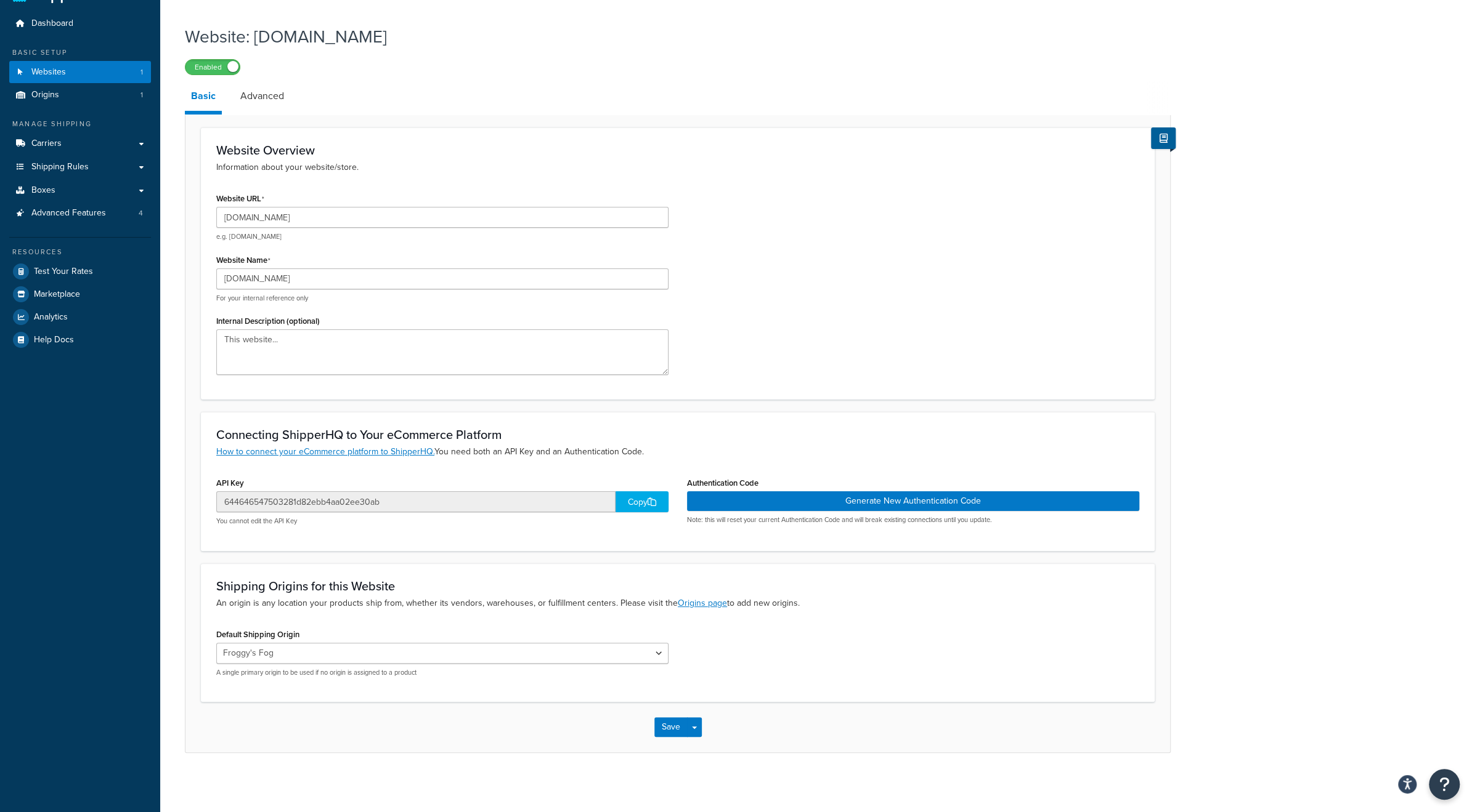
scroll to position [33, 0]
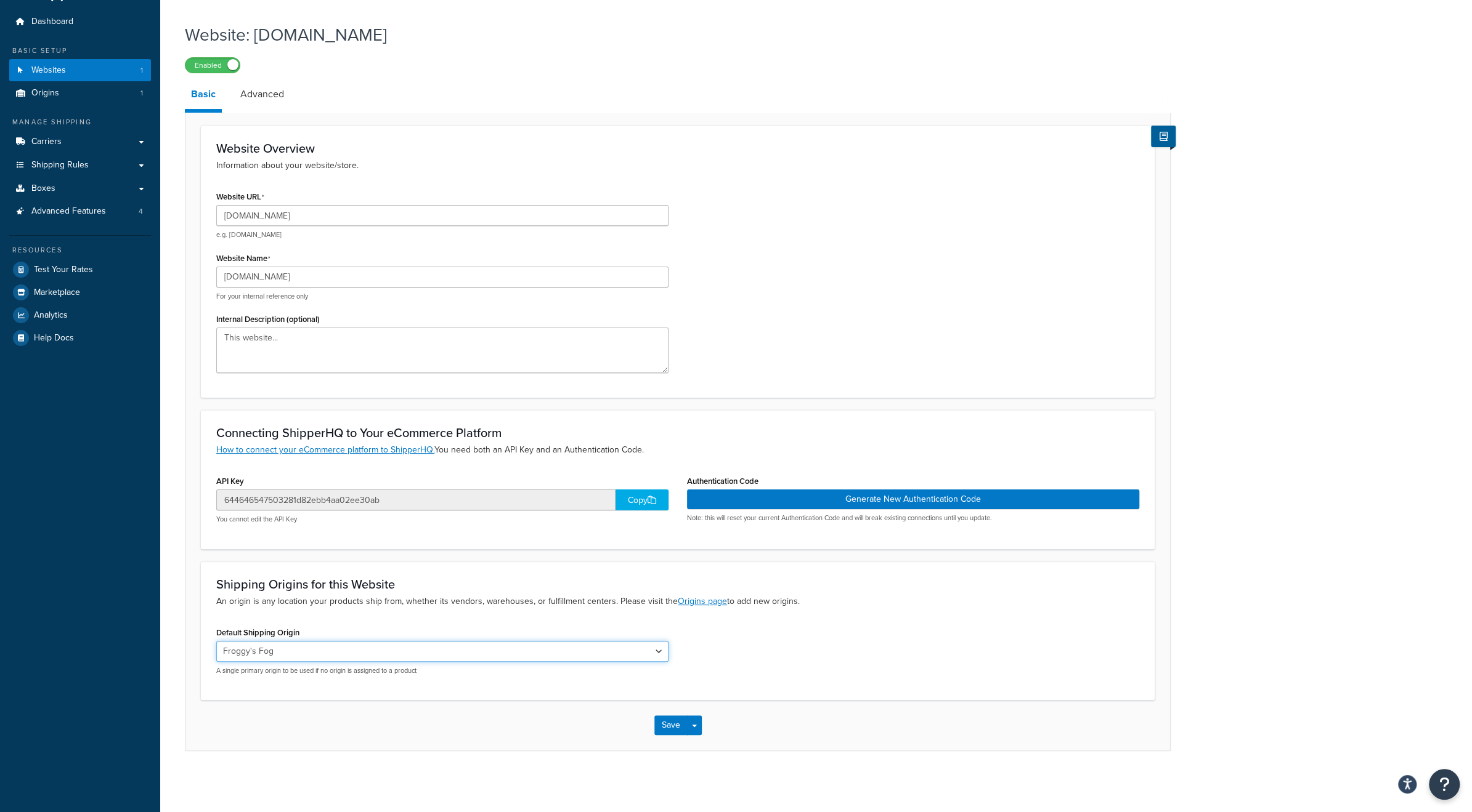
click at [310, 657] on select "Froggy's Fog" at bounding box center [442, 651] width 452 height 21
click at [216, 641] on select "Froggy's Fog" at bounding box center [442, 651] width 452 height 21
click at [77, 88] on link "Origins 1" at bounding box center [80, 93] width 142 height 23
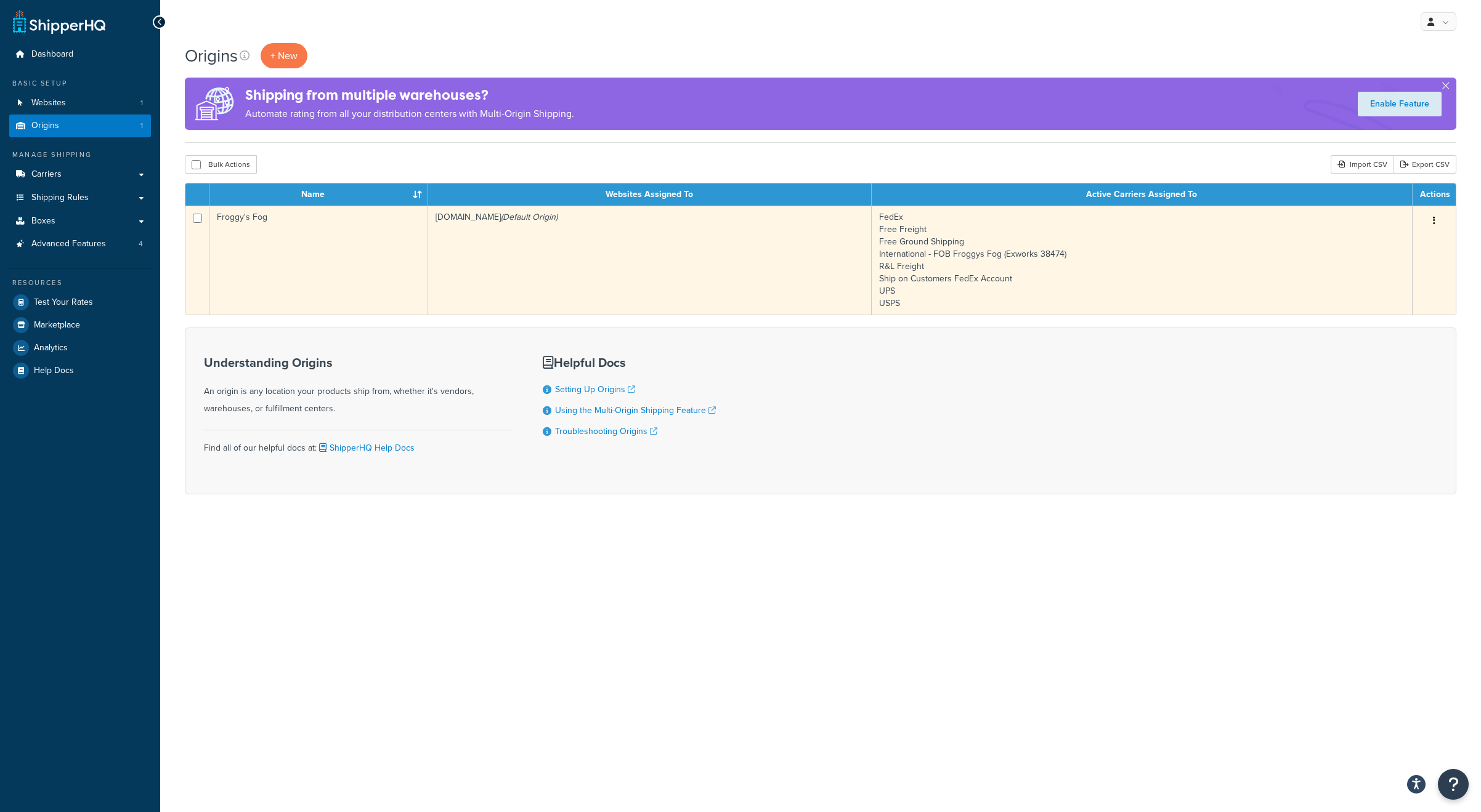
click at [259, 234] on td "Froggy's Fog" at bounding box center [318, 260] width 218 height 109
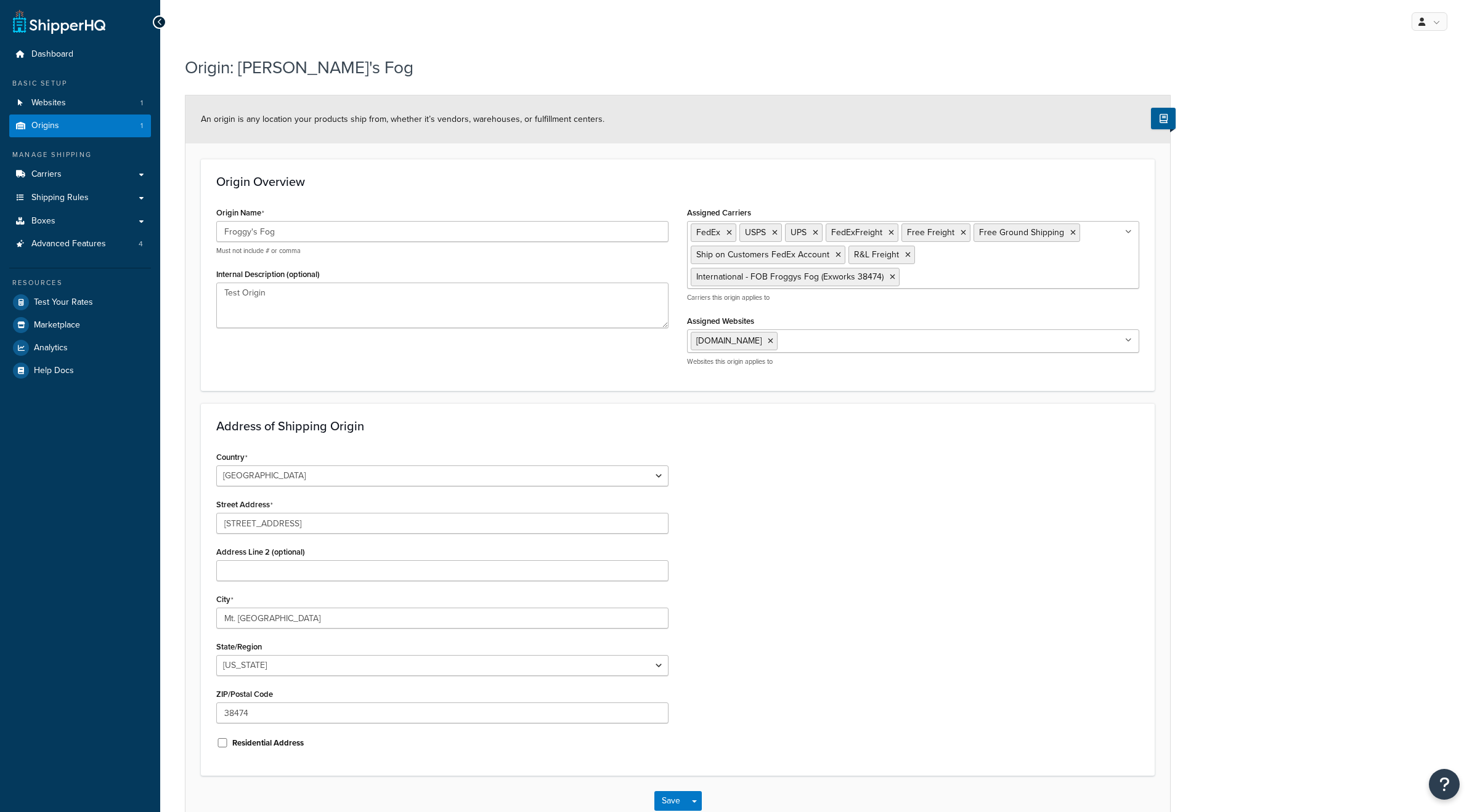
select select "42"
click textarea "Test Origin"
drag, startPoint x: 279, startPoint y: 297, endPoint x: 219, endPoint y: 293, distance: 60.1
click textarea "Test Origin"
type textarea "MTP Shipping"
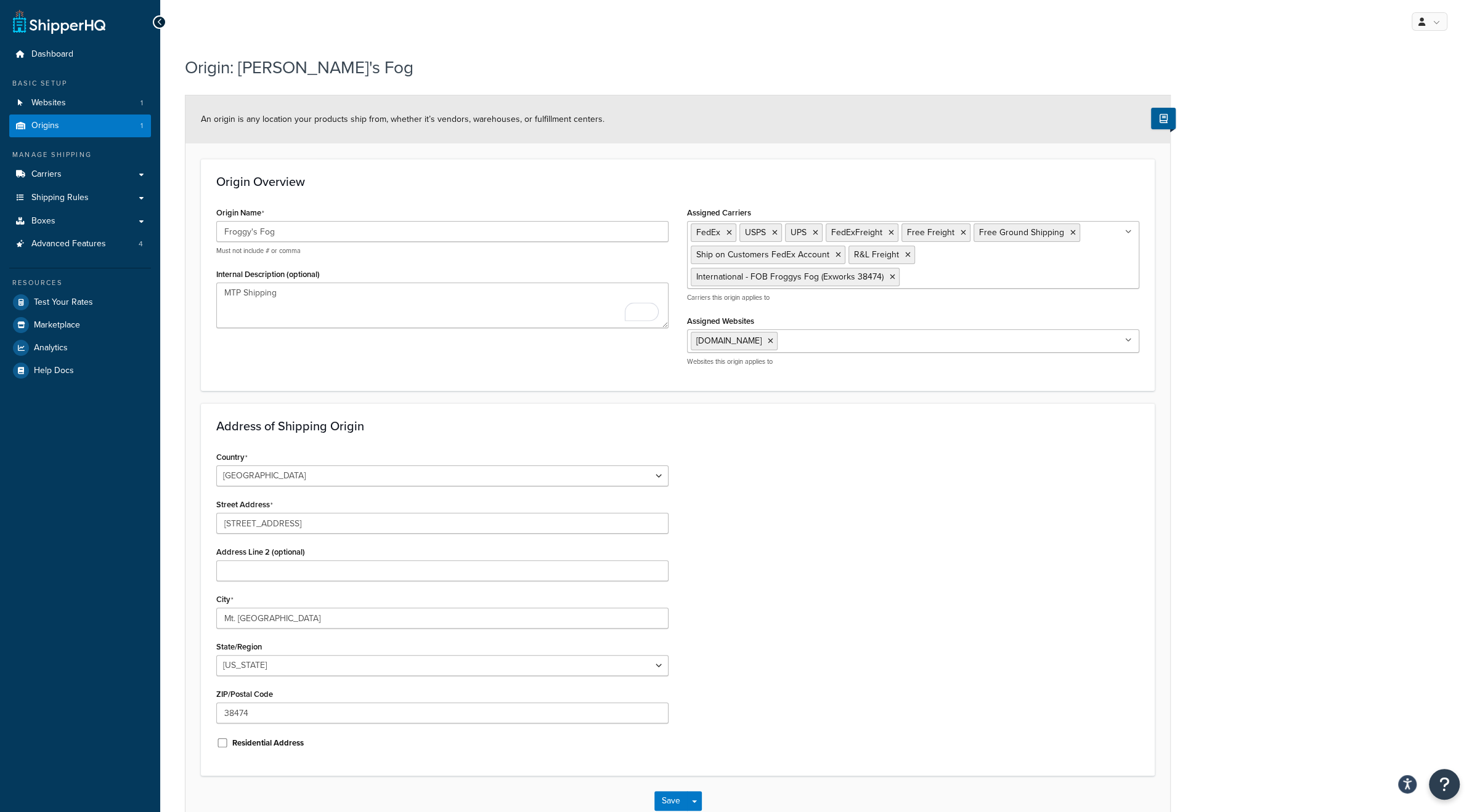
click div "Origin Name Froggy's Fog Must not include # or comma Internal Description (opti…"
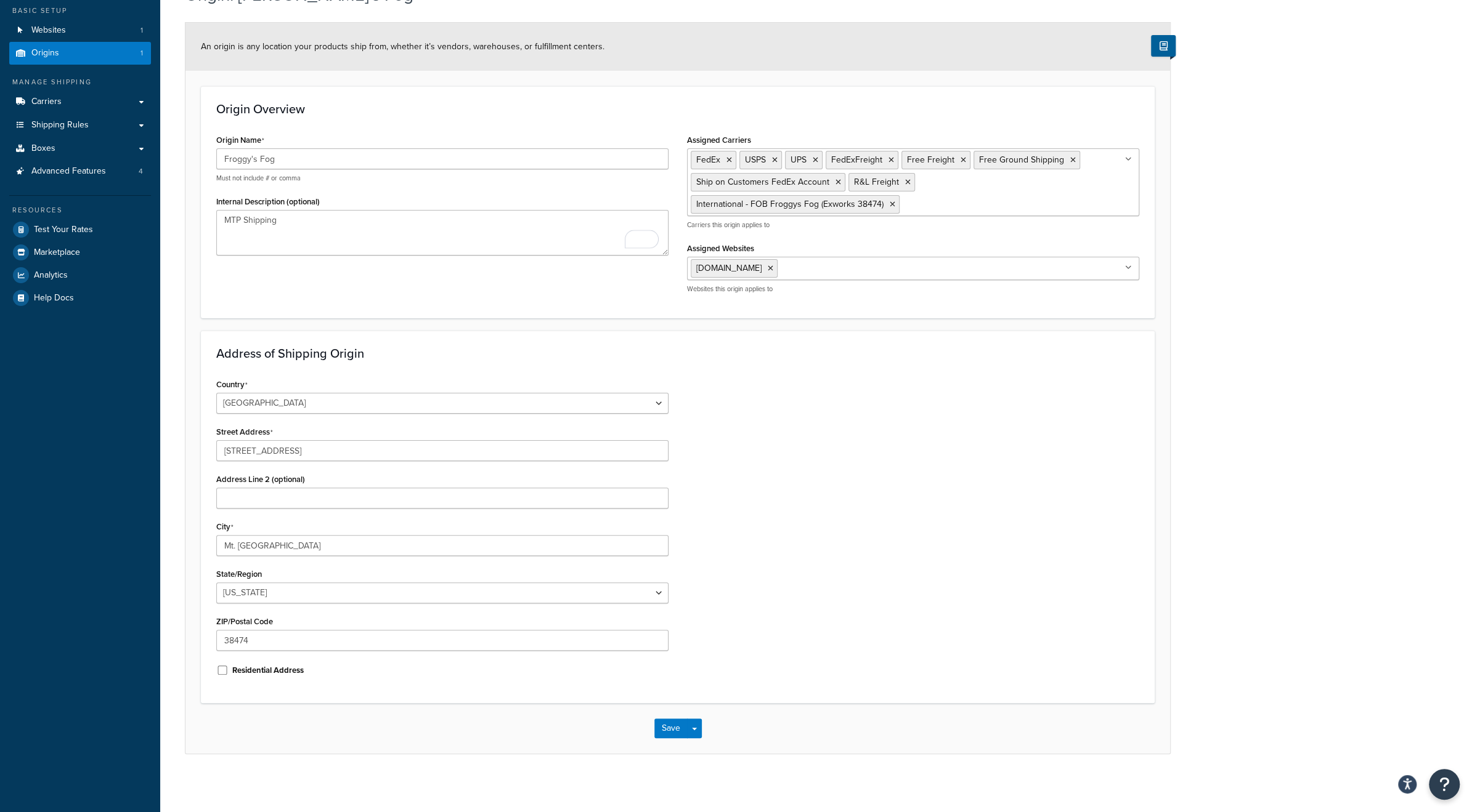
scroll to position [73, 0]
click button "Save"
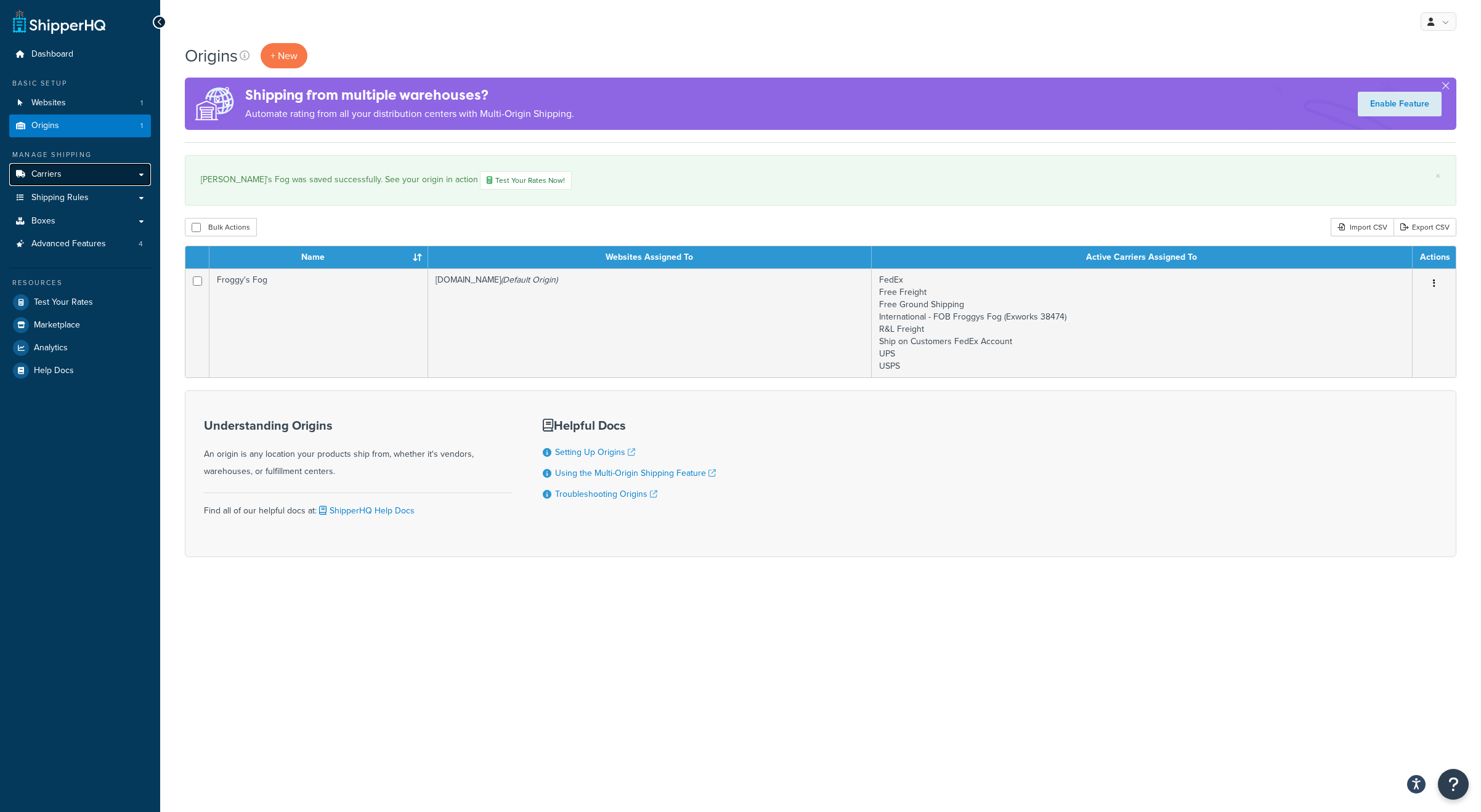
click at [54, 173] on span "Carriers" at bounding box center [46, 175] width 30 height 11
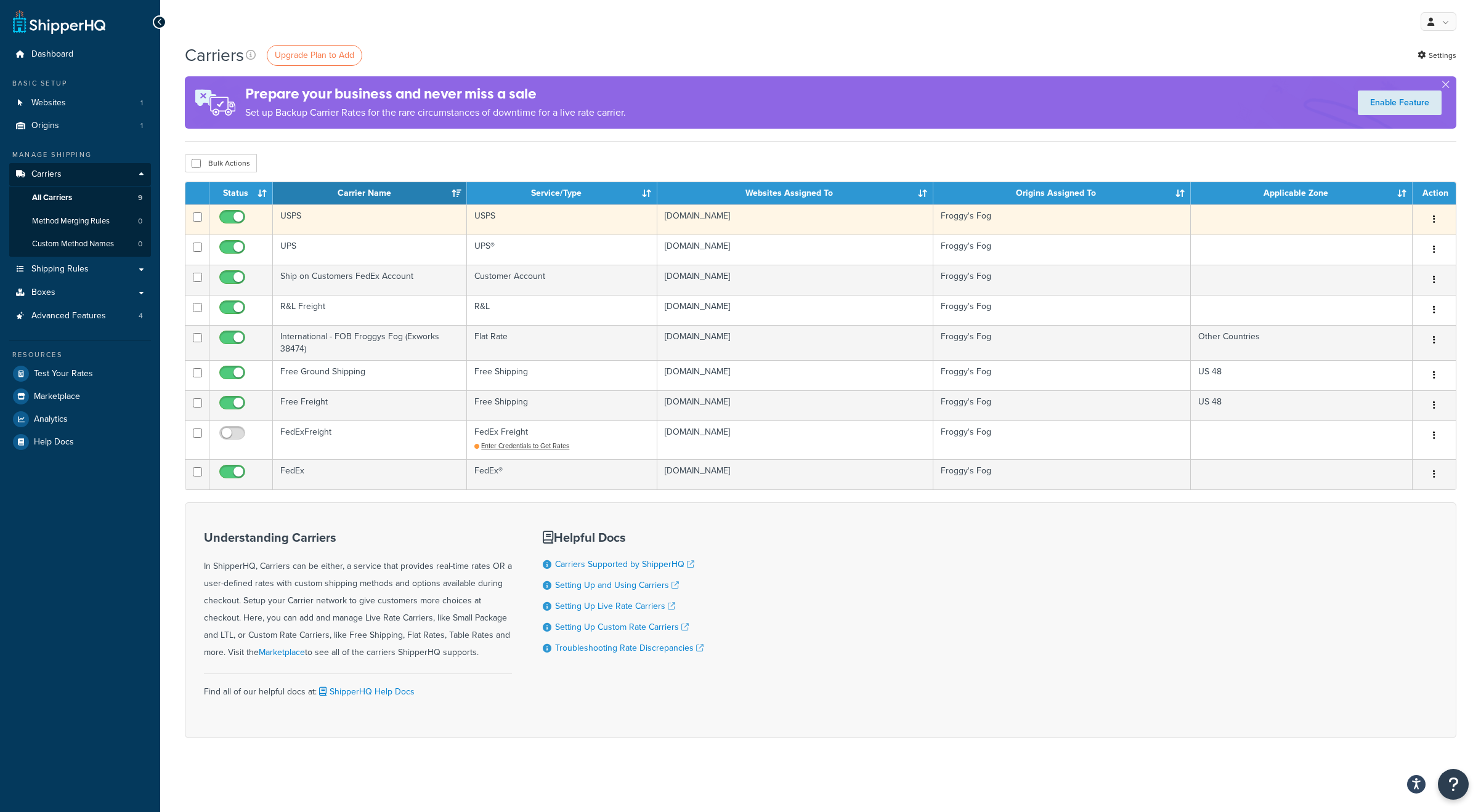
click at [326, 222] on td "USPS" at bounding box center [369, 219] width 194 height 30
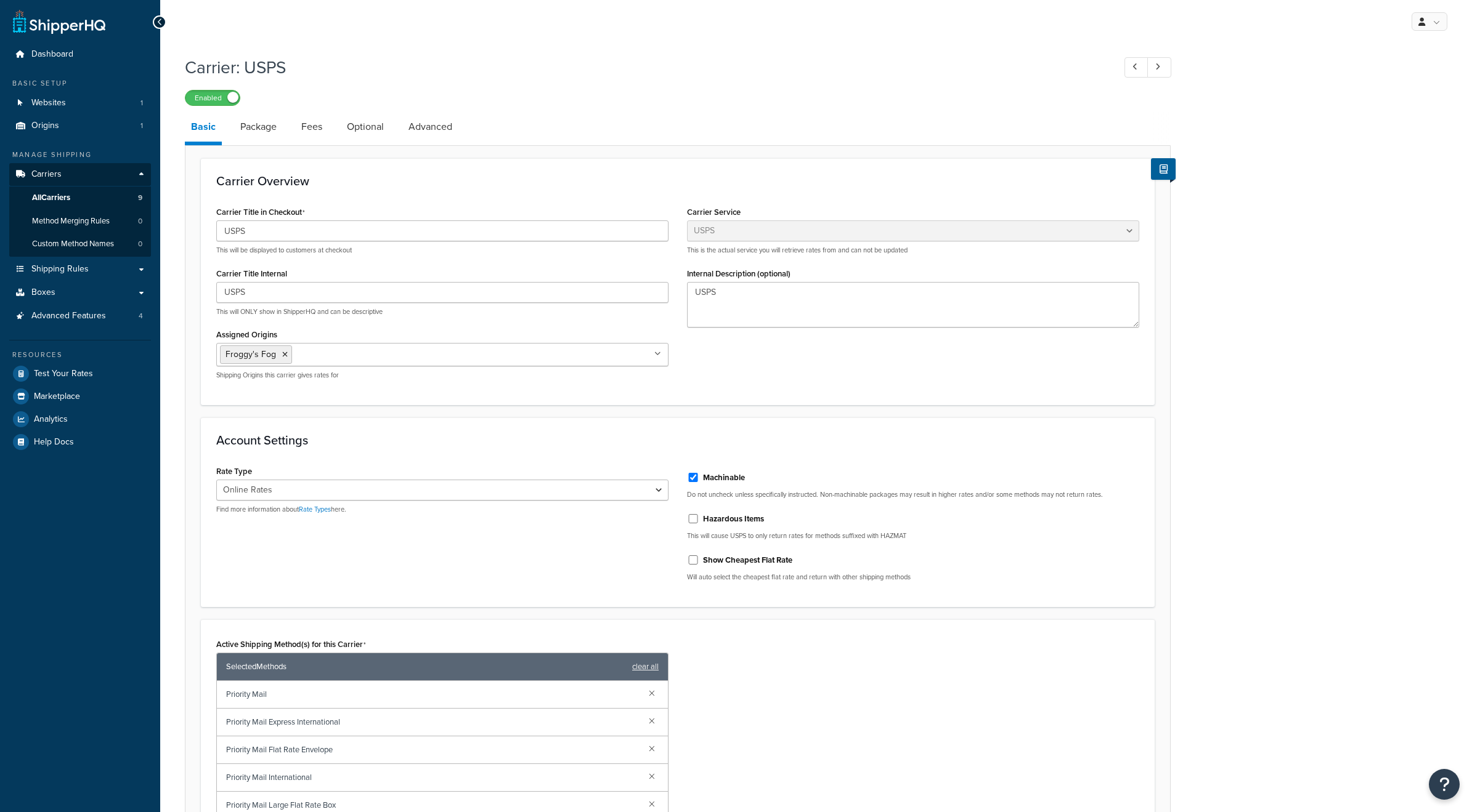
select select "usps"
select select "ONLINE"
click at [335, 488] on select "Retail Rates Online Rates Commercial Plus" at bounding box center [442, 489] width 452 height 21
click at [357, 457] on div "Account Settings Rate Type Retail Rates Online Rates Commercial Plus Find more …" at bounding box center [677, 512] width 954 height 190
click at [269, 128] on link "Package" at bounding box center [259, 126] width 49 height 30
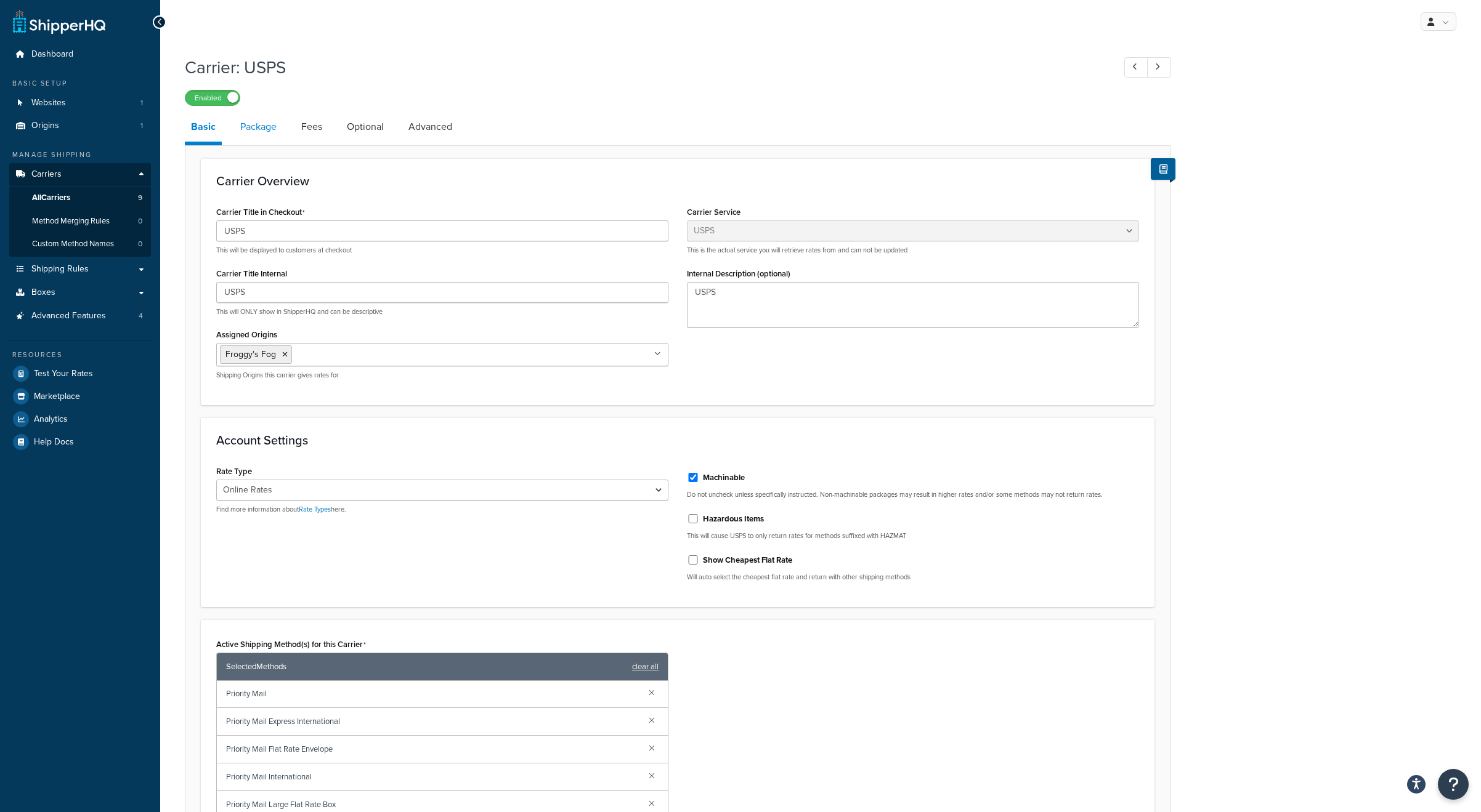
select select "442578"
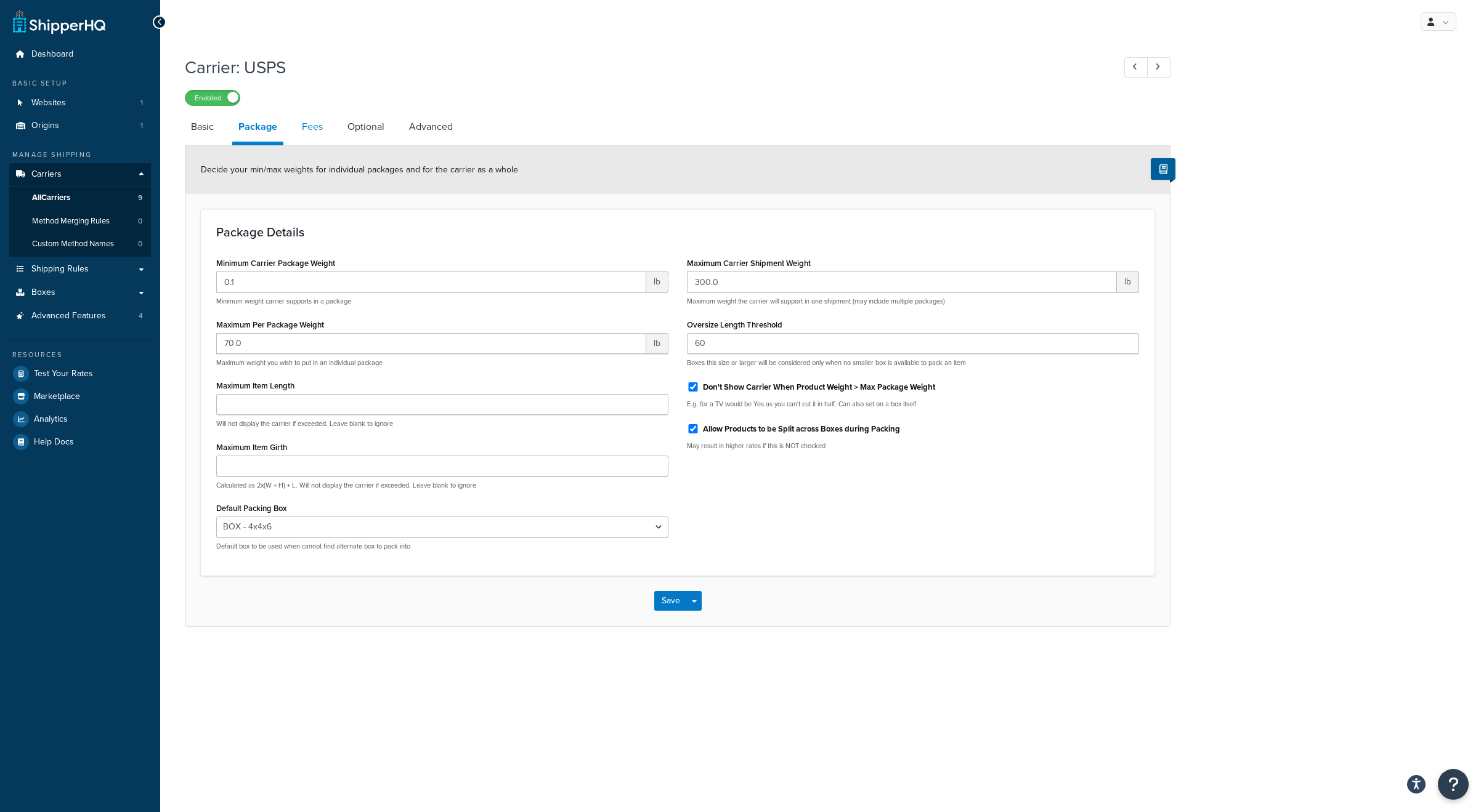
click at [320, 127] on link "Fees" at bounding box center [312, 126] width 33 height 30
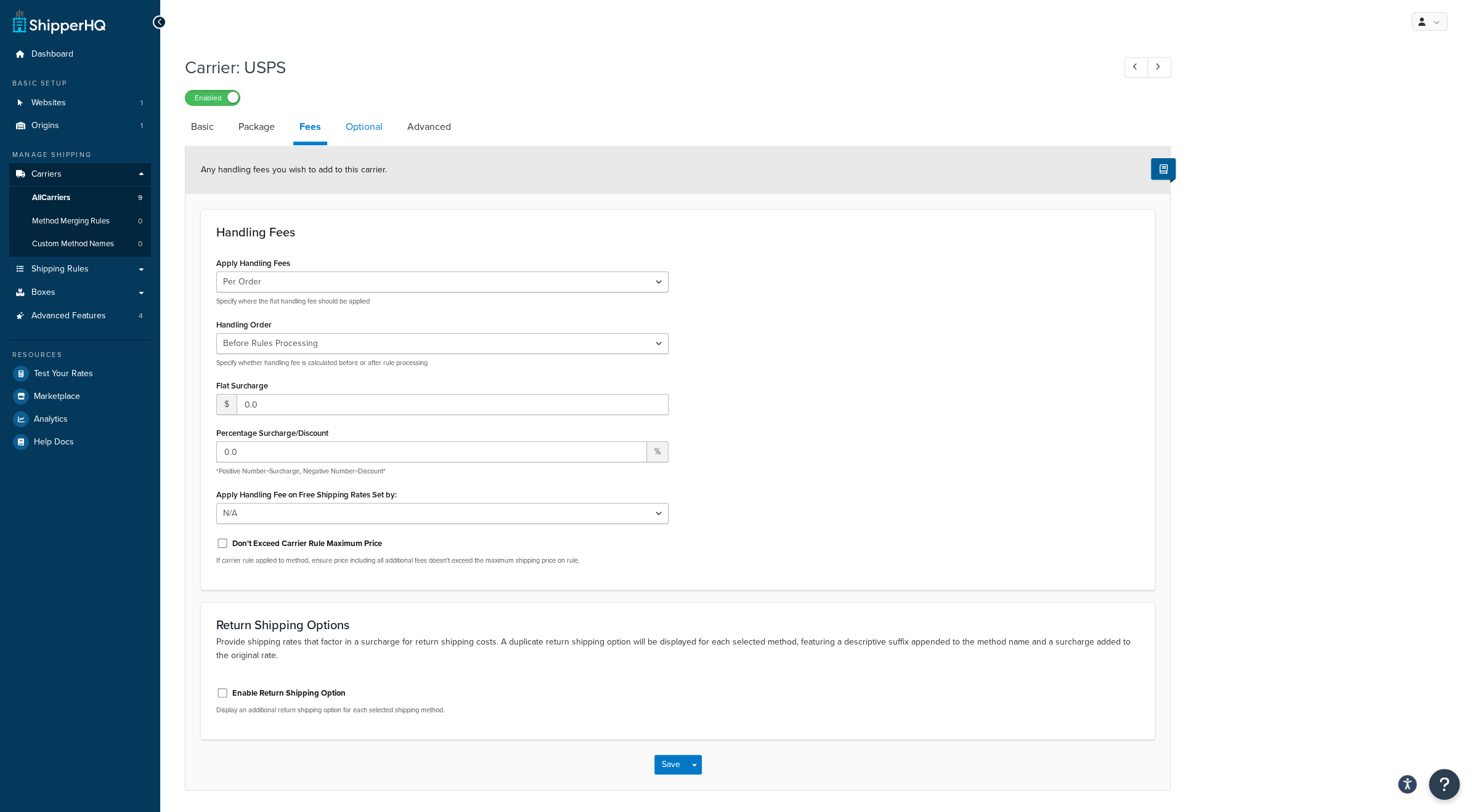
click at [350, 129] on link "Optional" at bounding box center [364, 126] width 49 height 30
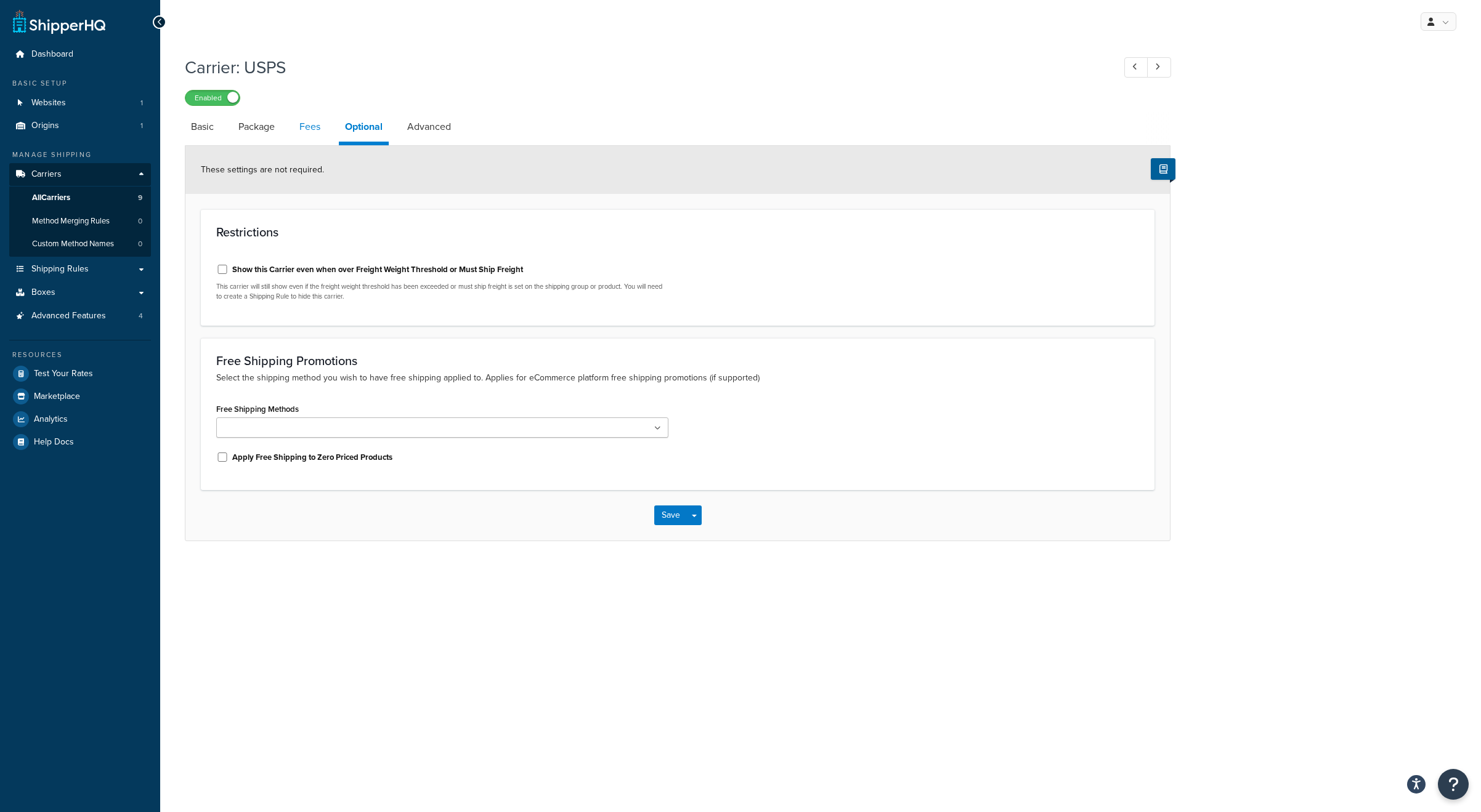
click at [303, 130] on link "Fees" at bounding box center [310, 126] width 33 height 30
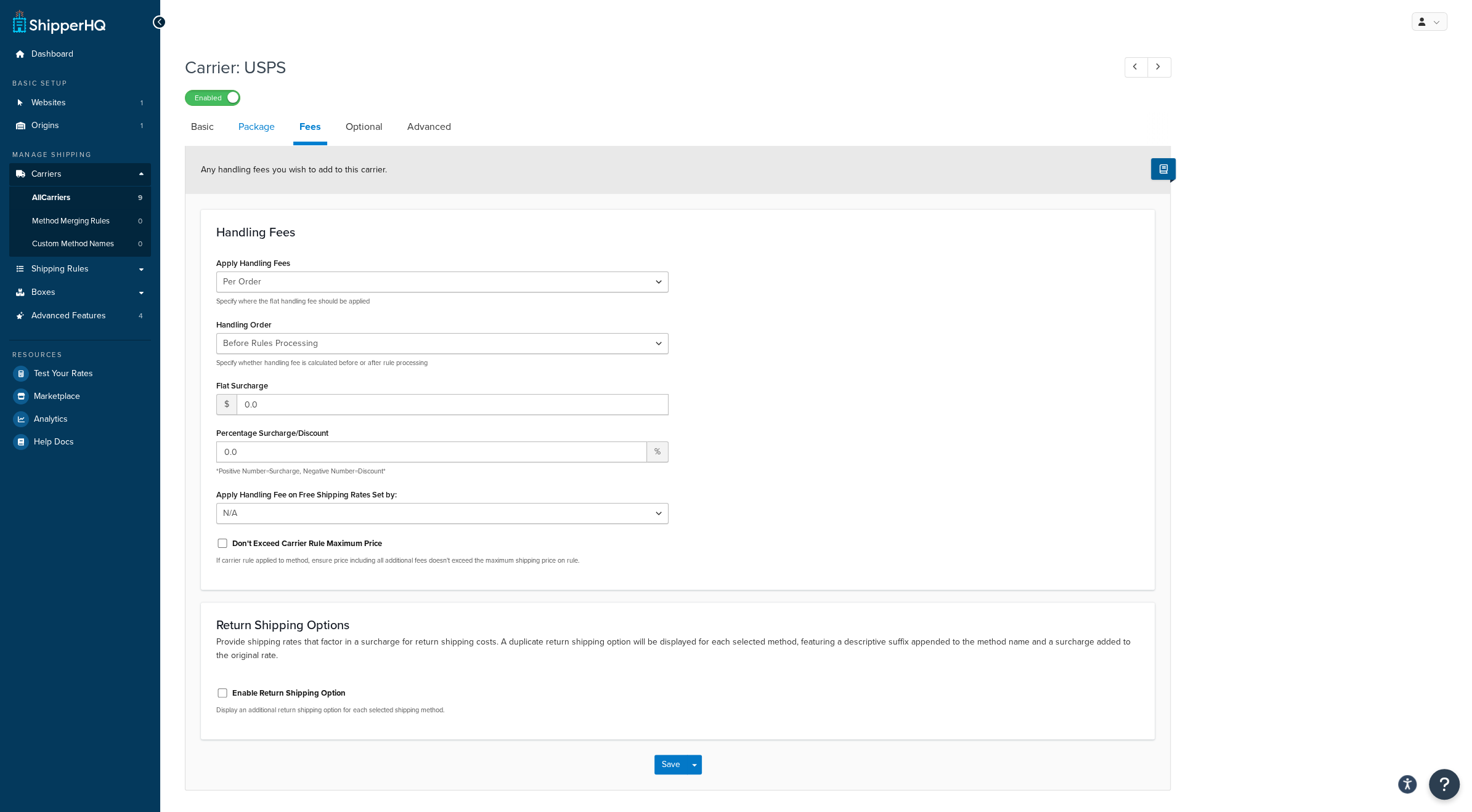
click at [269, 129] on link "Package" at bounding box center [257, 126] width 49 height 30
select select "442578"
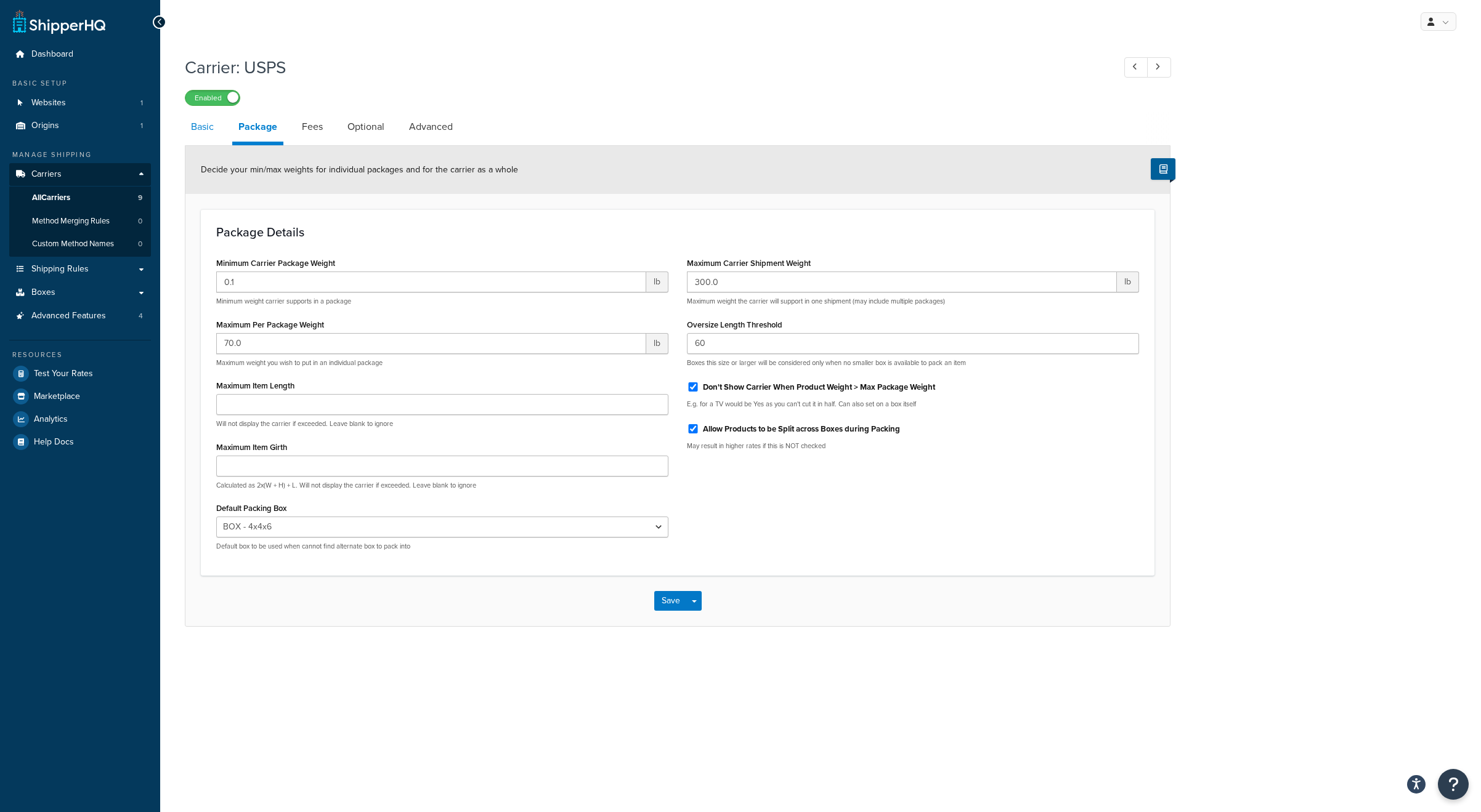
click at [200, 131] on link "Basic" at bounding box center [202, 126] width 35 height 30
select select "usps"
select select "ONLINE"
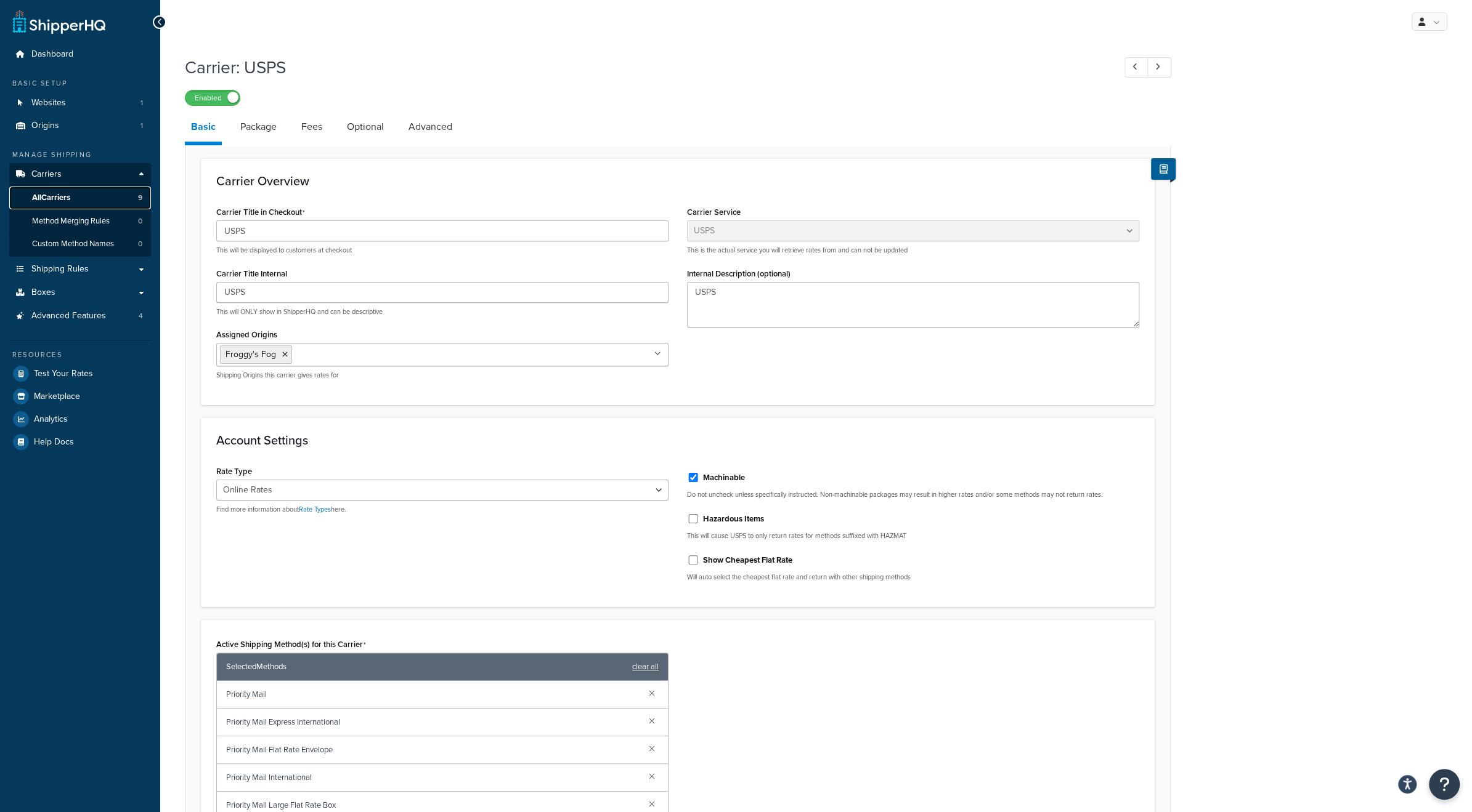
click at [63, 194] on span "All Carriers" at bounding box center [51, 198] width 38 height 11
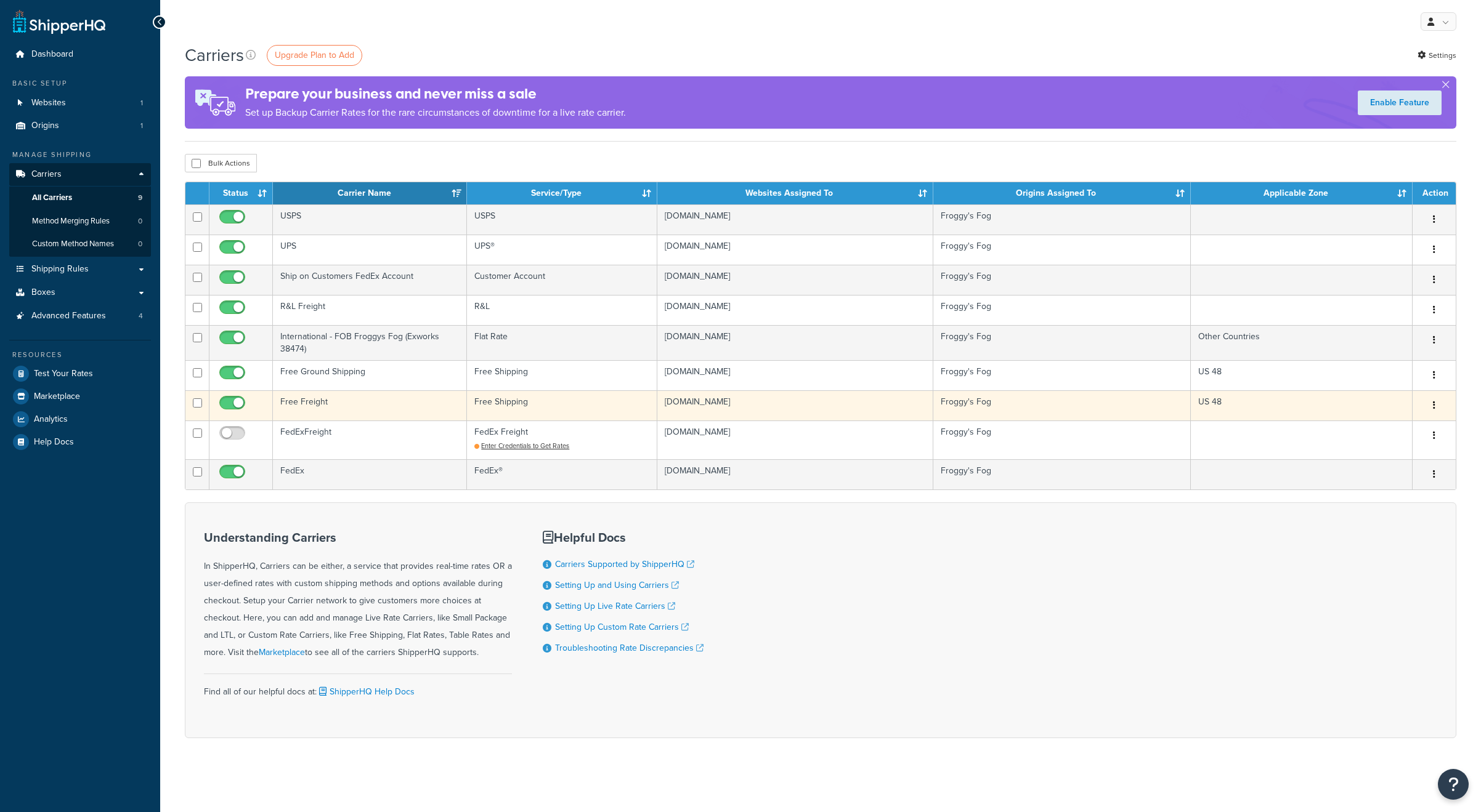
click at [305, 402] on td "Free Freight" at bounding box center [369, 405] width 194 height 30
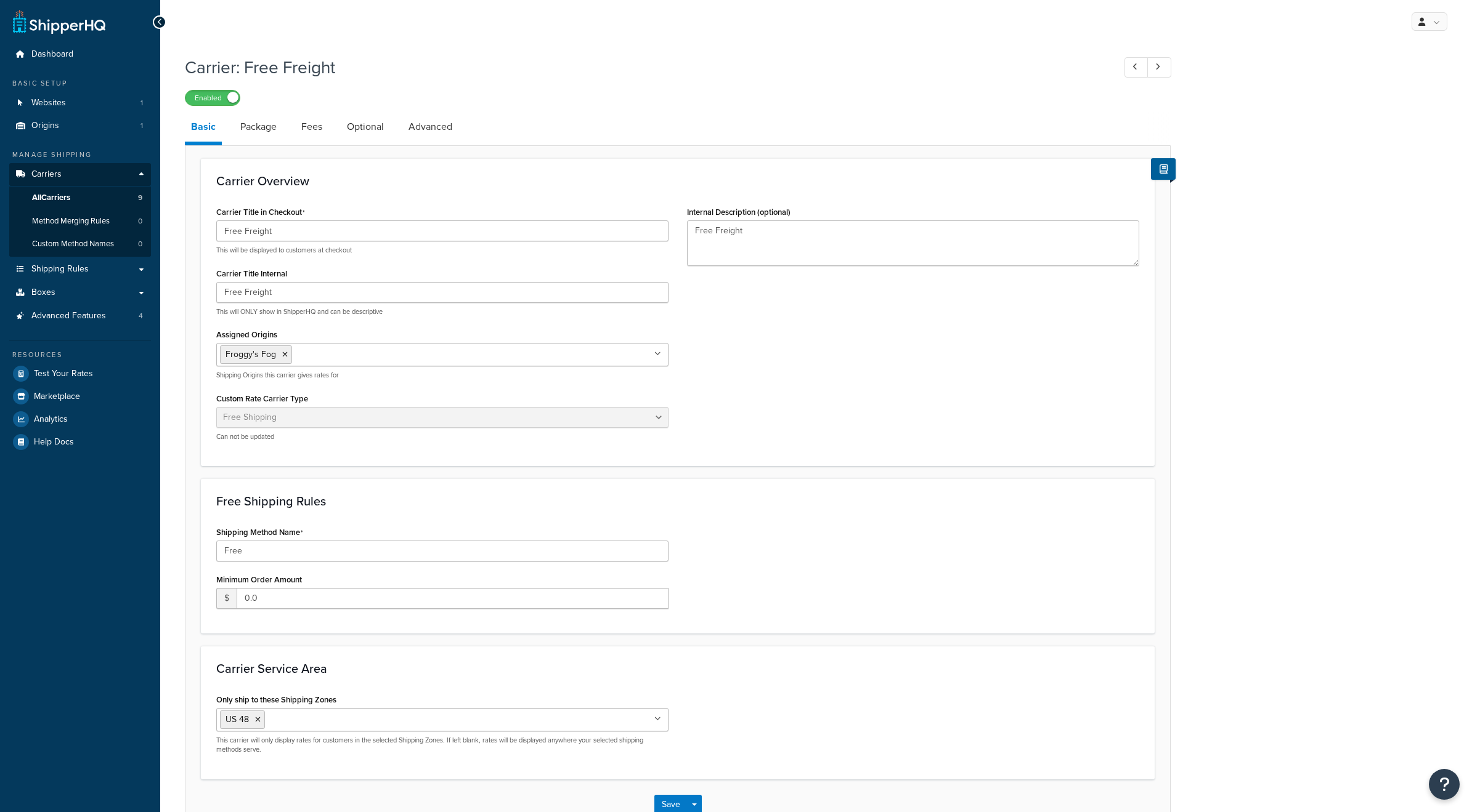
select select "free"
click at [47, 269] on span "Shipping Rules" at bounding box center [60, 270] width 57 height 11
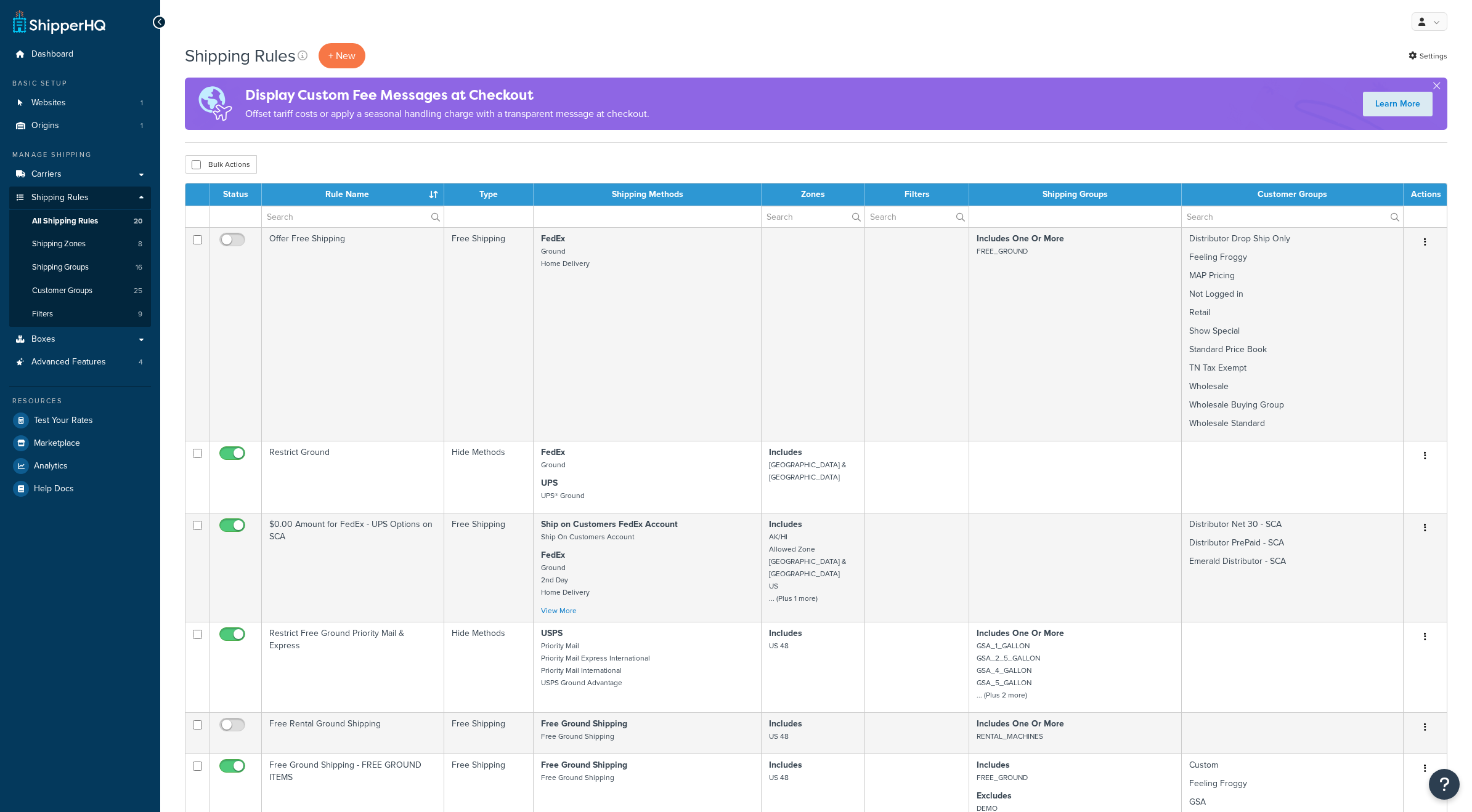
select select "25"
click at [64, 488] on span "Help Docs" at bounding box center [54, 489] width 40 height 11
click at [64, 359] on span "Advanced Features" at bounding box center [68, 362] width 74 height 11
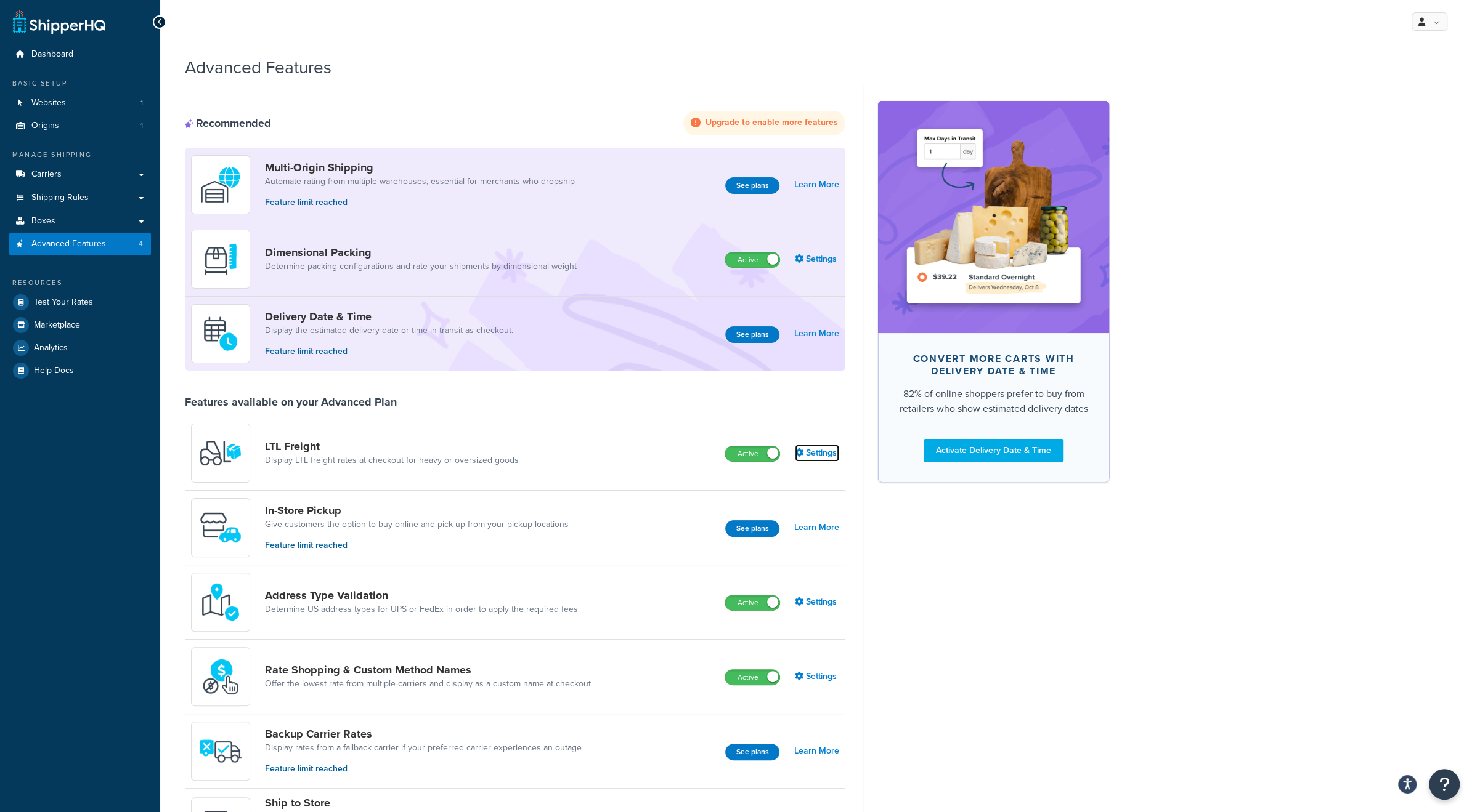
click at [817, 455] on link "Settings" at bounding box center [817, 453] width 44 height 18
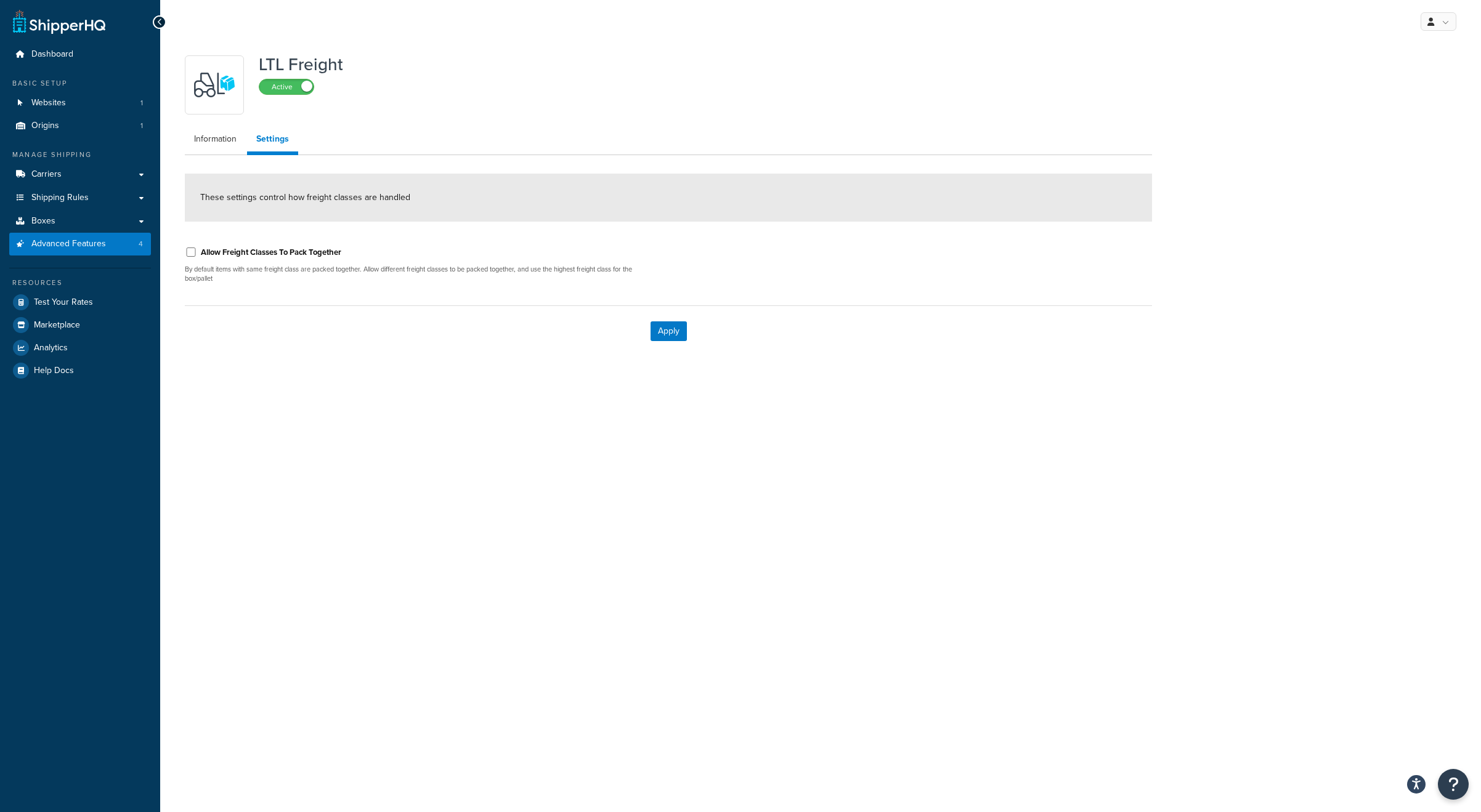
click at [221, 252] on label "Allow Freight Classes To Pack Together" at bounding box center [270, 252] width 140 height 11
click at [197, 252] on input "Allow Freight Classes To Pack Together" at bounding box center [191, 252] width 12 height 9
checkbox input "true"
click at [213, 136] on link "Information" at bounding box center [215, 139] width 61 height 25
click at [677, 329] on button "Apply" at bounding box center [668, 332] width 36 height 20
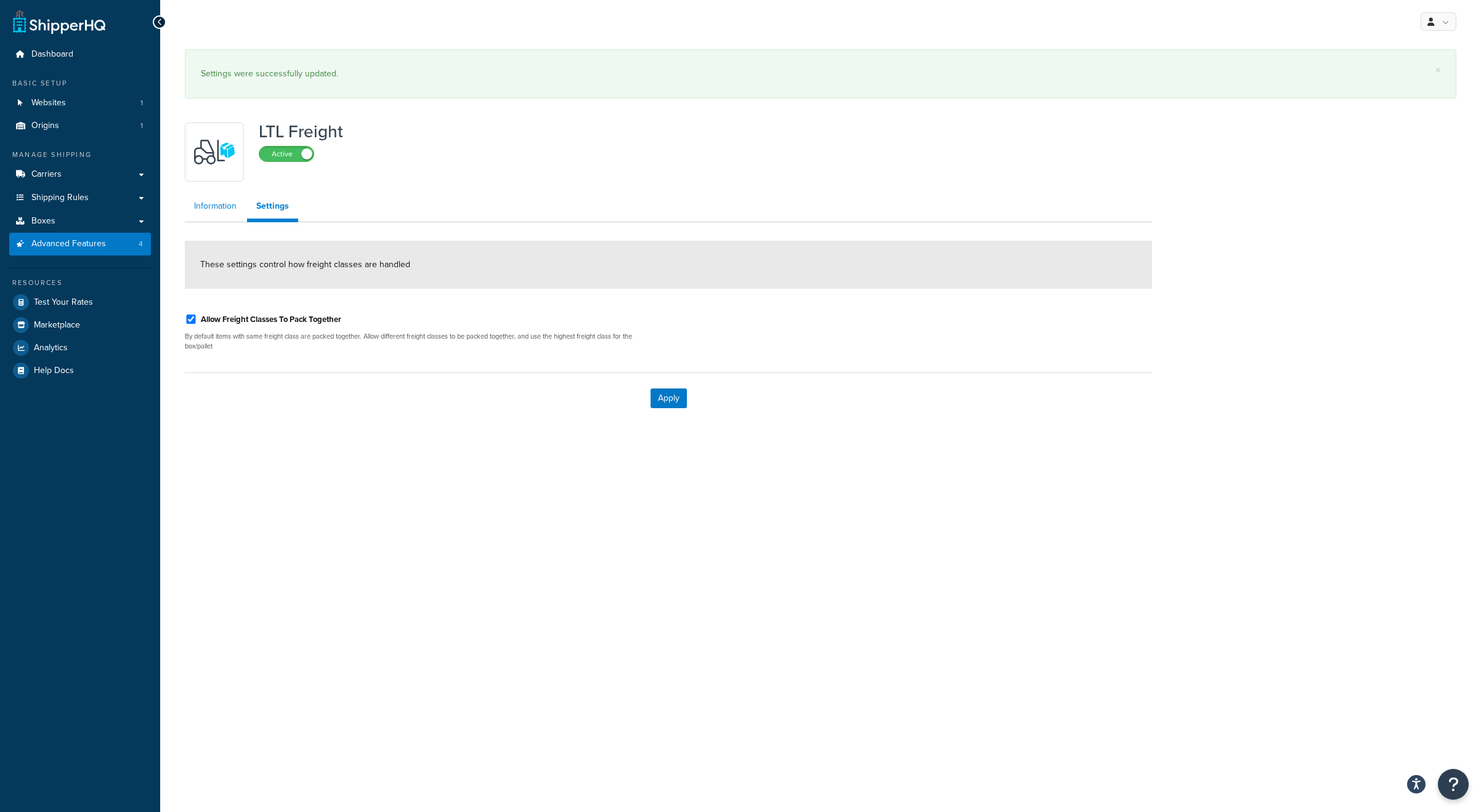
click at [221, 208] on link "Information" at bounding box center [215, 206] width 61 height 25
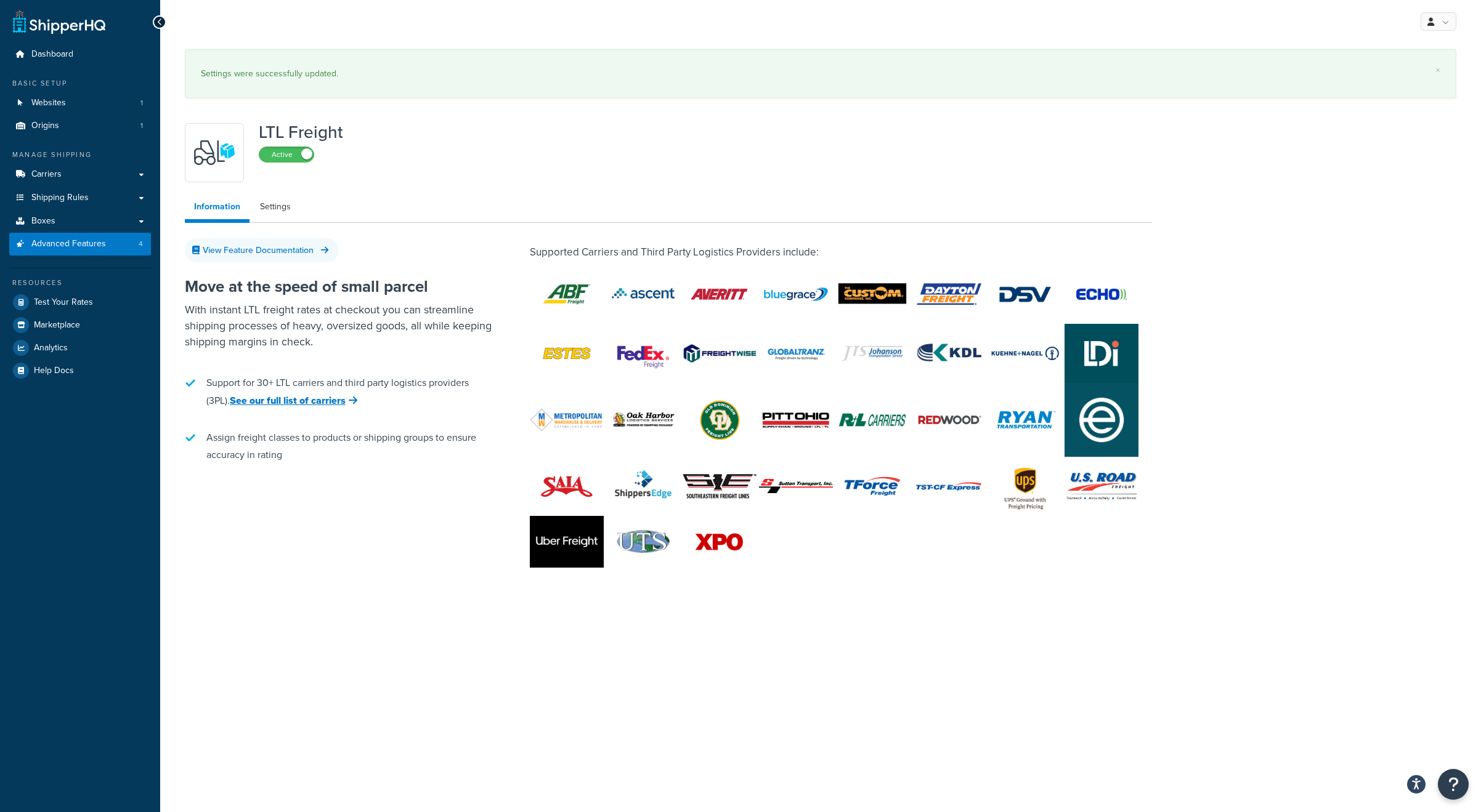
click at [894, 426] on img at bounding box center [872, 421] width 74 height 52
click at [859, 418] on img at bounding box center [872, 421] width 74 height 52
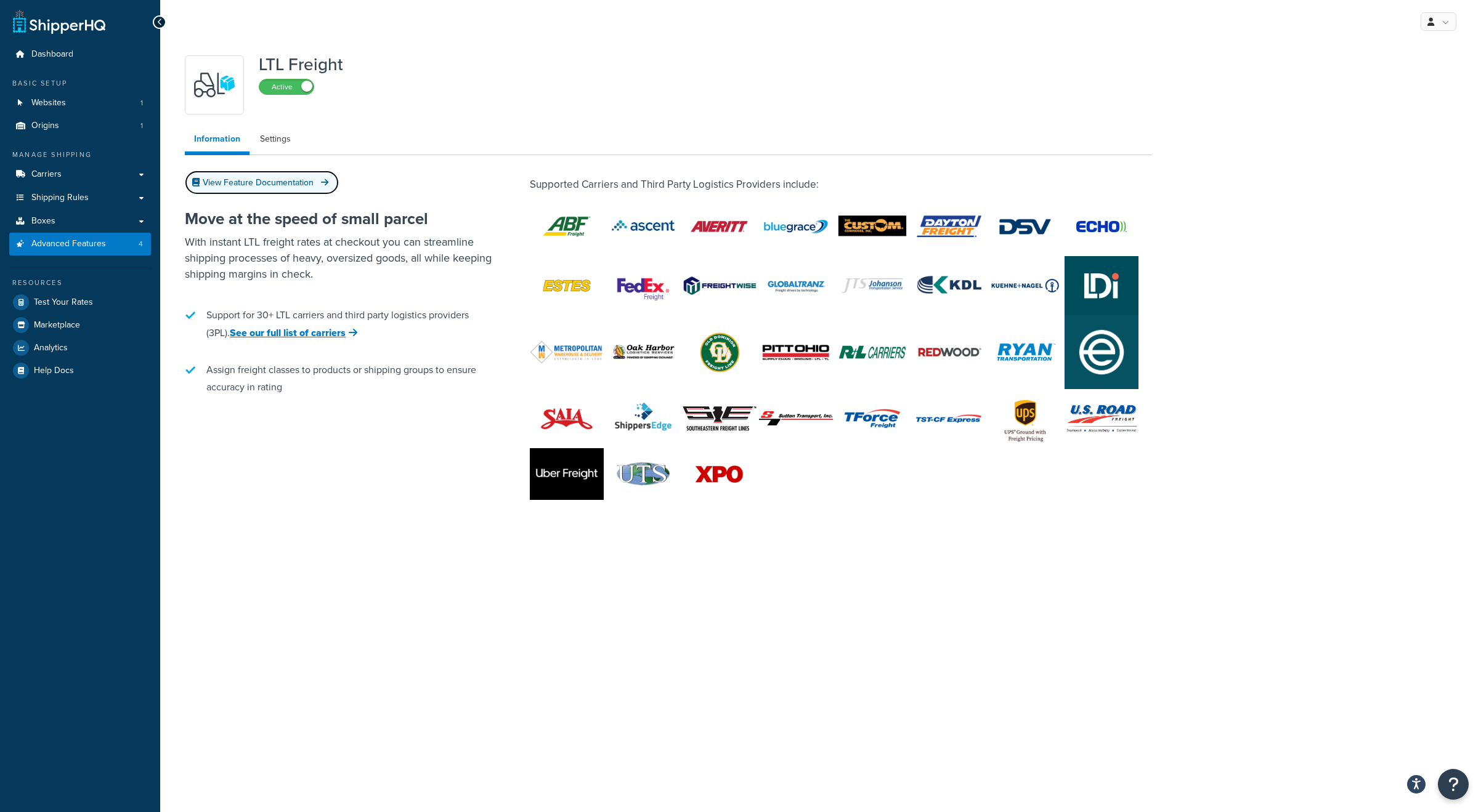
click at [286, 185] on link "View Feature Documentation" at bounding box center [261, 182] width 154 height 24
click at [52, 169] on span "Carriers" at bounding box center [46, 175] width 30 height 11
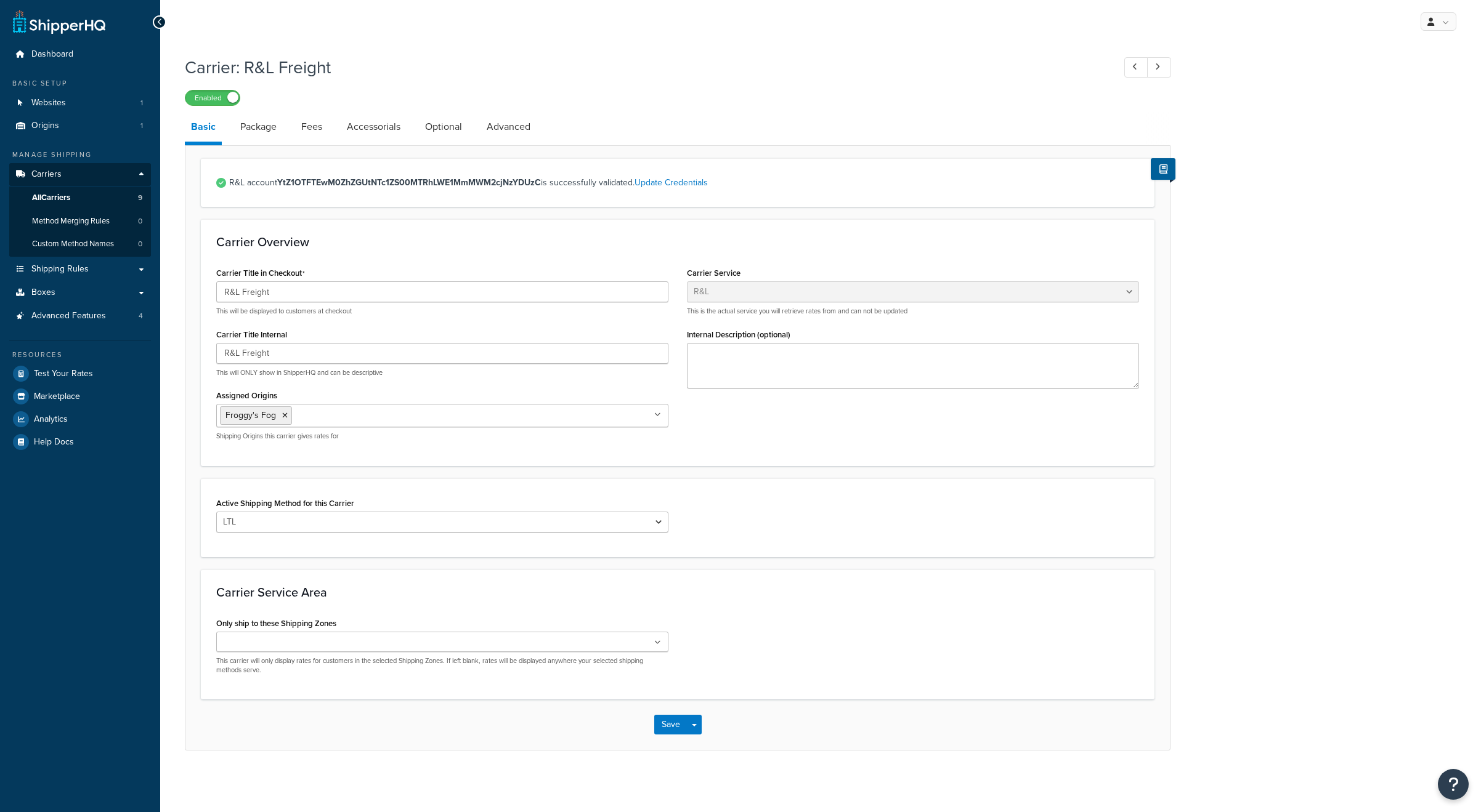
select select "rlFreight"
click at [338, 524] on select "LTL" at bounding box center [442, 522] width 452 height 21
click at [216, 512] on select "LTL" at bounding box center [442, 522] width 452 height 21
click at [262, 120] on link "Package" at bounding box center [259, 126] width 49 height 30
select select "442586"
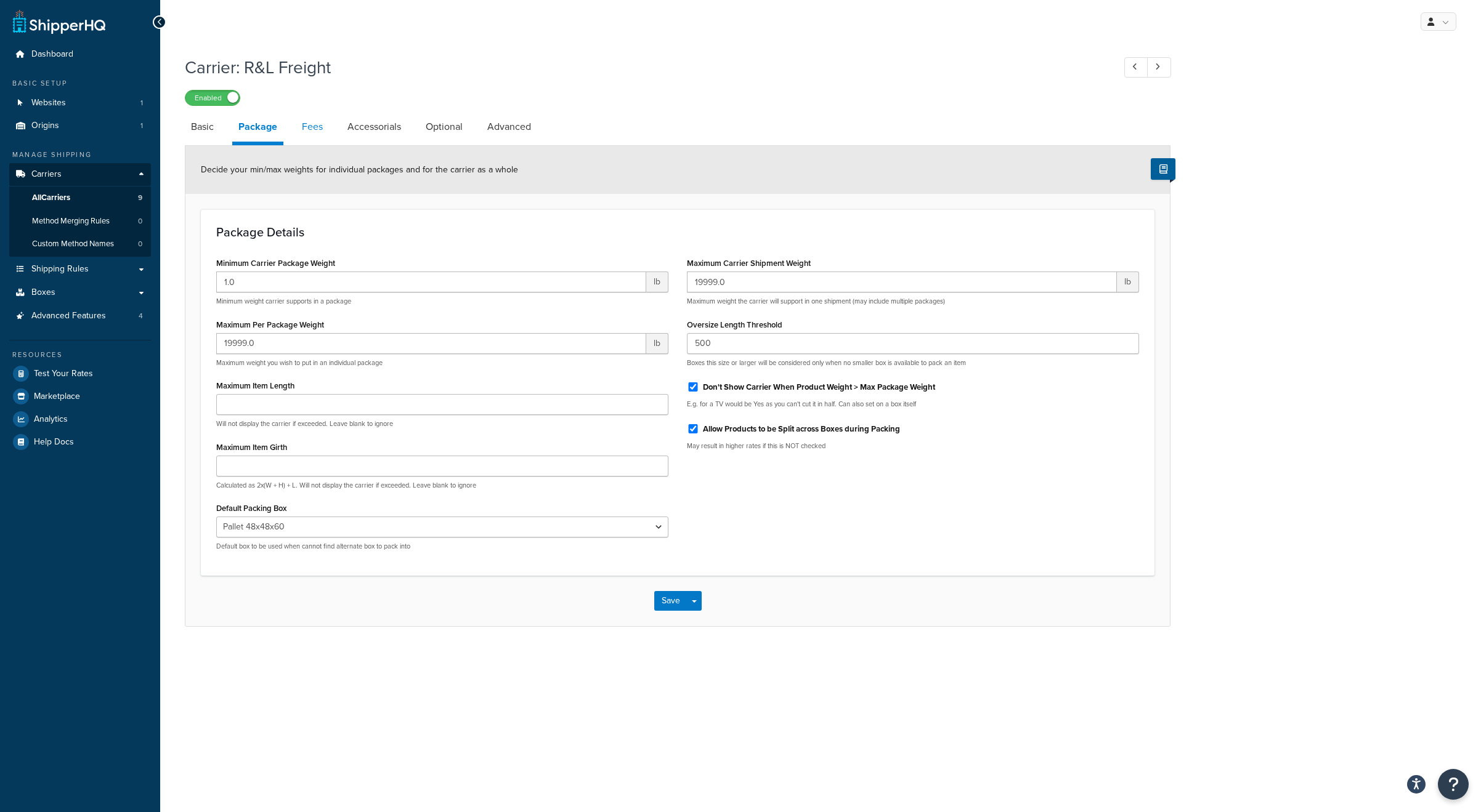
click at [306, 133] on link "Fees" at bounding box center [312, 126] width 33 height 30
select select "AFTER"
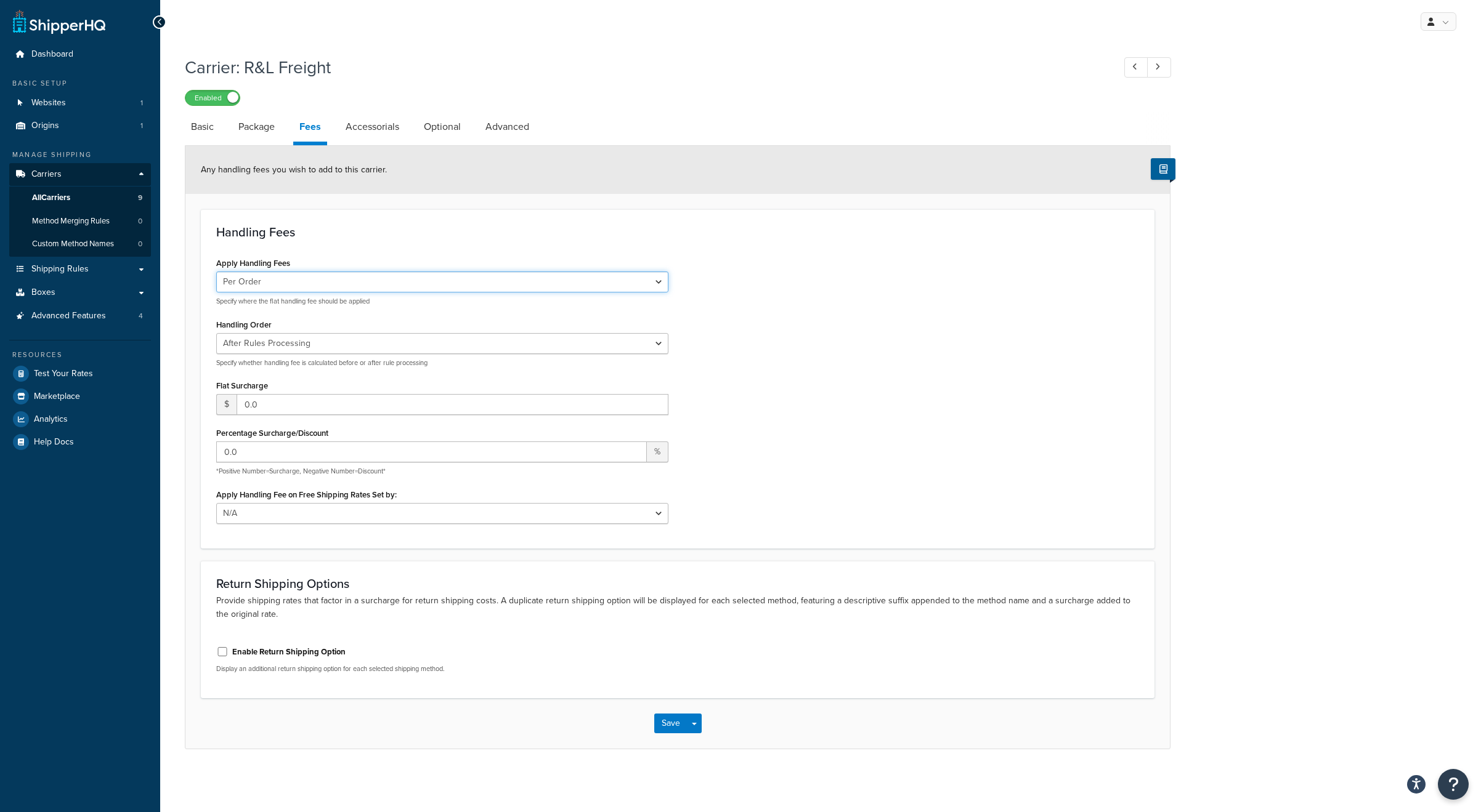
click at [304, 284] on select "Per Order Per Item Per Package" at bounding box center [442, 282] width 452 height 21
click at [216, 272] on select "Per Order Per Item Per Package" at bounding box center [442, 282] width 452 height 21
click at [376, 130] on link "Accessorials" at bounding box center [372, 126] width 66 height 30
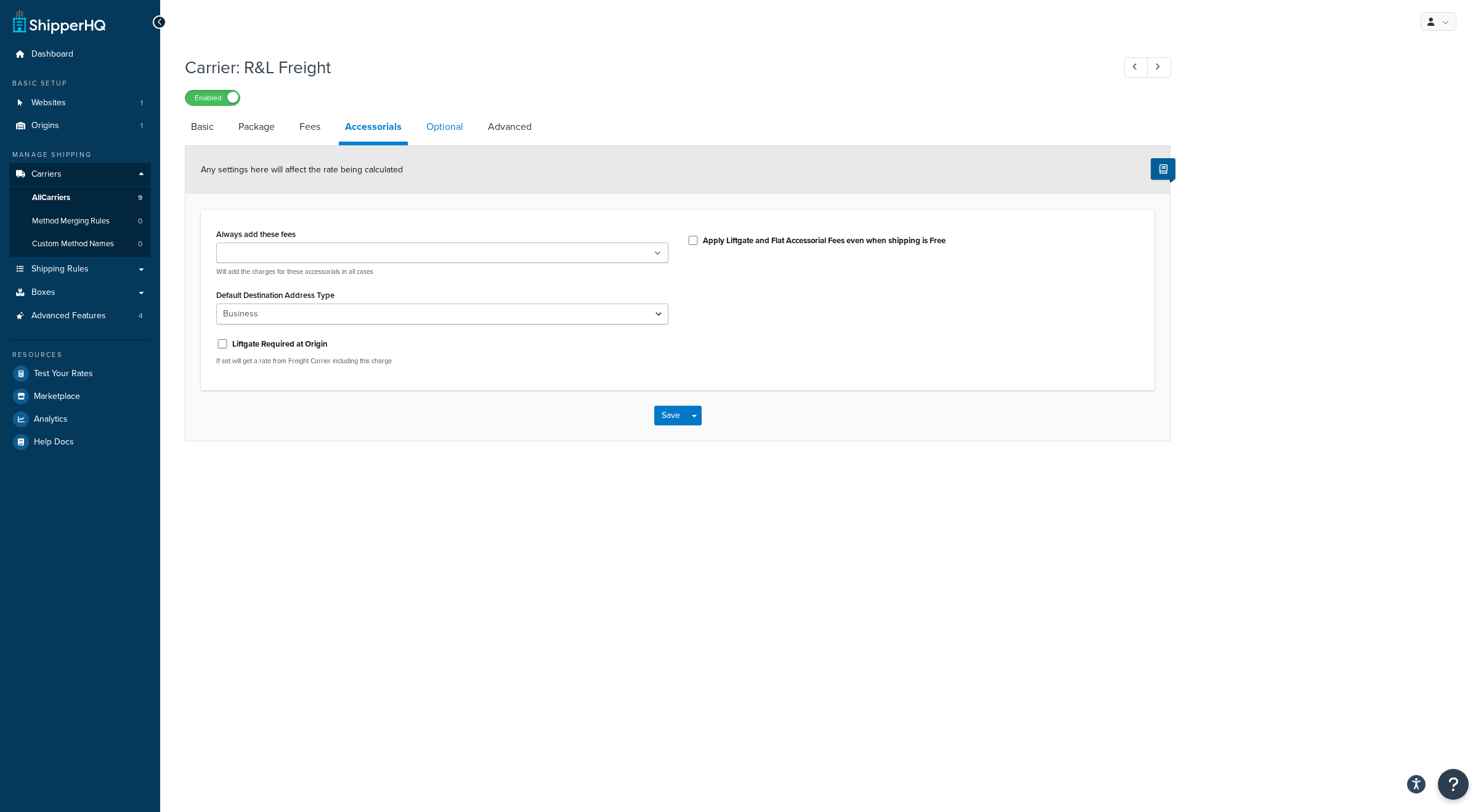
click at [438, 123] on link "Optional" at bounding box center [444, 126] width 49 height 30
select select "55"
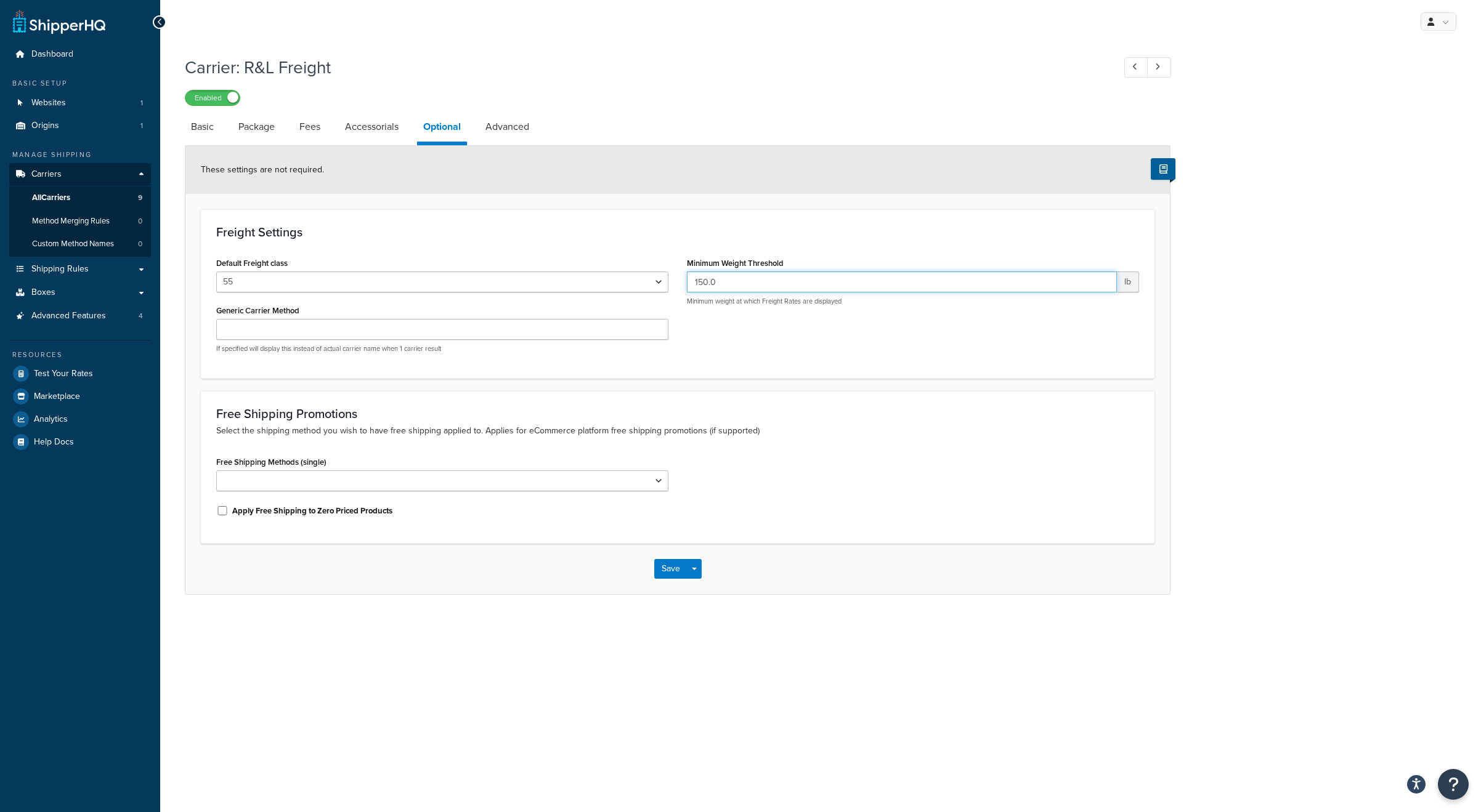
click at [756, 286] on input "150.0" at bounding box center [901, 282] width 430 height 21
click at [668, 568] on button "Save" at bounding box center [670, 569] width 33 height 20
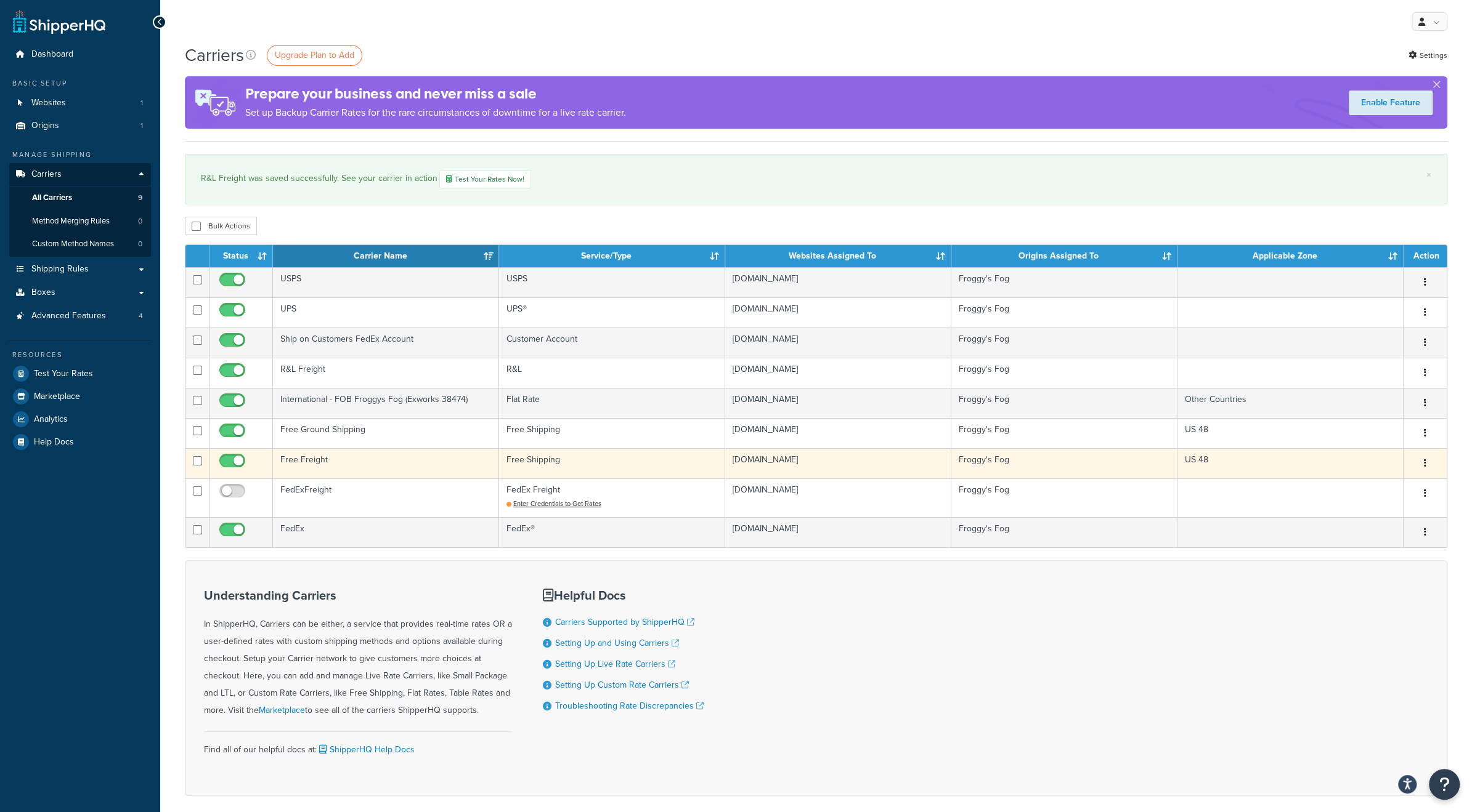
click at [336, 457] on td "Free Freight" at bounding box center [385, 463] width 226 height 30
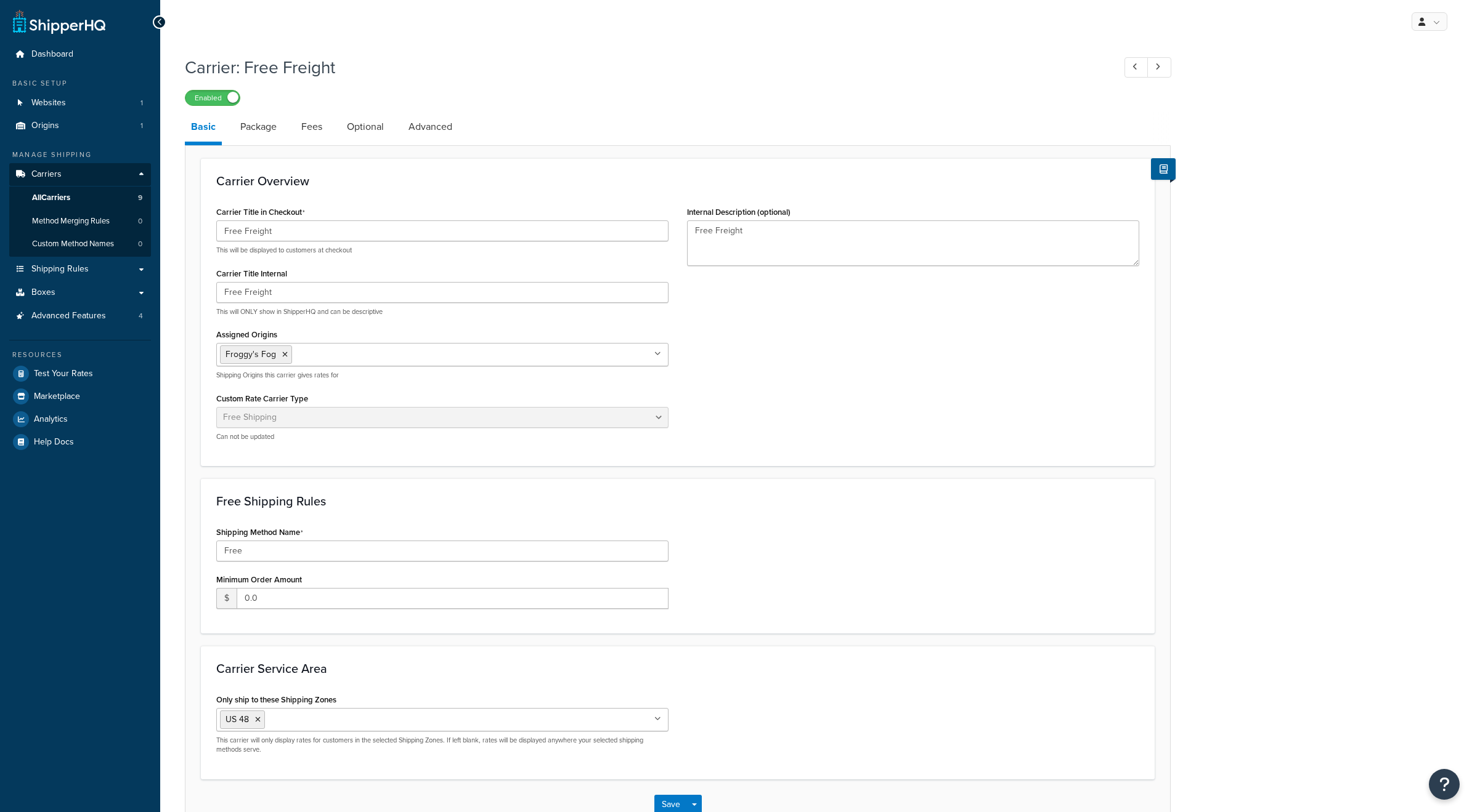
select select "free"
click at [313, 545] on input "Free" at bounding box center [442, 551] width 452 height 21
click at [264, 130] on link "Package" at bounding box center [259, 126] width 49 height 30
select select "442586"
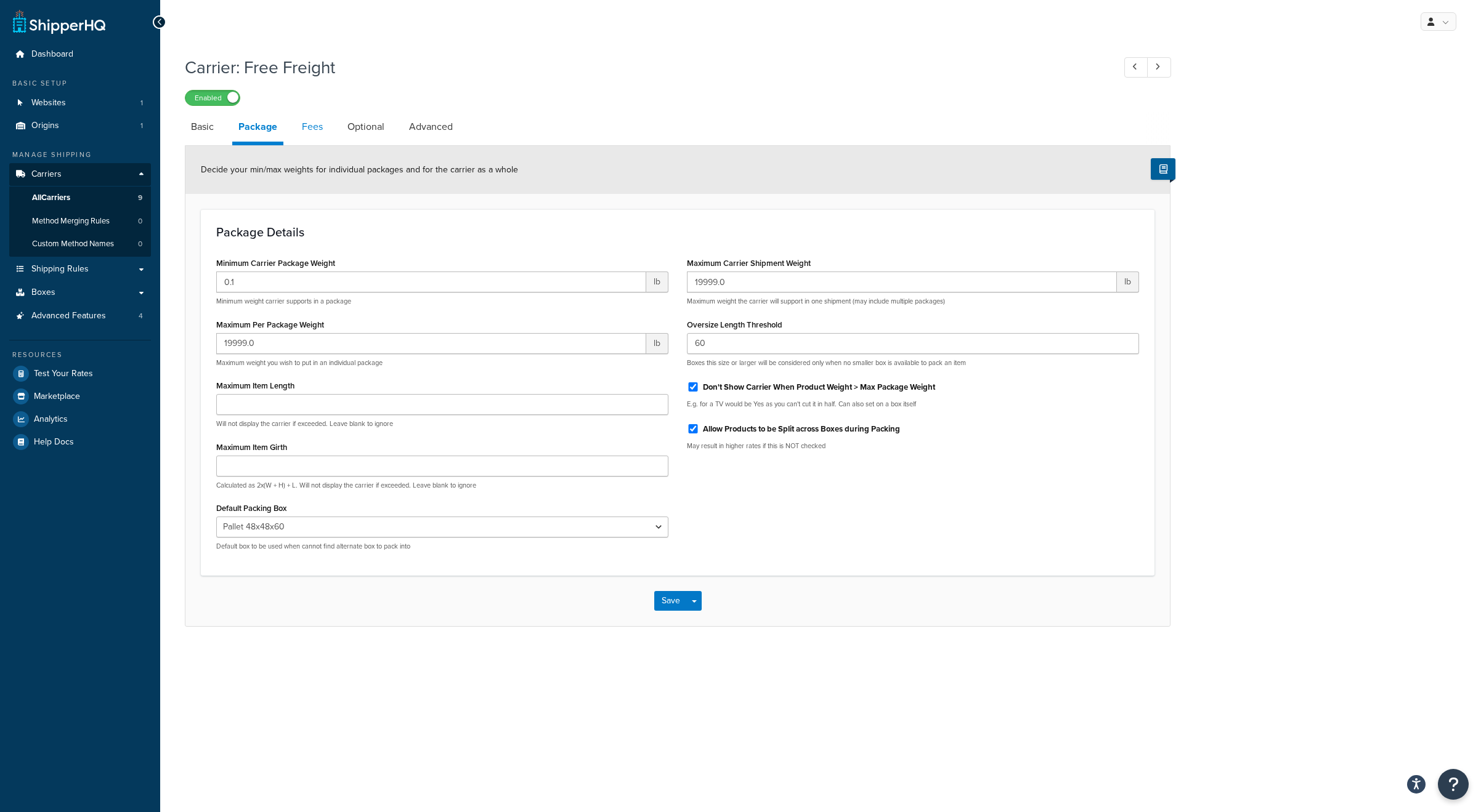
click at [306, 121] on link "Fees" at bounding box center [312, 126] width 33 height 30
select select "AFTER"
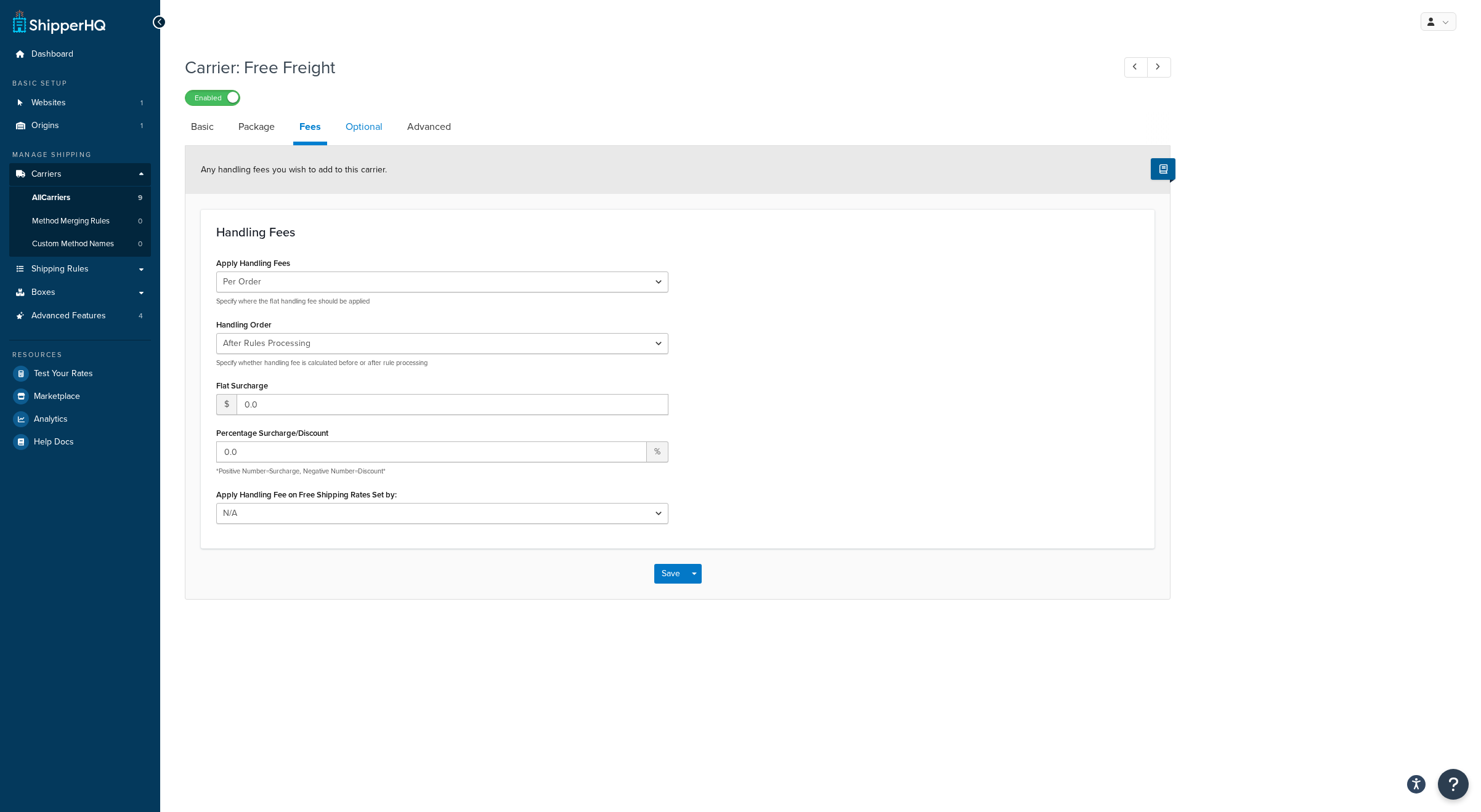
click at [362, 125] on link "Optional" at bounding box center [364, 126] width 49 height 30
select select "153386"
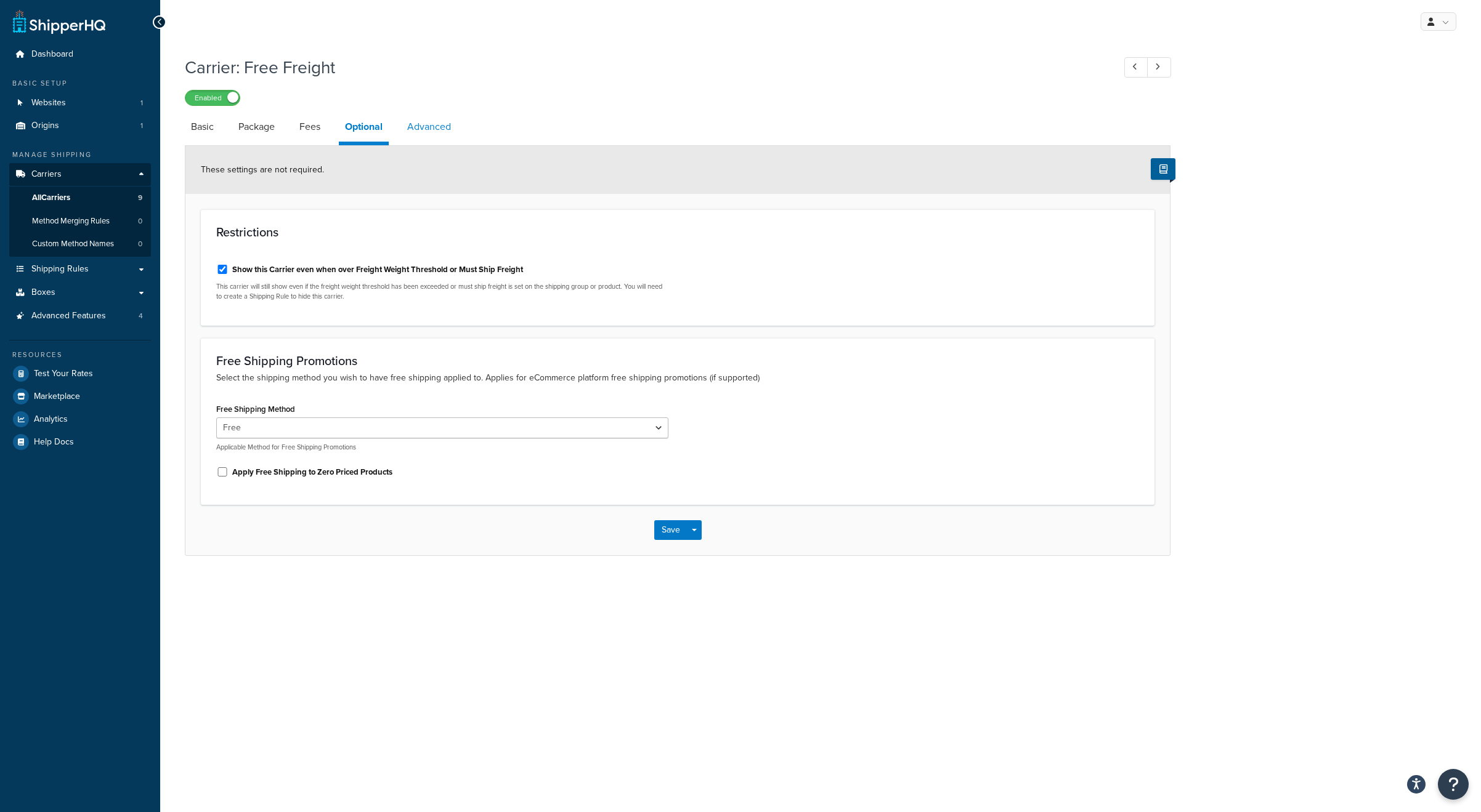
click at [435, 131] on link "Advanced" at bounding box center [428, 126] width 56 height 30
select select "false"
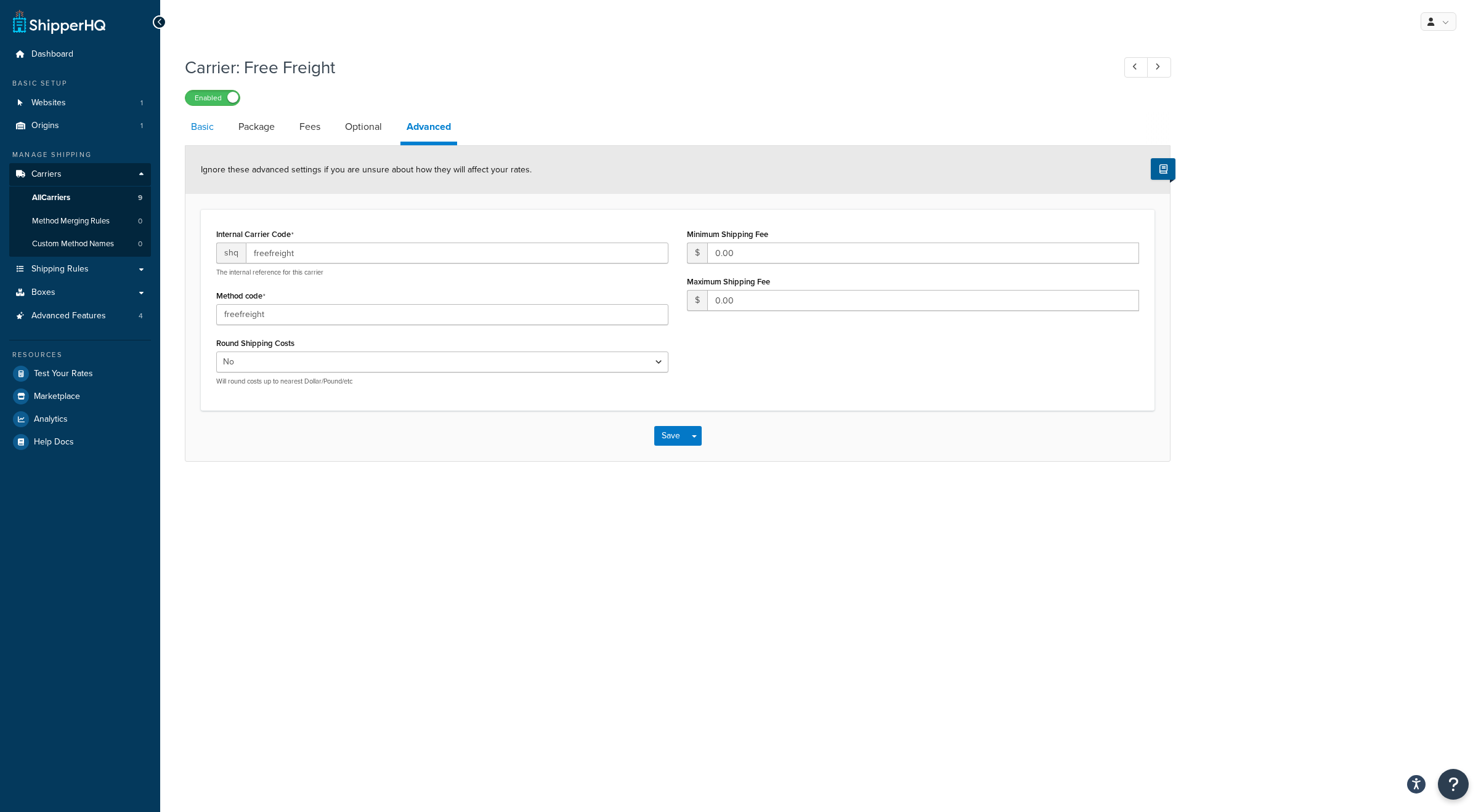
click at [206, 130] on link "Basic" at bounding box center [202, 126] width 35 height 30
select select "free"
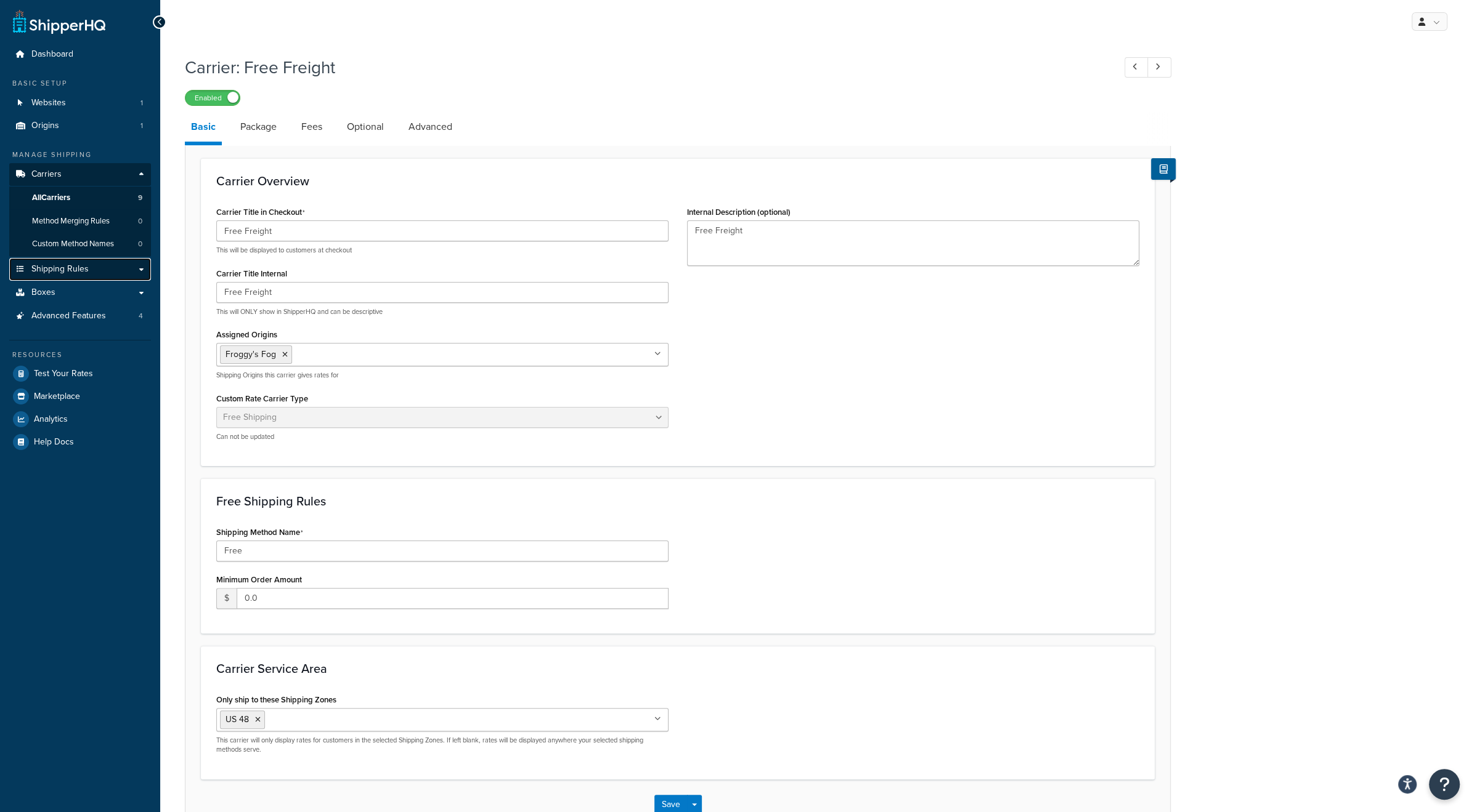
click at [60, 272] on span "Shipping Rules" at bounding box center [60, 270] width 57 height 11
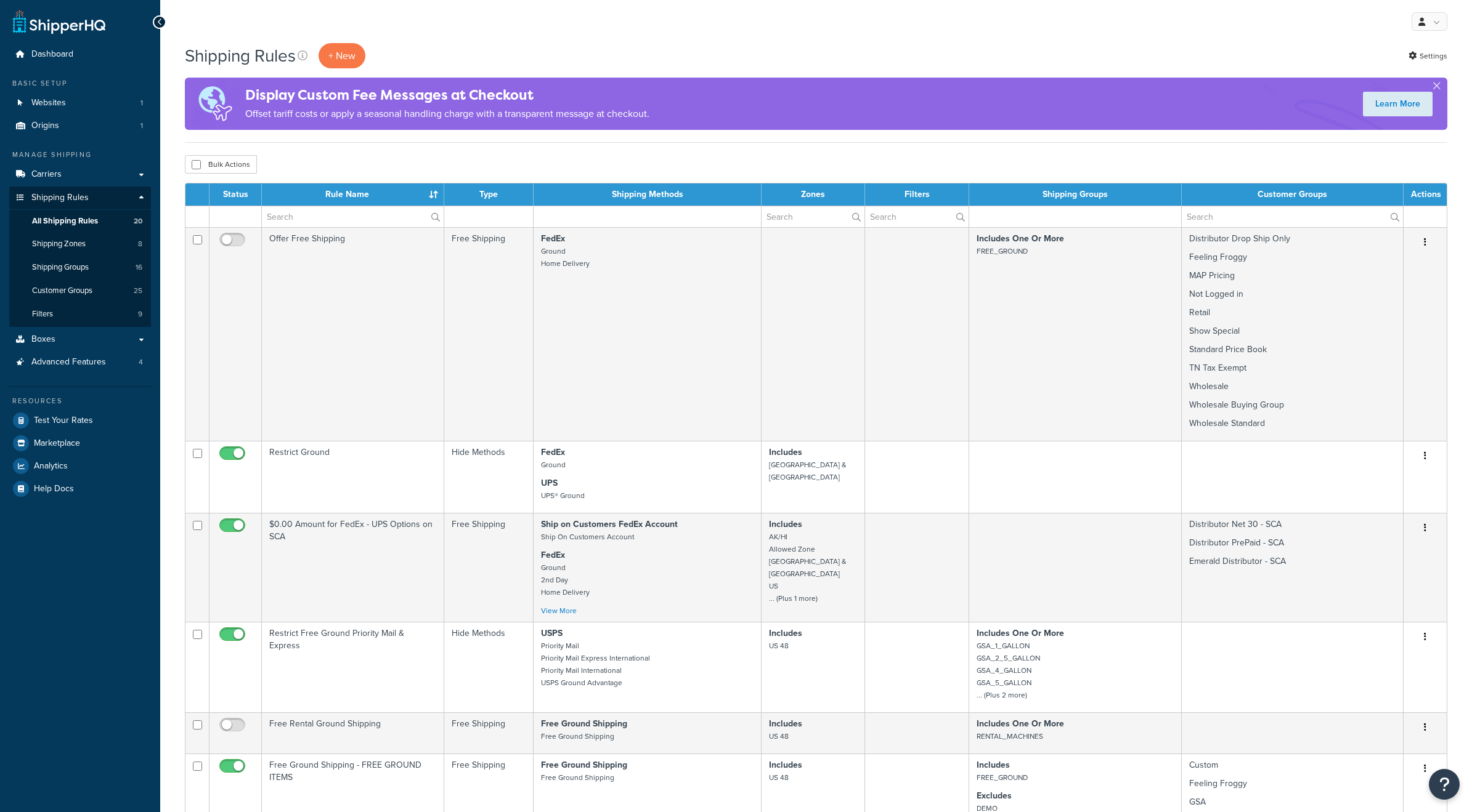
select select "25"
